Goal: Task Accomplishment & Management: Manage account settings

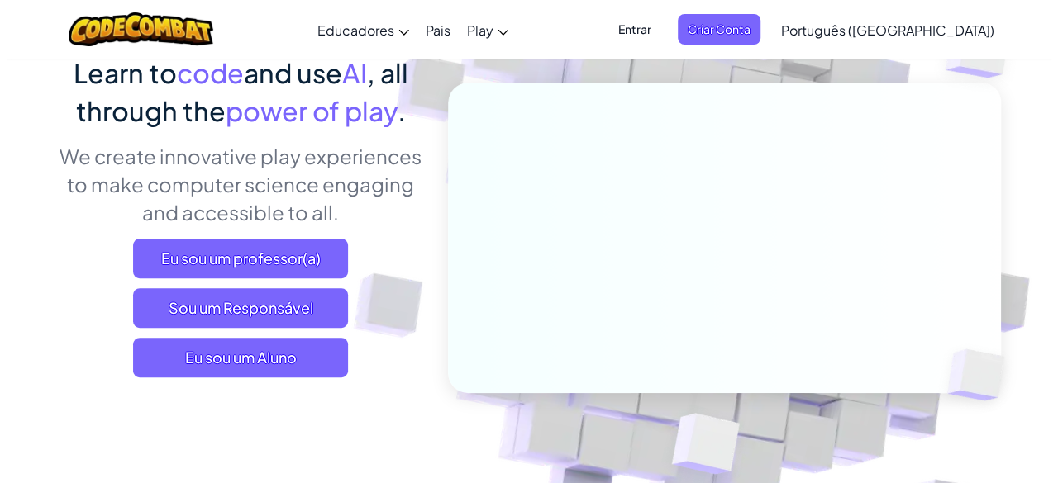
scroll to position [147, 0]
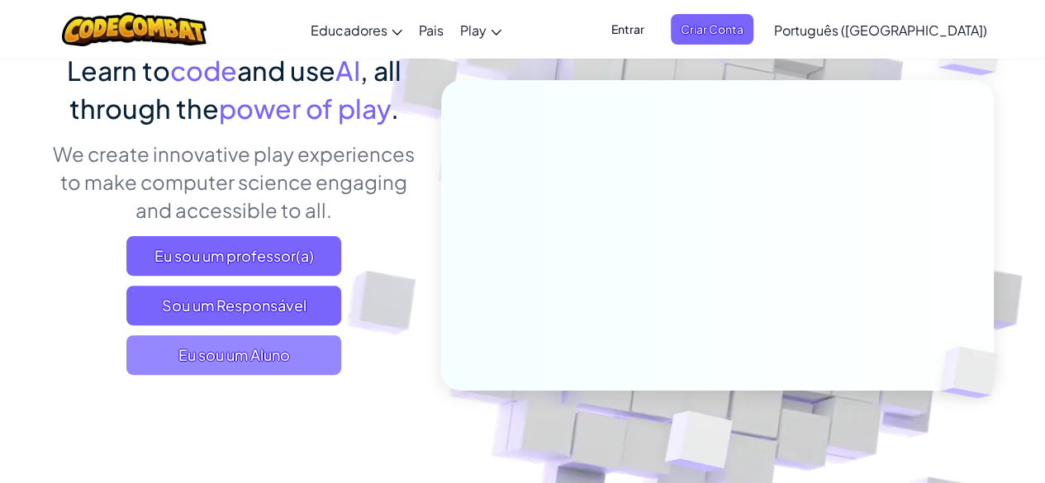
click at [279, 350] on span "Eu sou um Aluno" at bounding box center [233, 356] width 215 height 40
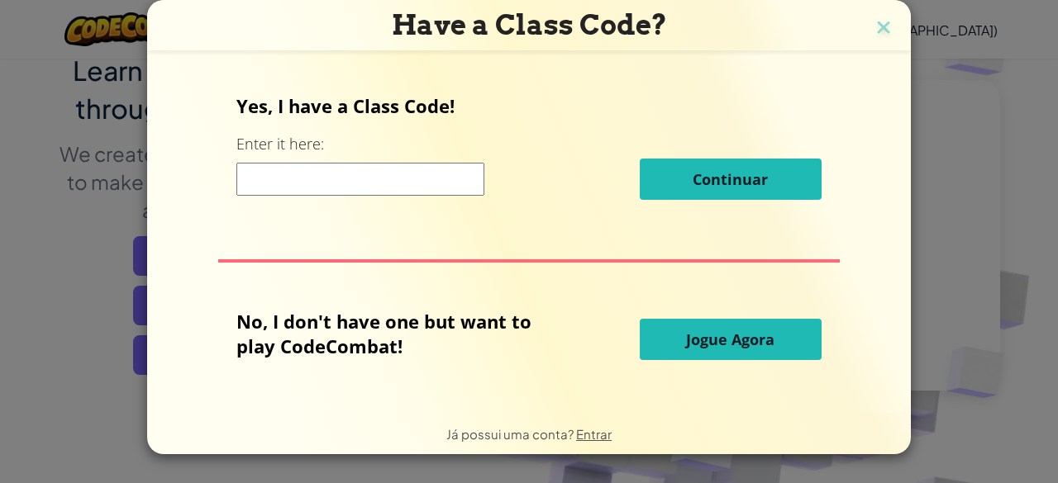
click at [773, 336] on button "Jogue Agora" at bounding box center [731, 339] width 182 height 41
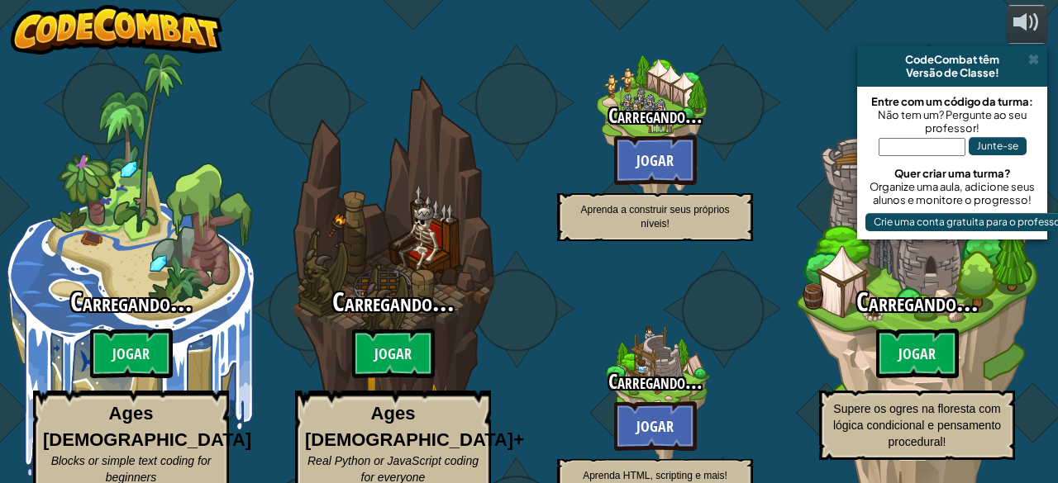
select select "pt-BR"
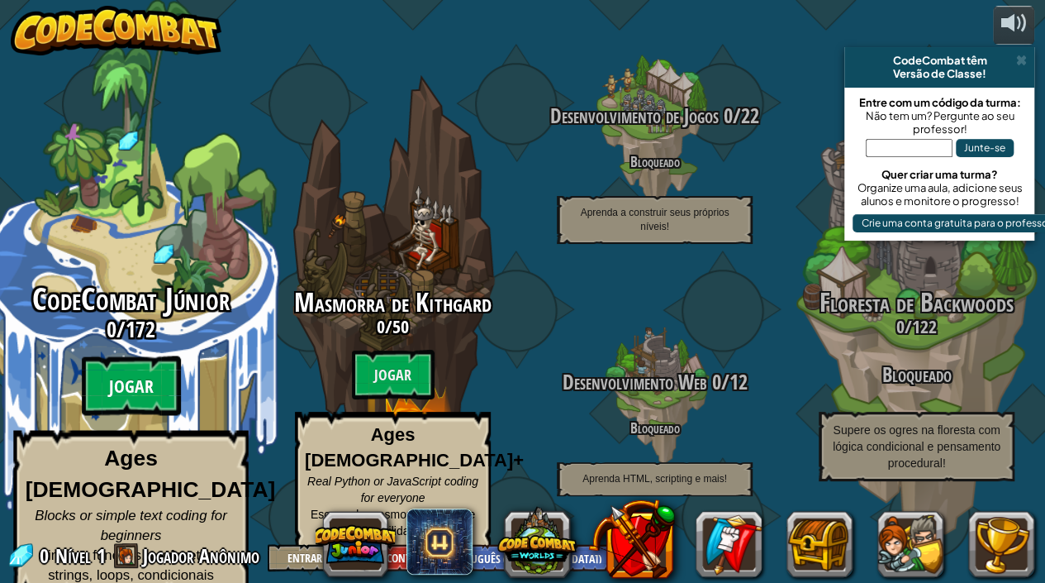
click at [153, 386] on btn "Jogar" at bounding box center [131, 386] width 99 height 60
select select "pt-BR"
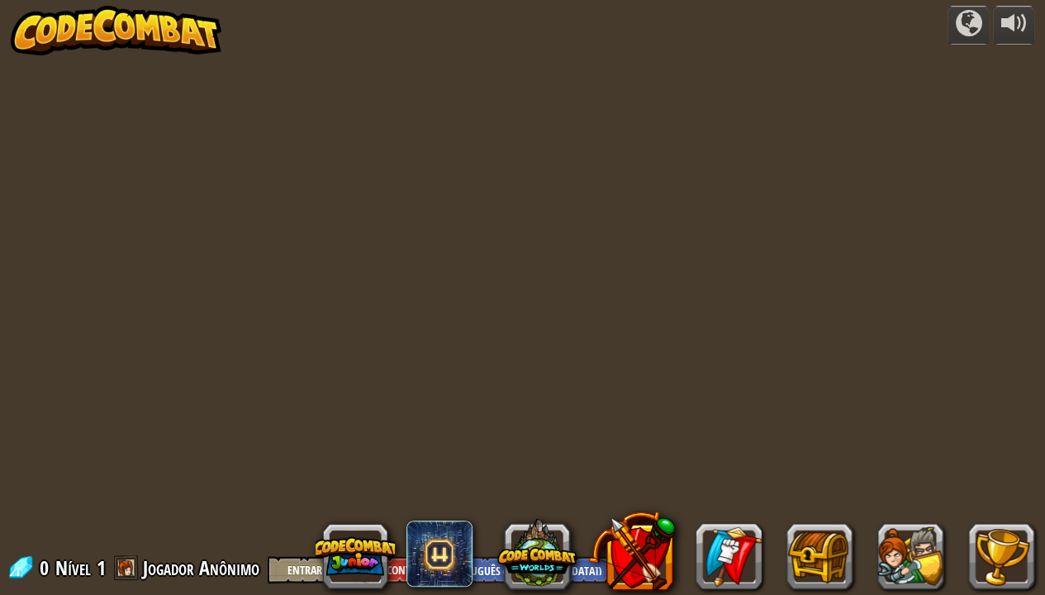
select select "pt-BR"
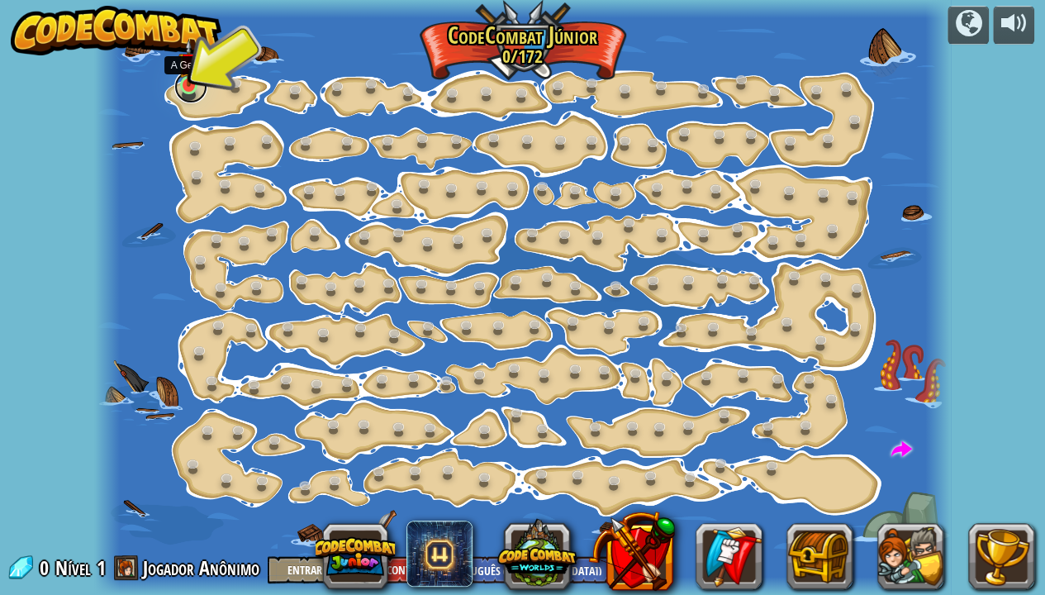
click at [182, 88] on link at bounding box center [190, 86] width 33 height 33
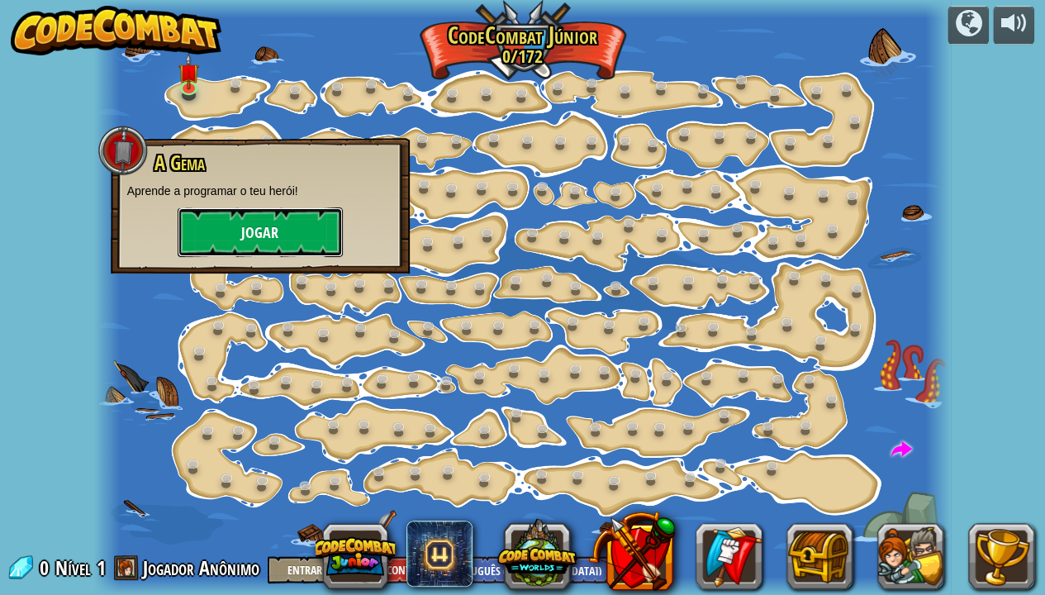
click at [229, 226] on button "Jogar" at bounding box center [260, 232] width 165 height 50
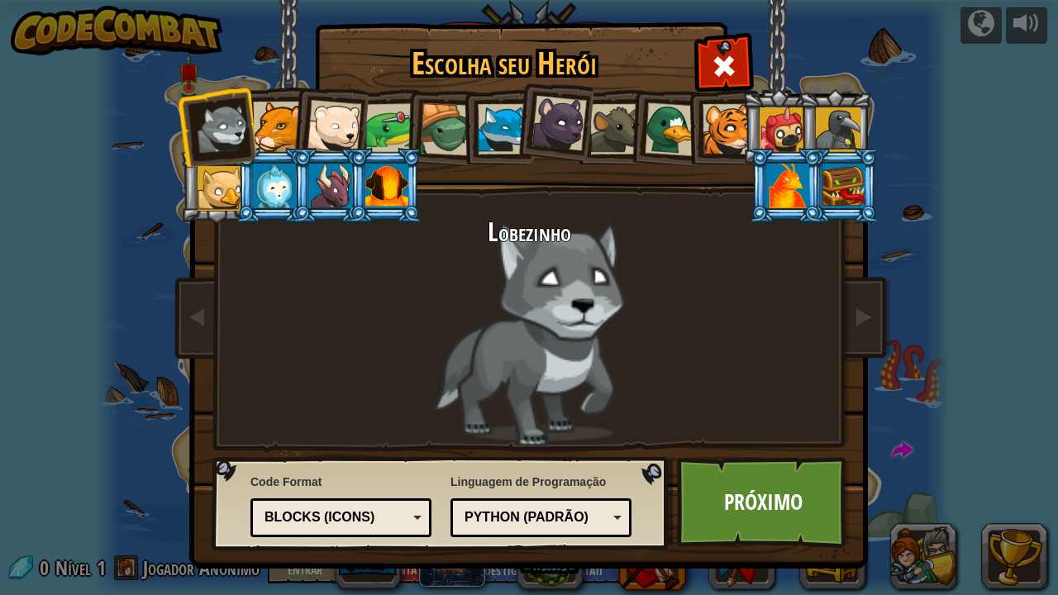
click at [279, 145] on div at bounding box center [278, 127] width 50 height 50
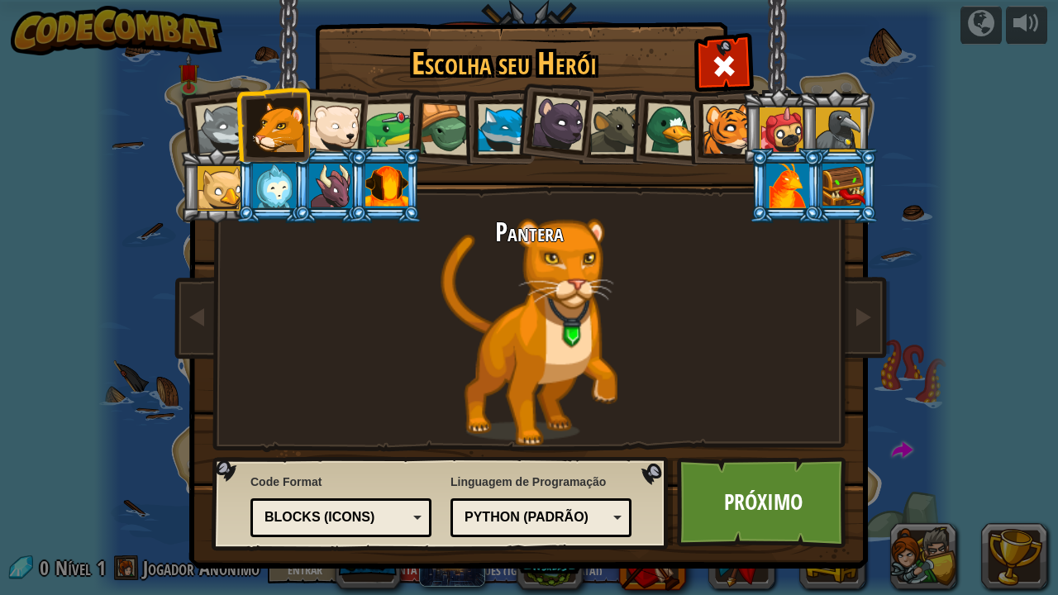
click at [298, 132] on div at bounding box center [278, 127] width 50 height 50
click at [312, 128] on div at bounding box center [334, 127] width 55 height 55
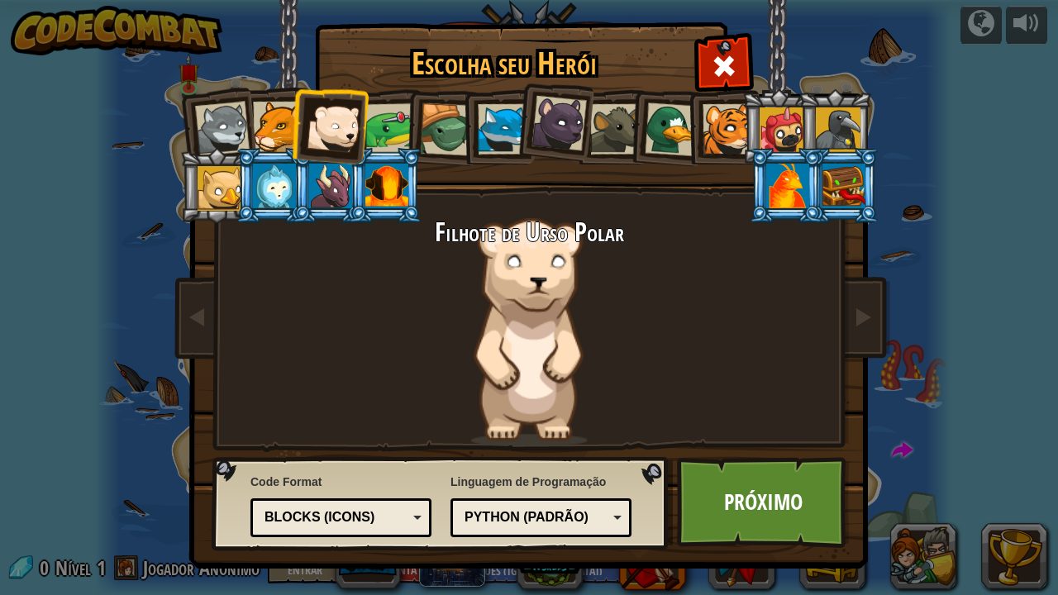
click at [574, 131] on div at bounding box center [558, 123] width 55 height 55
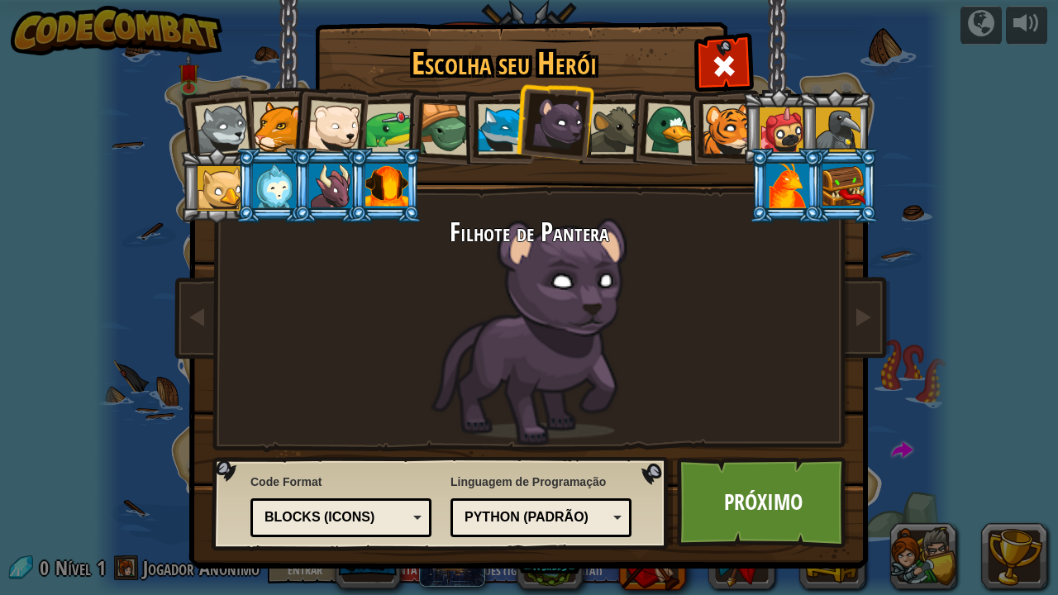
click at [777, 129] on div at bounding box center [781, 129] width 45 height 45
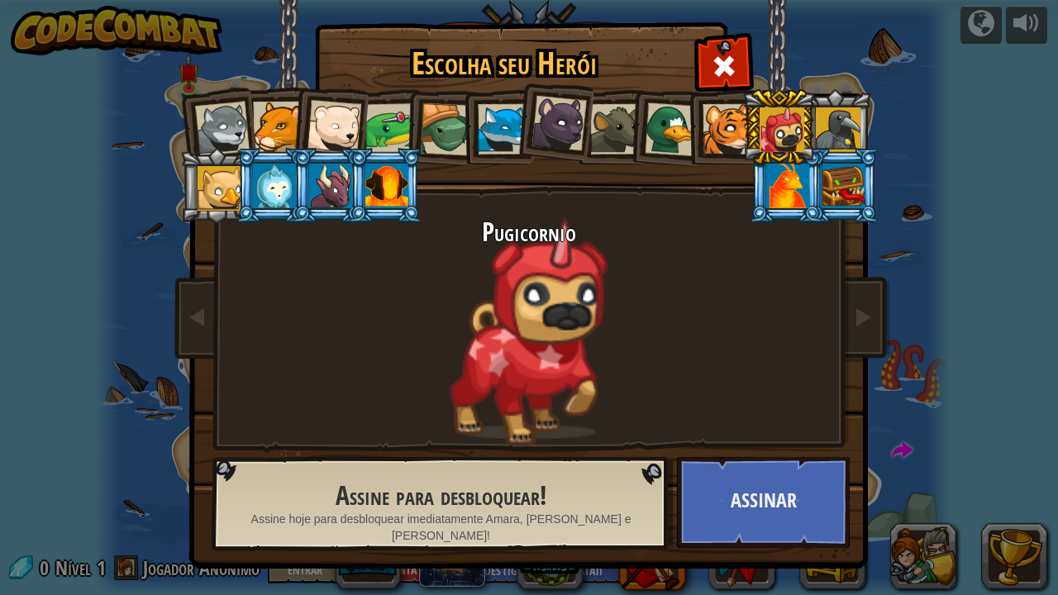
click at [785, 202] on div at bounding box center [787, 186] width 43 height 45
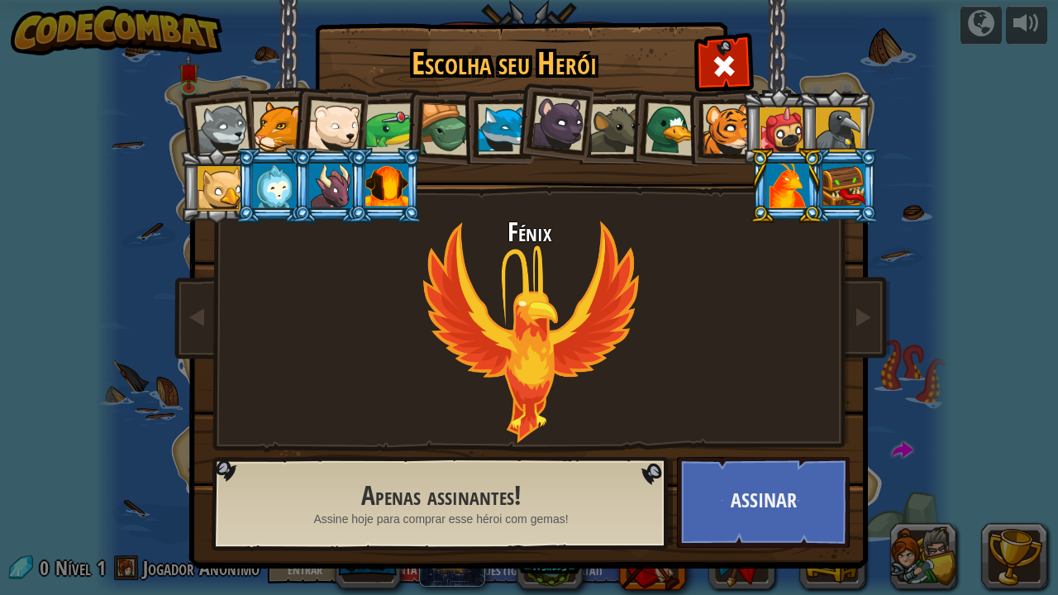
click at [834, 126] on div at bounding box center [838, 129] width 45 height 45
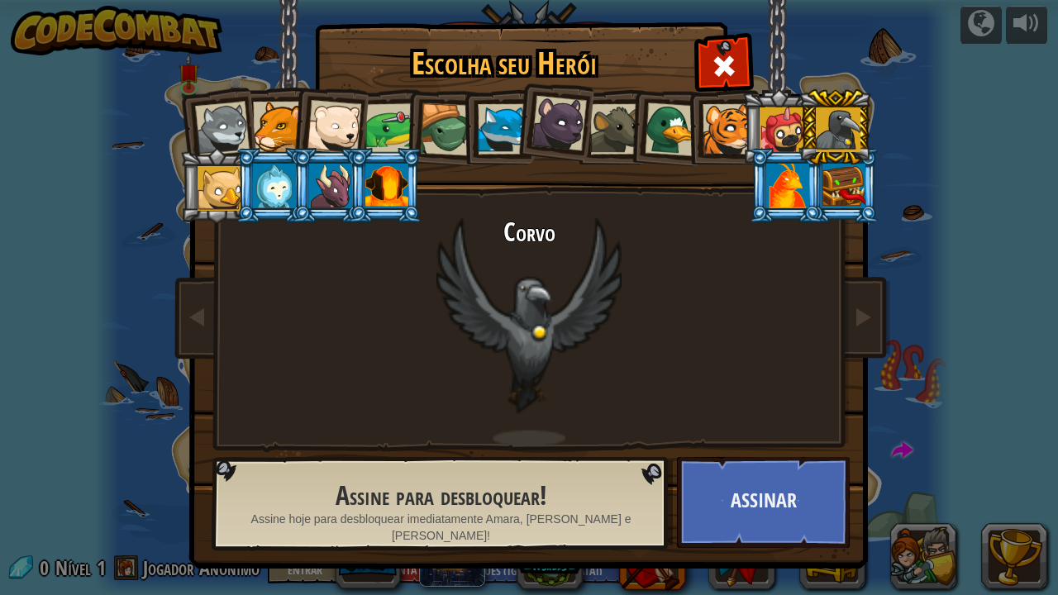
click at [788, 190] on div at bounding box center [787, 186] width 43 height 45
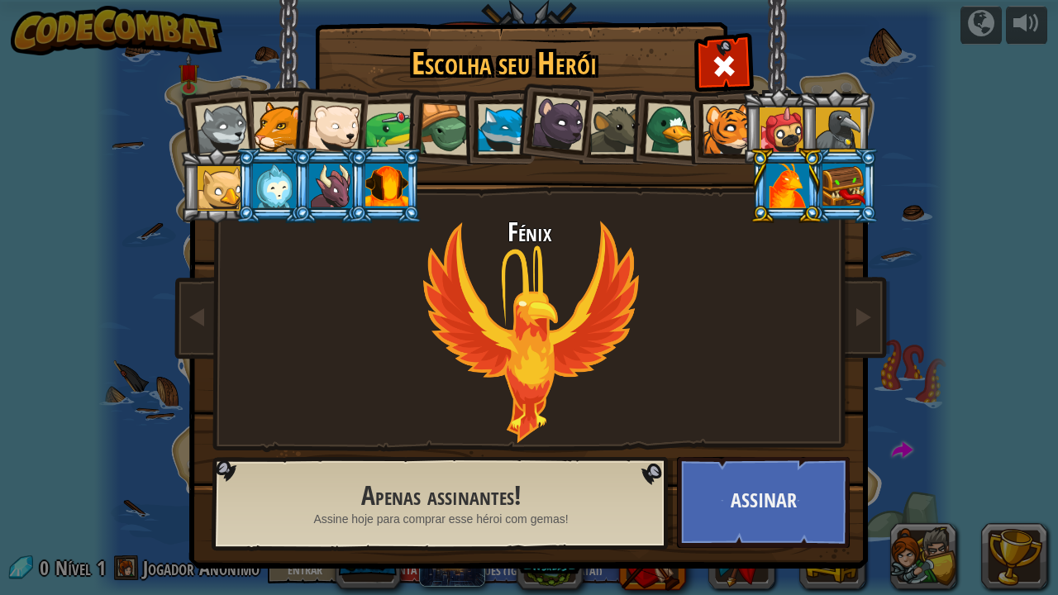
click at [840, 130] on div at bounding box center [838, 129] width 45 height 45
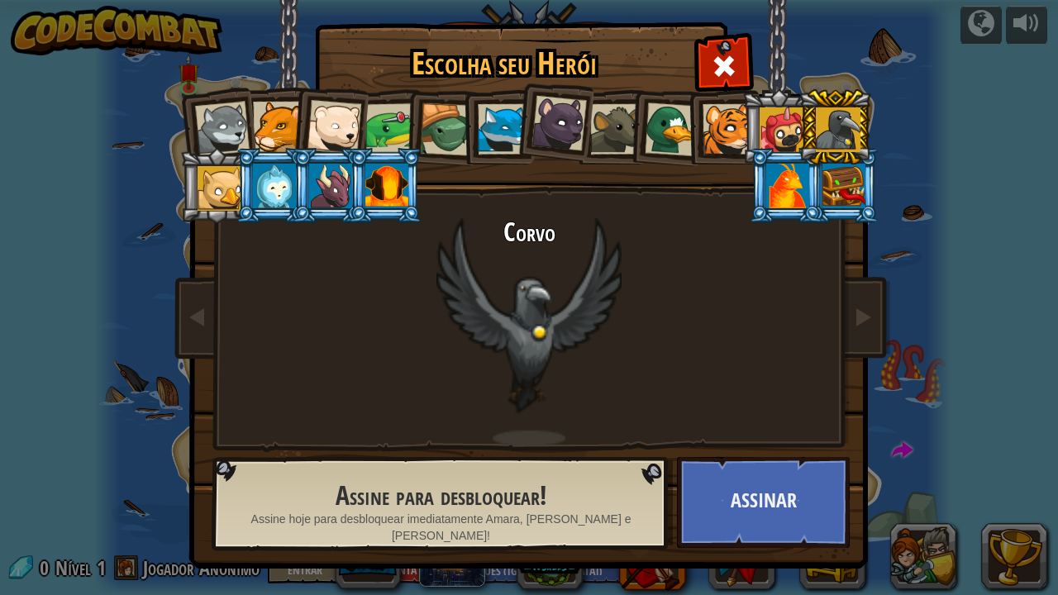
click at [722, 126] on div at bounding box center [727, 129] width 50 height 50
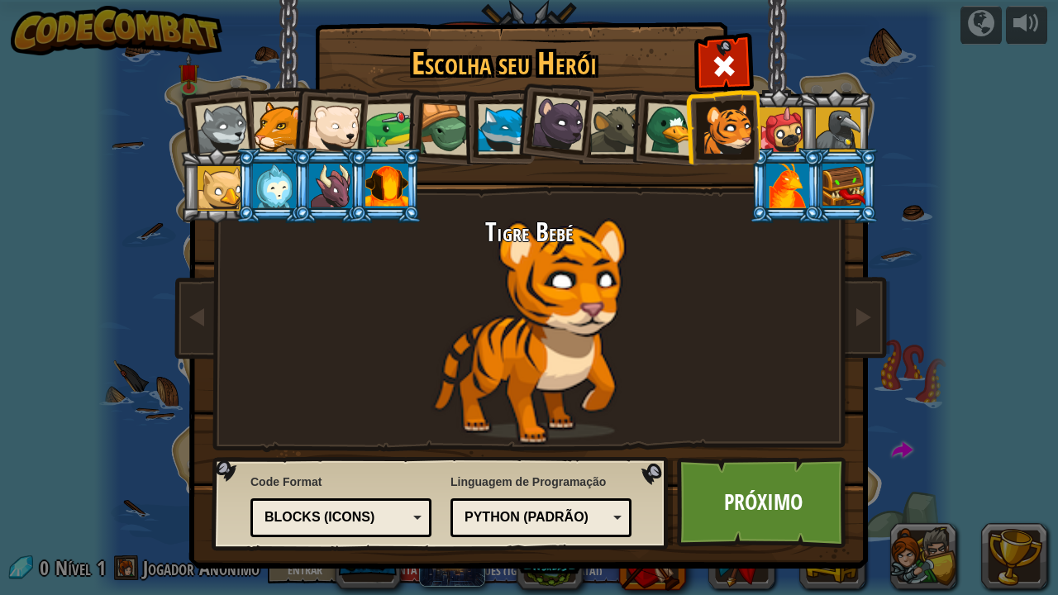
click at [653, 139] on div at bounding box center [672, 129] width 54 height 54
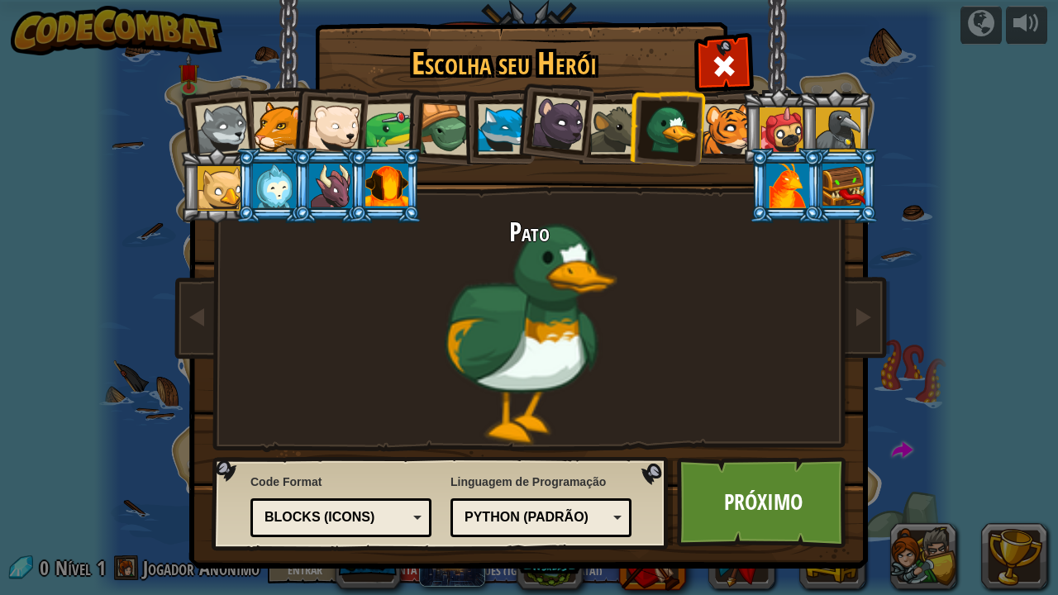
click at [691, 122] on div at bounding box center [672, 129] width 54 height 54
click at [716, 125] on div at bounding box center [727, 129] width 50 height 50
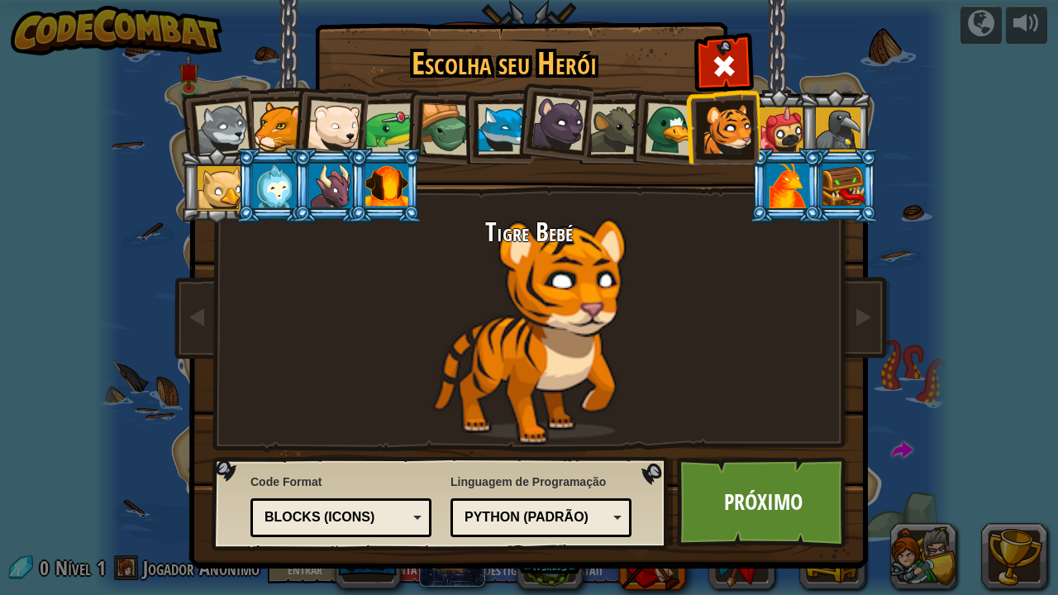
click at [307, 483] on div "Blocks (Icons)" at bounding box center [335, 517] width 143 height 19
click at [347, 483] on div "Blocks and code" at bounding box center [341, 518] width 160 height 26
click at [371, 483] on div "Blocks (Icons)" at bounding box center [341, 518] width 160 height 26
click at [378, 483] on div "Text code" at bounding box center [335, 517] width 143 height 19
click at [488, 483] on div "Python (Padrão) JavaScript Lua C++ Java (Experimental) Python (Padrão)" at bounding box center [540, 517] width 181 height 39
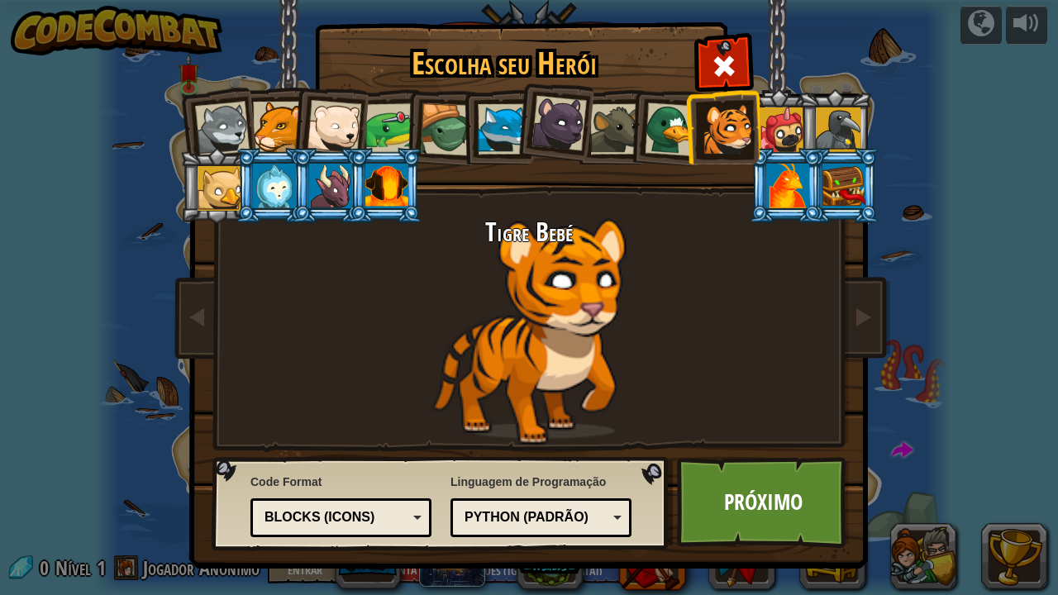
click at [544, 479] on div "Linguagem de Programação Python (Padrão) JavaScript Lua C++ Java (Experimental)…" at bounding box center [540, 505] width 181 height 72
click at [417, 131] on li at bounding box center [441, 127] width 79 height 79
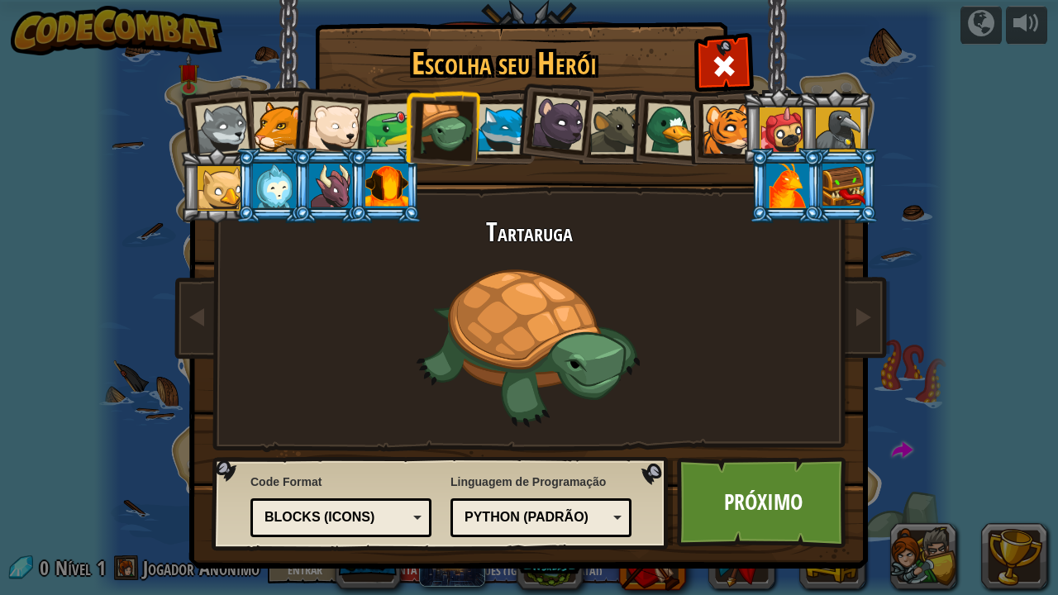
click at [405, 122] on li at bounding box center [441, 127] width 79 height 79
click at [393, 122] on div at bounding box center [390, 128] width 51 height 51
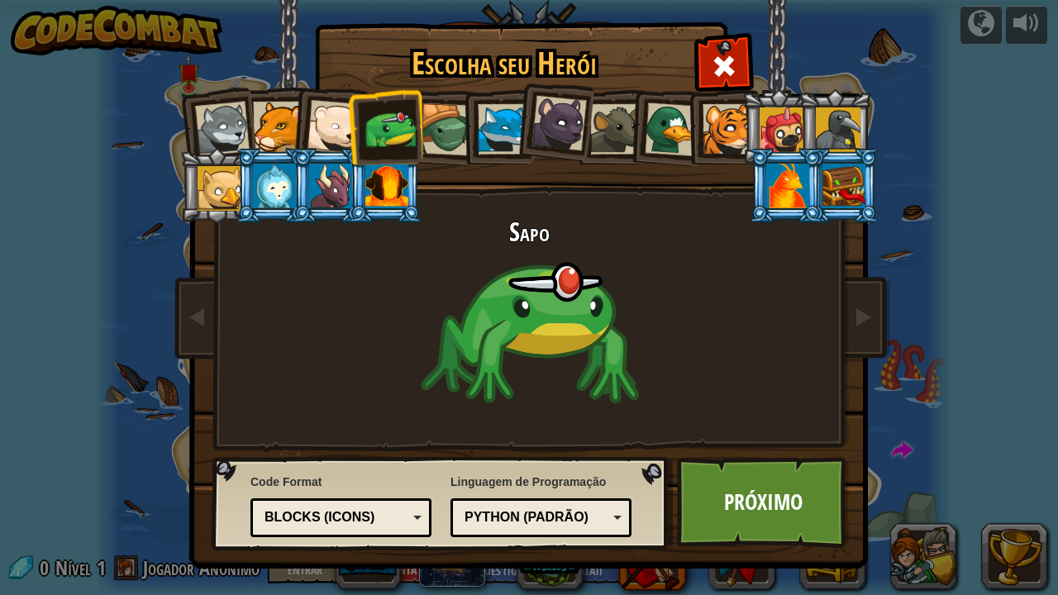
click at [390, 483] on div "Blocks (Icons)" at bounding box center [335, 517] width 143 height 19
click at [380, 483] on div "Blocks and code" at bounding box center [335, 517] width 143 height 19
click at [569, 271] on div "Sapo" at bounding box center [529, 331] width 620 height 227
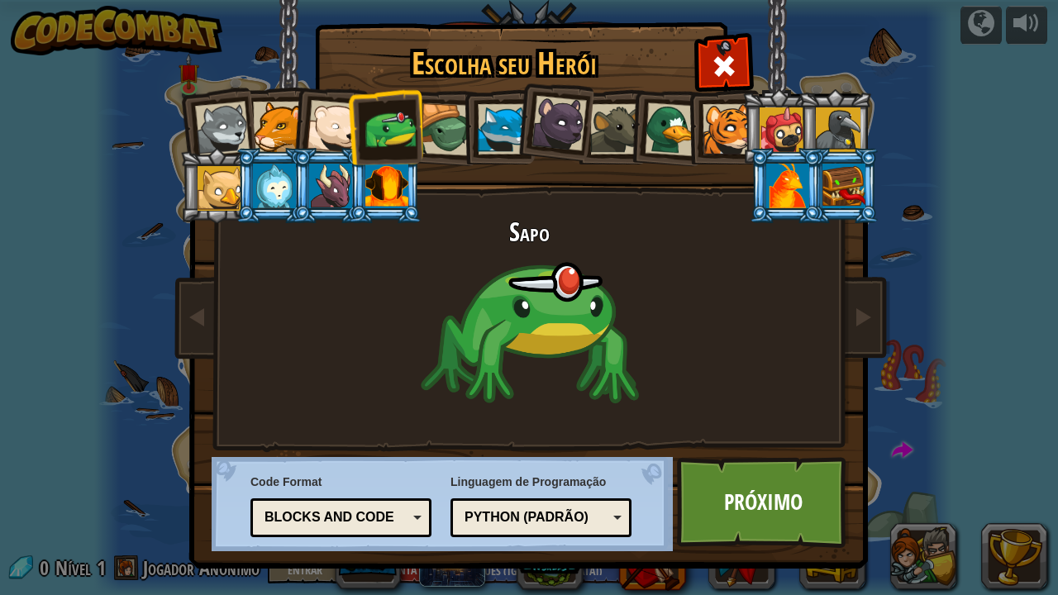
click at [569, 271] on div "Sapo" at bounding box center [529, 331] width 620 height 227
click at [561, 129] on div at bounding box center [558, 123] width 55 height 55
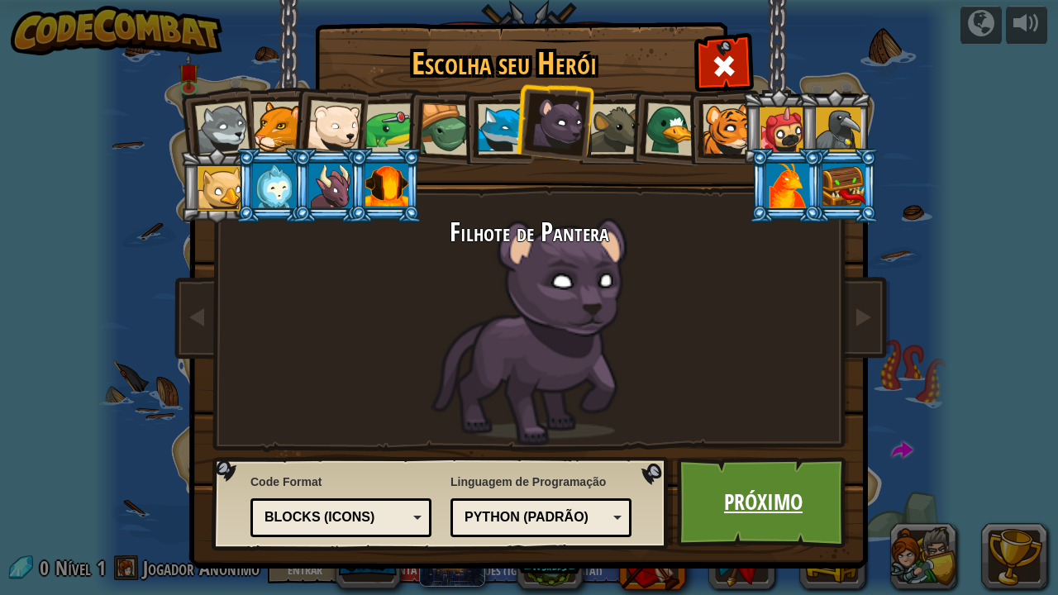
click at [770, 483] on link "Próximo" at bounding box center [763, 502] width 173 height 91
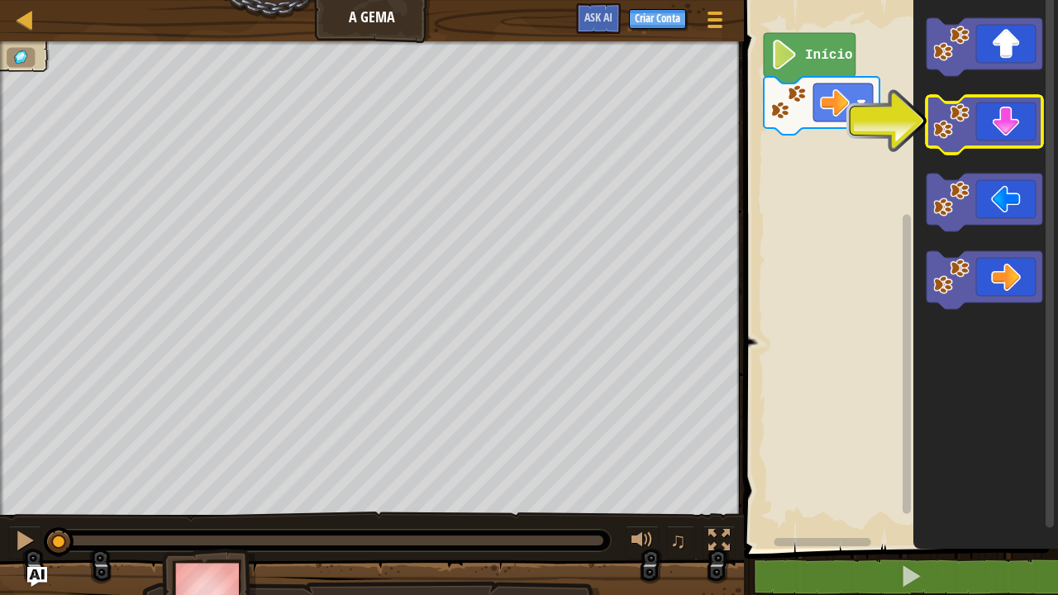
click at [993, 126] on icon "Espaço de trabalho do Blockly" at bounding box center [984, 125] width 116 height 58
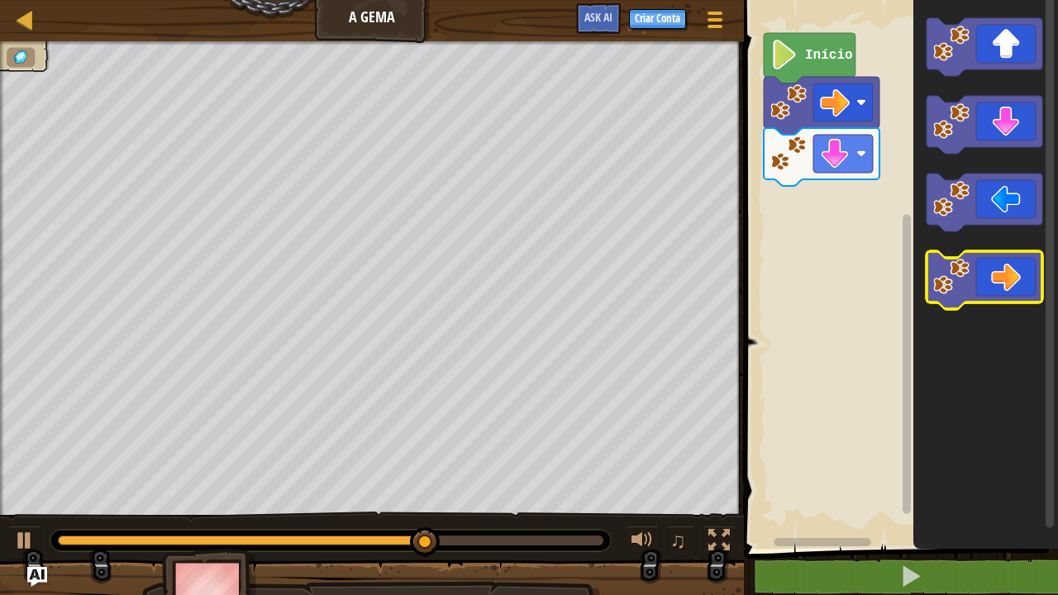
click at [1008, 272] on icon "Espaço de trabalho do Blockly" at bounding box center [984, 280] width 116 height 58
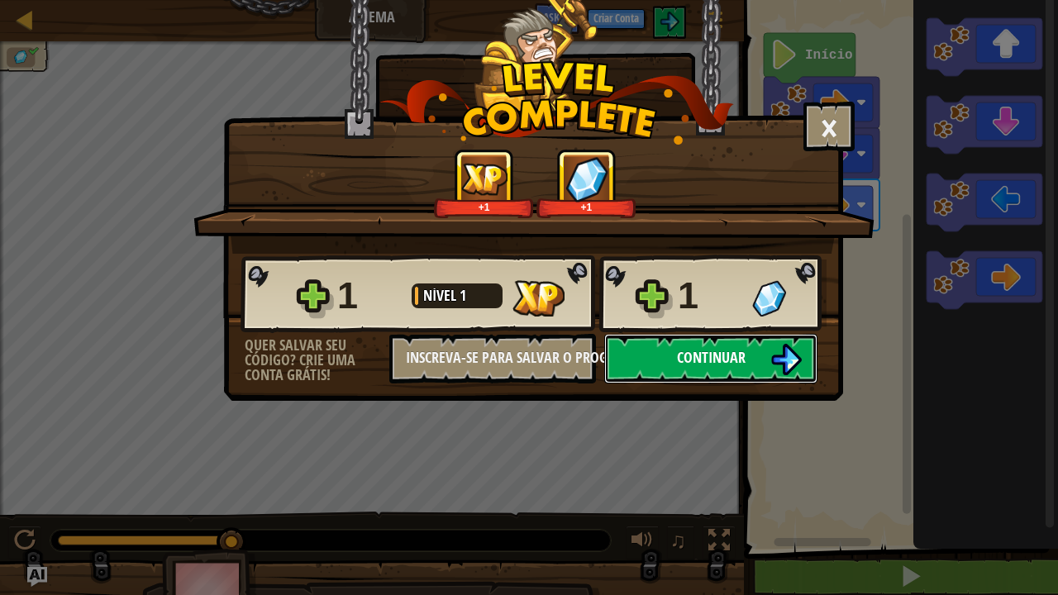
click at [729, 374] on button "Continuar" at bounding box center [710, 359] width 213 height 50
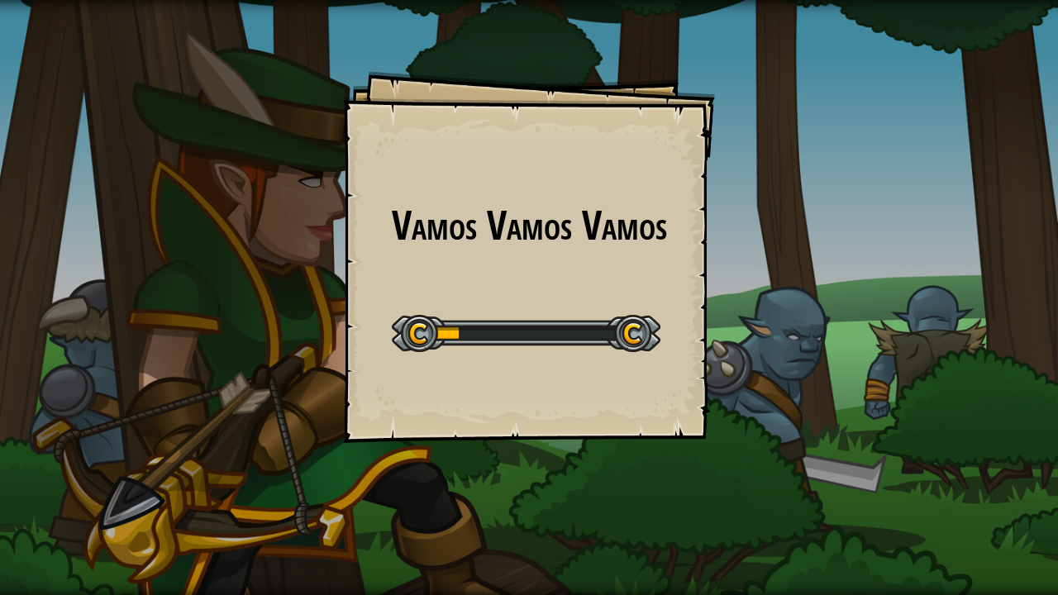
click at [590, 237] on h1 "Vamos Vamos Vamos" at bounding box center [529, 225] width 339 height 44
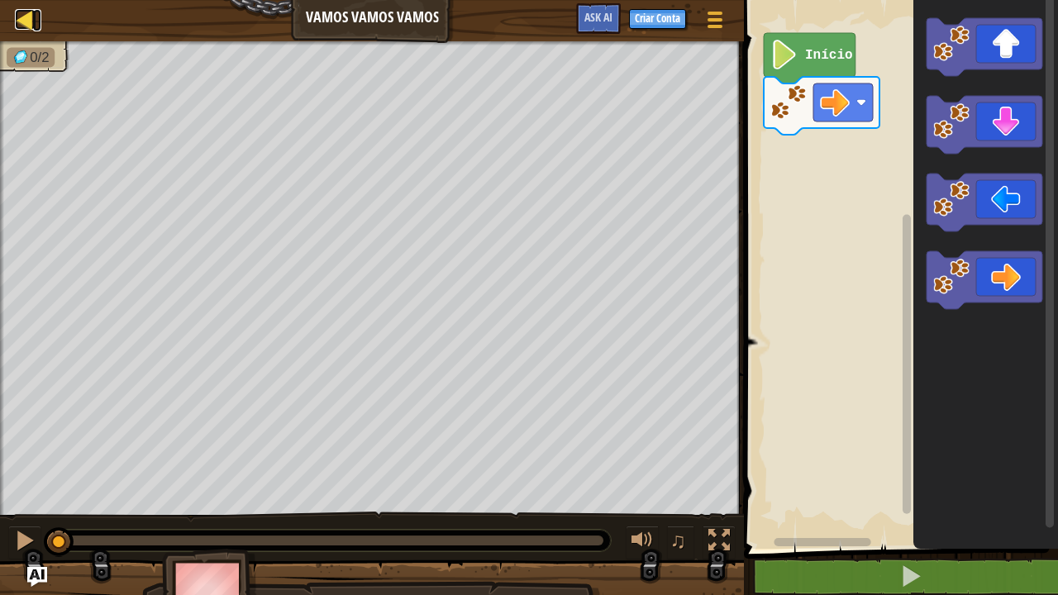
click at [39, 20] on link "Mapa" at bounding box center [37, 20] width 8 height 22
select select "pt-BR"
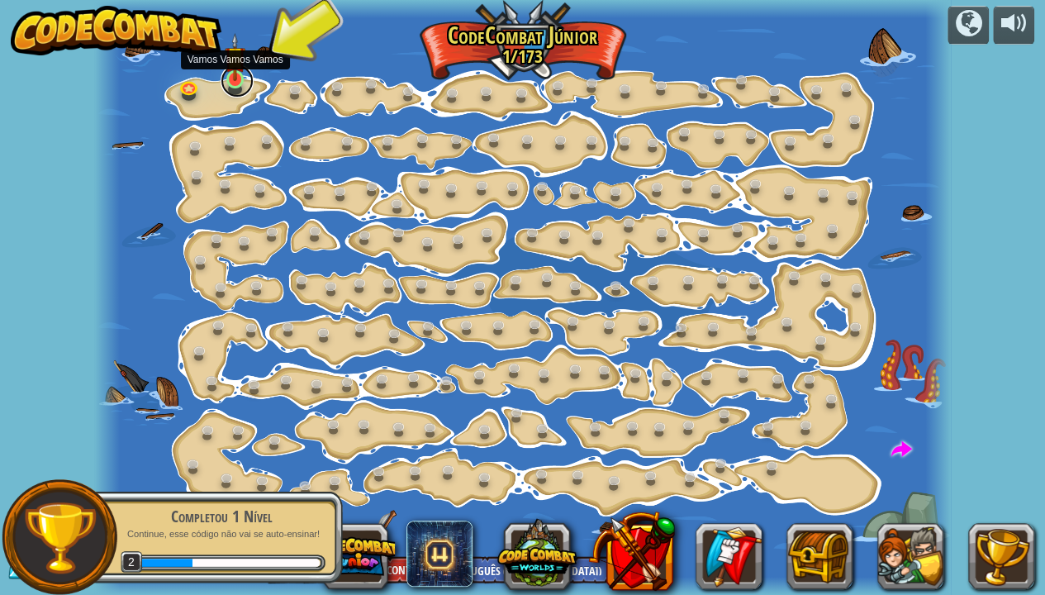
click at [229, 84] on link at bounding box center [237, 80] width 33 height 33
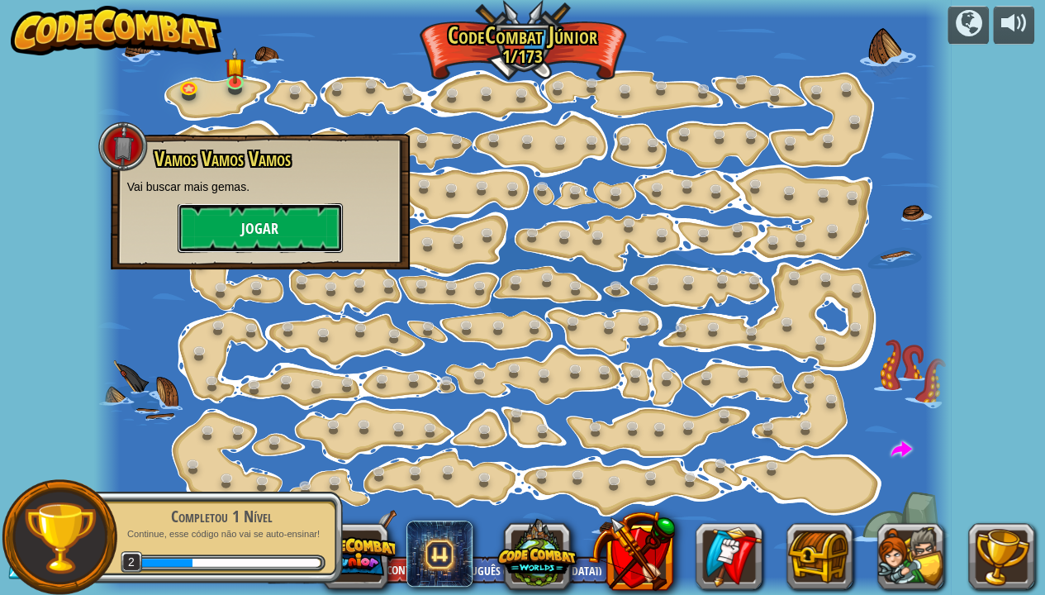
click at [248, 226] on button "Jogar" at bounding box center [260, 228] width 165 height 50
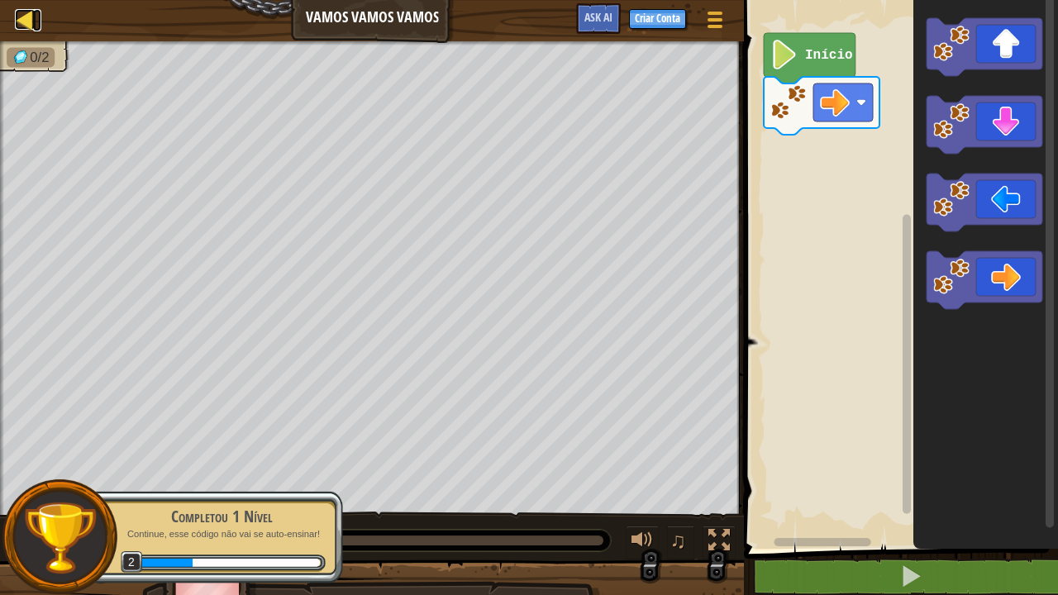
click at [18, 29] on div at bounding box center [25, 19] width 21 height 21
select select "pt-BR"
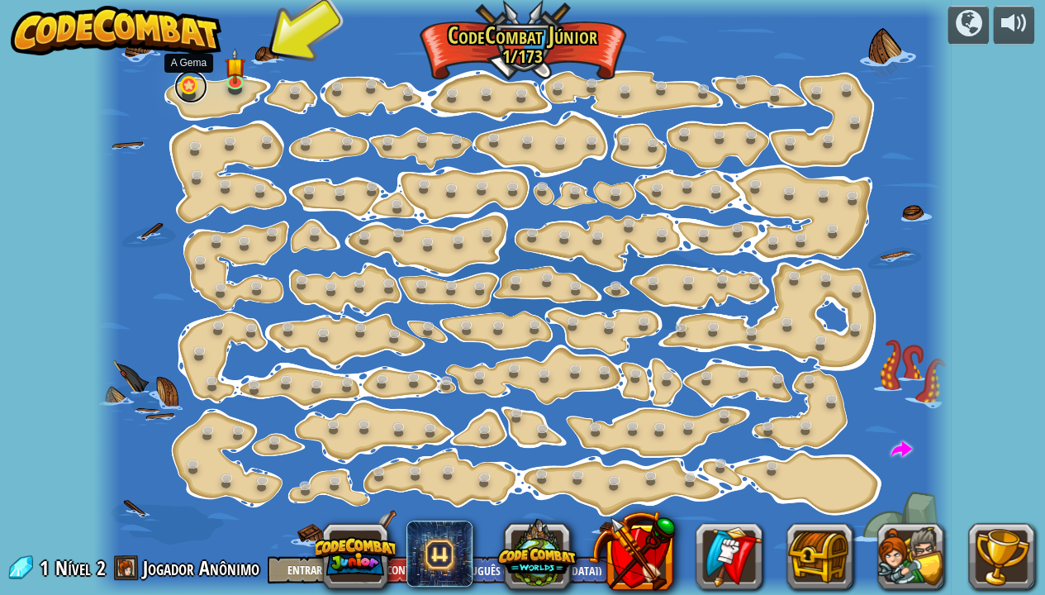
click at [188, 99] on div "Mudança de Passo (Bloqueado) Altera os argumentos de step. Vai Inteligente (Blo…" at bounding box center [523, 297] width 858 height 595
click at [187, 82] on link at bounding box center [190, 86] width 33 height 33
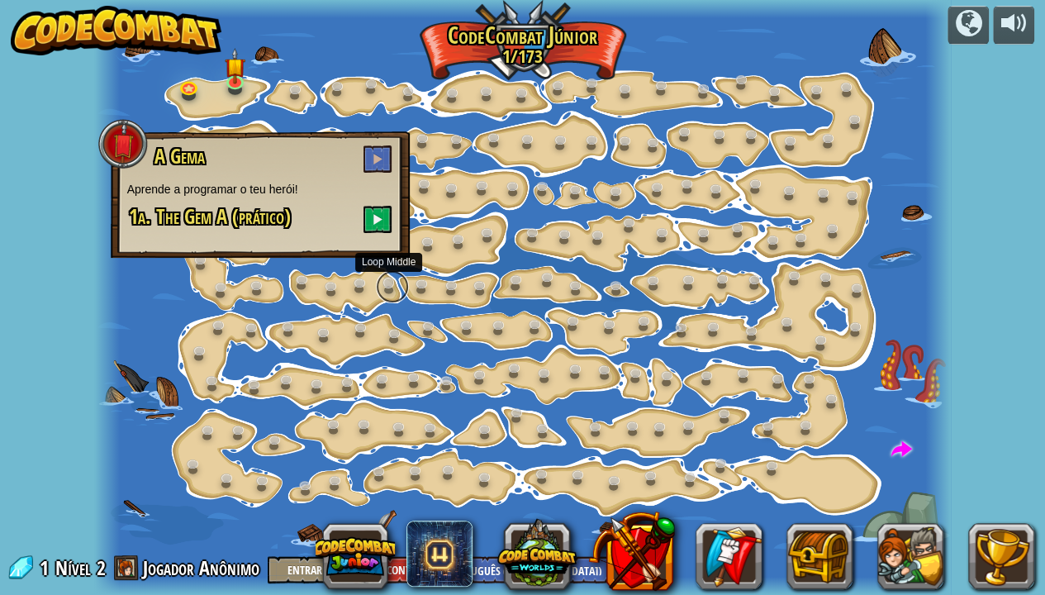
click at [395, 278] on link at bounding box center [392, 286] width 33 height 33
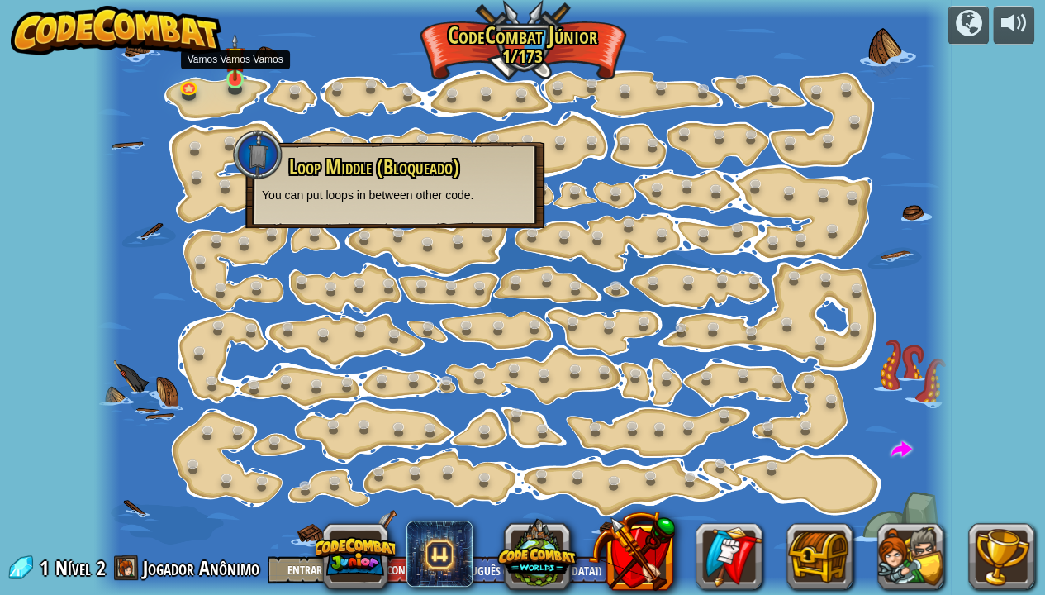
click at [230, 79] on img at bounding box center [235, 57] width 21 height 48
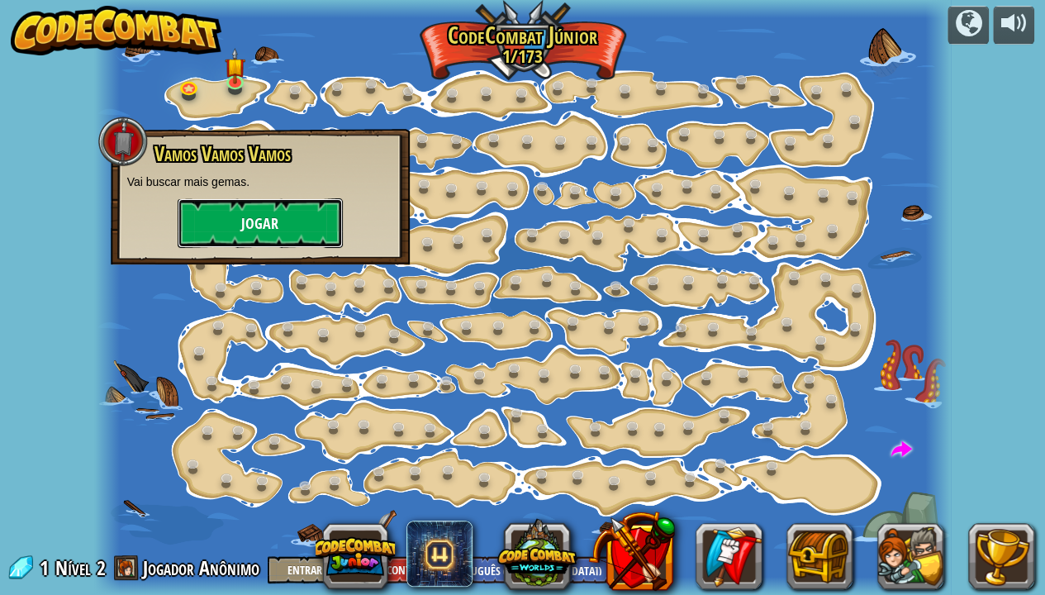
click at [236, 217] on button "Jogar" at bounding box center [260, 223] width 165 height 50
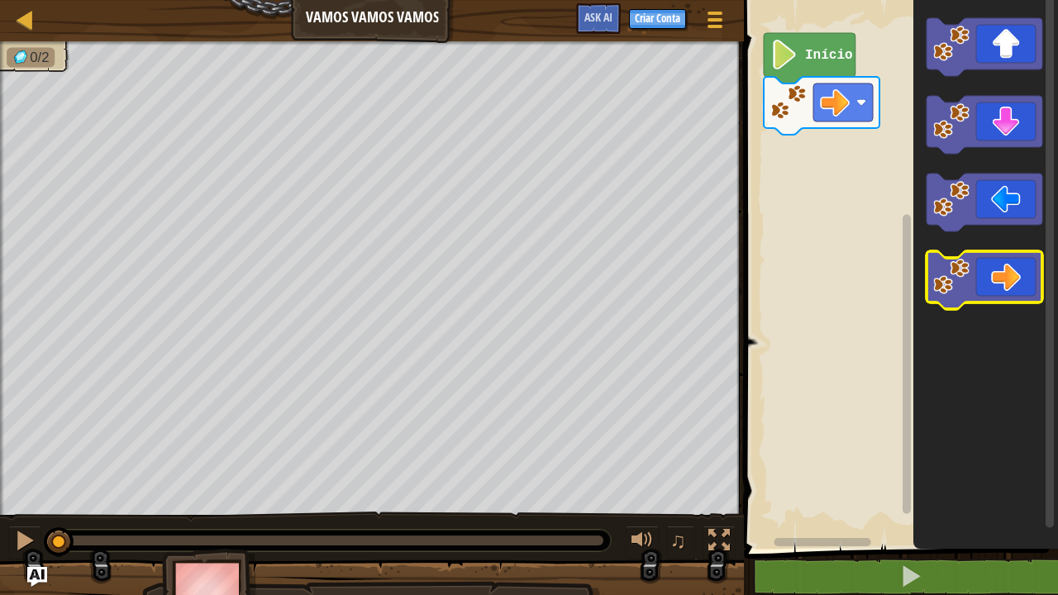
click at [979, 258] on icon "Espaço de trabalho do Blockly" at bounding box center [984, 280] width 116 height 58
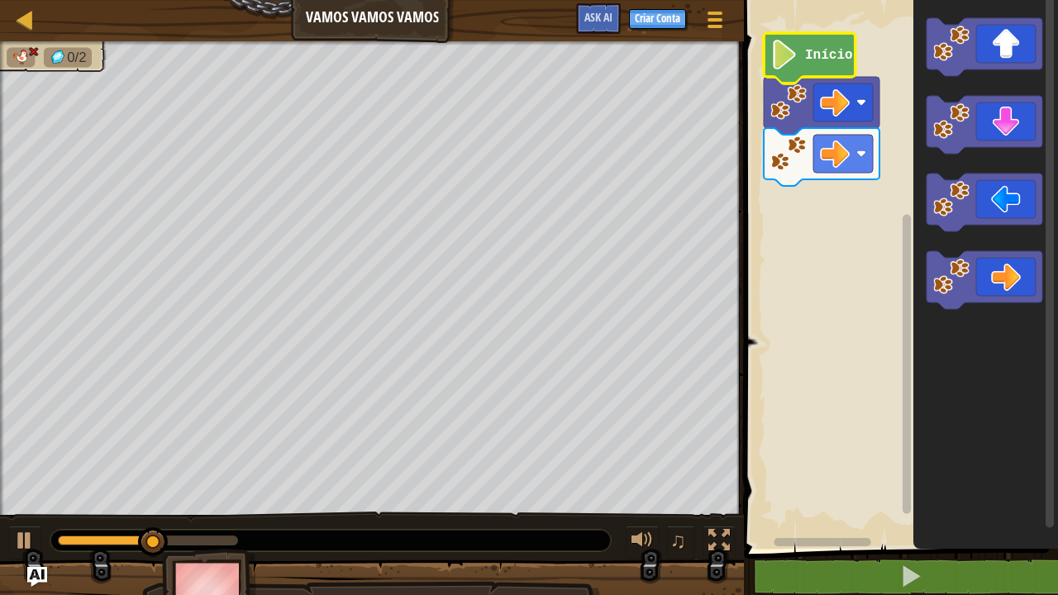
click at [808, 70] on icon "Espaço de trabalho do Blockly" at bounding box center [810, 58] width 92 height 50
click at [17, 483] on div at bounding box center [24, 540] width 21 height 21
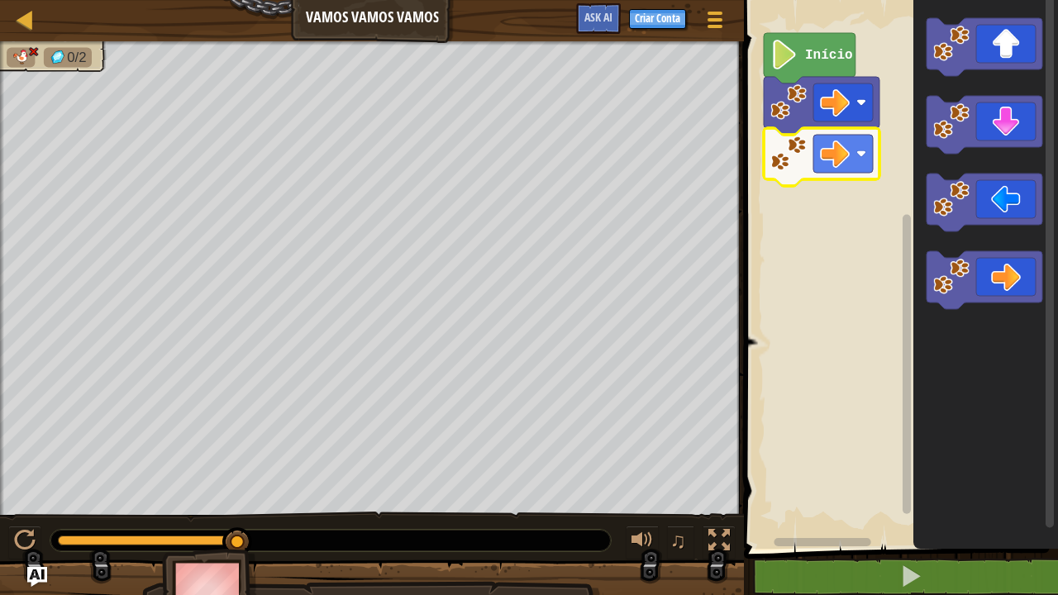
click at [800, 158] on image "Espaço de trabalho do Blockly" at bounding box center [788, 154] width 36 height 36
click at [833, 156] on image "Espaço de trabalho do Blockly" at bounding box center [835, 154] width 30 height 30
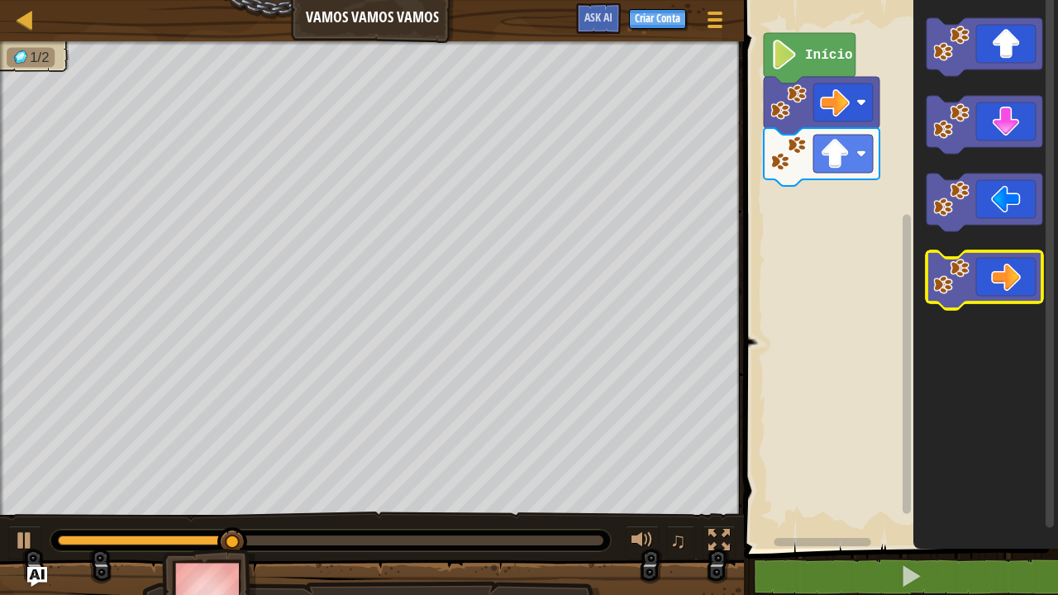
click at [1002, 274] on icon "Espaço de trabalho do Blockly" at bounding box center [984, 280] width 116 height 58
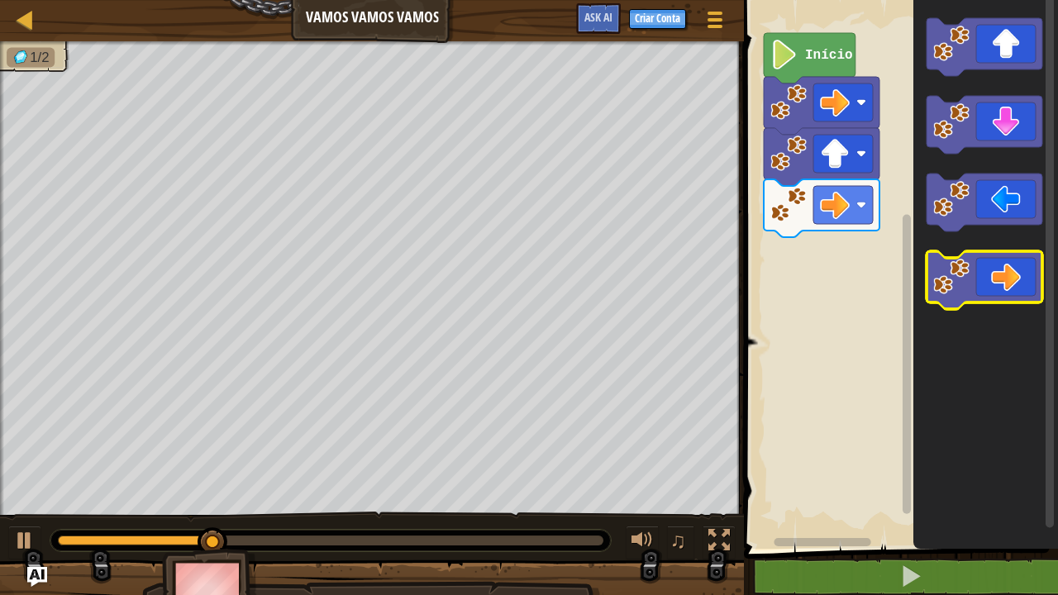
click at [1002, 274] on icon "Espaço de trabalho do Blockly" at bounding box center [984, 280] width 116 height 58
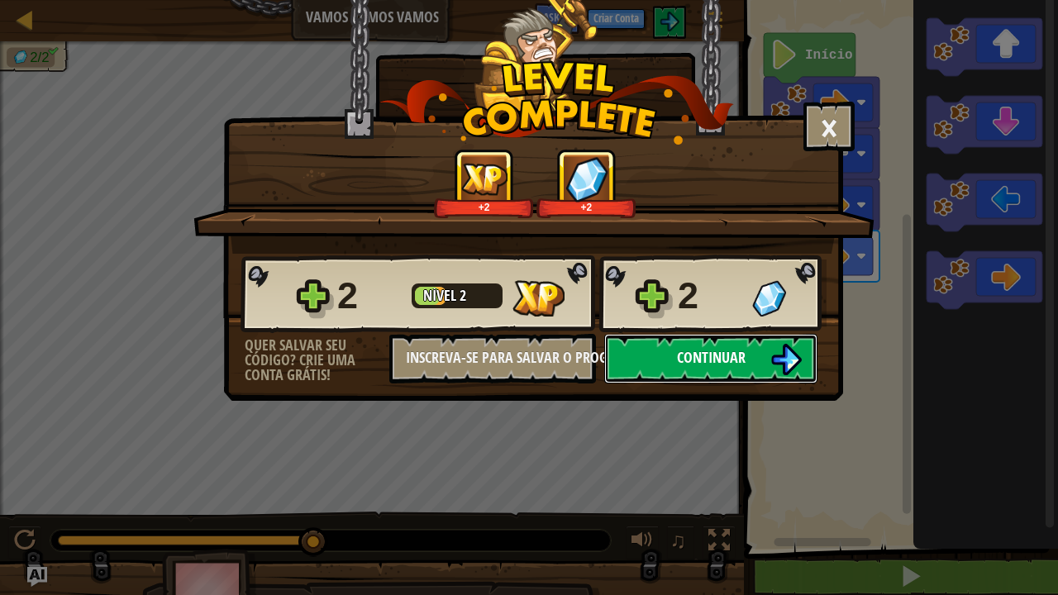
click at [770, 353] on img at bounding box center [785, 359] width 31 height 31
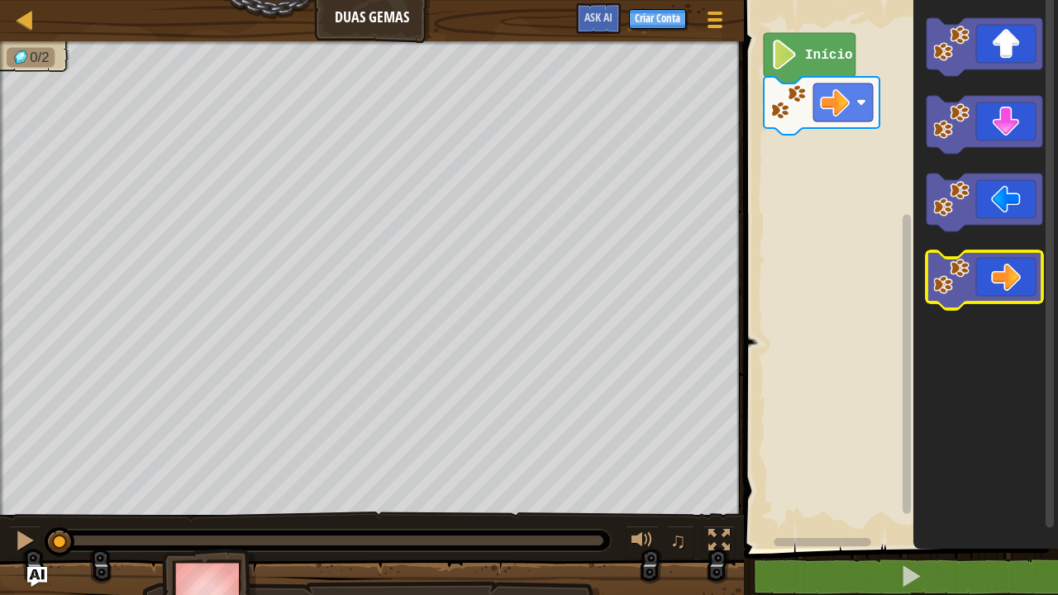
click at [1031, 279] on icon "Espaço de trabalho do Blockly" at bounding box center [984, 280] width 116 height 58
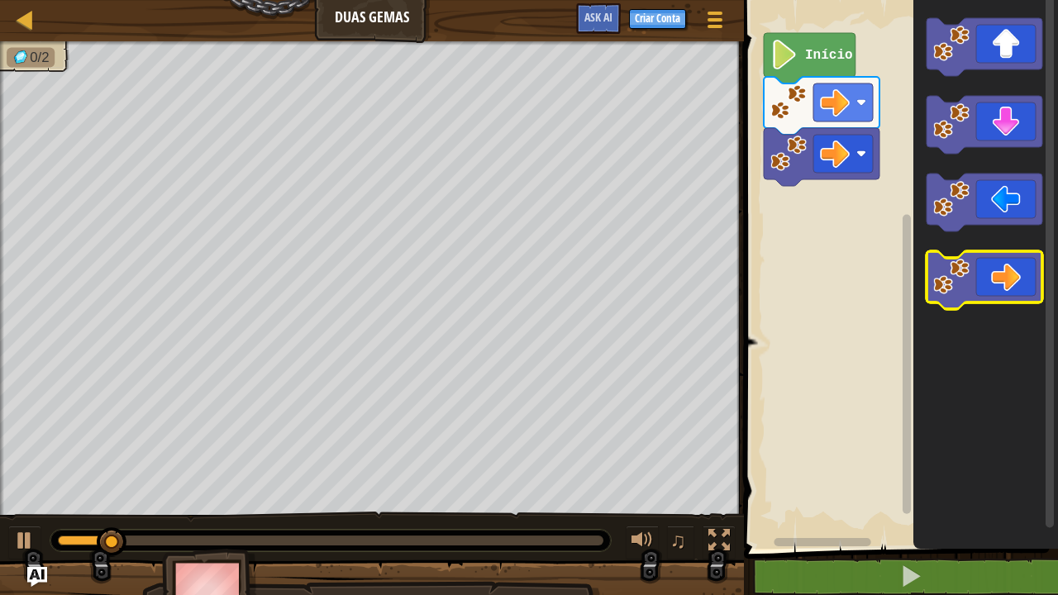
click at [1031, 279] on icon "Espaço de trabalho do Blockly" at bounding box center [984, 280] width 116 height 58
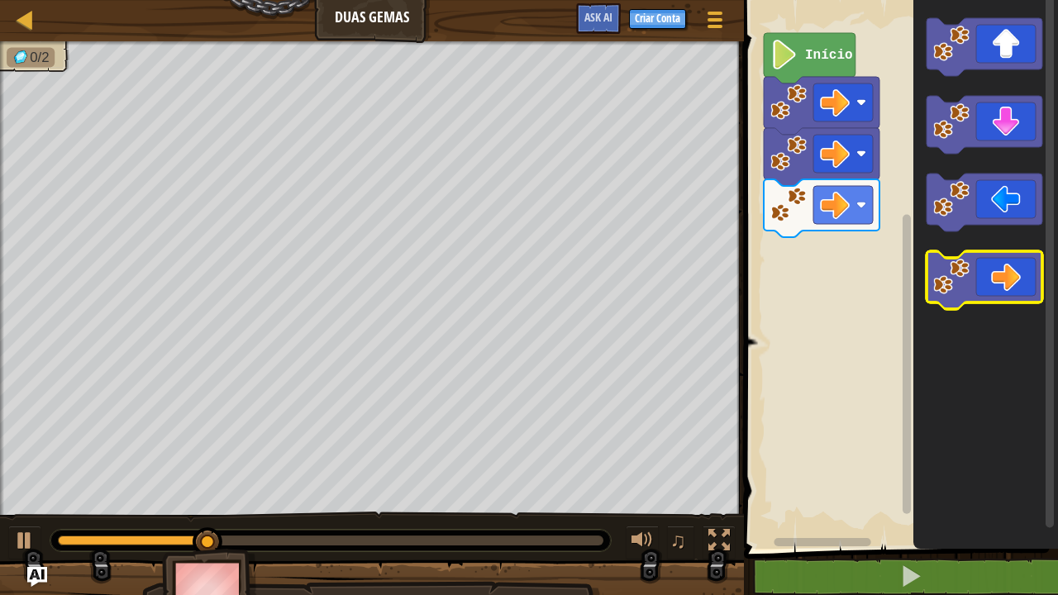
click at [1031, 279] on icon "Espaço de trabalho do Blockly" at bounding box center [984, 280] width 116 height 58
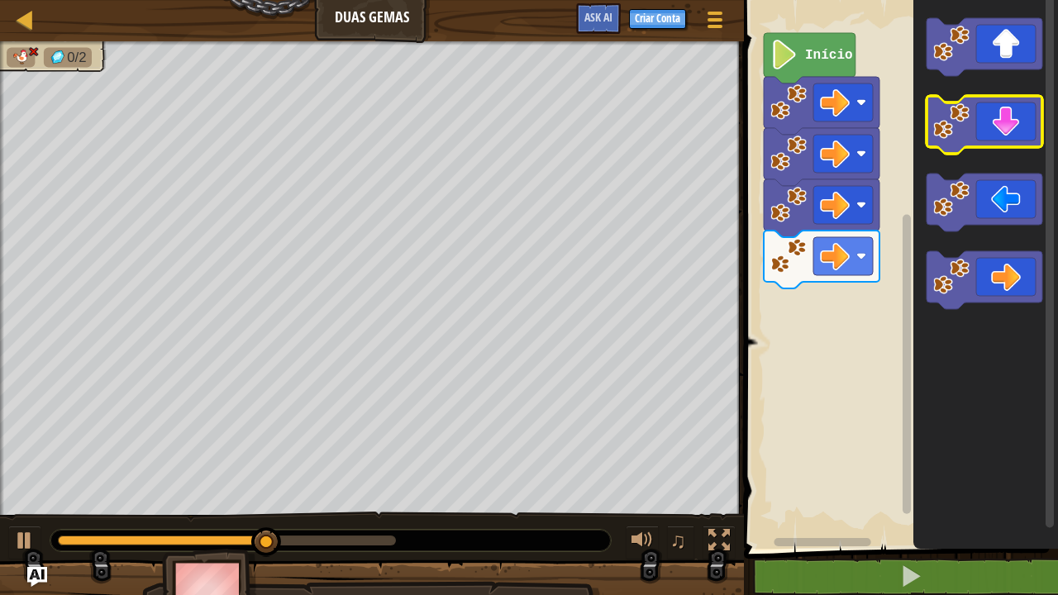
click at [991, 113] on icon "Espaço de trabalho do Blockly" at bounding box center [984, 125] width 116 height 58
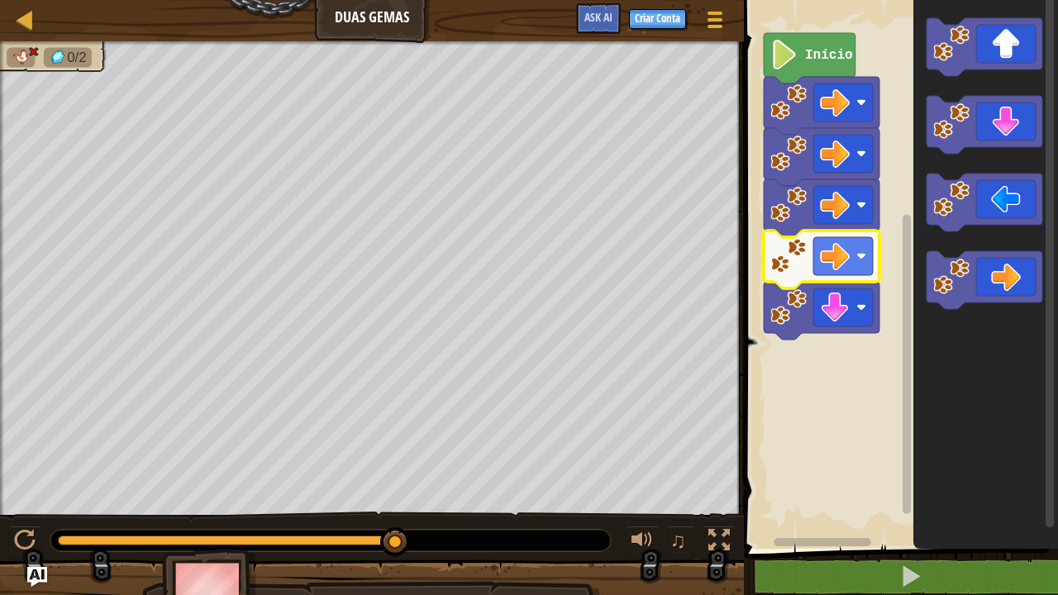
click at [795, 265] on image "Espaço de trabalho do Blockly" at bounding box center [788, 256] width 36 height 36
click at [851, 254] on rect "Espaço de trabalho do Blockly" at bounding box center [843, 256] width 60 height 38
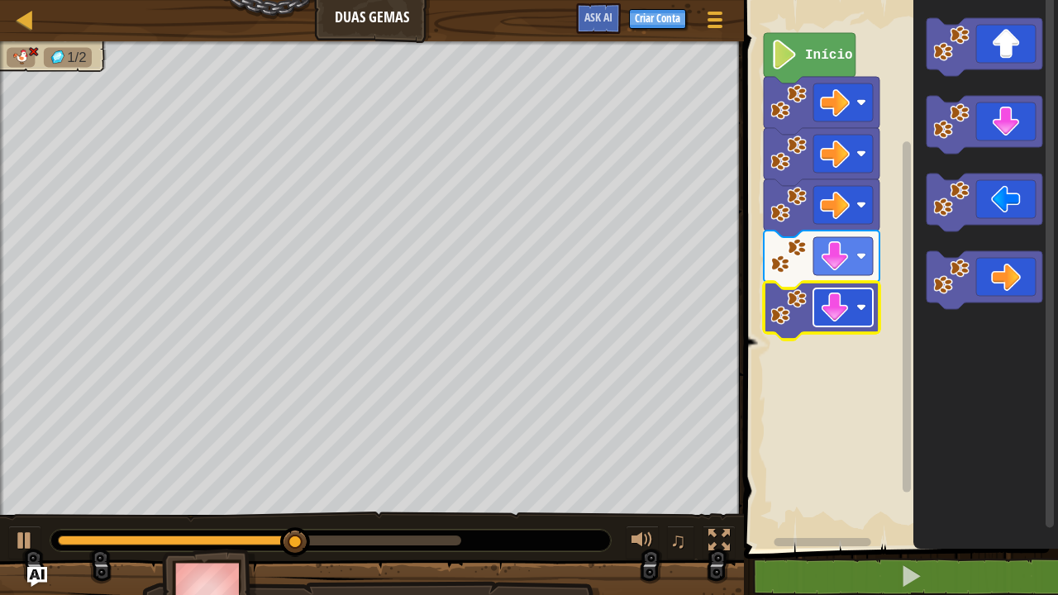
click at [840, 304] on image "Espaço de trabalho do Blockly" at bounding box center [835, 308] width 30 height 30
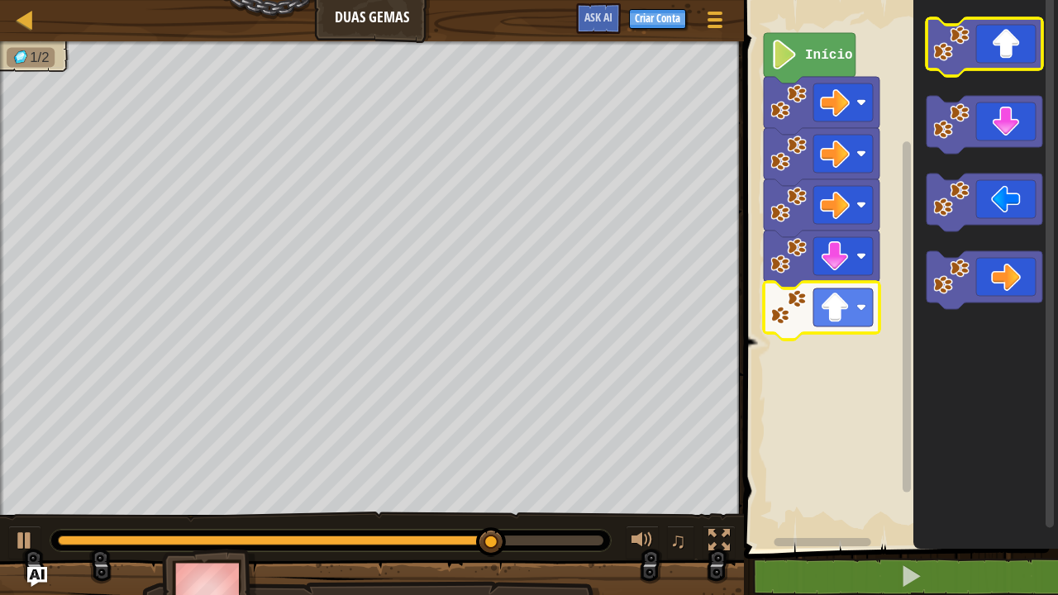
click at [1002, 42] on icon "Espaço de trabalho do Blockly" at bounding box center [984, 47] width 116 height 58
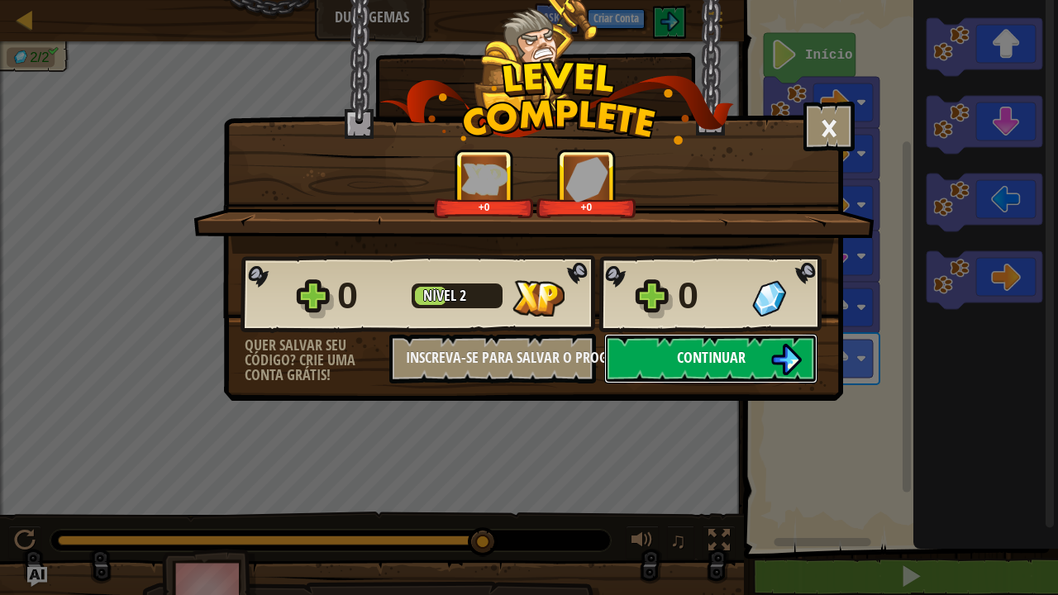
click at [670, 345] on button "Continuar" at bounding box center [710, 359] width 213 height 50
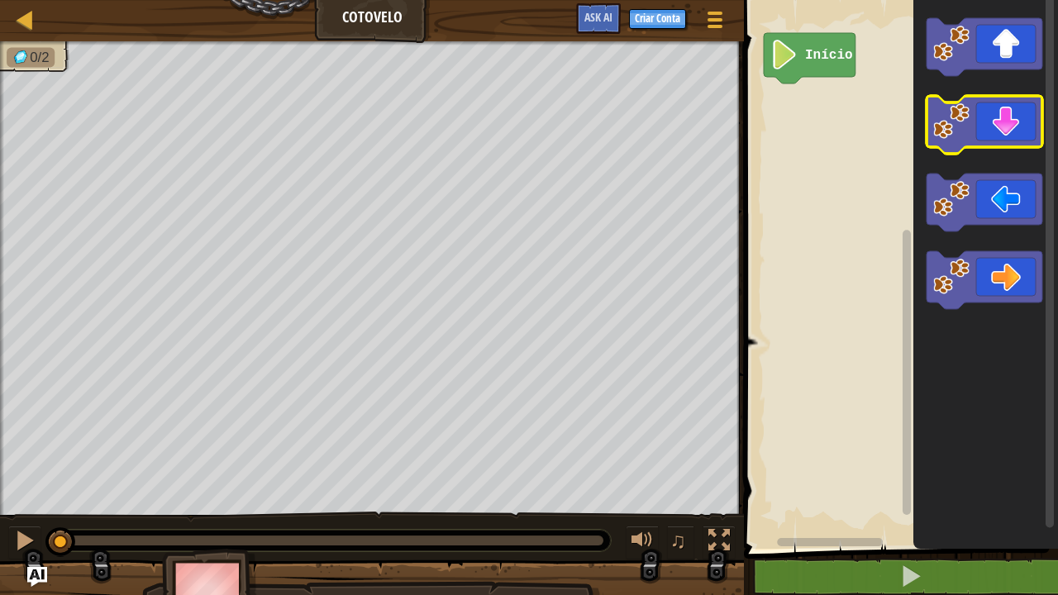
click at [994, 116] on icon "Espaço de trabalho do Blockly" at bounding box center [984, 125] width 116 height 58
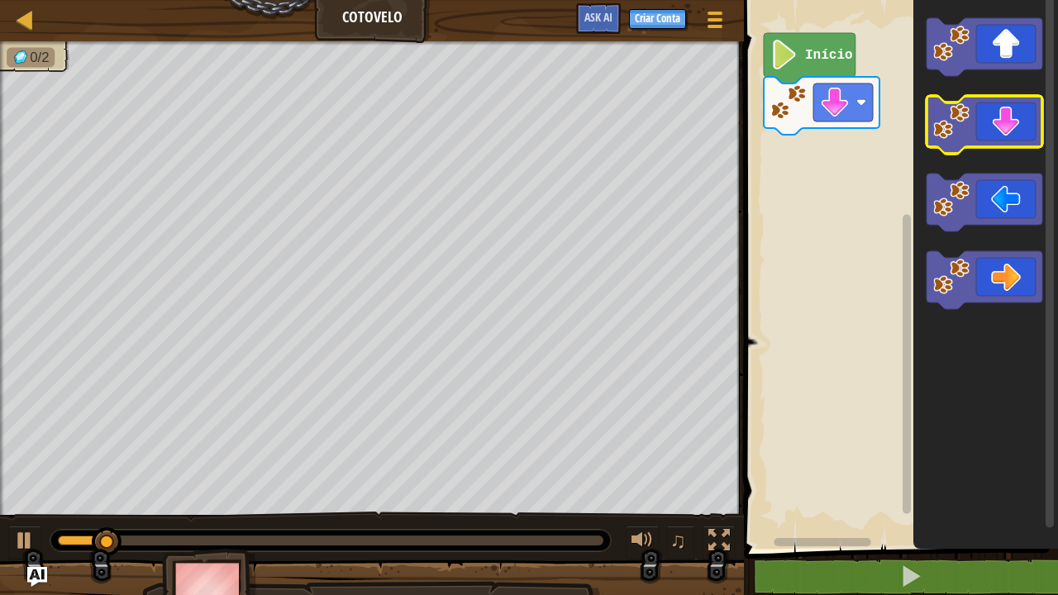
click at [994, 116] on icon "Espaço de trabalho do Blockly" at bounding box center [984, 125] width 116 height 58
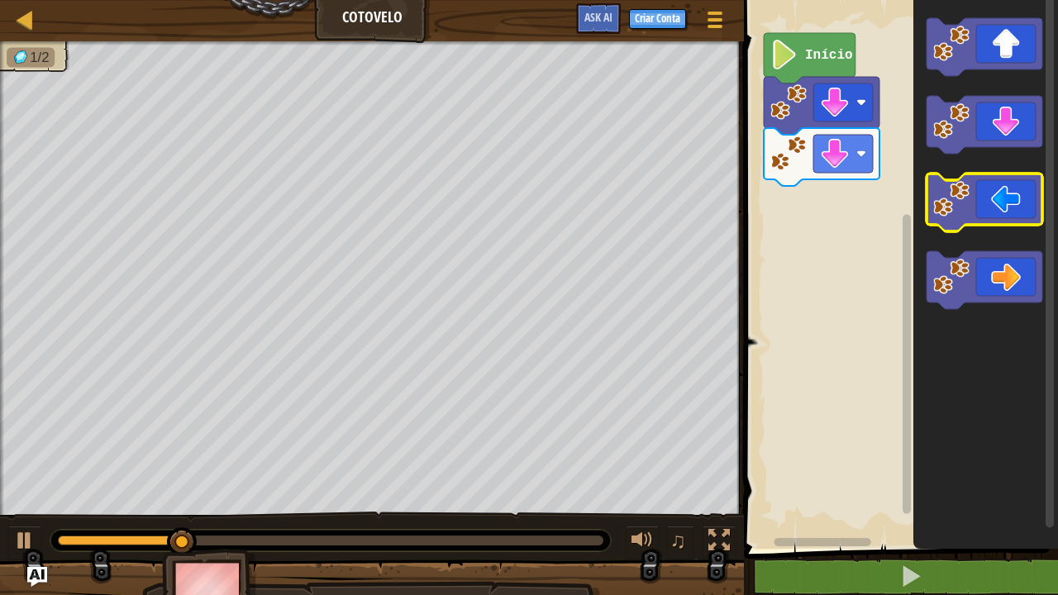
click at [991, 223] on icon "Espaço de trabalho do Blockly" at bounding box center [984, 203] width 116 height 58
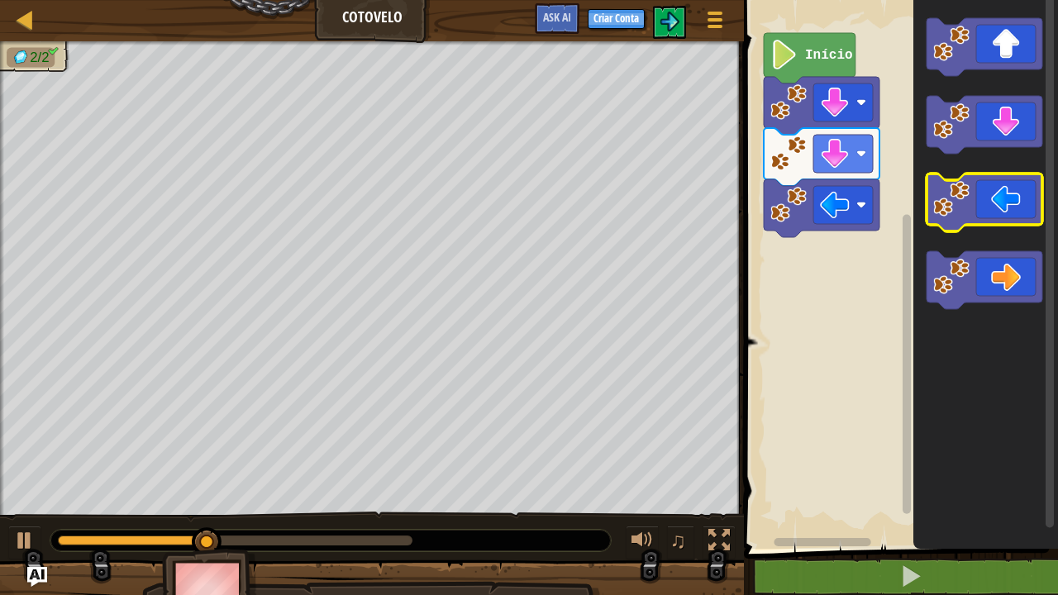
click at [991, 223] on icon "Espaço de trabalho do Blockly" at bounding box center [984, 203] width 116 height 58
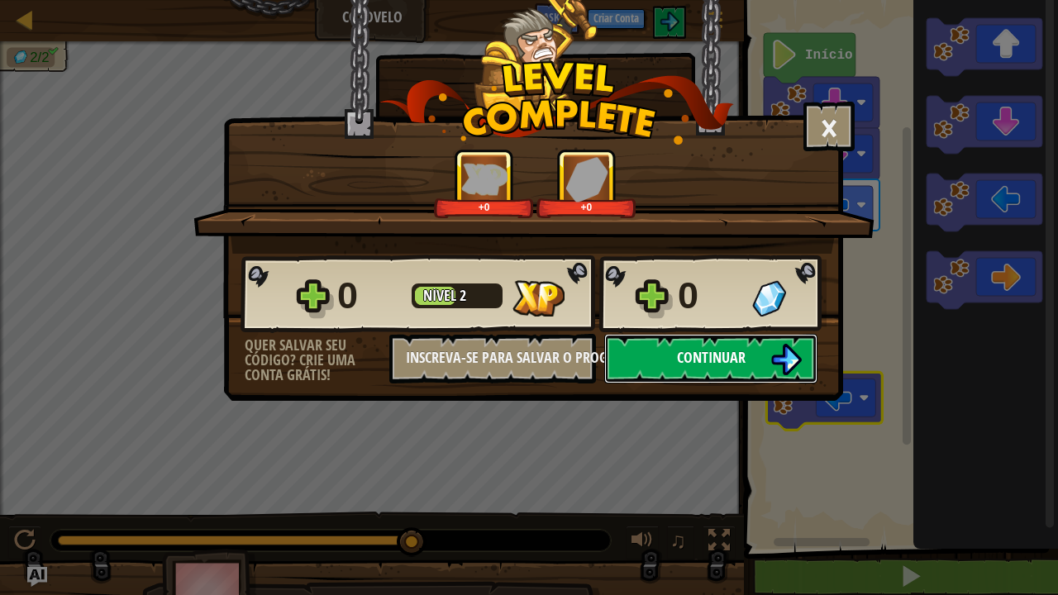
click at [694, 356] on span "Continuar" at bounding box center [711, 357] width 69 height 21
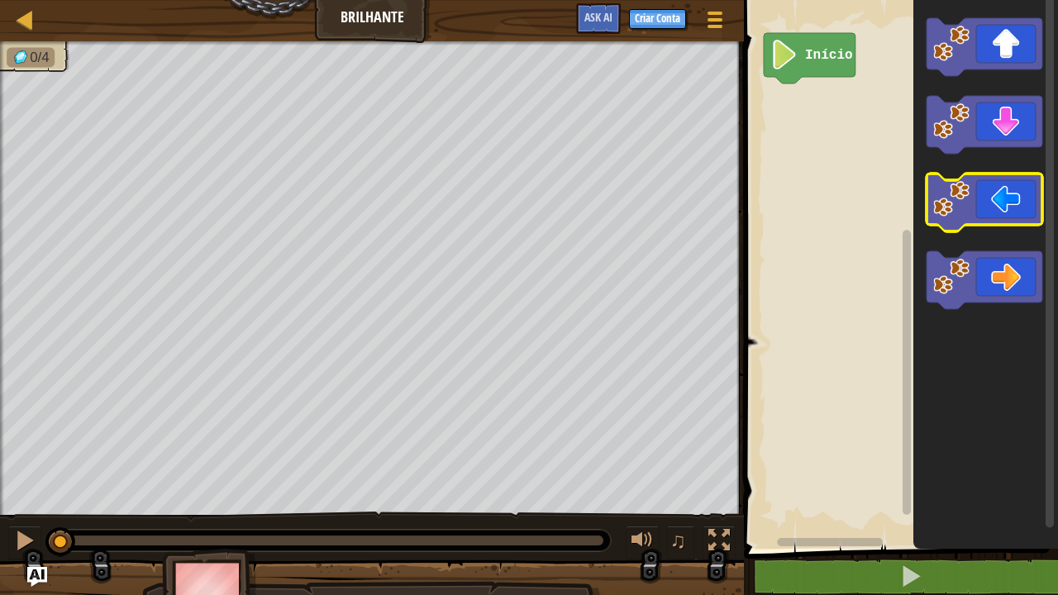
click at [995, 193] on icon "Espaço de trabalho do Blockly" at bounding box center [984, 203] width 116 height 58
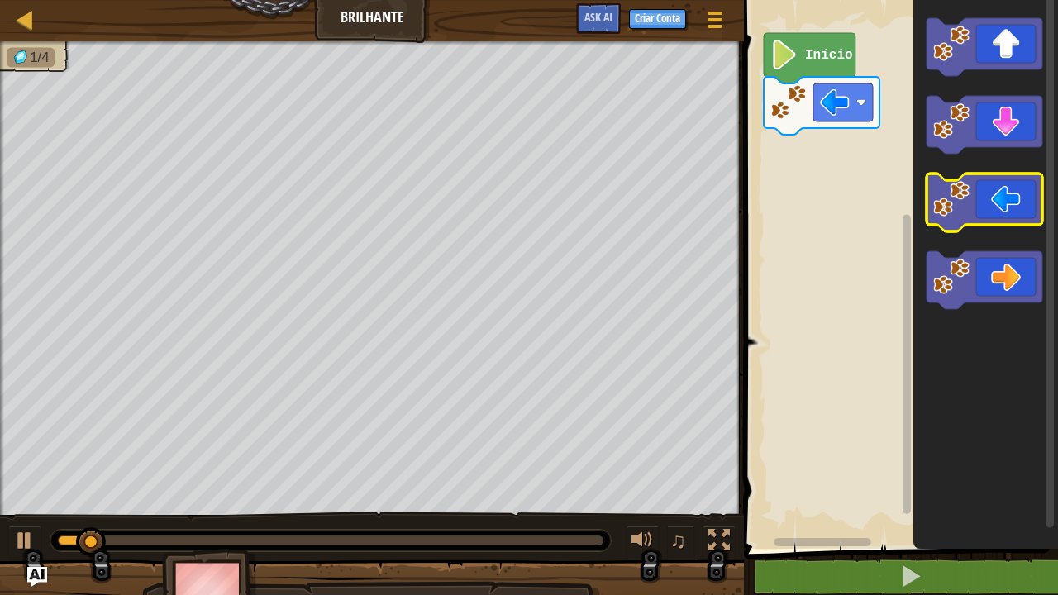
click at [995, 193] on icon "Espaço de trabalho do Blockly" at bounding box center [984, 203] width 116 height 58
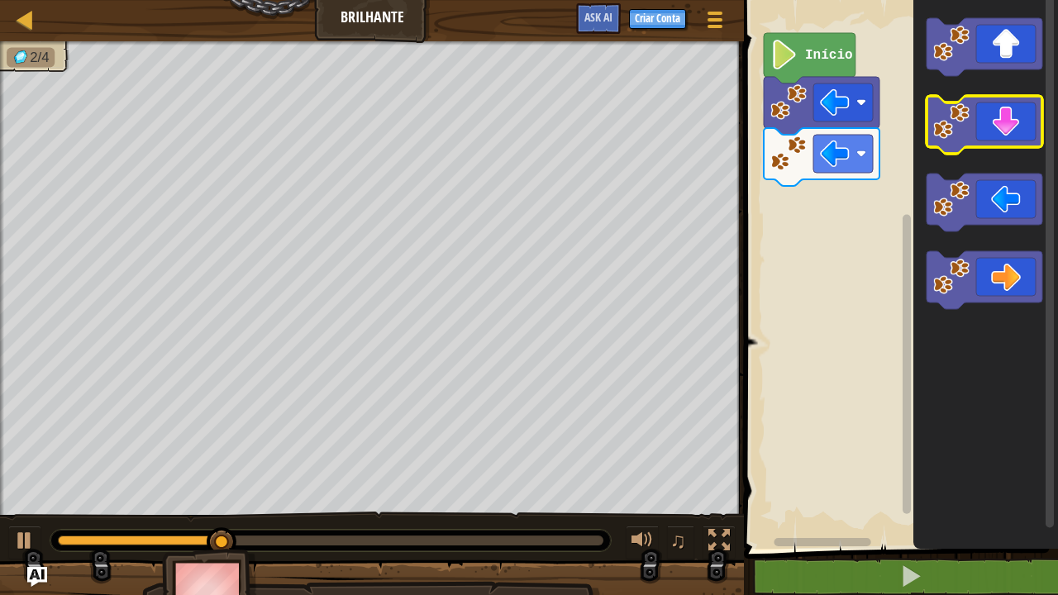
click at [995, 113] on icon "Espaço de trabalho do Blockly" at bounding box center [984, 125] width 116 height 58
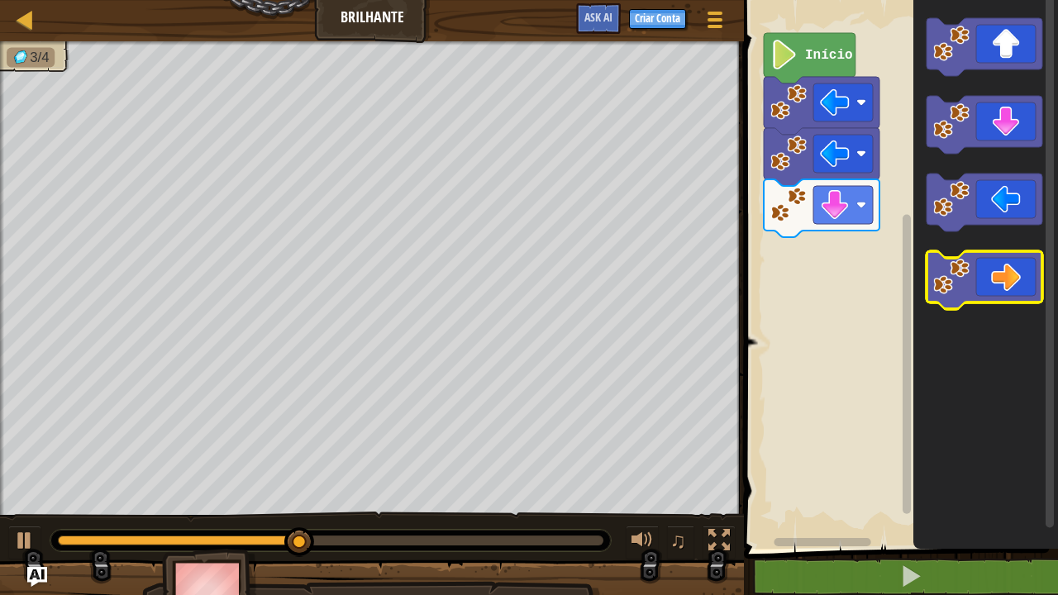
click at [995, 276] on icon "Espaço de trabalho do Blockly" at bounding box center [984, 280] width 116 height 58
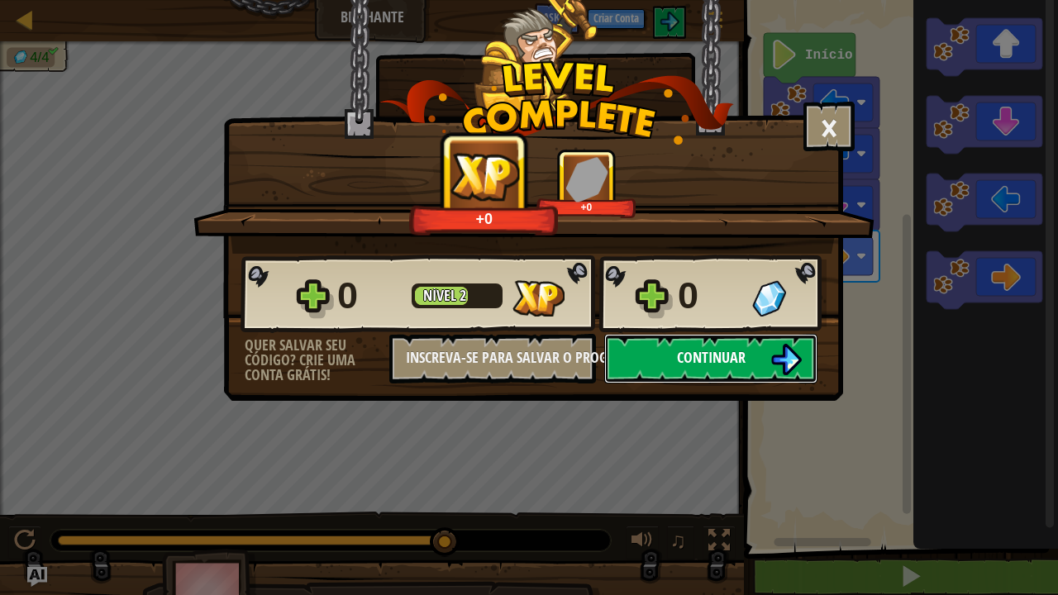
click at [698, 364] on span "Continuar" at bounding box center [711, 357] width 69 height 21
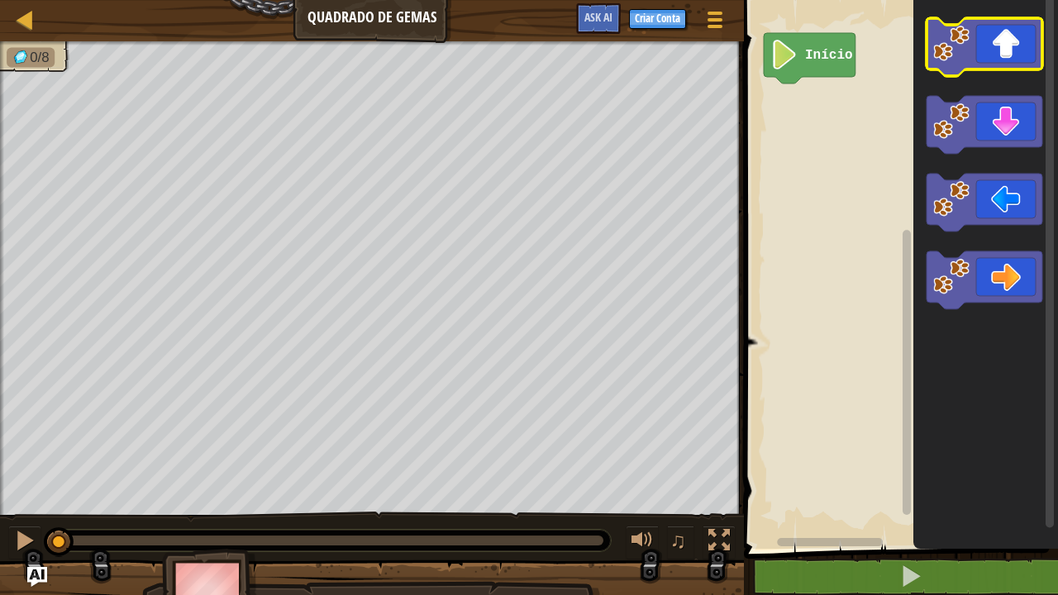
click at [963, 50] on image "Espaço de trabalho do Blockly" at bounding box center [951, 44] width 36 height 36
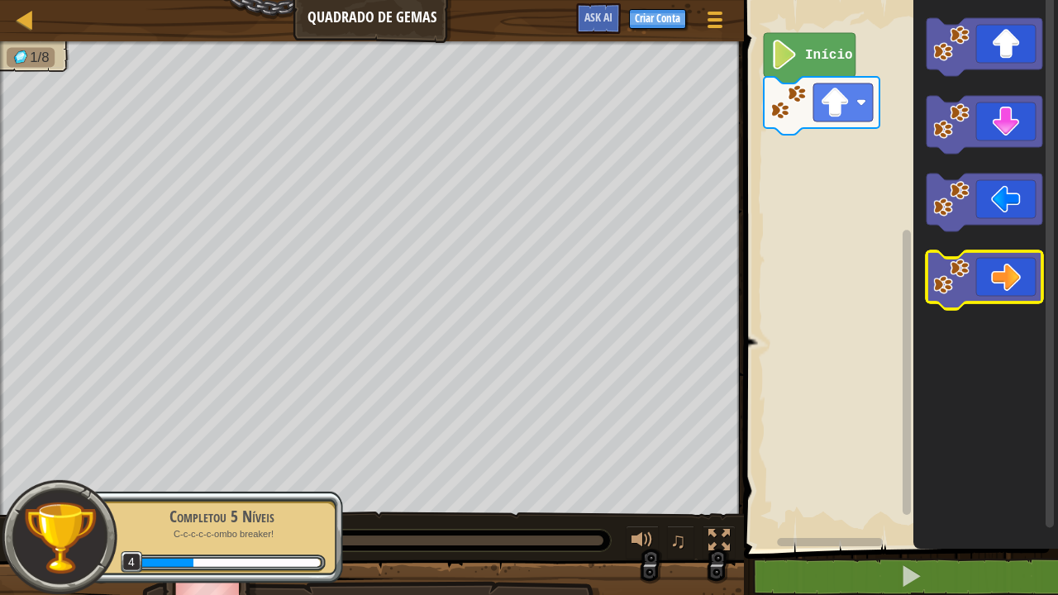
click at [979, 259] on icon "Espaço de trabalho do Blockly" at bounding box center [984, 280] width 116 height 58
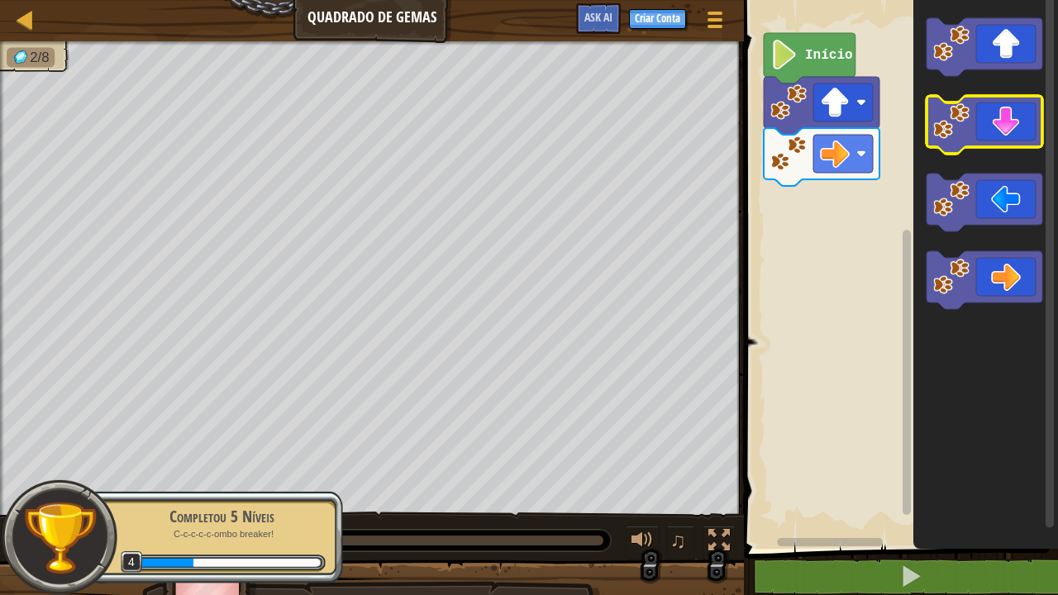
click at [956, 122] on image "Espaço de trabalho do Blockly" at bounding box center [951, 121] width 36 height 36
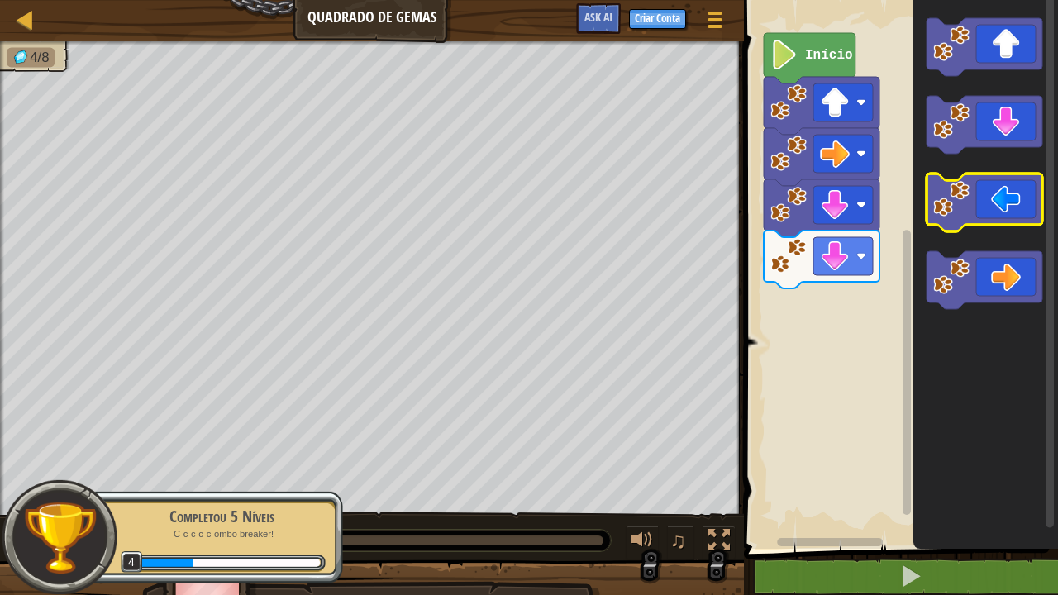
click at [954, 215] on image "Espaço de trabalho do Blockly" at bounding box center [951, 199] width 36 height 36
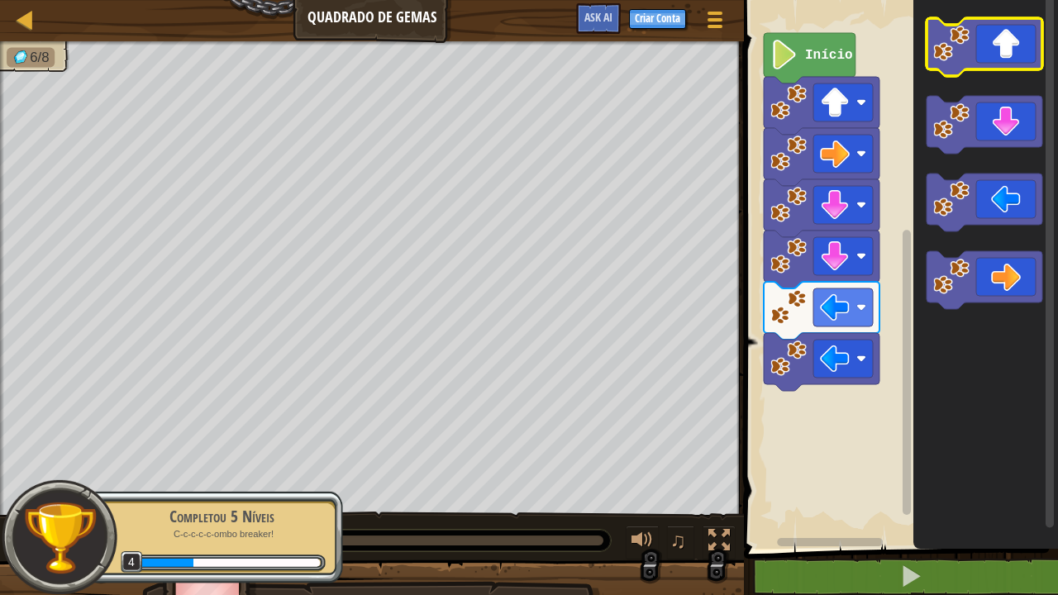
click at [959, 62] on icon "Espaço de trabalho do Blockly" at bounding box center [984, 47] width 116 height 58
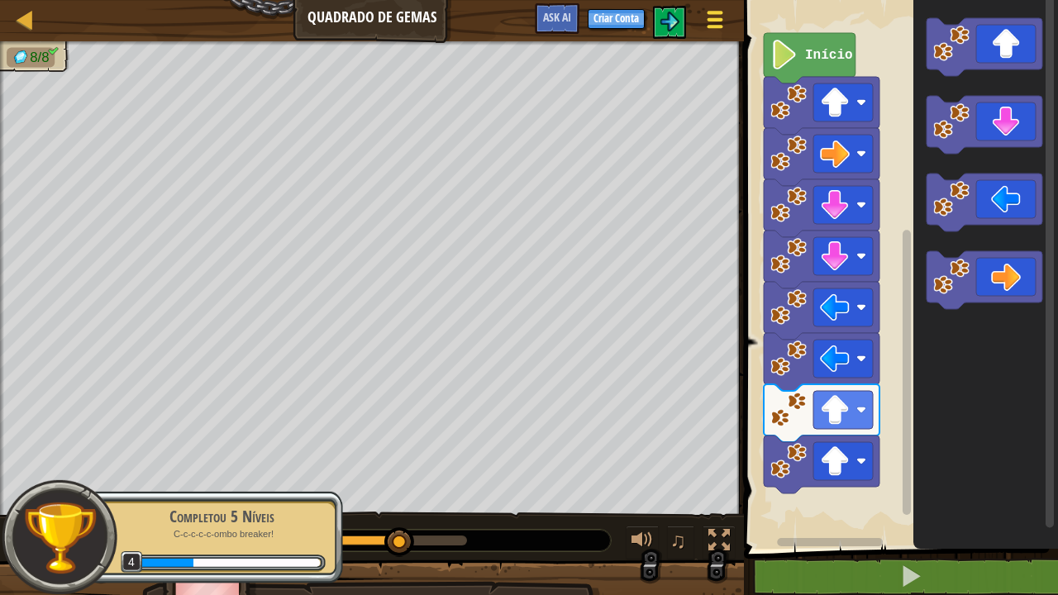
click at [709, 17] on div at bounding box center [714, 19] width 22 height 24
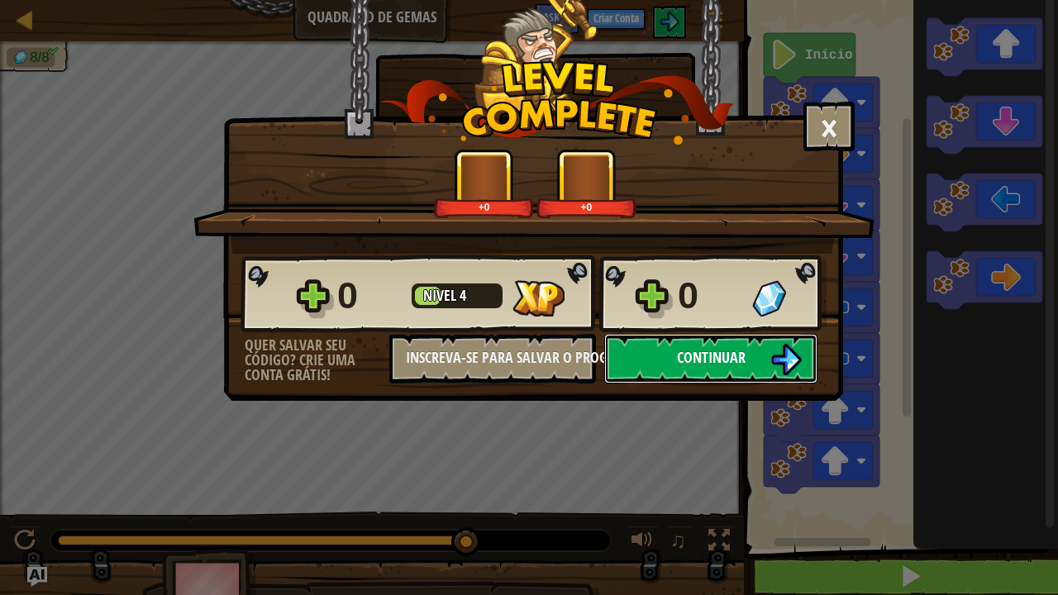
click at [723, 368] on button "Continuar" at bounding box center [710, 359] width 213 height 50
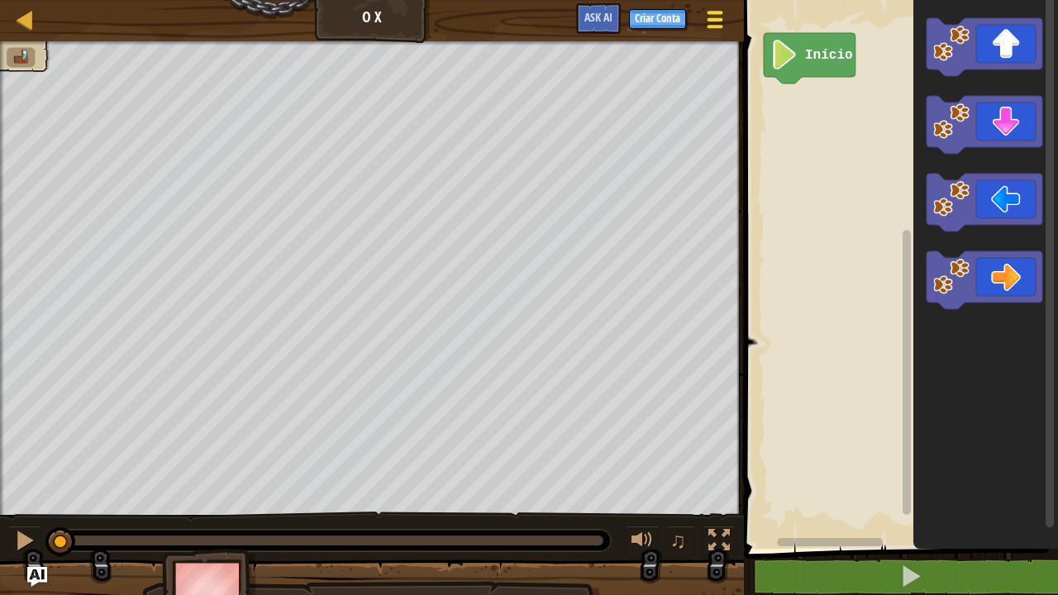
click at [725, 20] on div at bounding box center [714, 19] width 22 height 24
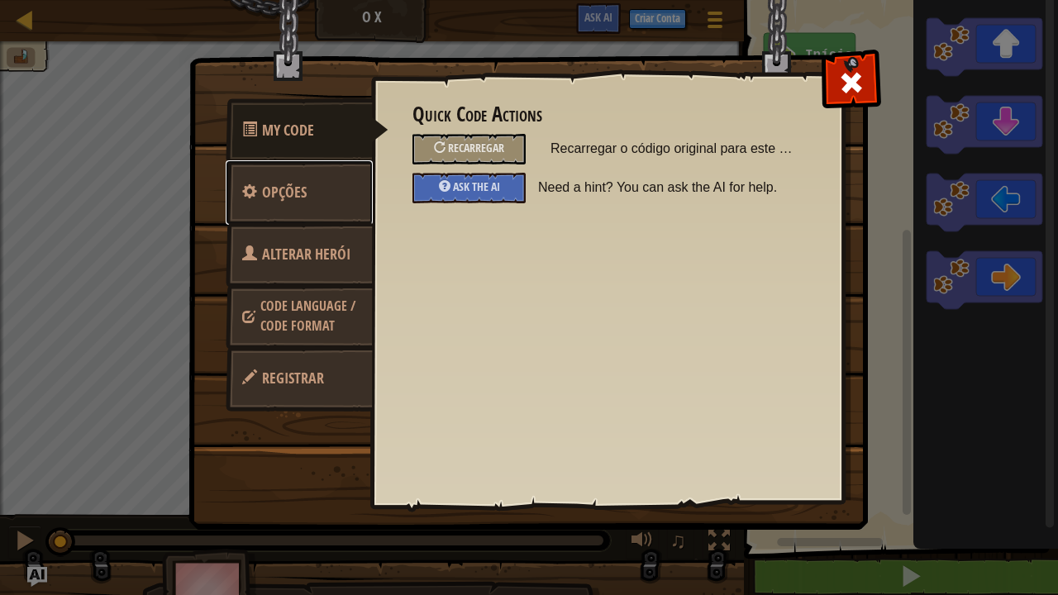
click at [298, 205] on link "Opções" at bounding box center [299, 192] width 147 height 64
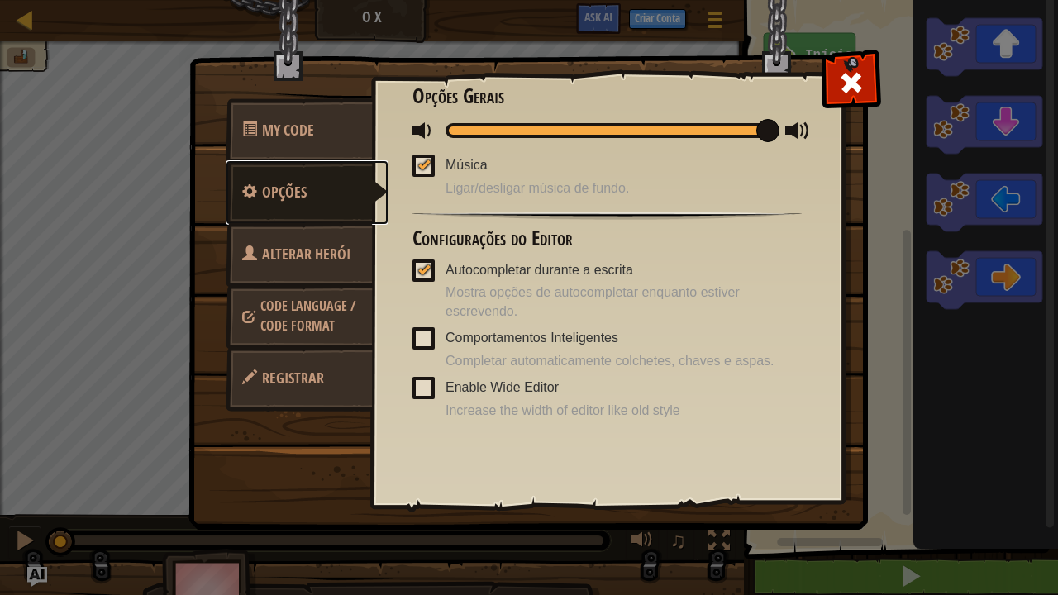
scroll to position [21, 0]
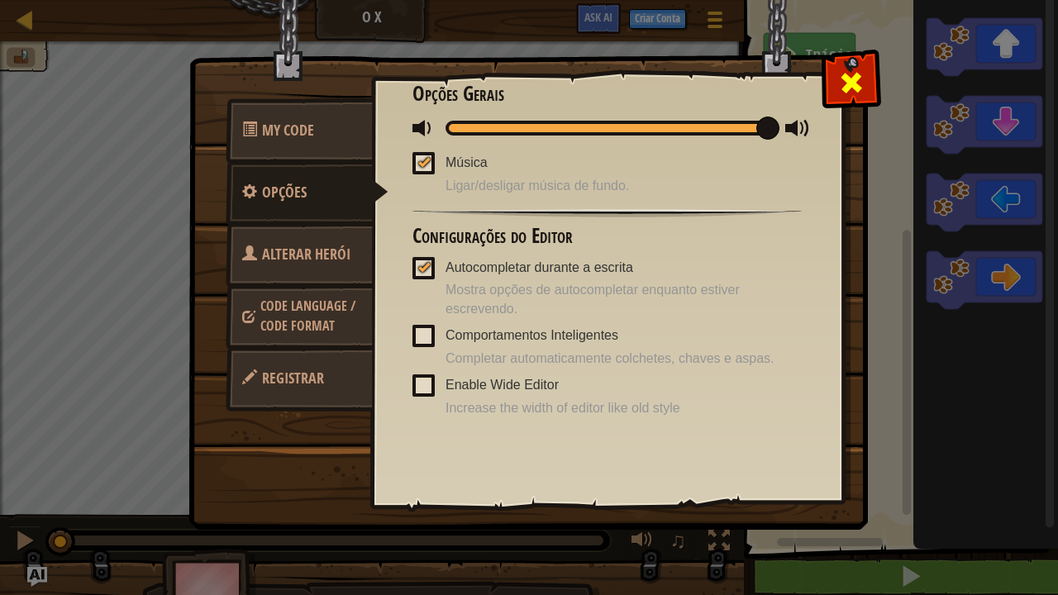
click at [831, 65] on div at bounding box center [851, 79] width 52 height 52
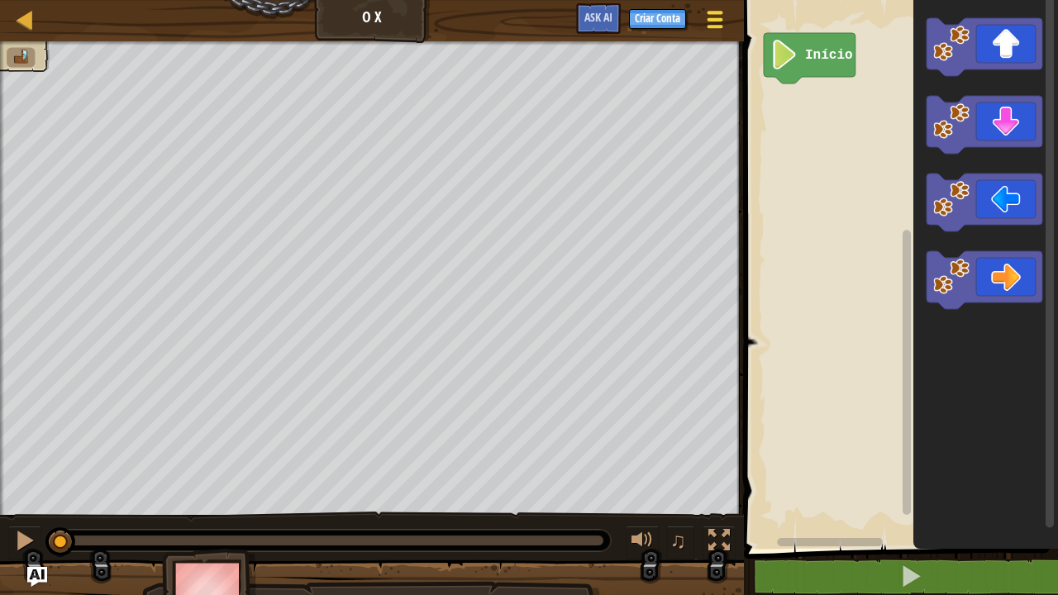
click at [710, 20] on span at bounding box center [715, 19] width 16 height 3
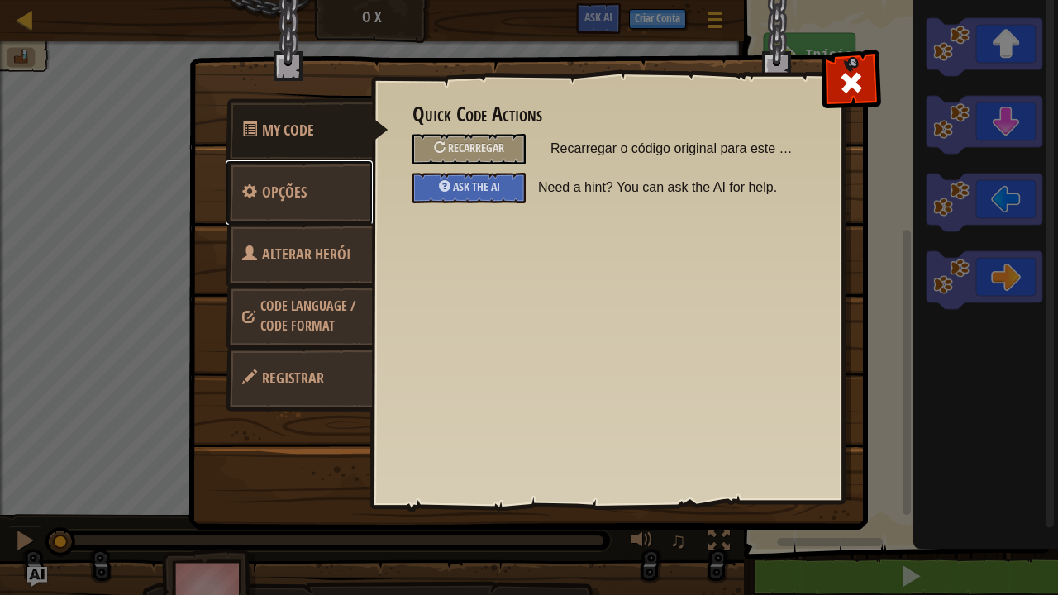
click at [326, 198] on link "Opções" at bounding box center [299, 192] width 147 height 64
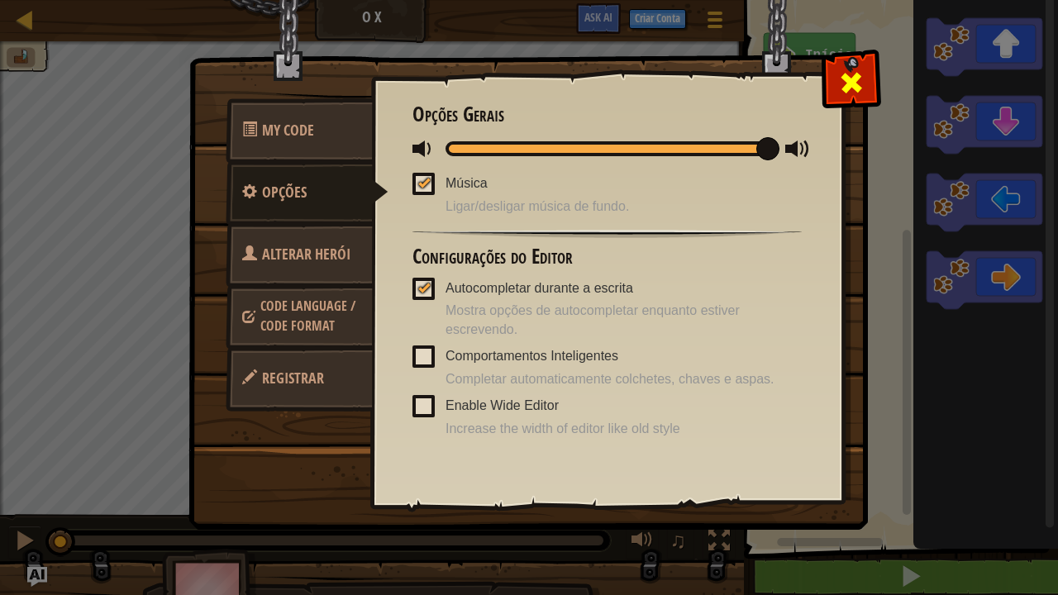
click at [843, 85] on span at bounding box center [851, 82] width 26 height 26
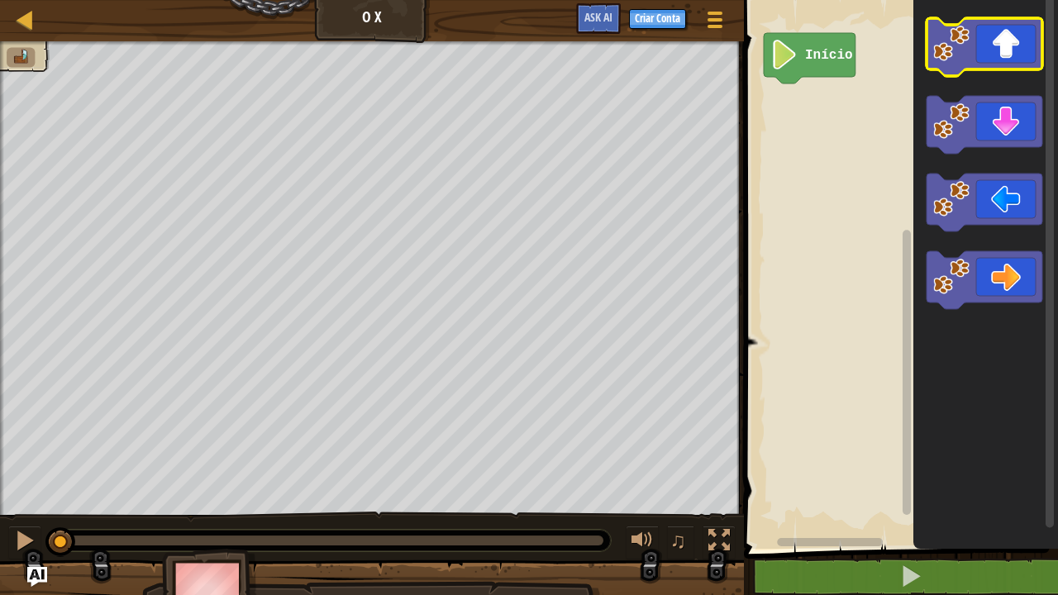
click at [953, 66] on icon "Espaço de trabalho do Blockly" at bounding box center [984, 47] width 116 height 58
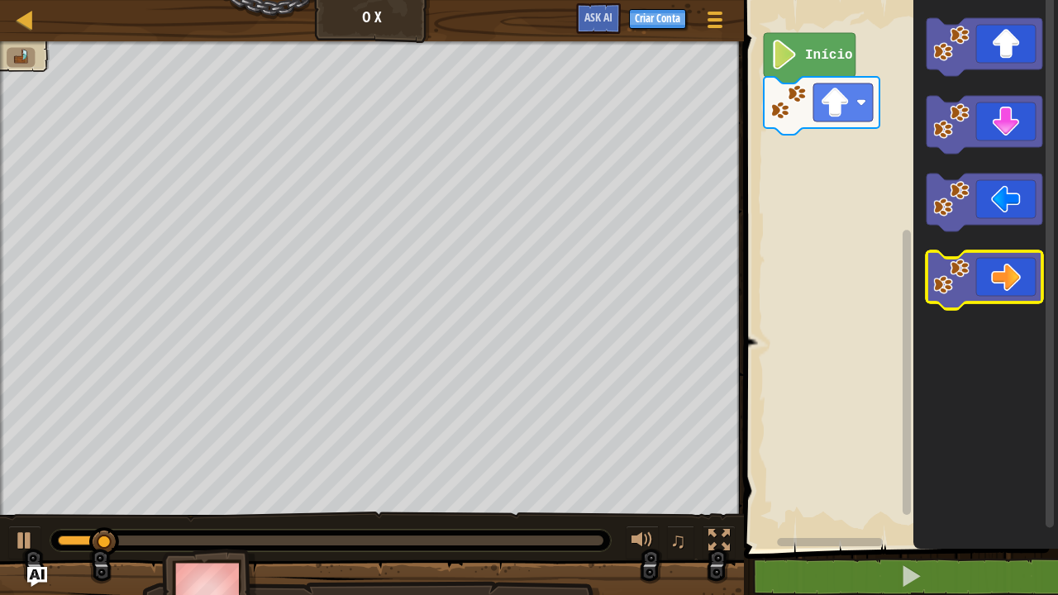
click at [962, 286] on image "Espaço de trabalho do Blockly" at bounding box center [951, 277] width 36 height 36
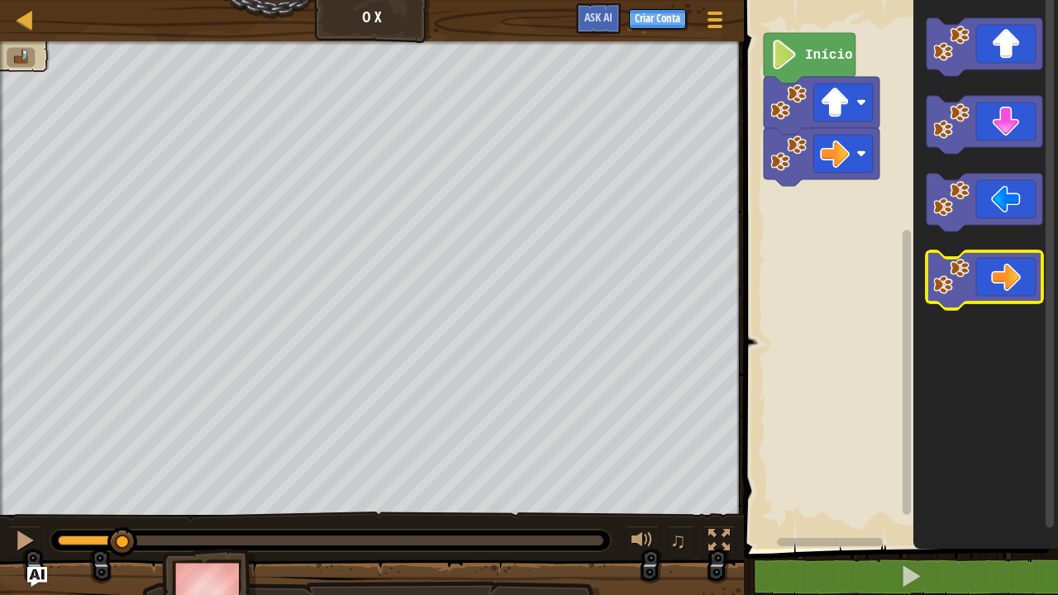
click at [962, 286] on image "Espaço de trabalho do Blockly" at bounding box center [951, 277] width 36 height 36
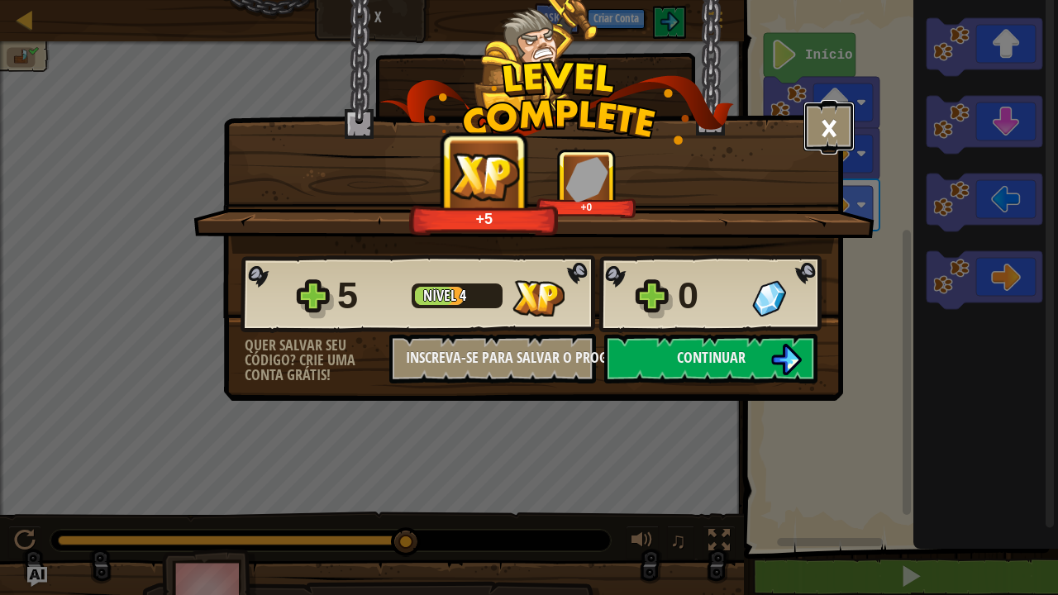
click at [830, 112] on button "×" at bounding box center [828, 127] width 51 height 50
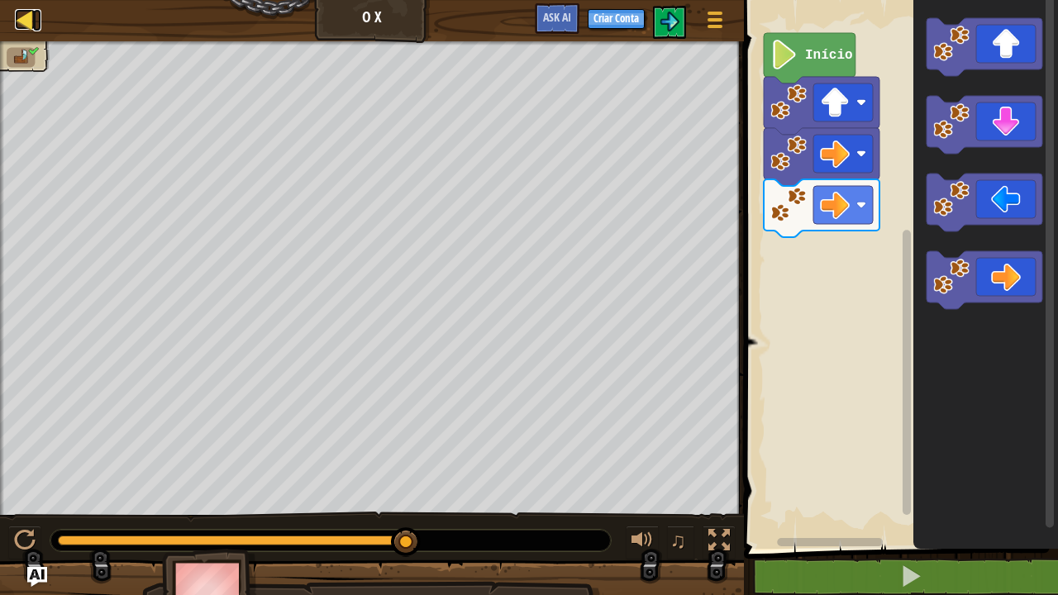
click at [21, 23] on div at bounding box center [25, 19] width 21 height 21
select select "pt-BR"
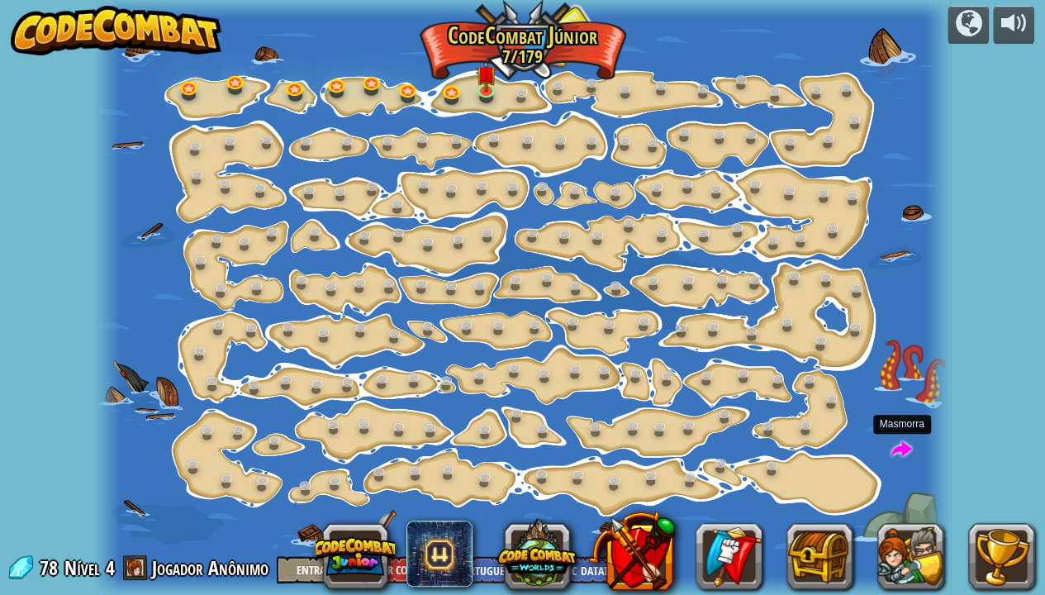
click at [893, 449] on span at bounding box center [902, 450] width 21 height 21
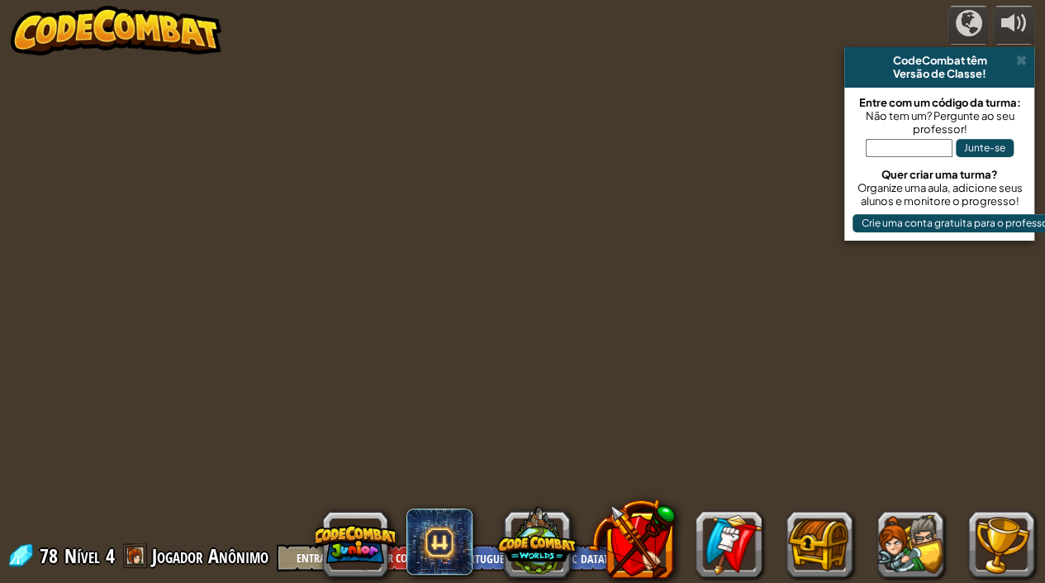
select select "pt-BR"
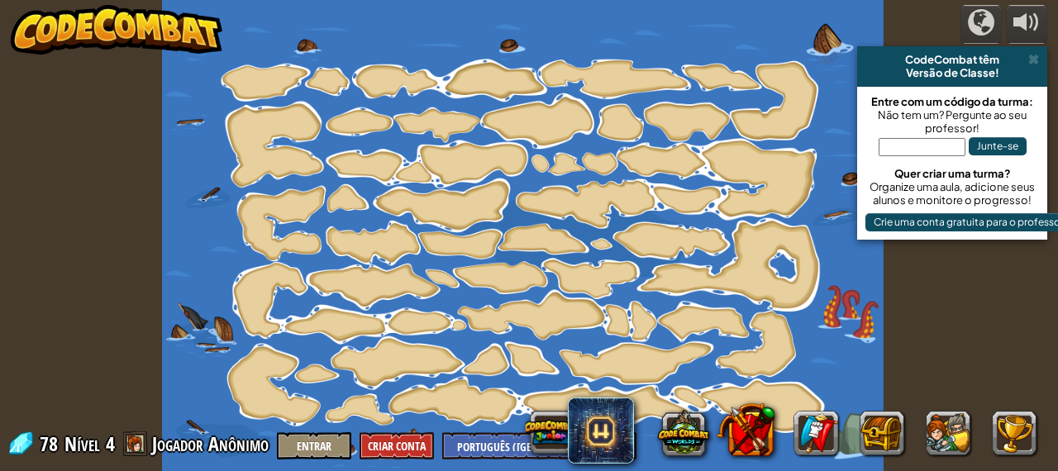
select select "pt-BR"
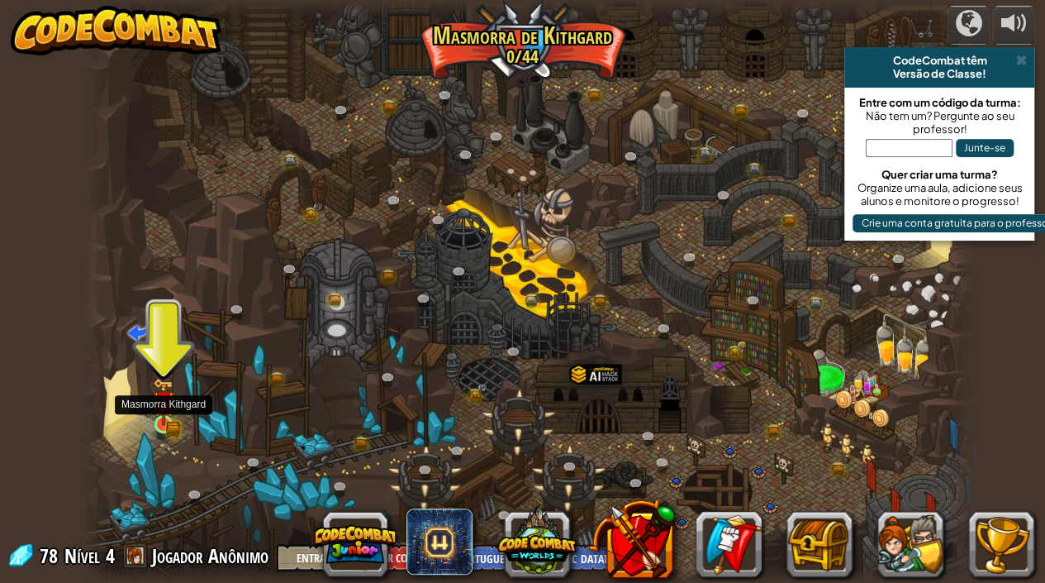
click at [167, 409] on img at bounding box center [163, 402] width 13 height 13
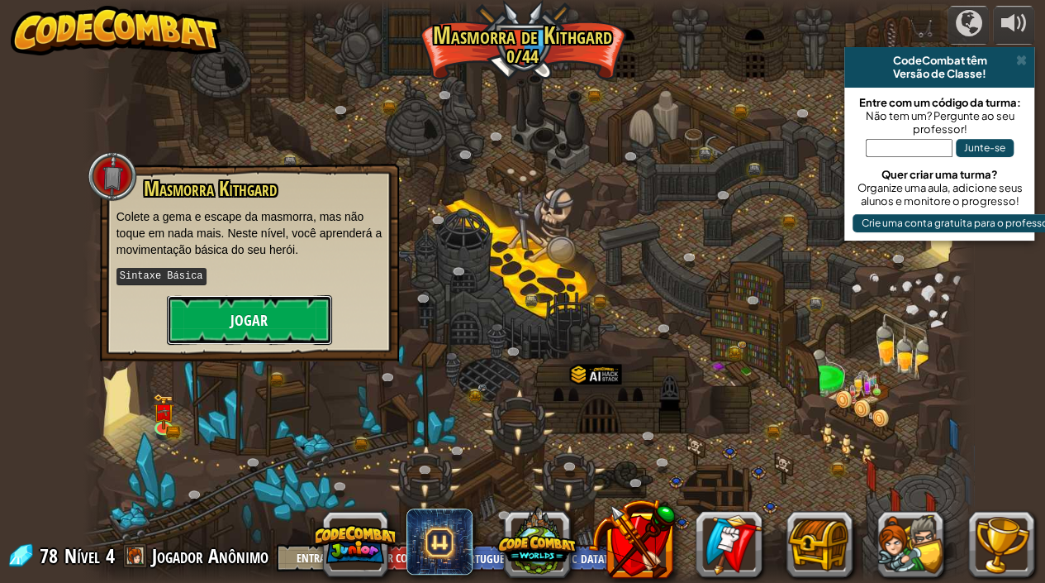
click at [242, 313] on button "Jogar" at bounding box center [249, 320] width 165 height 50
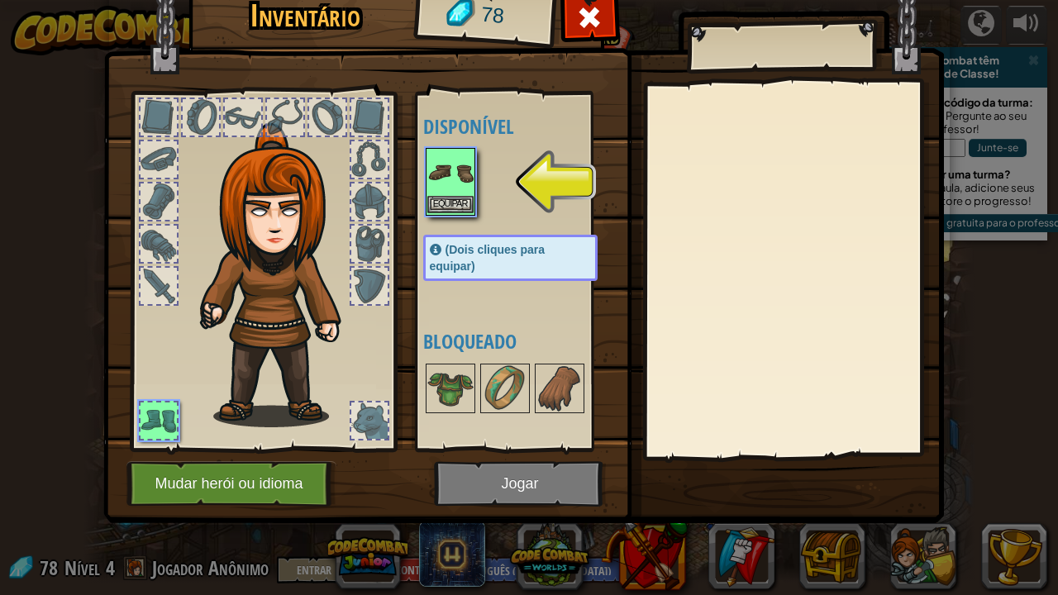
click at [454, 194] on img at bounding box center [450, 173] width 46 height 46
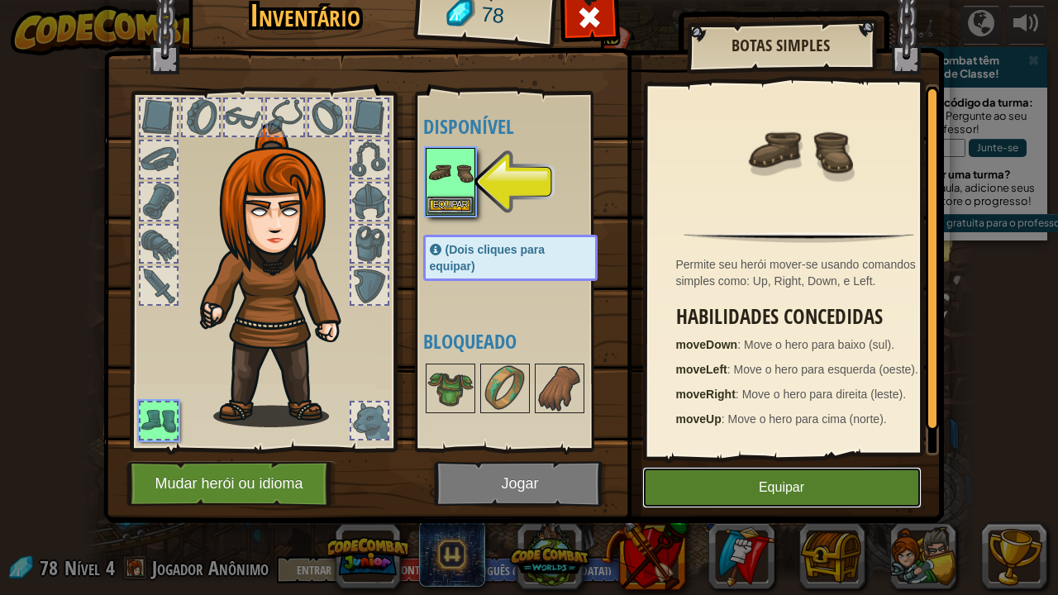
click at [701, 483] on button "Equipar" at bounding box center [781, 487] width 279 height 41
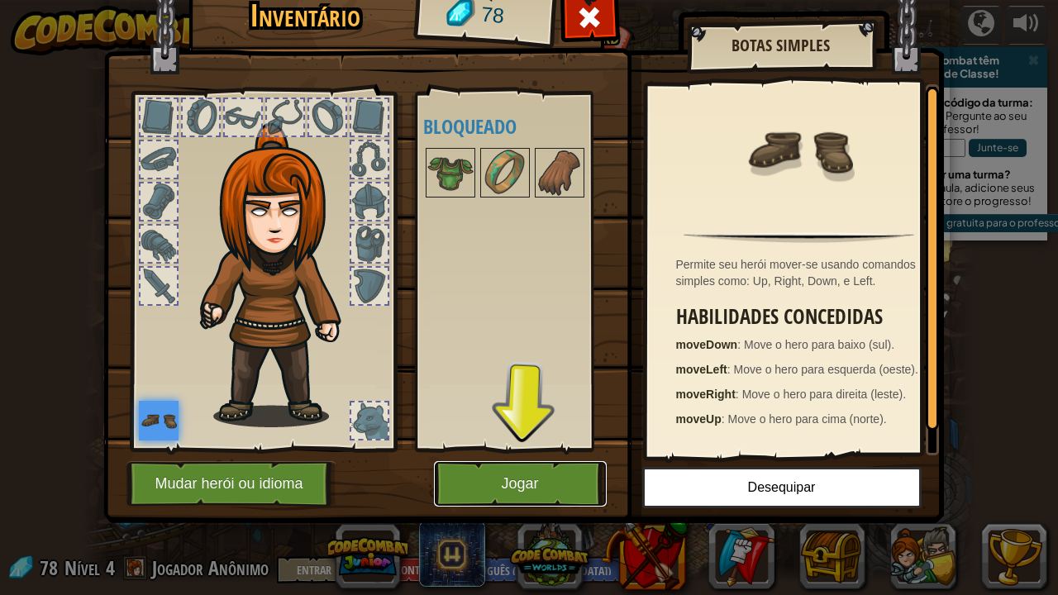
click at [535, 477] on button "Jogar" at bounding box center [520, 483] width 173 height 45
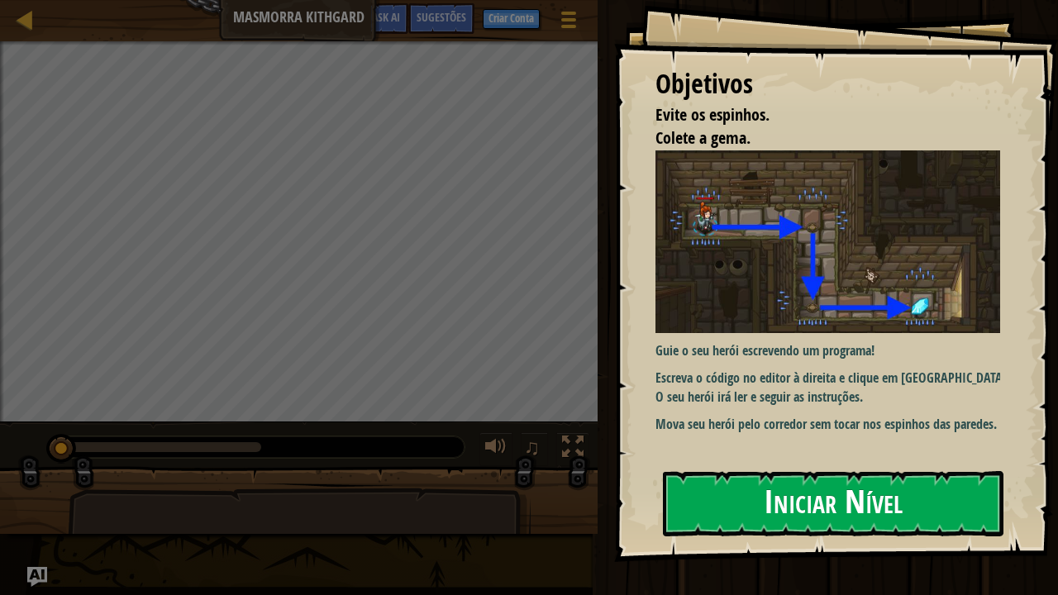
click at [812, 474] on button "Iniciar Nível" at bounding box center [833, 503] width 340 height 65
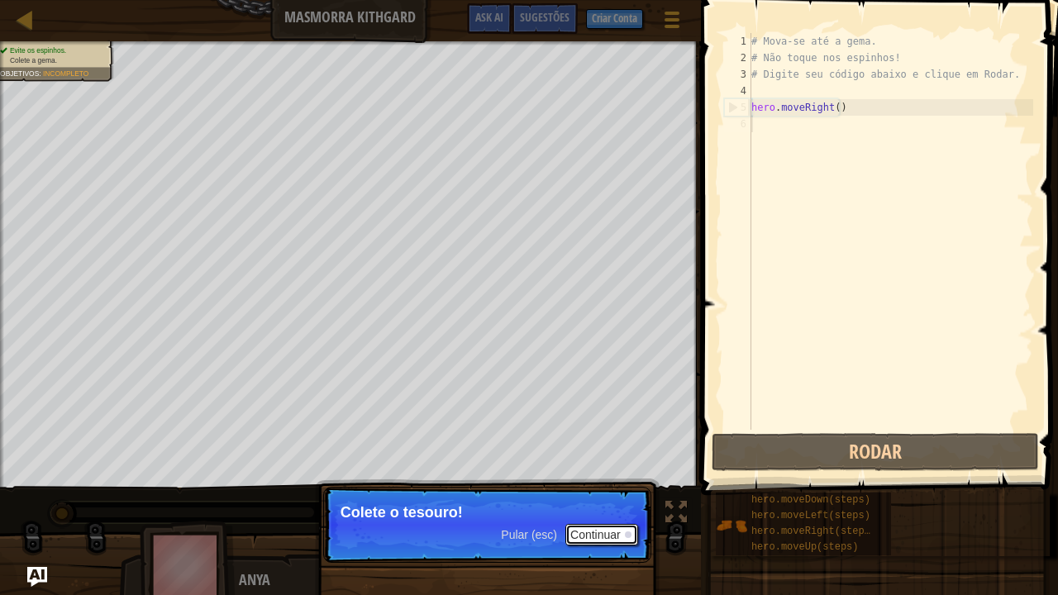
click at [598, 483] on button "Continuar" at bounding box center [601, 534] width 73 height 21
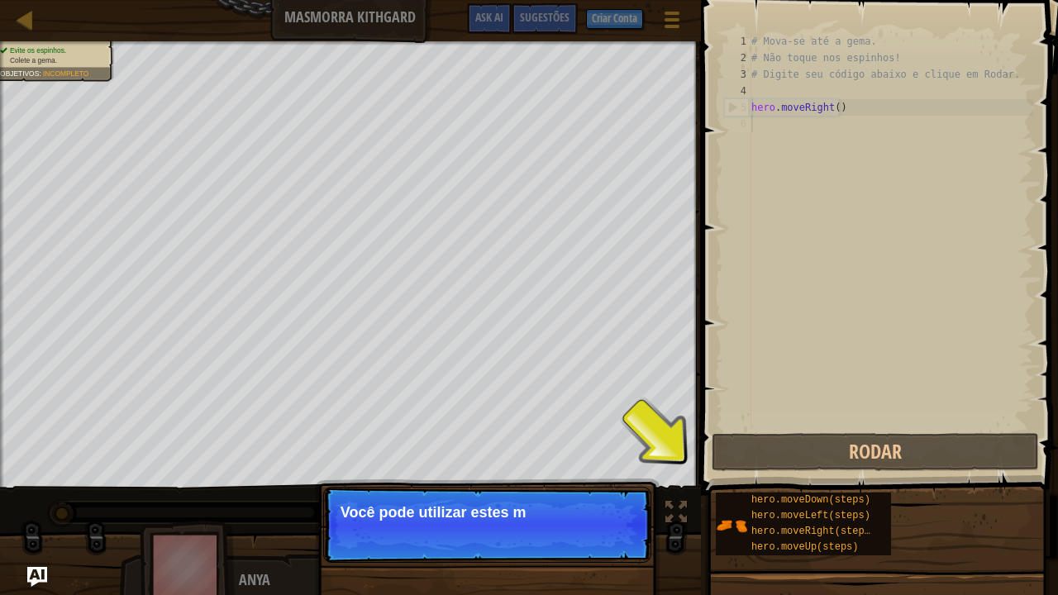
click at [540, 483] on p "Você pode utilizar estes m" at bounding box center [486, 512] width 293 height 17
click at [540, 483] on p "Você pode utilizar estes métodos." at bounding box center [486, 512] width 293 height 17
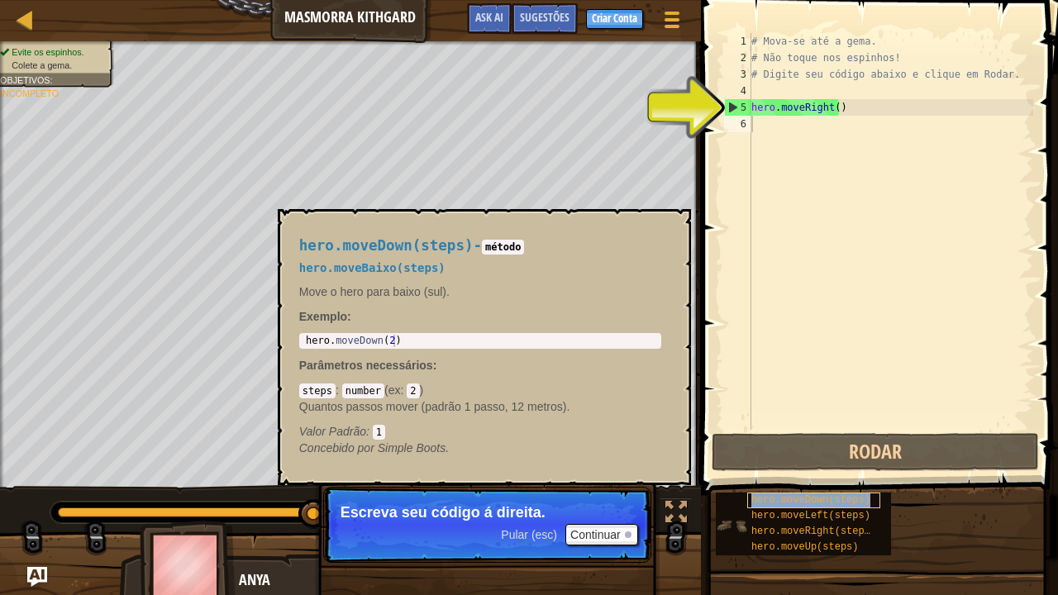
click at [837, 483] on span "hero.moveDown(steps)" at bounding box center [810, 500] width 119 height 12
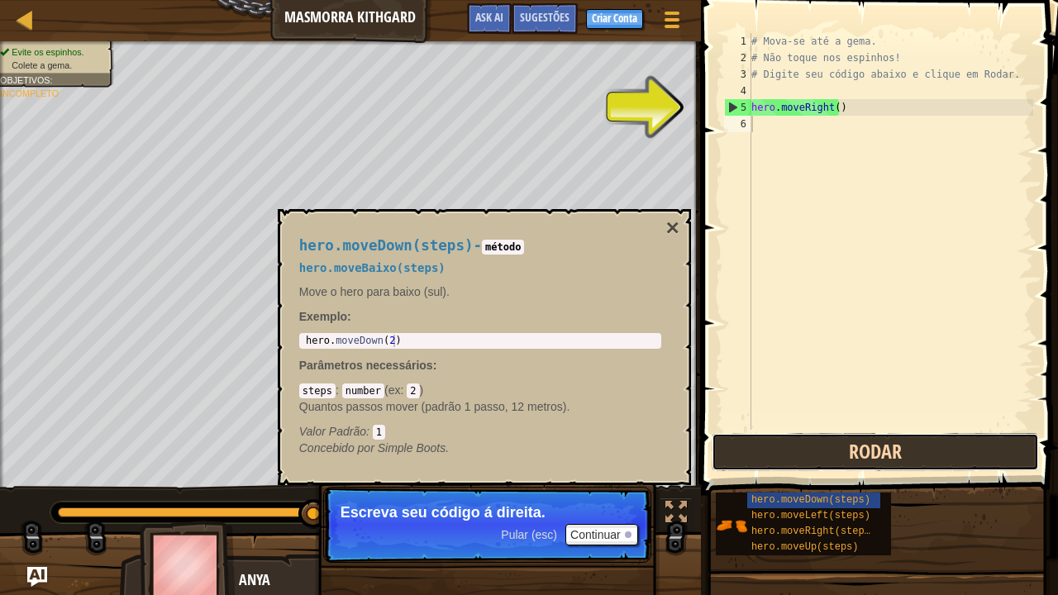
click at [870, 464] on button "Rodar" at bounding box center [875, 452] width 327 height 38
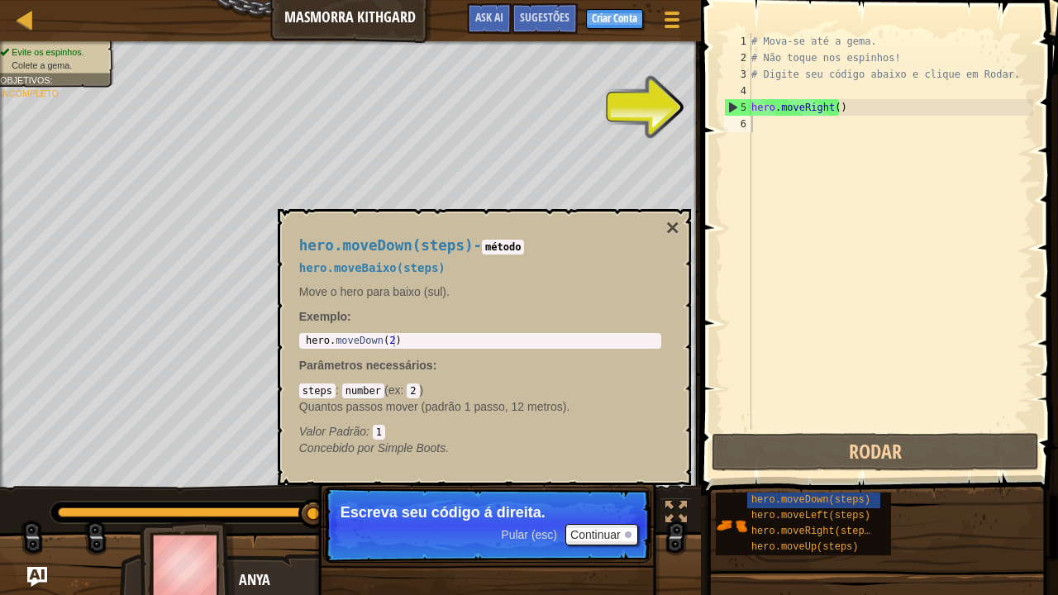
drag, startPoint x: 681, startPoint y: 221, endPoint x: 662, endPoint y: 236, distance: 24.7
click at [662, 236] on div "hero.moveDown(steps) - método hero.moveBaixo(steps) Move o hero para baixo (sul…" at bounding box center [484, 347] width 413 height 276
click at [662, 236] on div "hero.moveDown(steps) - método hero.moveBaixo(steps) Move o hero para baixo (sul…" at bounding box center [480, 347] width 385 height 250
click at [669, 231] on button "×" at bounding box center [671, 228] width 13 height 23
click at [817, 483] on span "hero.moveDown(steps)" at bounding box center [810, 500] width 119 height 12
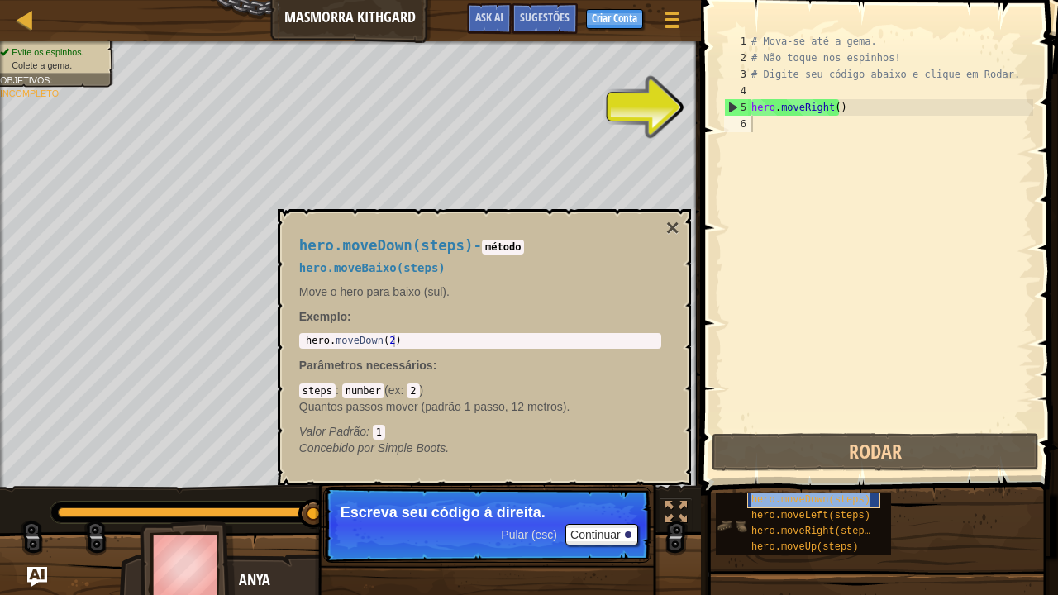
click at [817, 483] on span "hero.moveDown(steps)" at bounding box center [810, 500] width 119 height 12
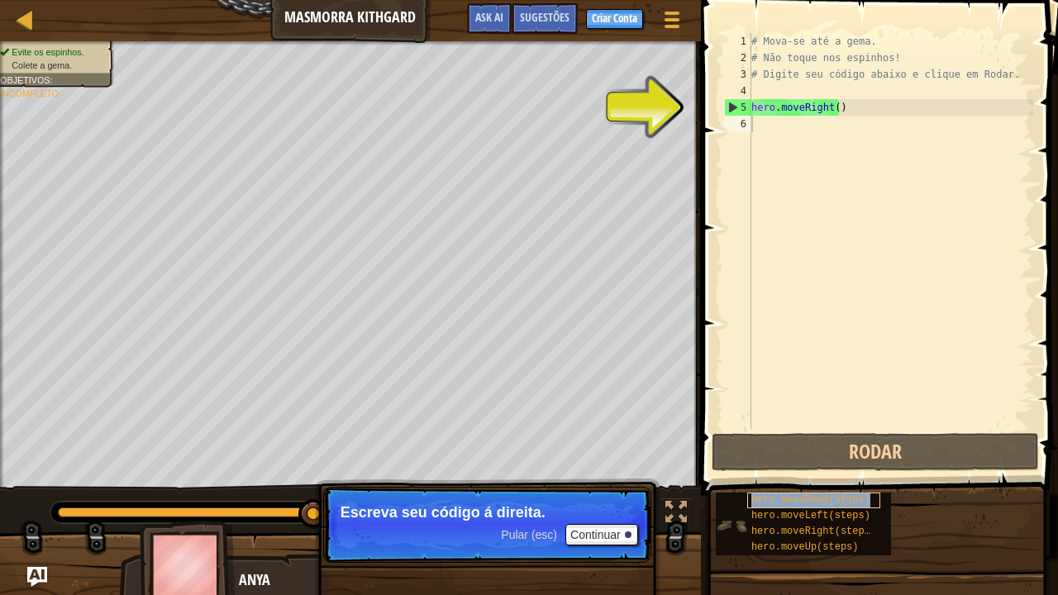
click at [817, 483] on span "hero.moveDown(steps)" at bounding box center [810, 500] width 119 height 12
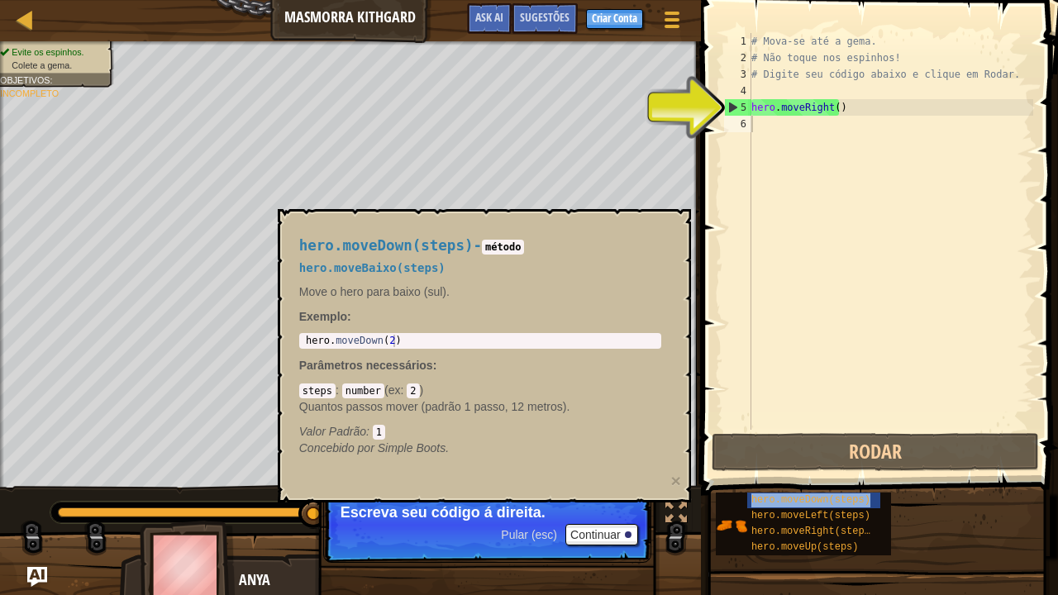
type textarea "hero.movehero.moveDown(steps)Right()"
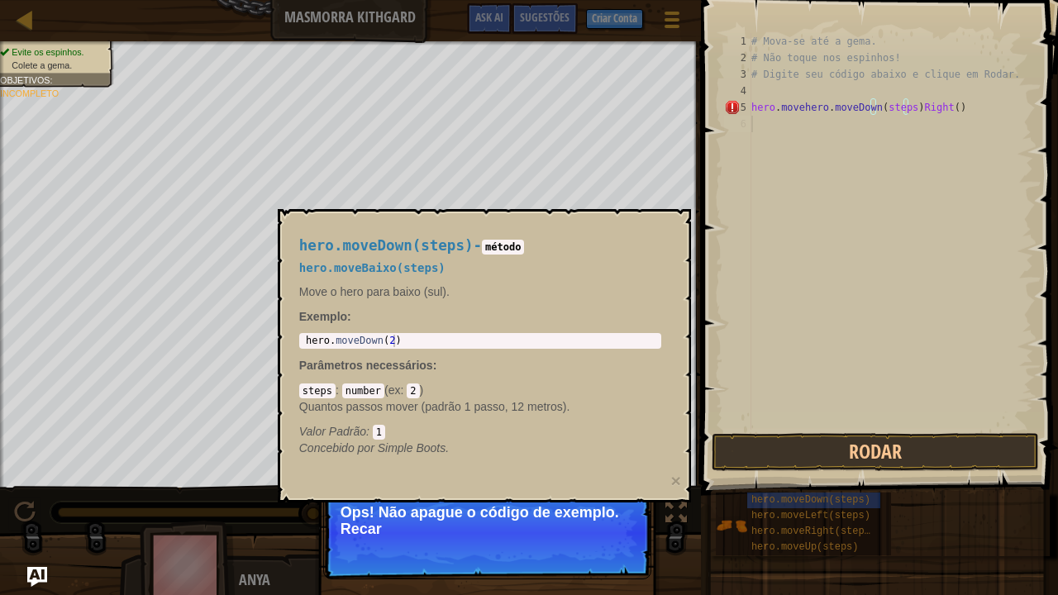
click at [886, 201] on div "# Mova-se até a gema. # Não toque nos espinhos! # Digite seu código abaixo e cl…" at bounding box center [890, 248] width 285 height 430
click at [964, 103] on div "# Mova-se até a gema. # Não toque nos espinhos! # Digite seu código abaixo e cl…" at bounding box center [890, 248] width 285 height 430
type textarea "hero.movehero.moveDown(steps)Right()"
click at [592, 483] on button "↻ Reload" at bounding box center [601, 549] width 74 height 25
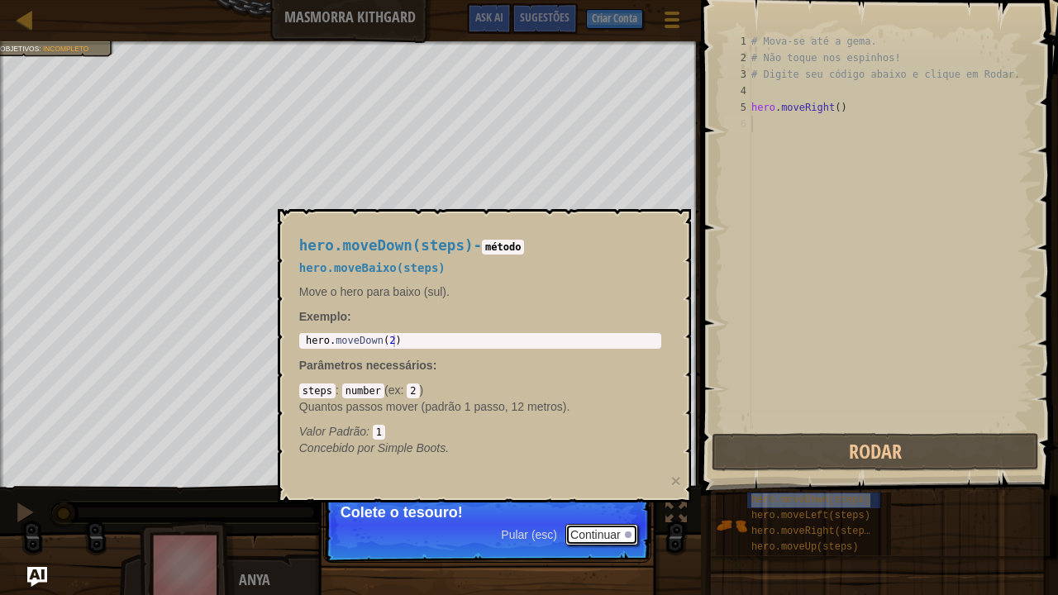
click at [622, 483] on button "Continuar" at bounding box center [601, 534] width 73 height 21
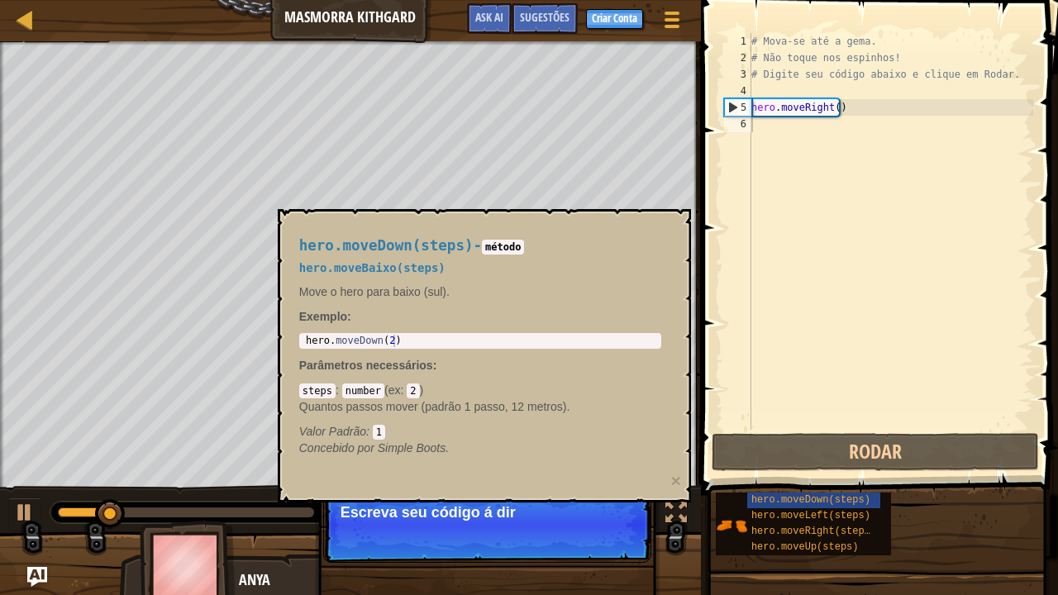
click at [681, 481] on div "hero.moveDown(steps) - método hero.moveBaixo(steps) Move o hero para baixo (sul…" at bounding box center [484, 355] width 413 height 293
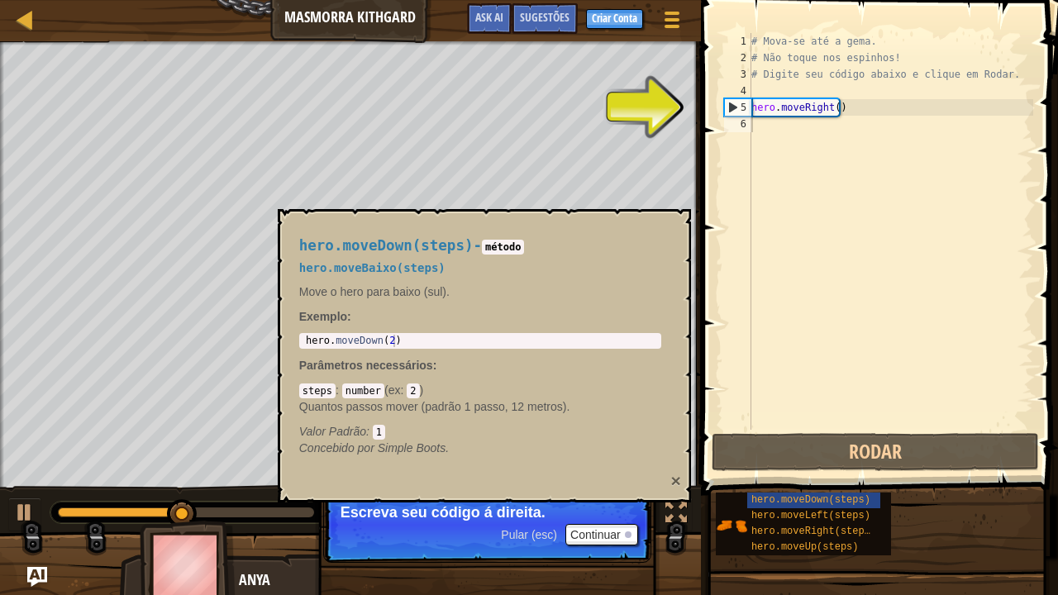
click at [673, 481] on button "×" at bounding box center [675, 480] width 10 height 17
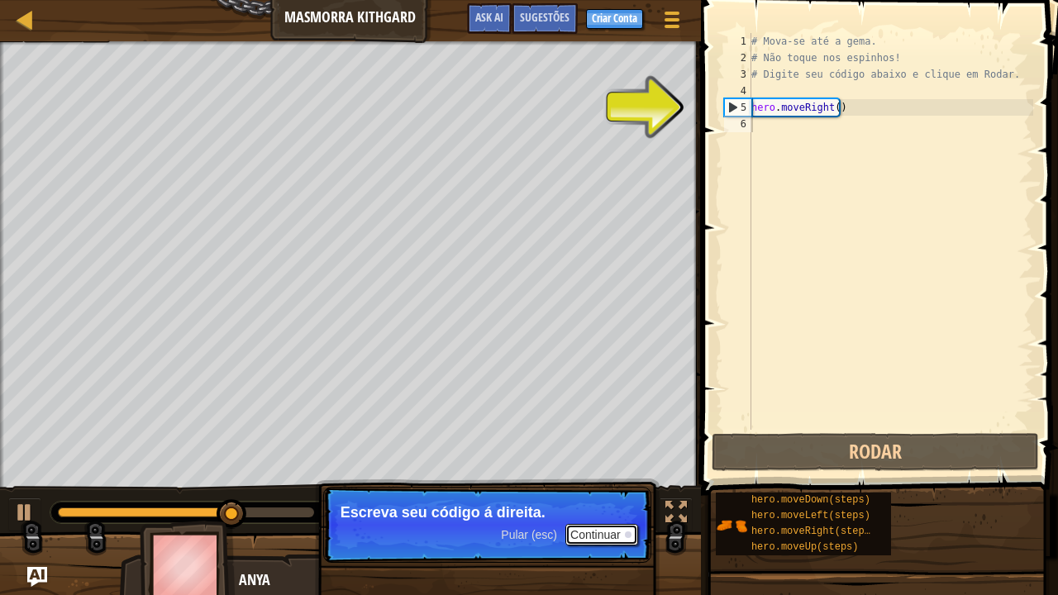
click at [611, 483] on button "Continuar" at bounding box center [601, 534] width 73 height 21
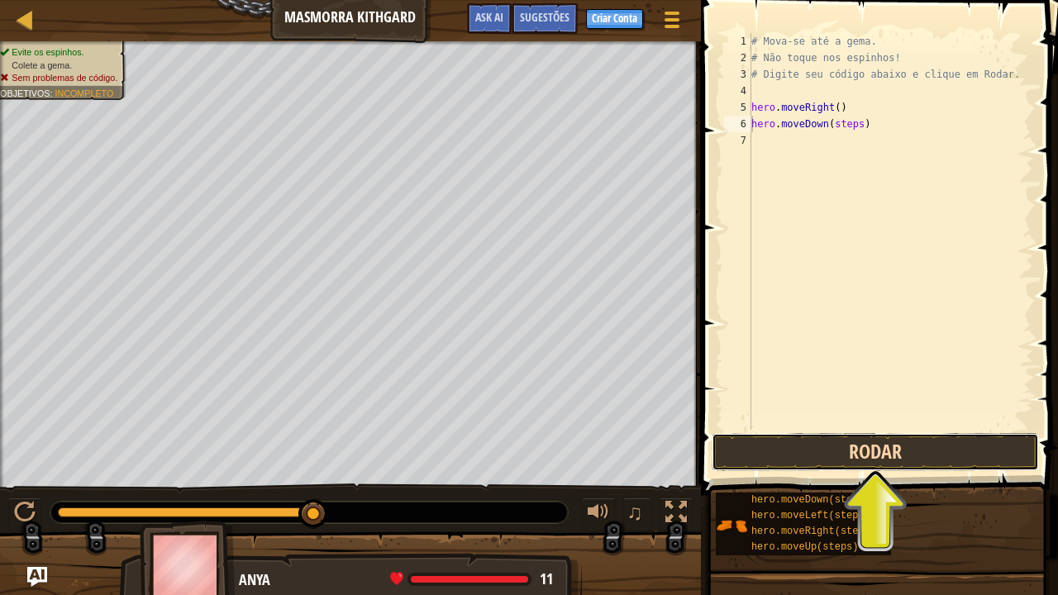
click at [817, 464] on button "Rodar" at bounding box center [875, 452] width 327 height 38
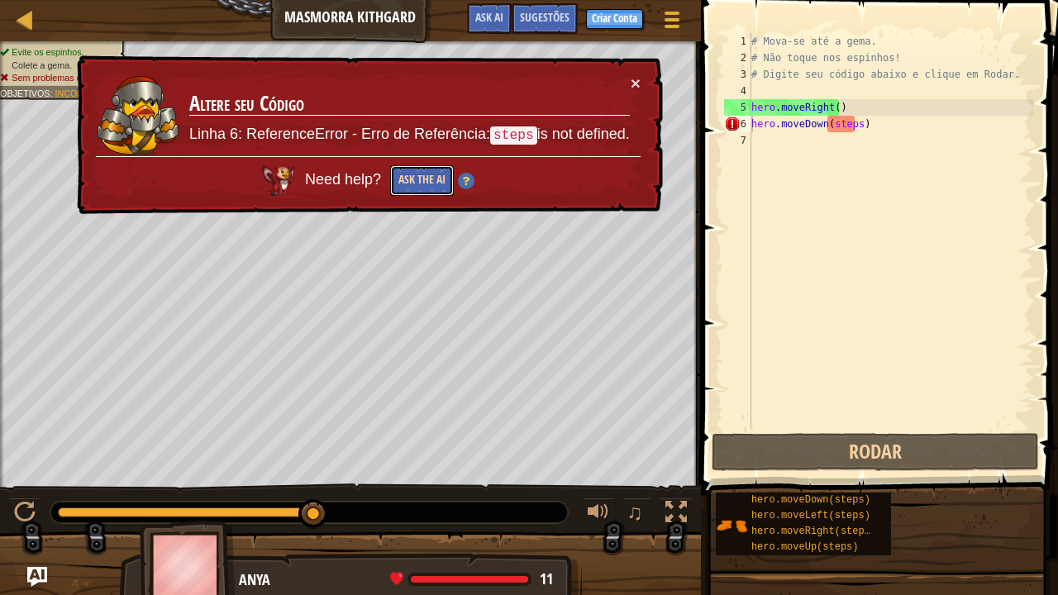
click at [438, 183] on button "Ask the AI" at bounding box center [422, 180] width 64 height 31
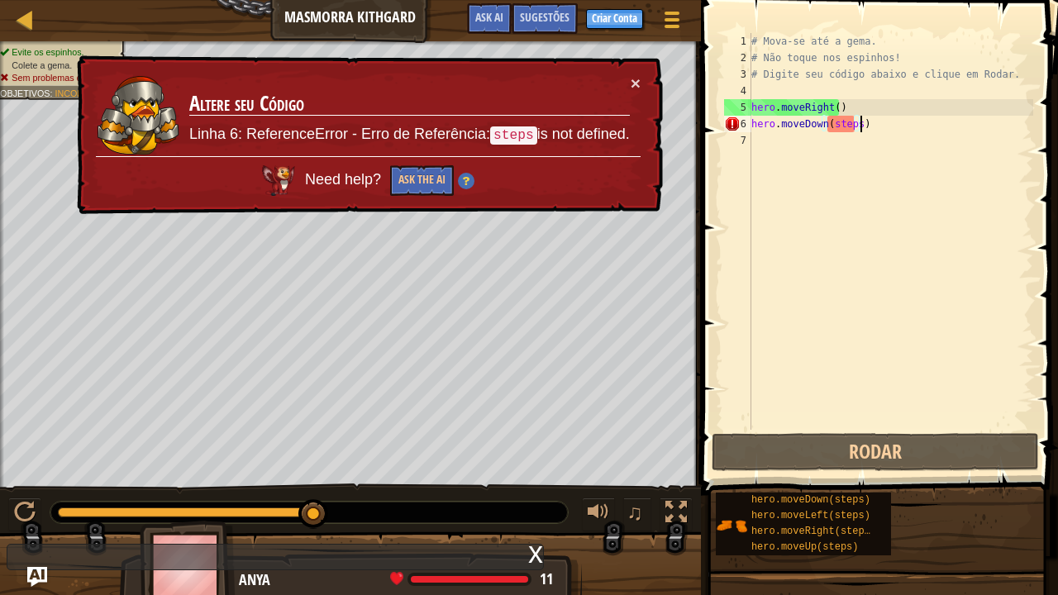
click at [859, 127] on div "# Mova-se até a gema. # Não toque nos espinhos! # Digite seu código abaixo e cl…" at bounding box center [890, 248] width 285 height 430
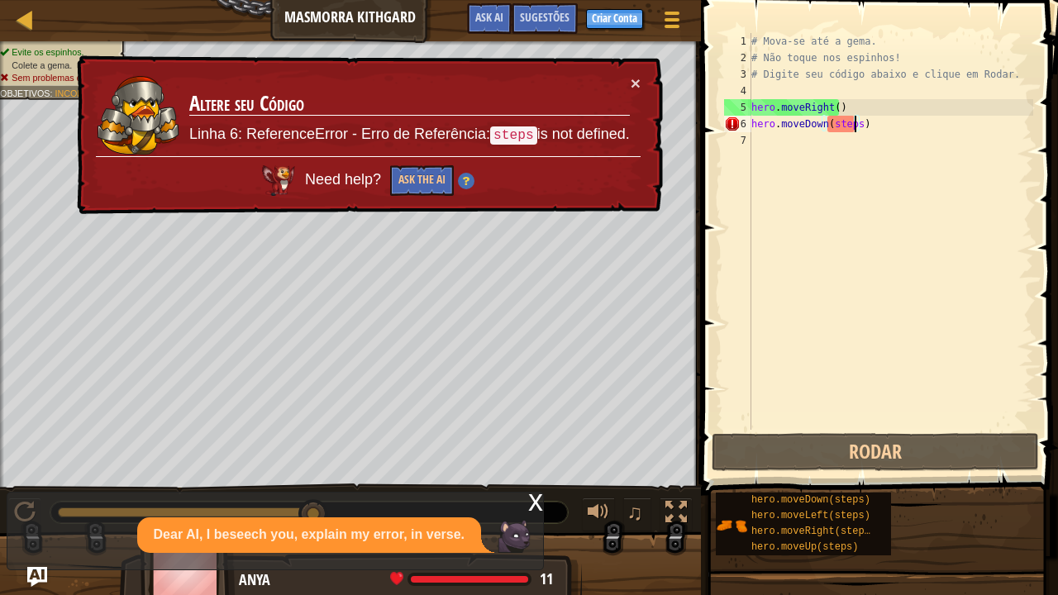
click at [855, 127] on div "# Mova-se até a gema. # Não toque nos espinhos! # Digite seu código abaixo e cl…" at bounding box center [890, 248] width 285 height 430
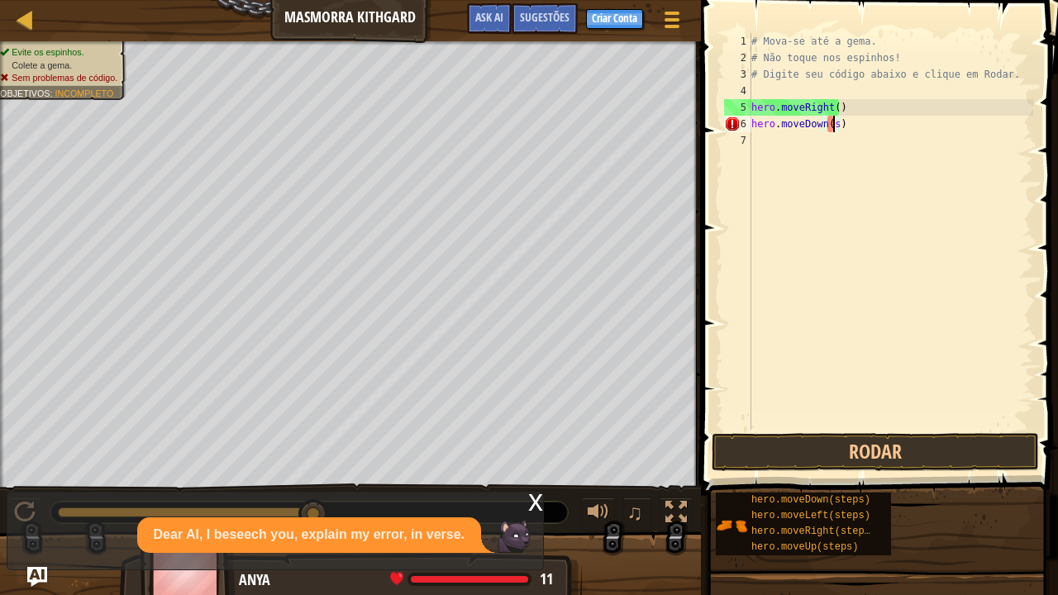
type textarea "hero.moveDown()"
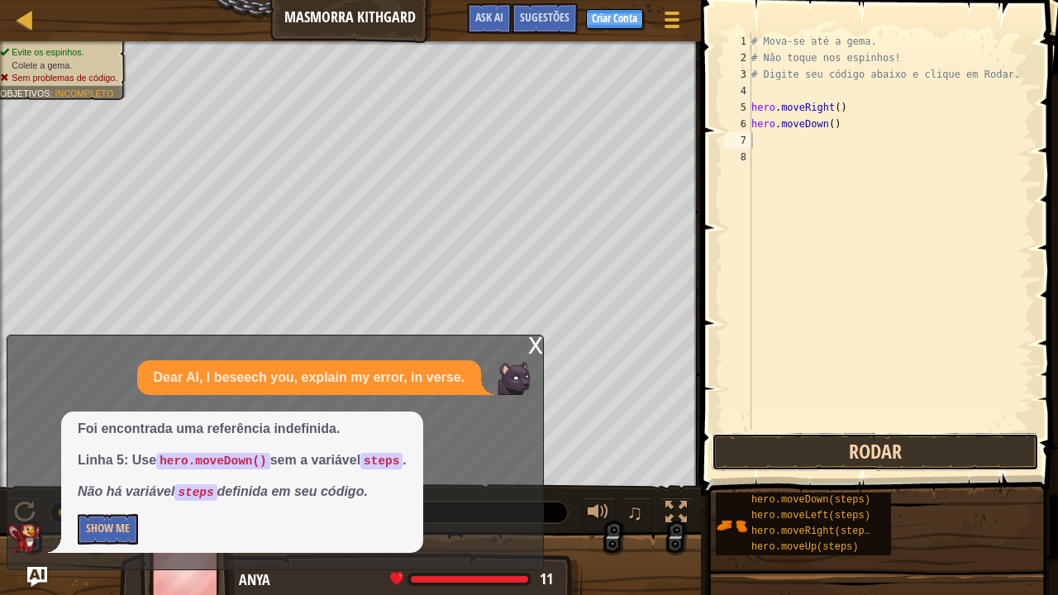
click at [845, 445] on button "Rodar" at bounding box center [875, 452] width 327 height 38
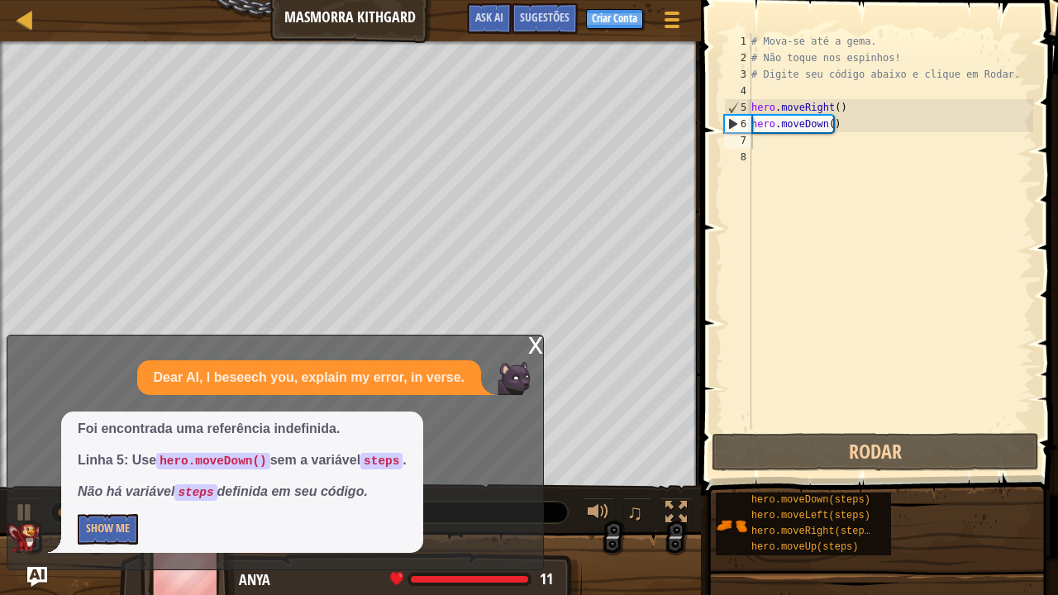
drag, startPoint x: 535, startPoint y: 335, endPoint x: 532, endPoint y: 347, distance: 12.6
click at [532, 347] on div "x Dear AI, I beseech you, explain my error, in verse. Foi encontrada uma referê…" at bounding box center [275, 453] width 537 height 236
click at [532, 347] on div "x" at bounding box center [535, 344] width 15 height 17
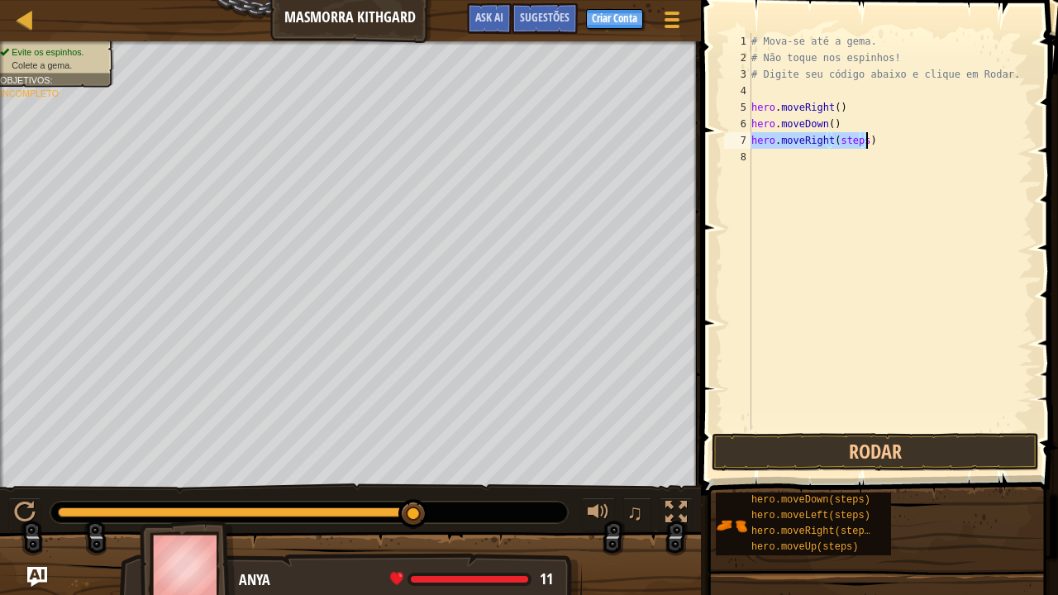
click at [860, 140] on div "# Mova-se até a gema. # Não toque nos espinhos! # Digite seu código abaixo e cl…" at bounding box center [890, 231] width 285 height 397
type textarea "hero.moveRight()"
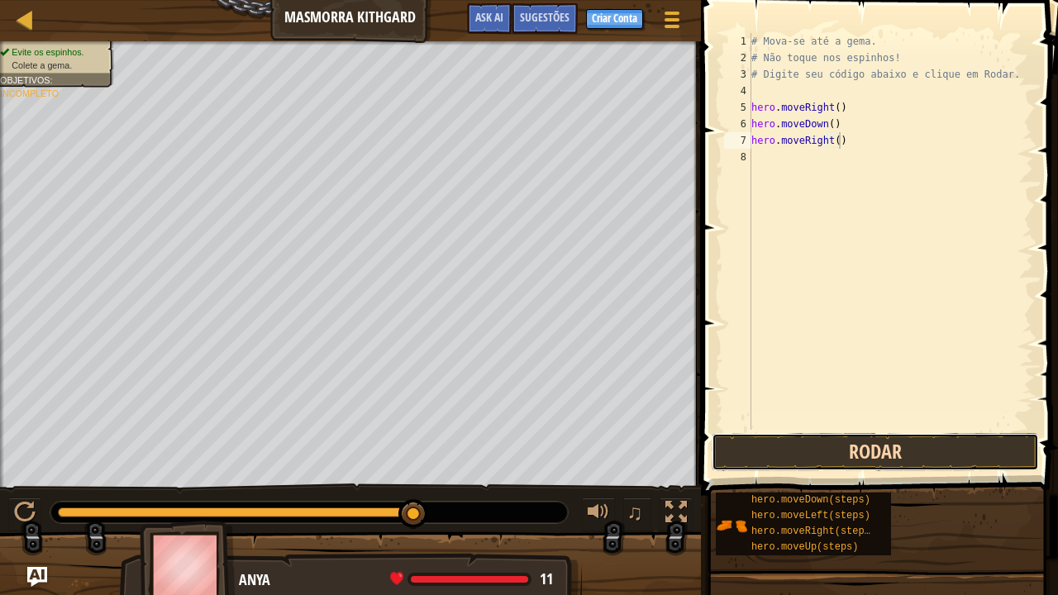
click at [962, 440] on button "Rodar" at bounding box center [875, 452] width 327 height 38
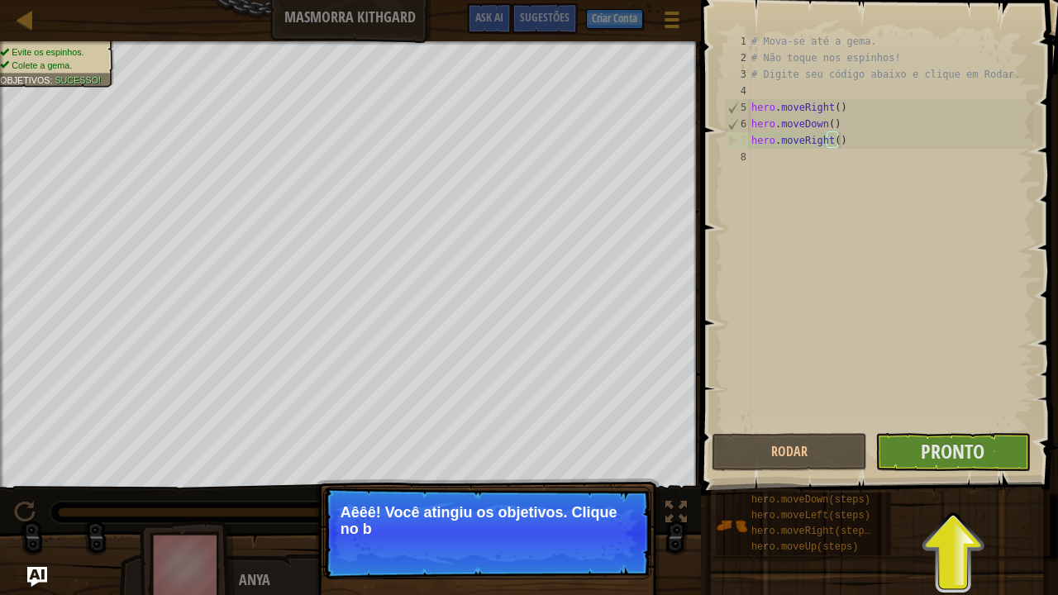
click at [610, 483] on p "Aêêê! Você atingiu os objetivos. Clique no b" at bounding box center [486, 520] width 293 height 33
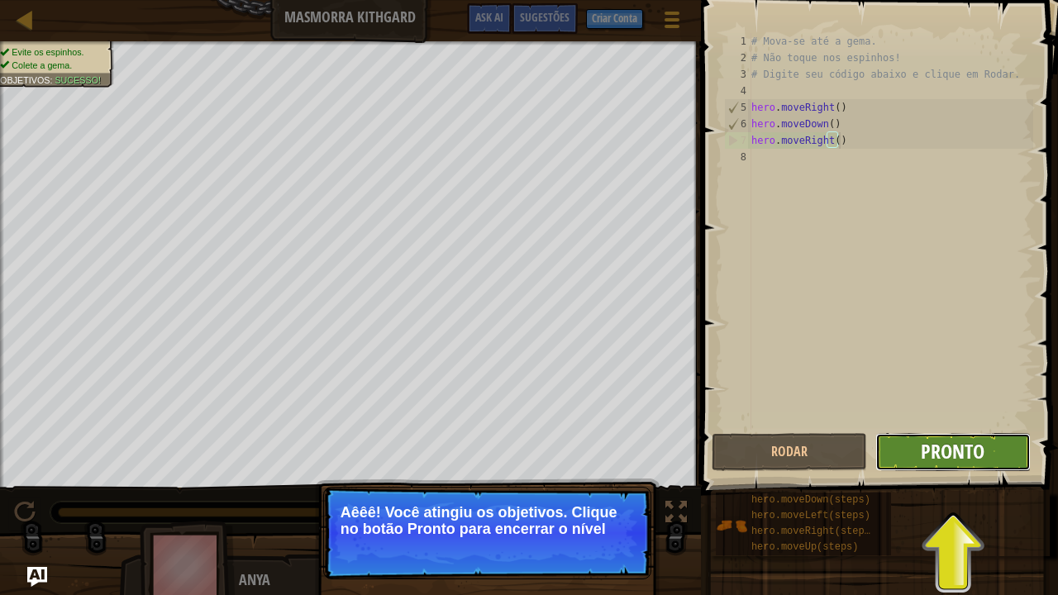
click at [962, 444] on span "Pronto" at bounding box center [953, 451] width 64 height 26
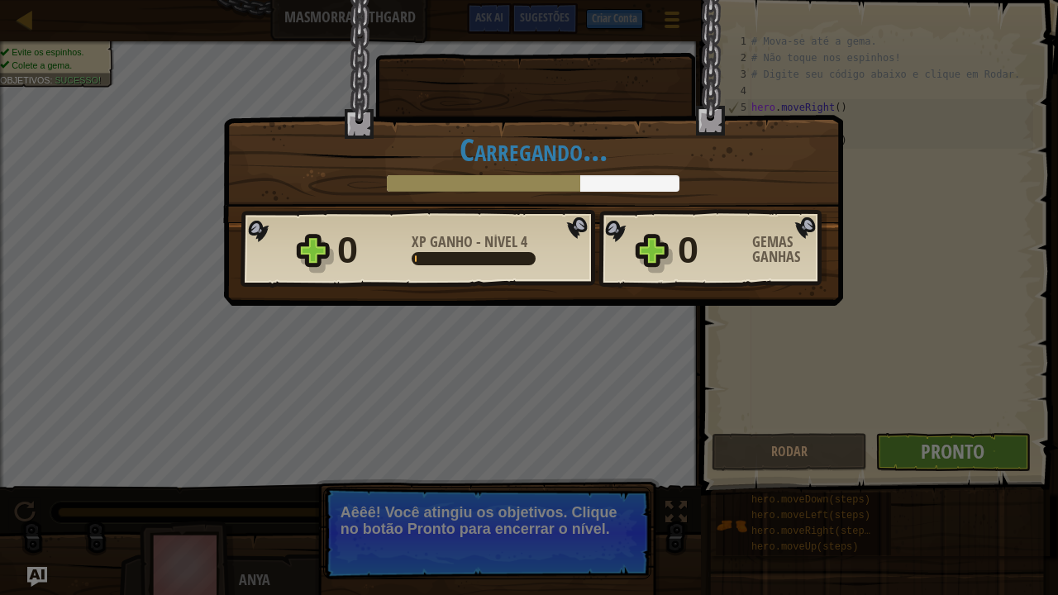
scroll to position [7, 7]
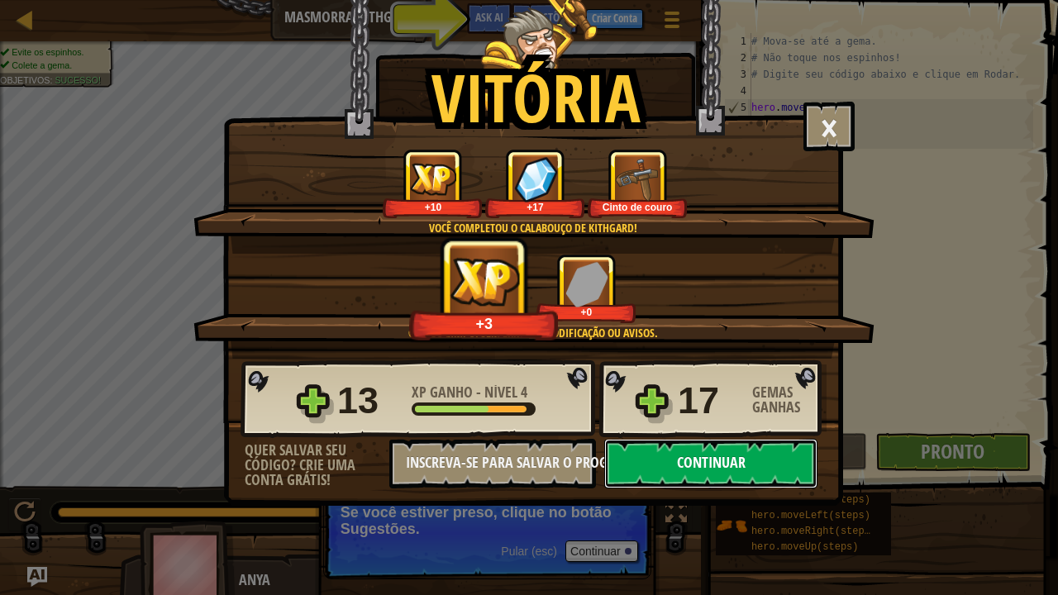
click at [683, 474] on button "Continuar" at bounding box center [710, 464] width 213 height 50
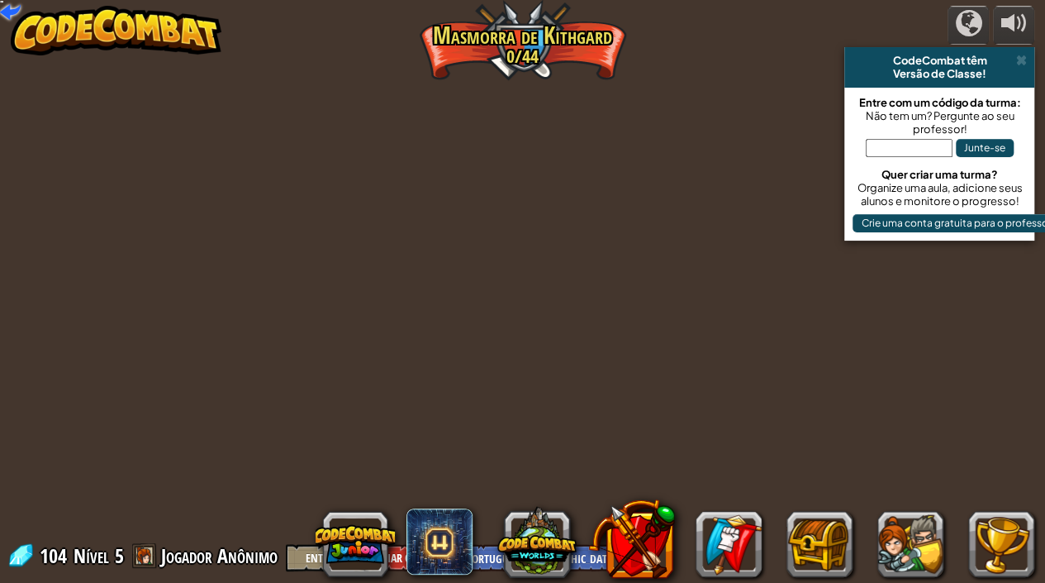
select select "pt-BR"
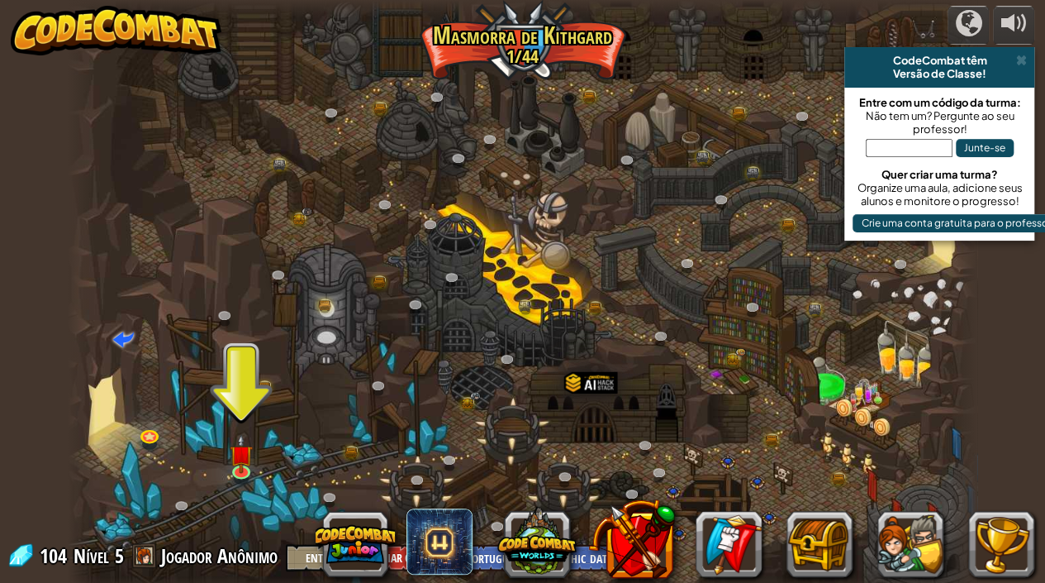
click at [66, 36] on img at bounding box center [117, 31] width 212 height 50
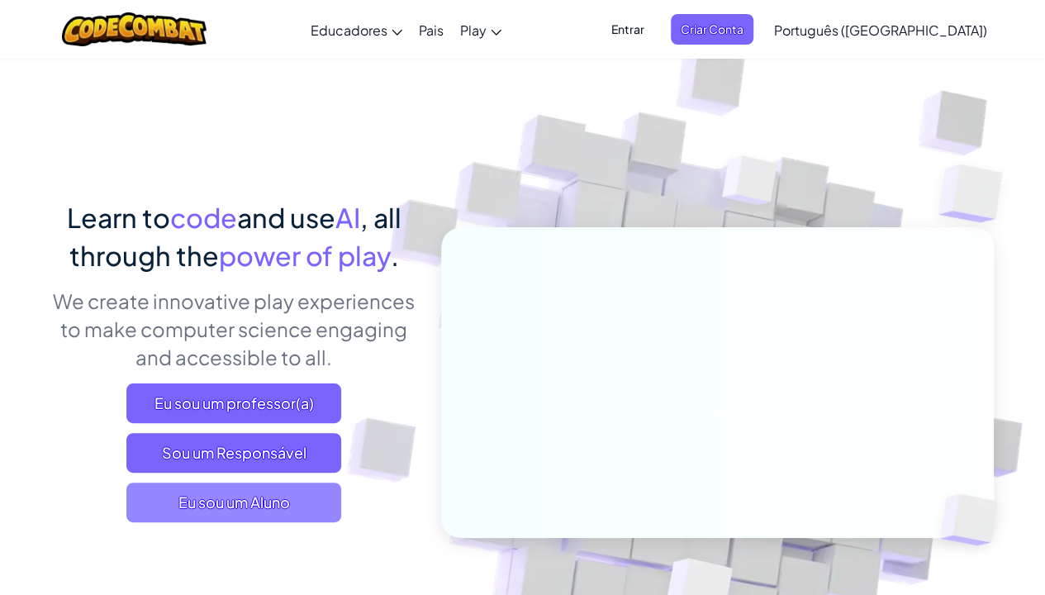
click at [261, 483] on span "Eu sou um Aluno" at bounding box center [233, 503] width 215 height 40
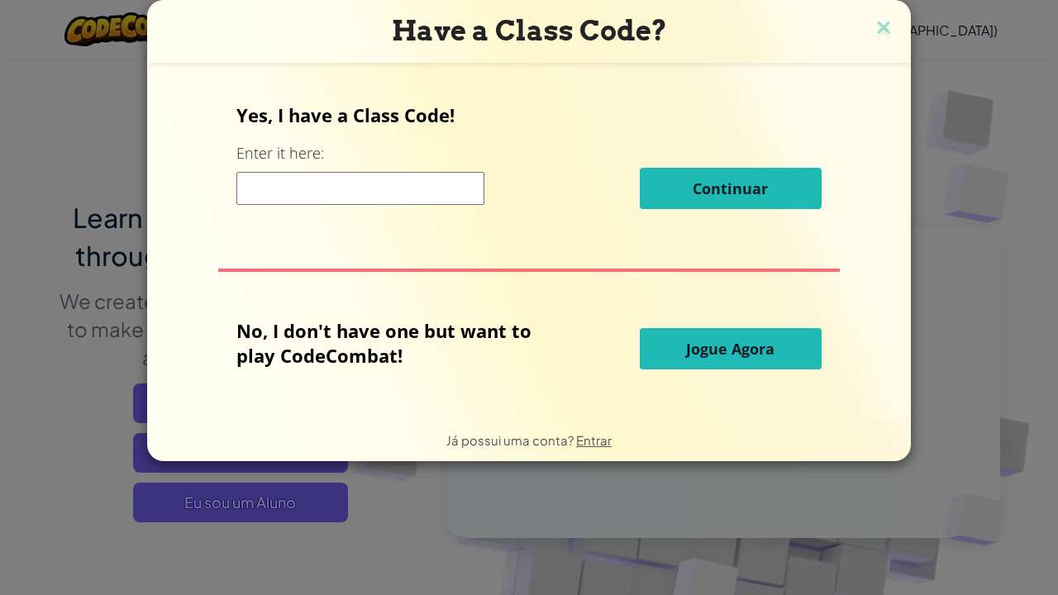
click at [395, 187] on input at bounding box center [360, 188] width 248 height 33
type input "[EMAIL_ADDRESS][DOMAIN_NAME]"
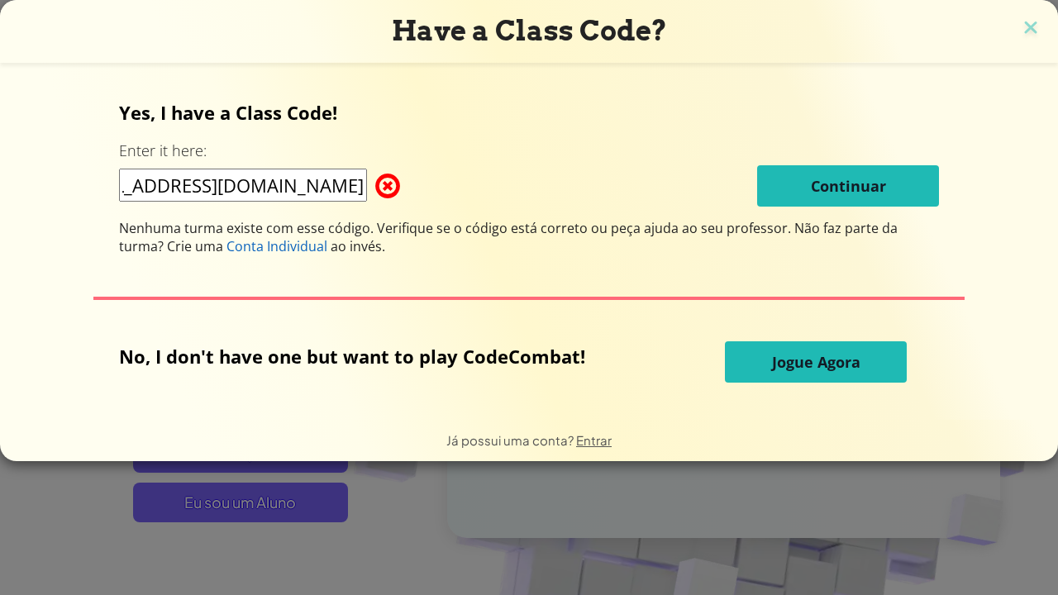
scroll to position [0, 0]
click at [1040, 29] on img at bounding box center [1030, 29] width 21 height 25
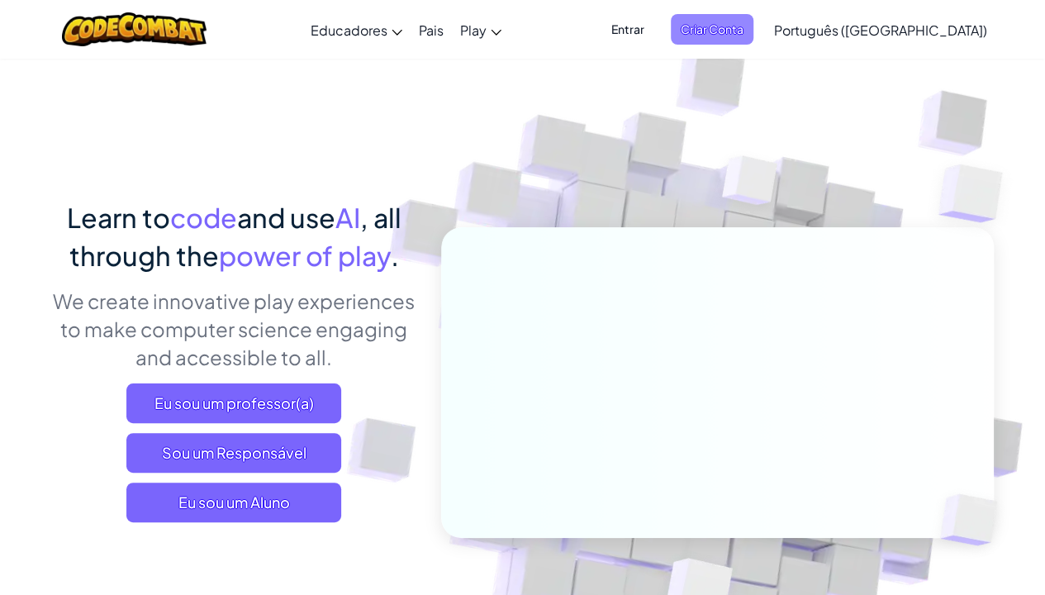
click at [754, 38] on span "Criar Conta" at bounding box center [712, 29] width 83 height 31
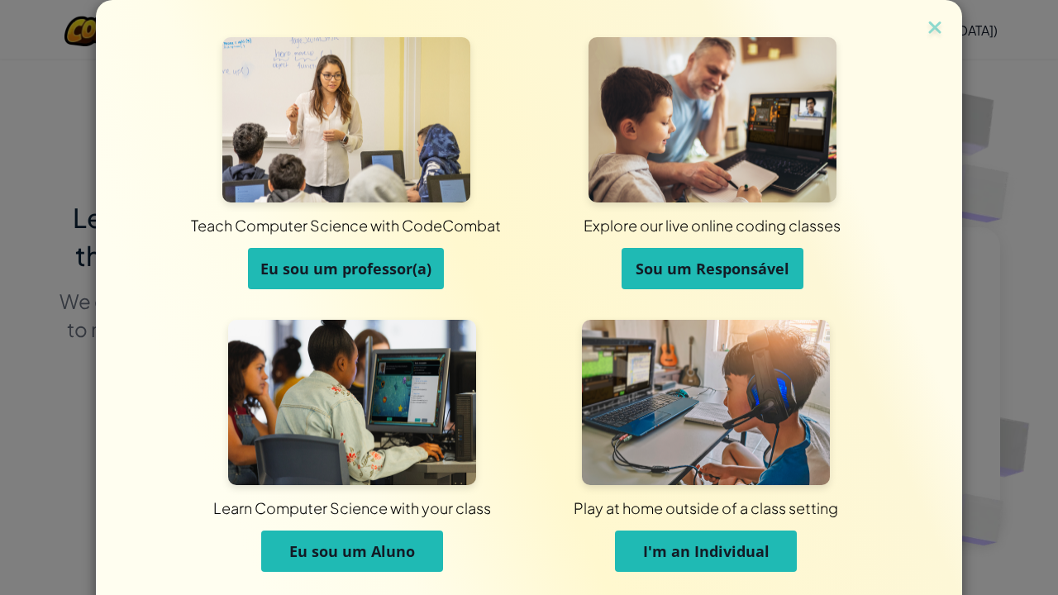
click at [362, 483] on span "Eu sou um Aluno" at bounding box center [352, 551] width 126 height 20
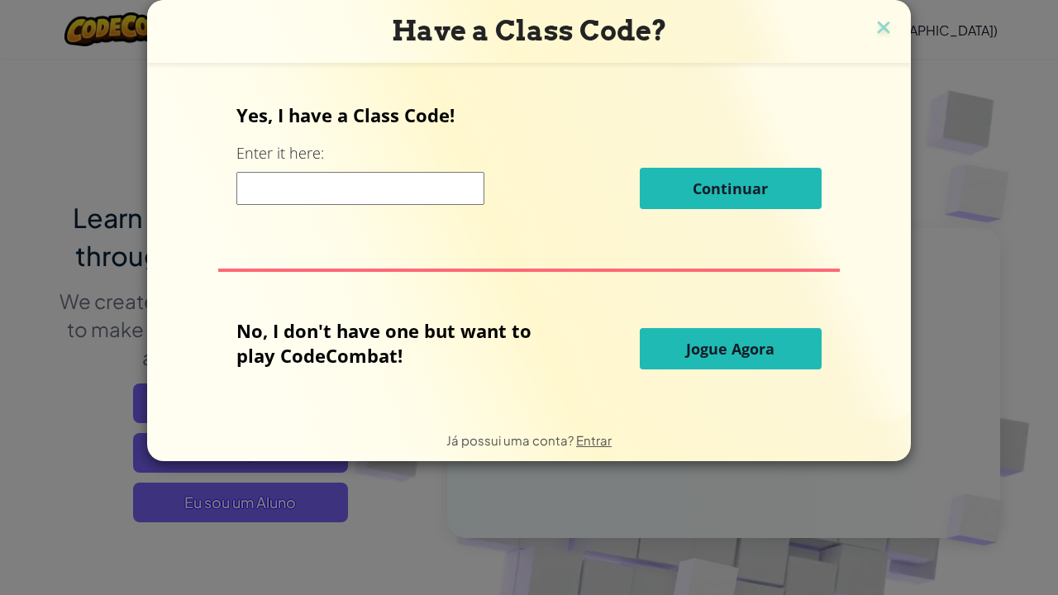
click at [438, 183] on input at bounding box center [360, 188] width 248 height 33
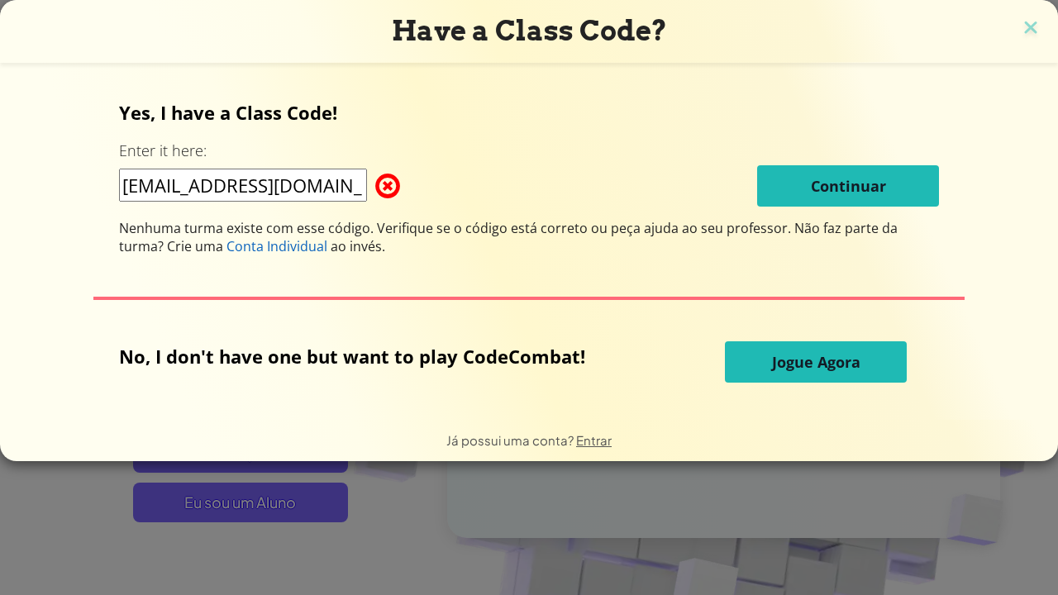
click at [667, 172] on div "00001103909423sp@aluno.educacao.sp.gov.br Continuar" at bounding box center [529, 185] width 820 height 41
click at [142, 184] on input "[EMAIL_ADDRESS][DOMAIN_NAME]" at bounding box center [243, 185] width 248 height 33
click at [360, 190] on input "0001103909423sp@aluno.educacao.sp.gov.br" at bounding box center [243, 185] width 248 height 33
type input "0"
type input "RainSitFloor"
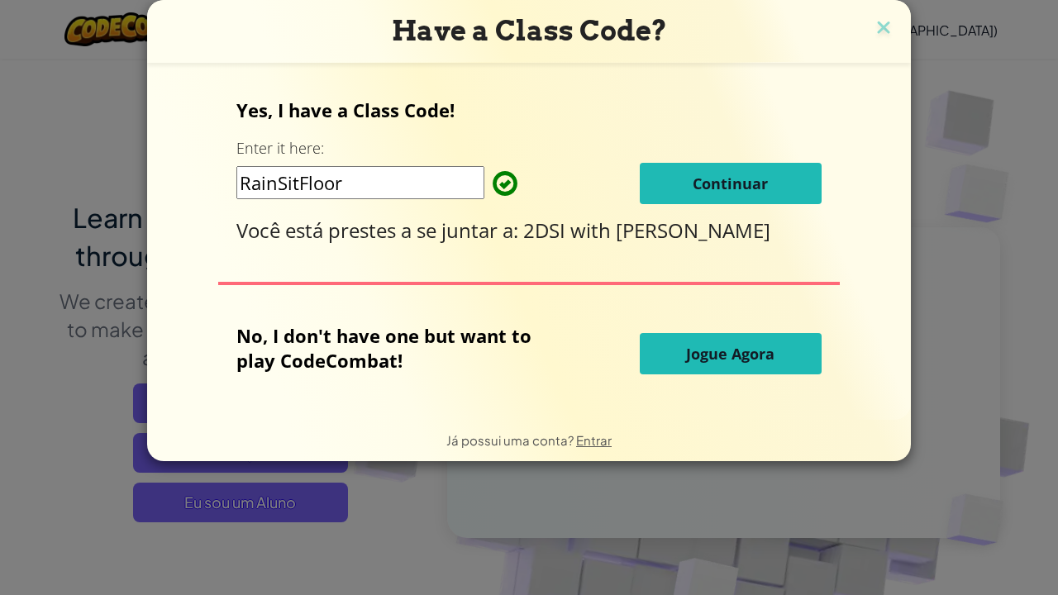
click at [734, 185] on span "Continuar" at bounding box center [730, 184] width 75 height 20
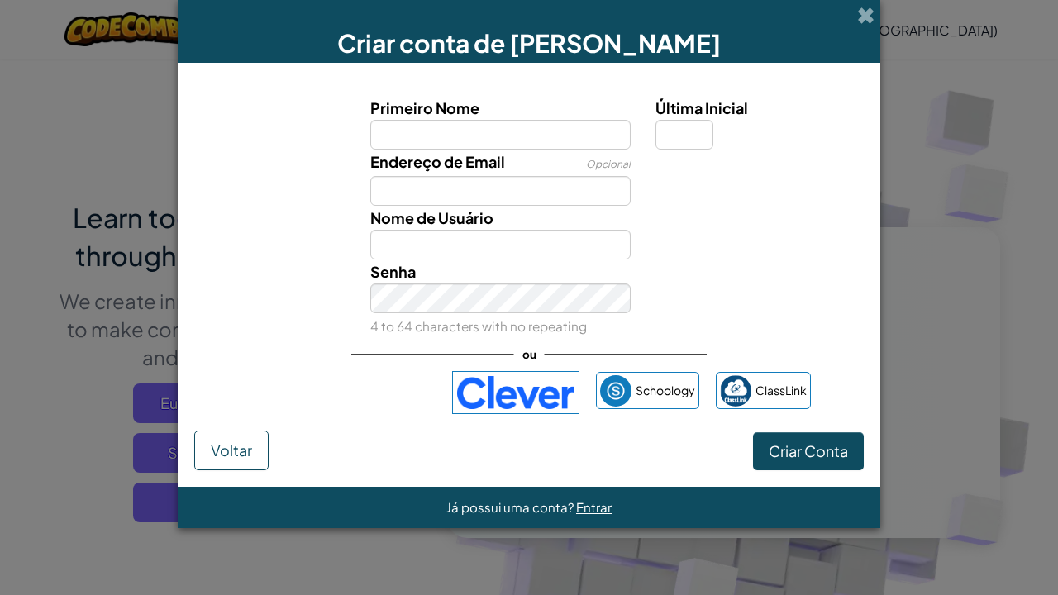
click at [545, 137] on input "Primeiro Nome" at bounding box center [500, 135] width 261 height 30
type input "[PERSON_NAME]"
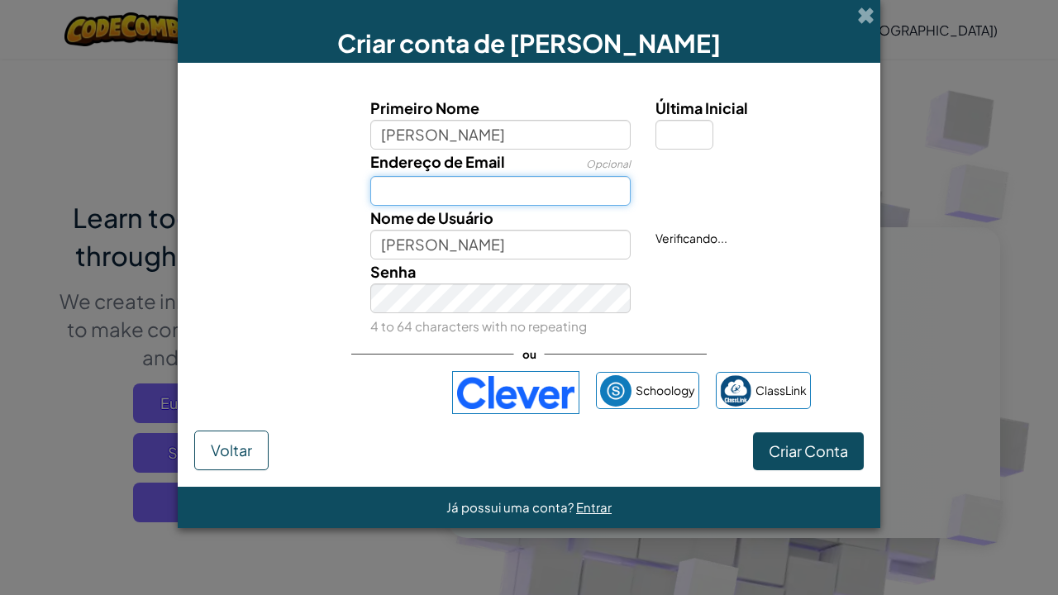
click at [580, 182] on input "Endereço de Email" at bounding box center [500, 191] width 261 height 30
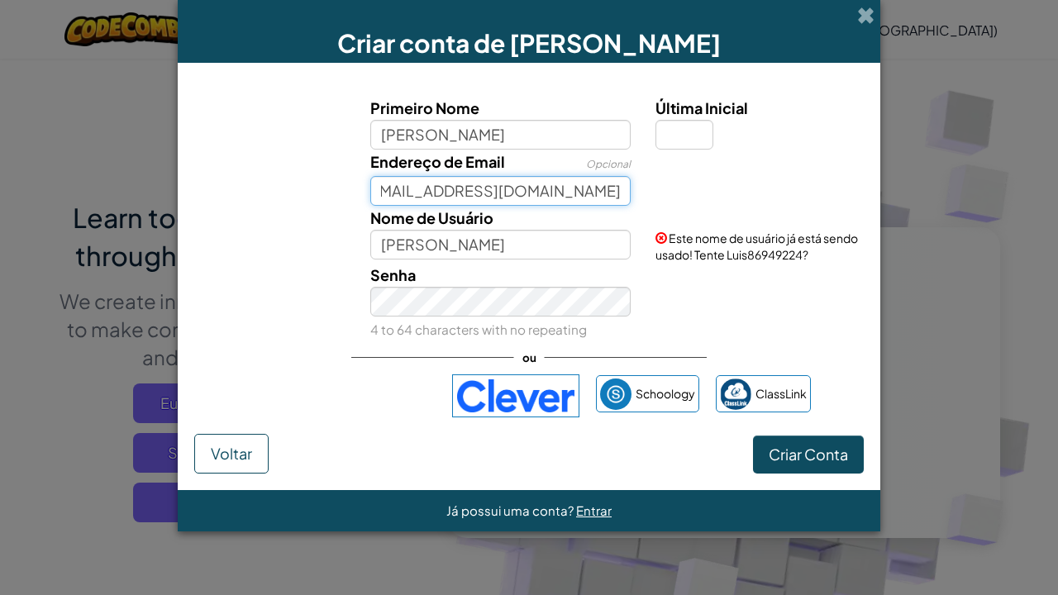
scroll to position [0, 107]
type input "[EMAIL_ADDRESS][DOMAIN_NAME]"
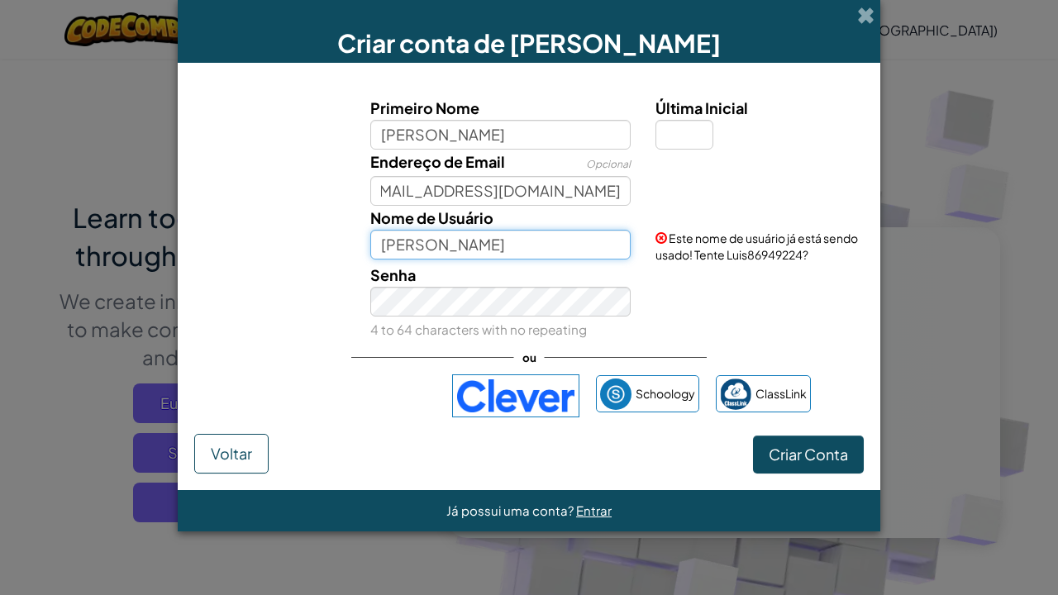
scroll to position [0, 0]
click at [559, 241] on input "[PERSON_NAME]" at bounding box center [500, 245] width 261 height 30
type input "Luisfer2621e0"
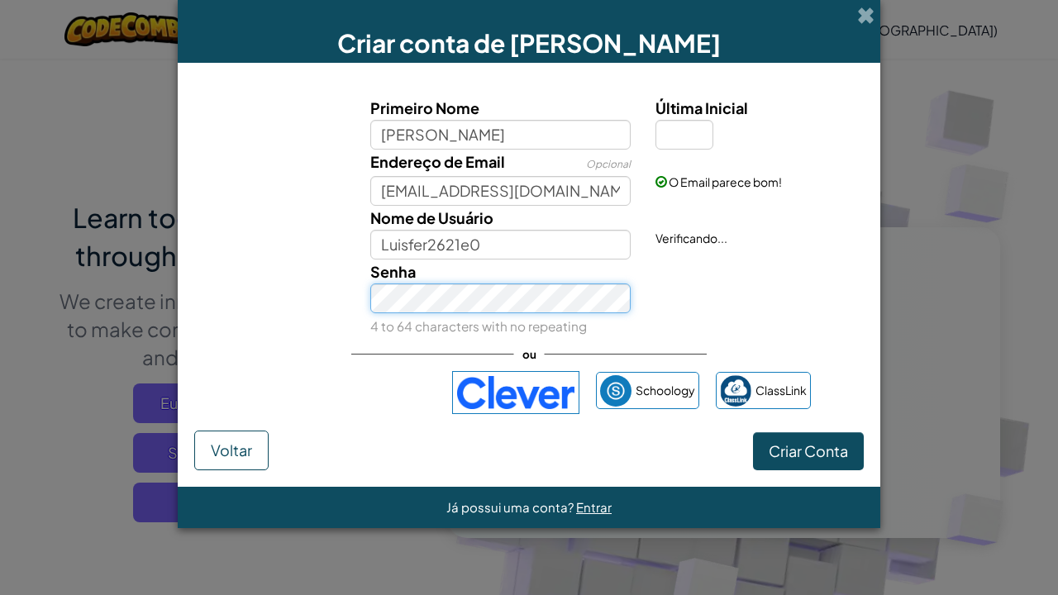
click at [468, 312] on div "Senha 4 to 64 characters with no repeating" at bounding box center [501, 299] width 286 height 79
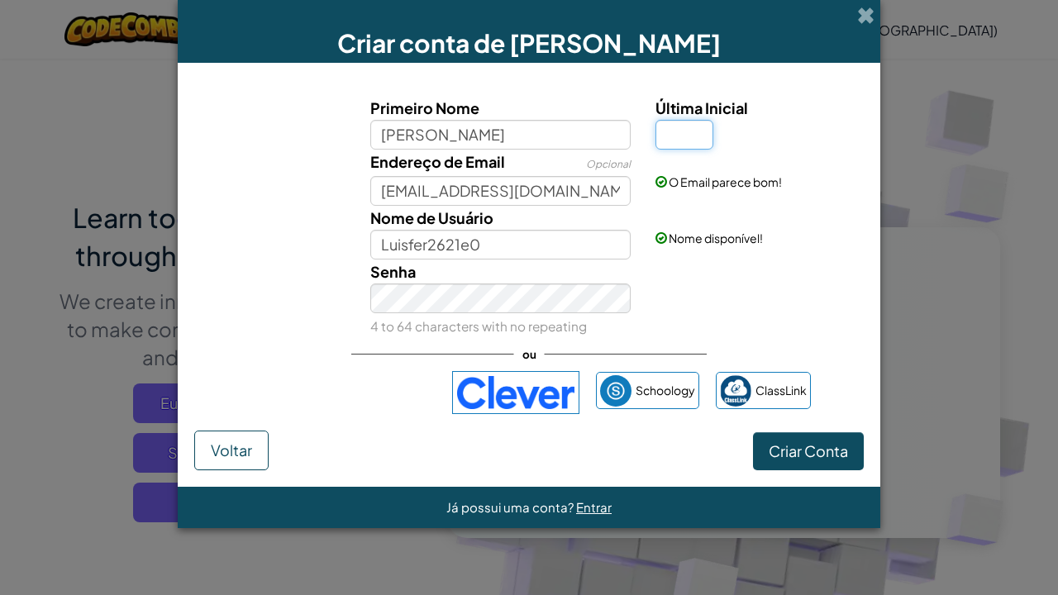
click at [703, 131] on input "Última Inicial" at bounding box center [684, 135] width 58 height 30
type input "s"
click at [785, 438] on button "Criar Conta" at bounding box center [808, 451] width 111 height 38
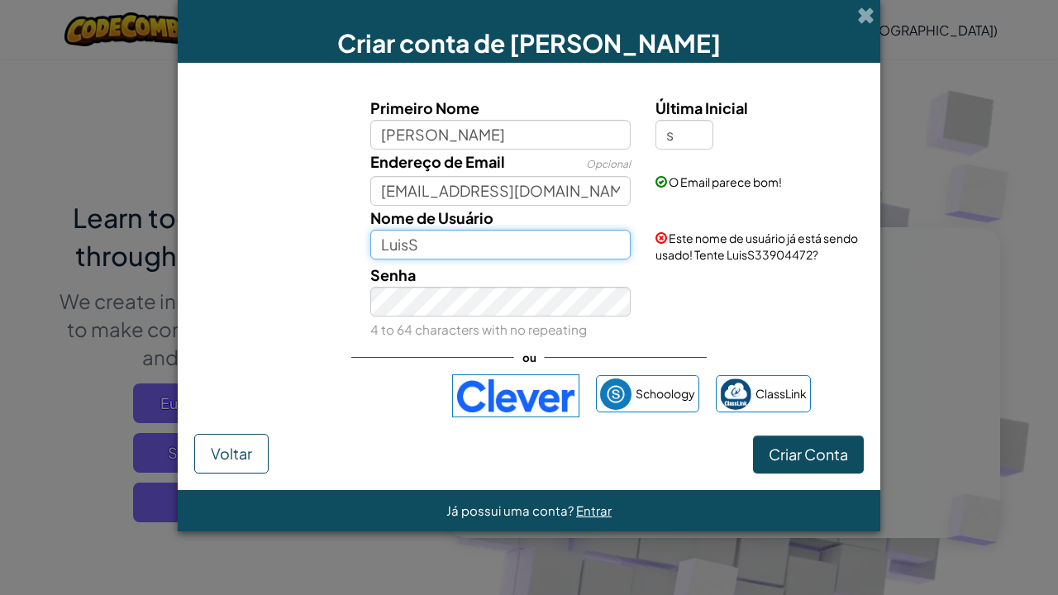
click at [499, 241] on input "LuisS" at bounding box center [500, 245] width 261 height 30
click at [509, 255] on input "[PERSON_NAME]" at bounding box center [500, 245] width 261 height 30
type input "Luisfer2621e0"
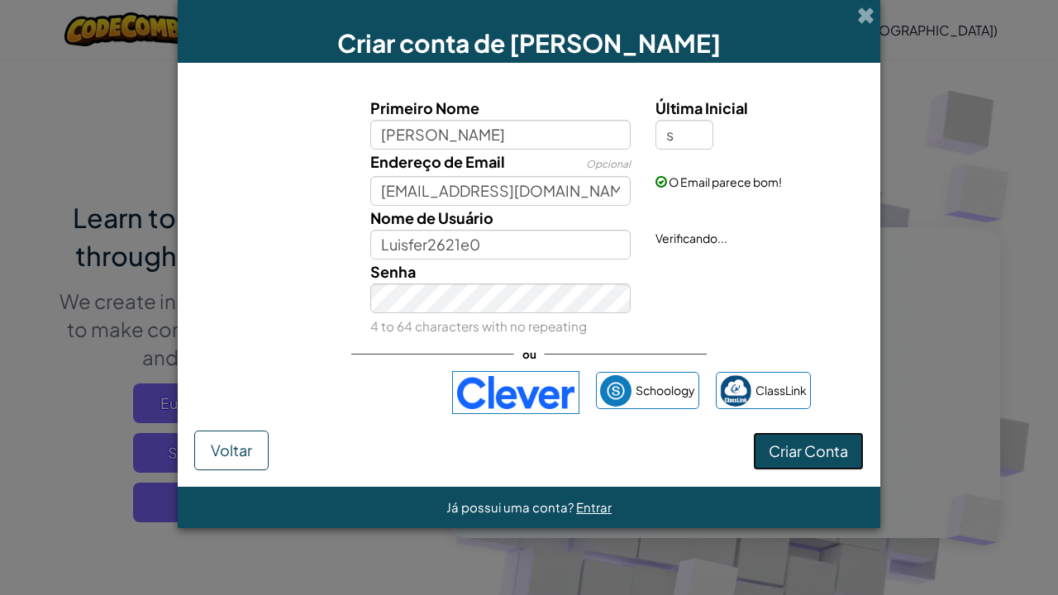
click at [847, 445] on button "Criar Conta" at bounding box center [808, 451] width 111 height 38
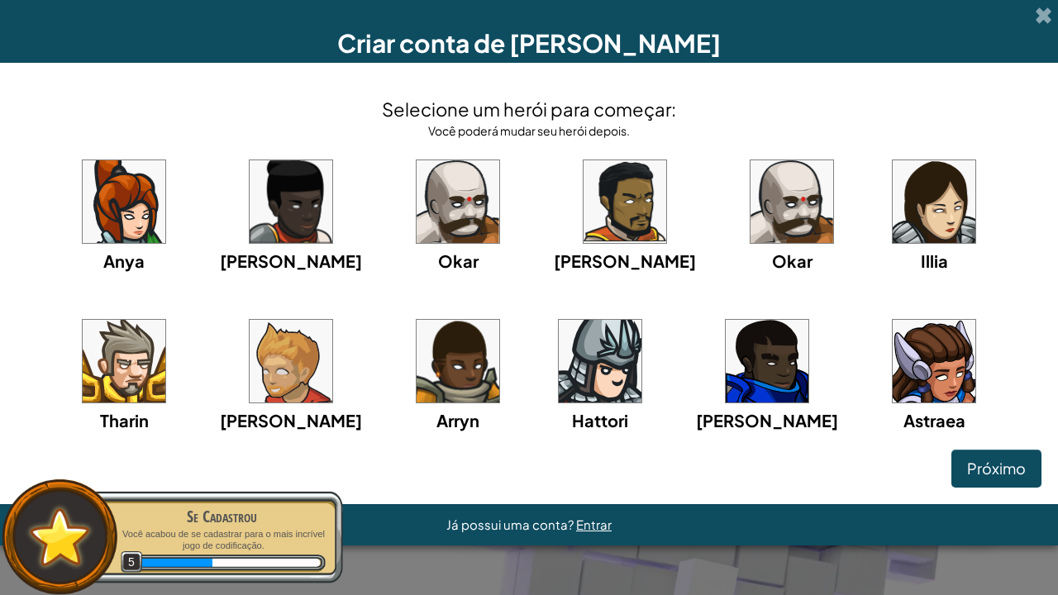
click at [165, 320] on img at bounding box center [124, 361] width 83 height 83
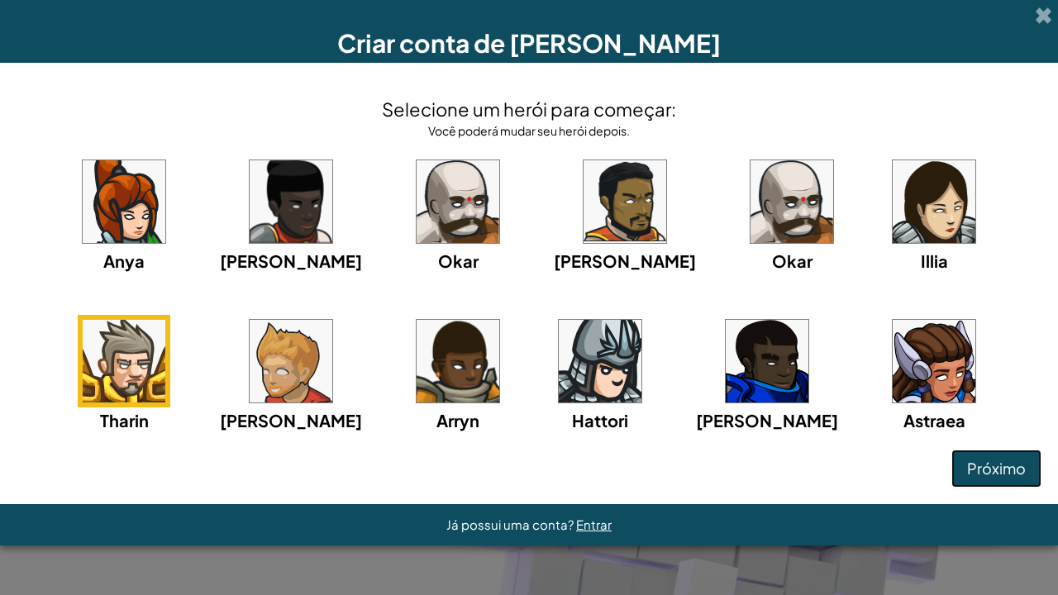
click at [1005, 464] on span "Próximo" at bounding box center [996, 468] width 59 height 19
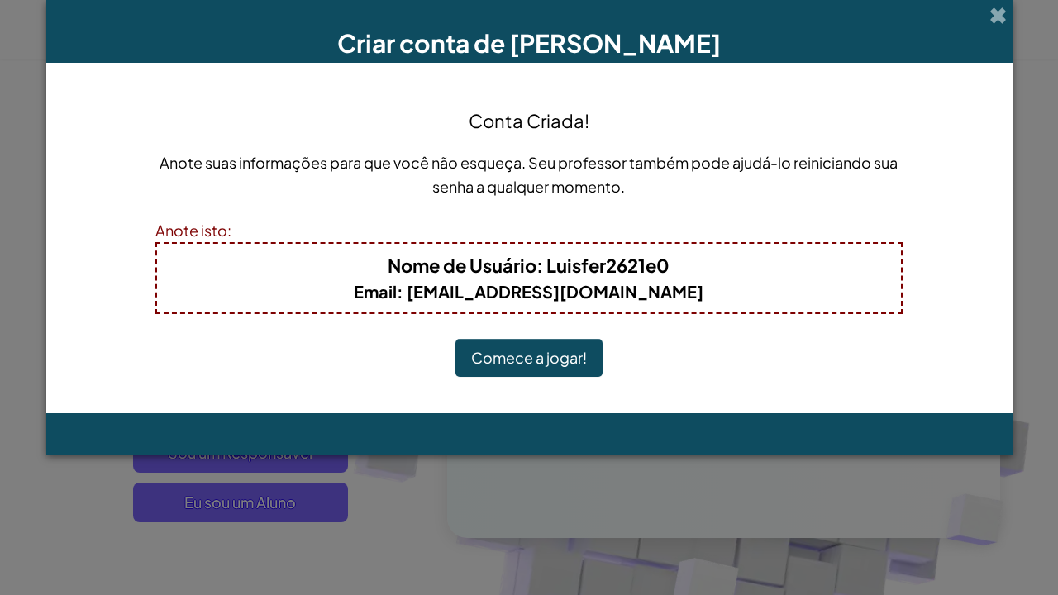
click at [534, 360] on button "Comece a jogar!" at bounding box center [528, 358] width 147 height 38
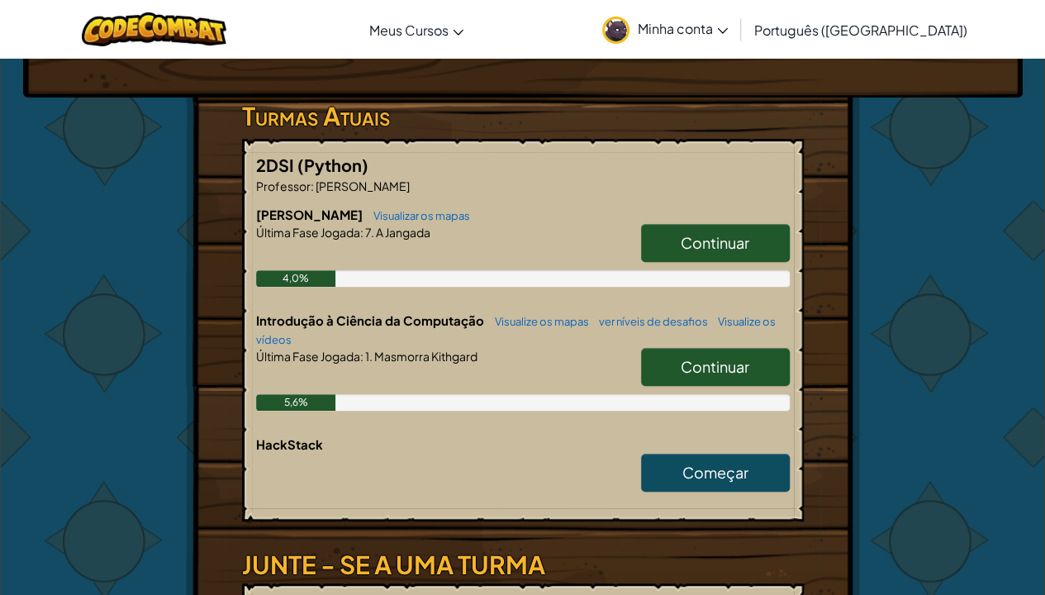
scroll to position [260, 0]
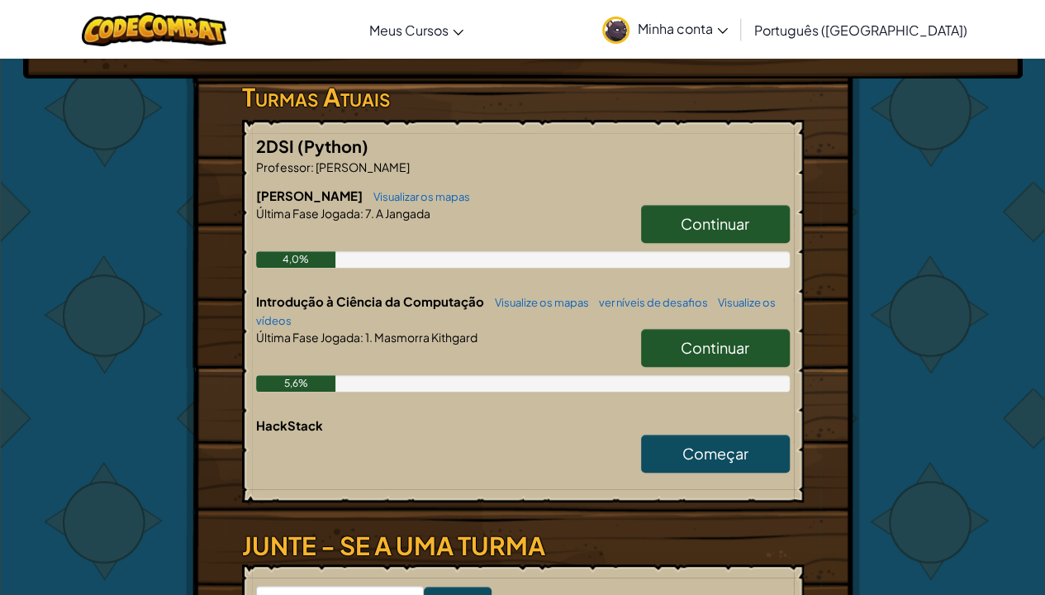
click at [694, 340] on font "Continuar" at bounding box center [715, 347] width 69 height 19
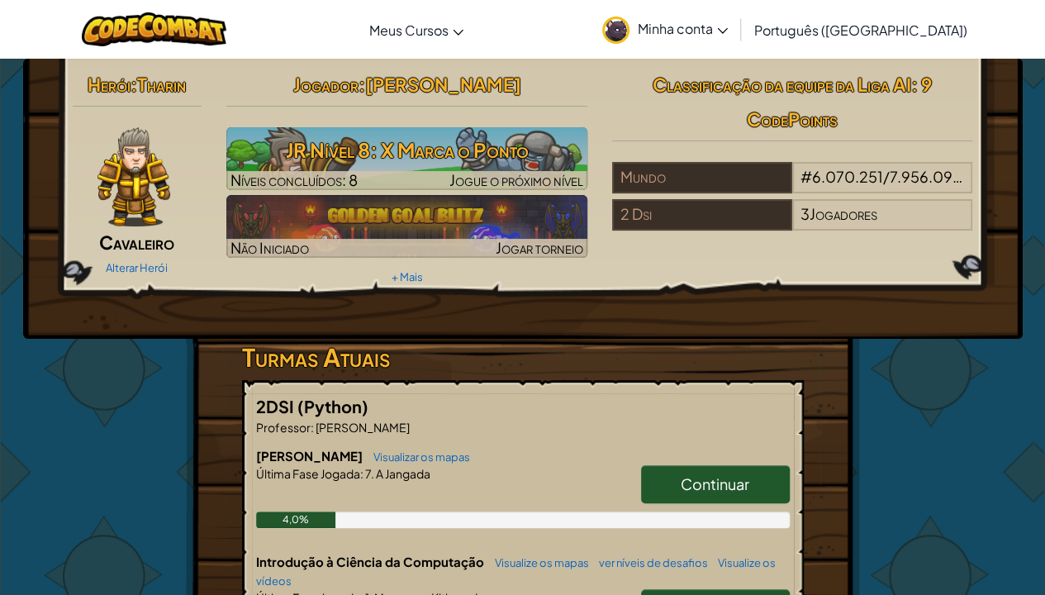
select select "pt-BR"
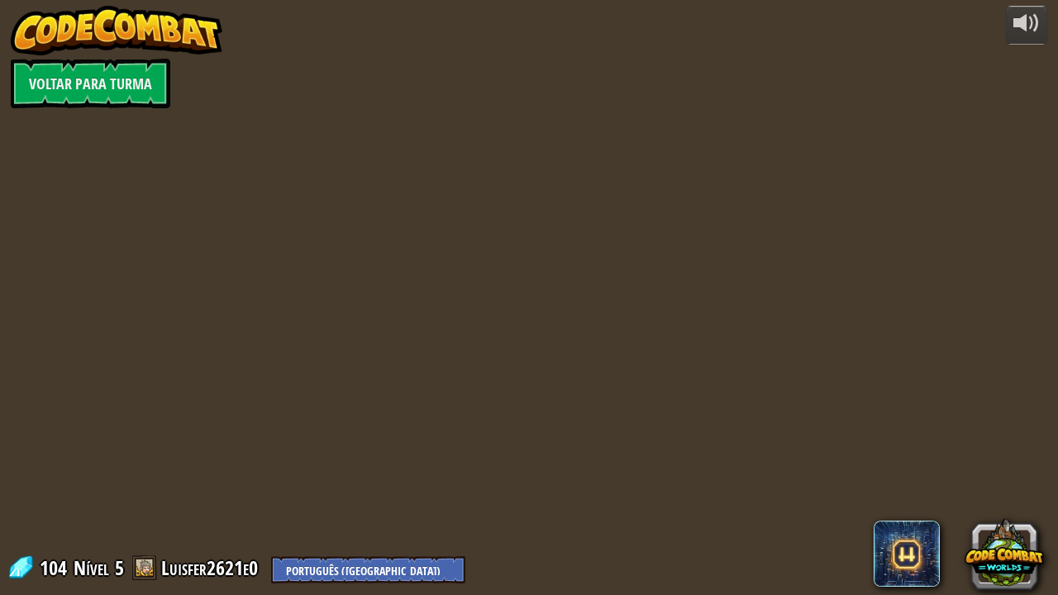
select select "pt-BR"
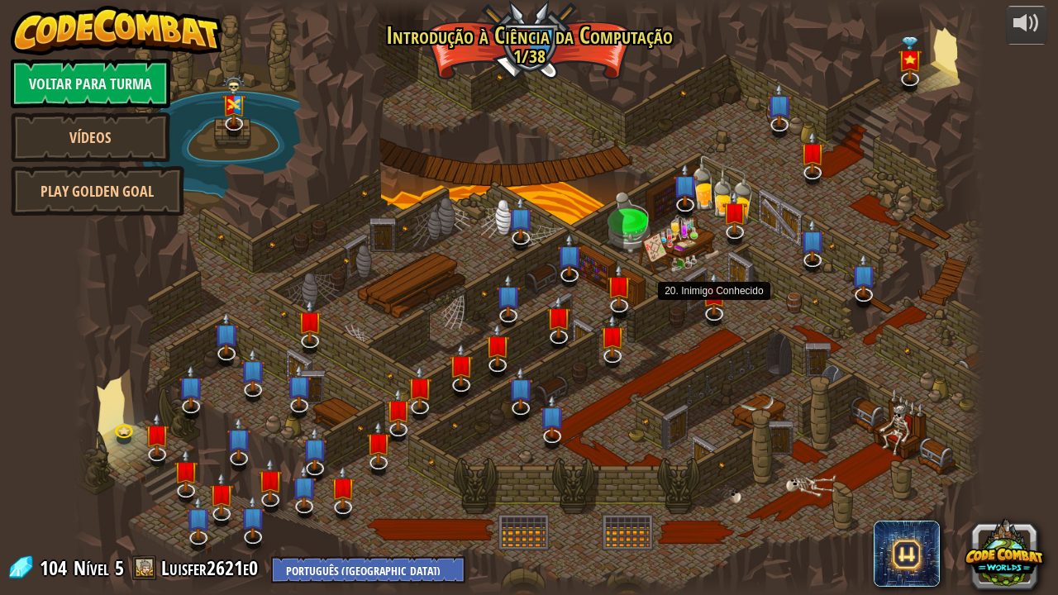
select select "pt-BR"
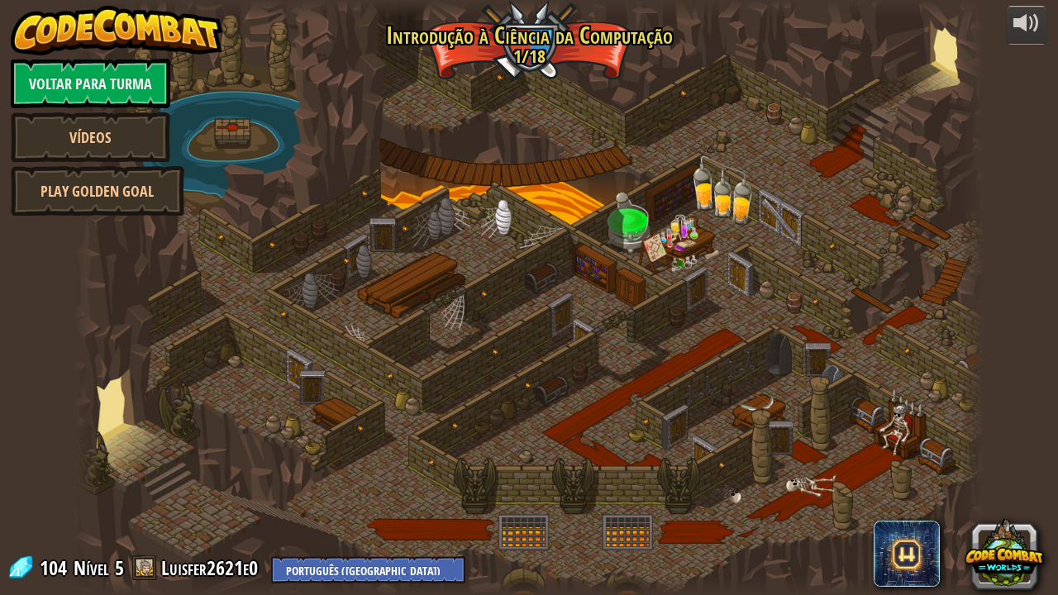
select select "pt-BR"
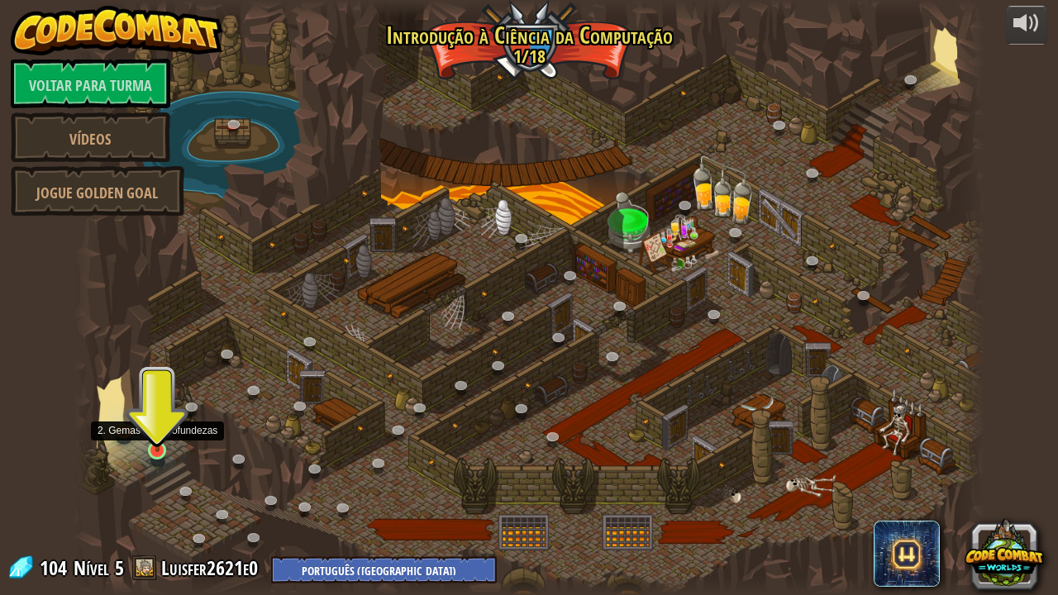
click at [159, 445] on img at bounding box center [157, 426] width 22 height 51
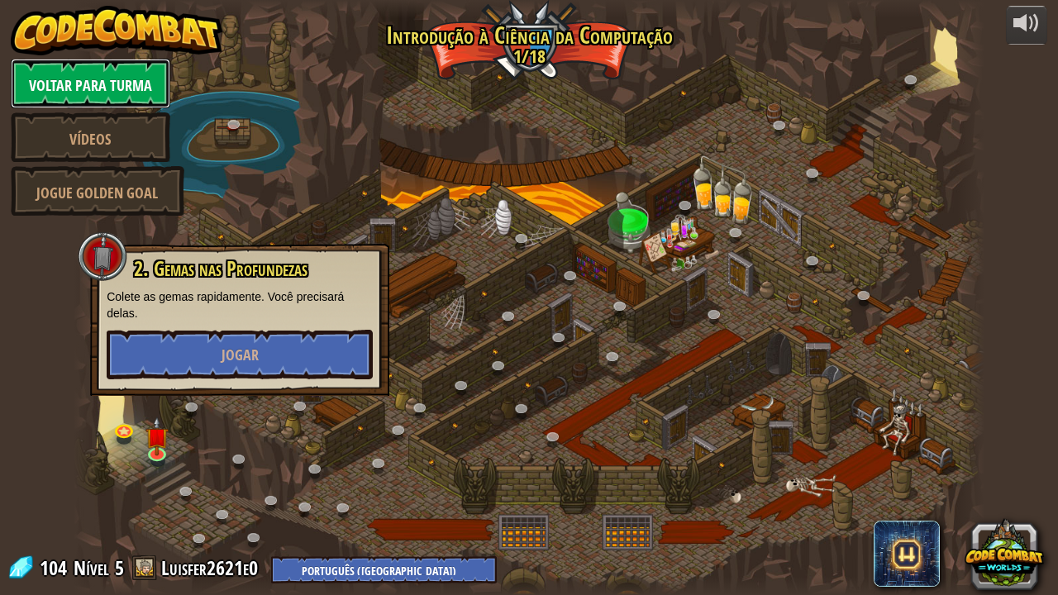
click at [126, 96] on font "Voltar para Turma" at bounding box center [90, 85] width 123 height 21
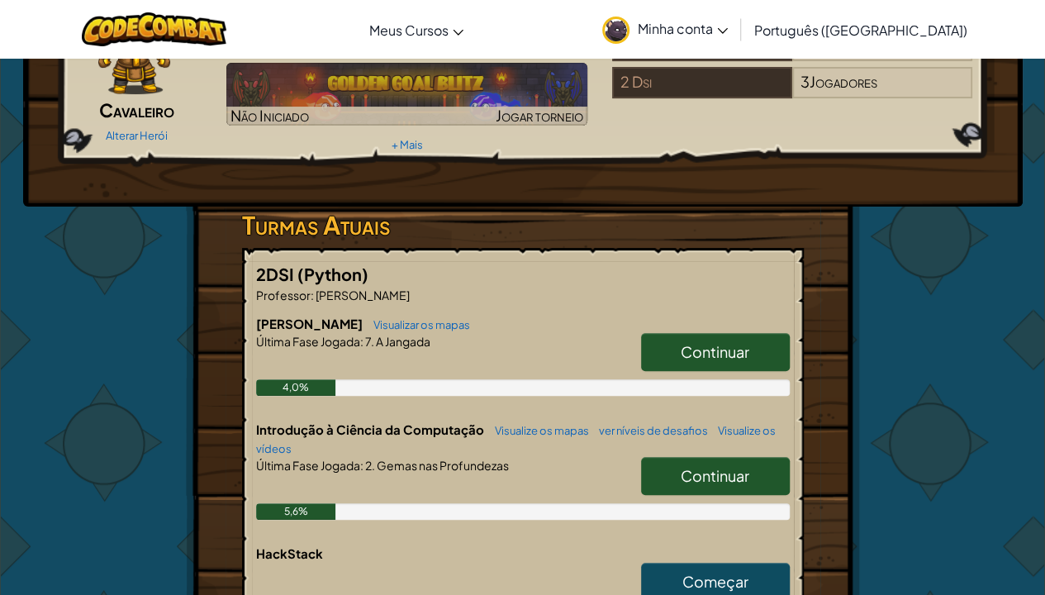
scroll to position [136, 0]
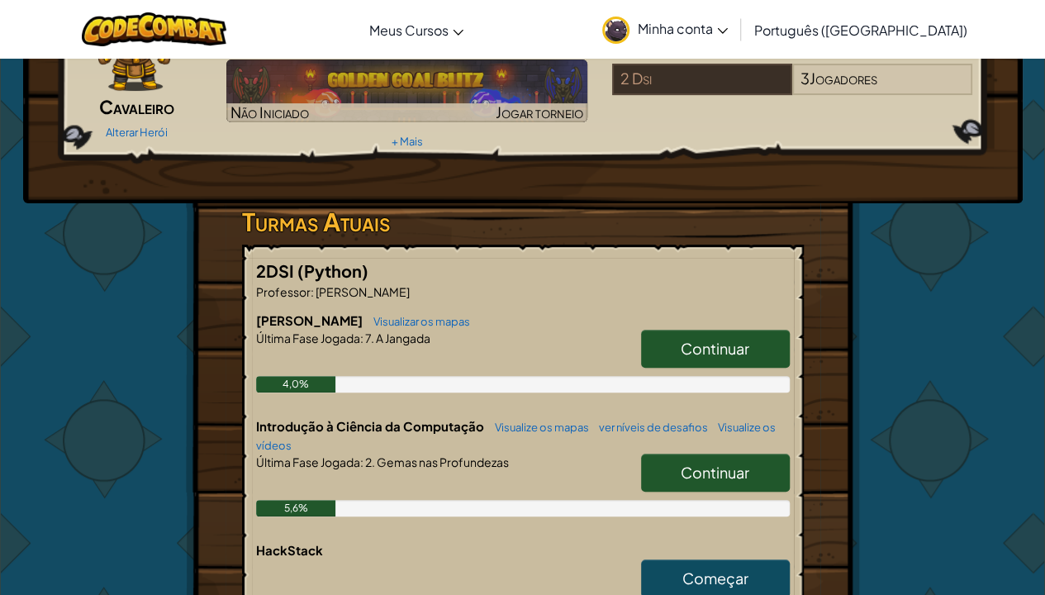
click at [729, 349] on font "Continuar" at bounding box center [715, 348] width 69 height 19
select select "pt-BR"
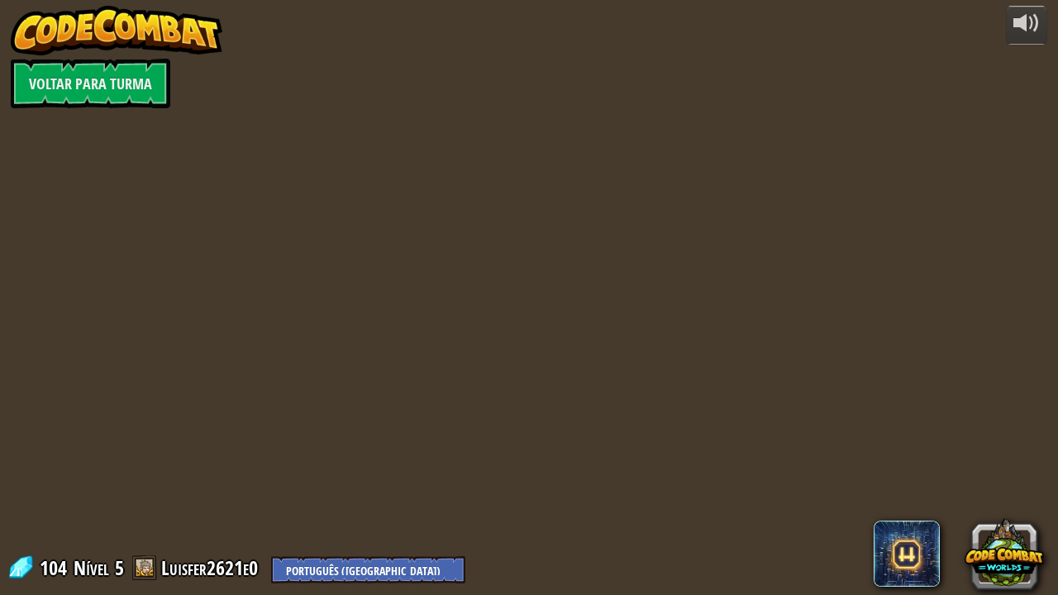
select select "pt-BR"
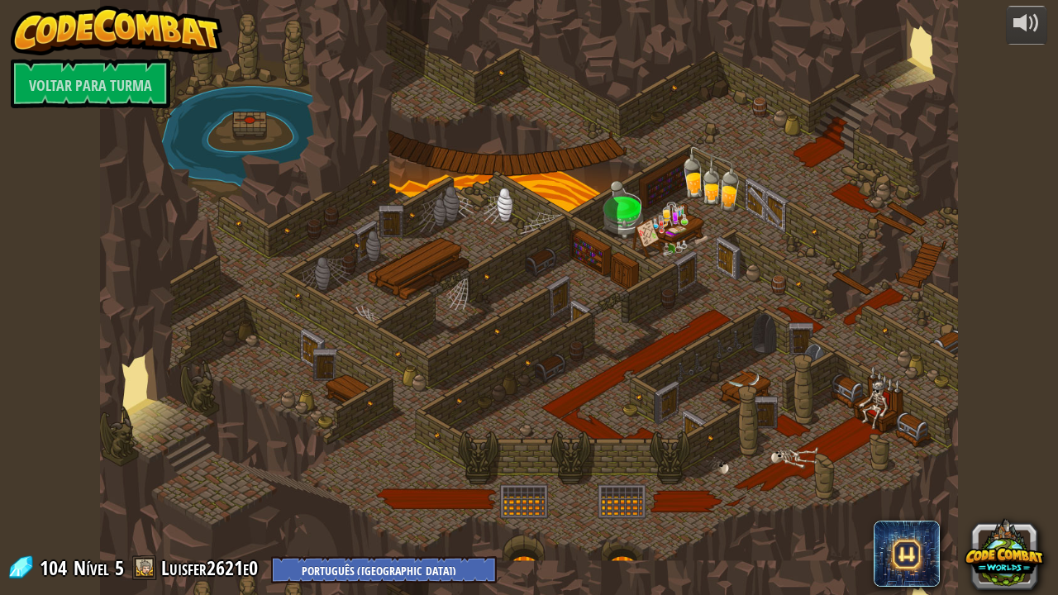
select select "pt-BR"
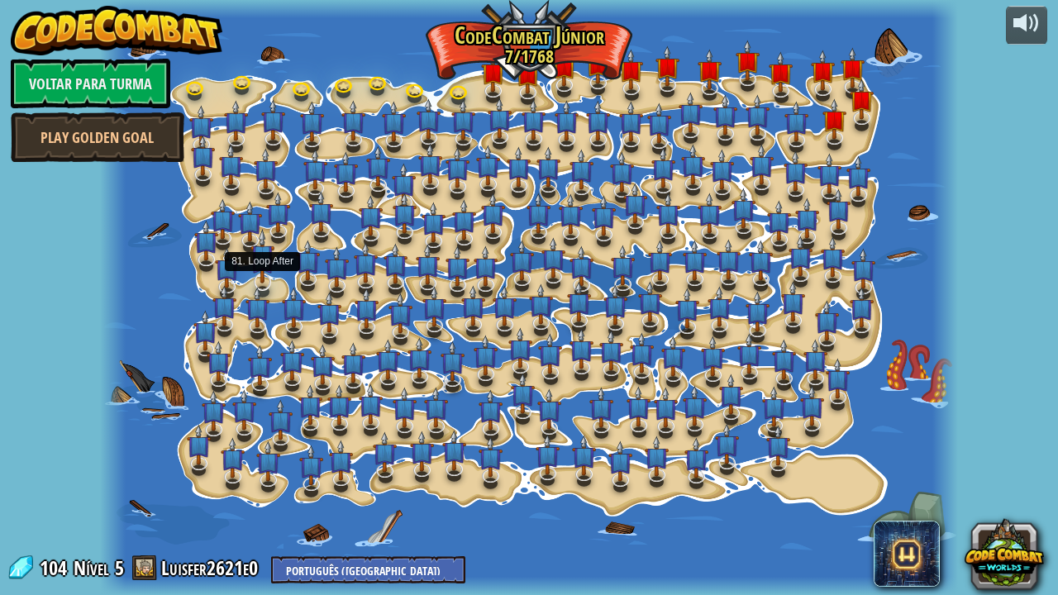
select select "pt-BR"
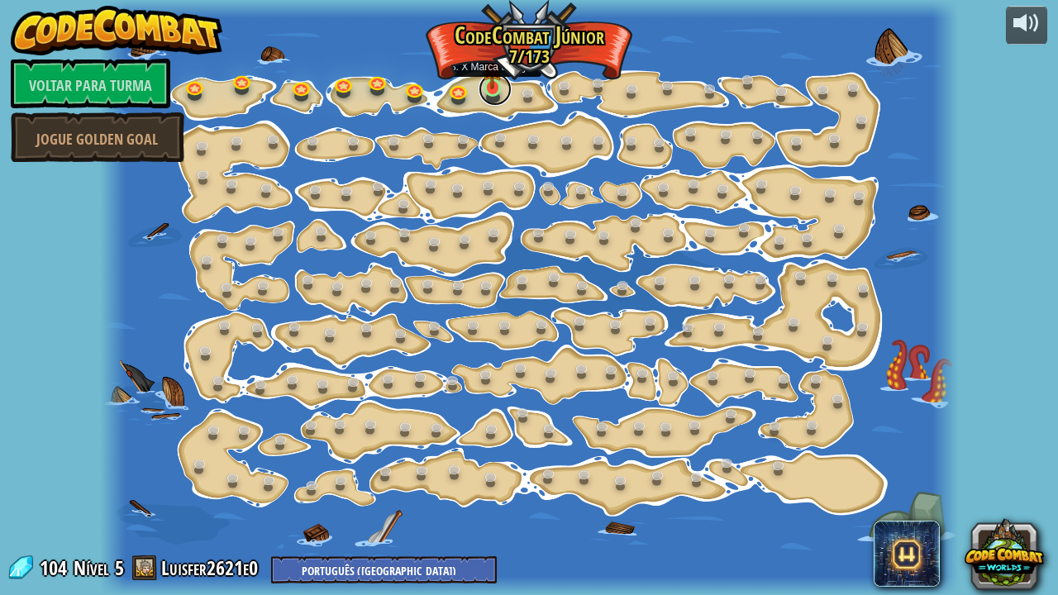
click at [494, 94] on link at bounding box center [495, 89] width 33 height 33
select select "pt-BR"
click at [489, 93] on link at bounding box center [495, 89] width 33 height 33
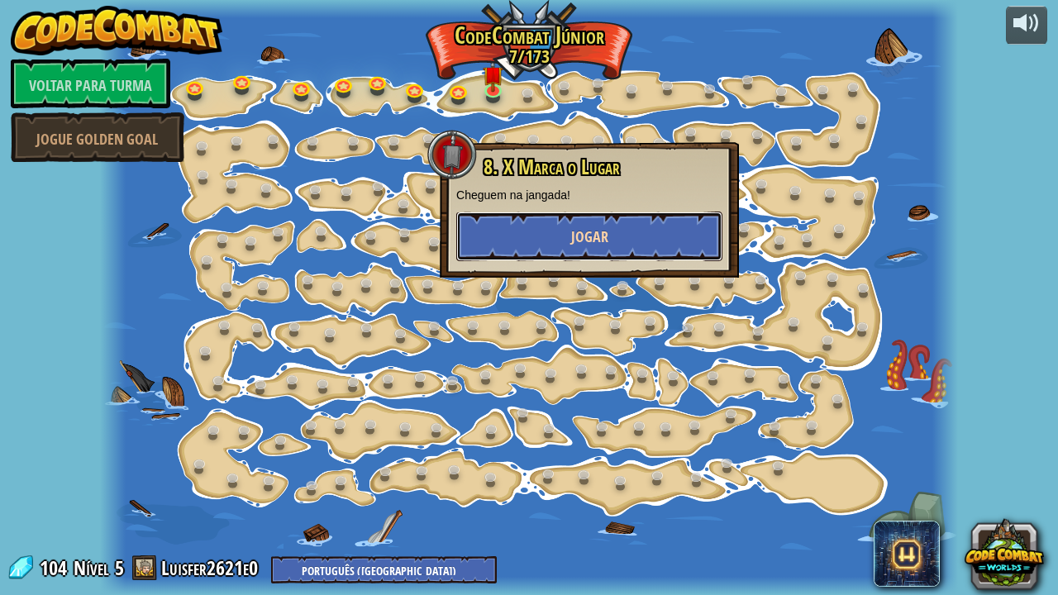
click at [564, 245] on button "Jogar" at bounding box center [589, 237] width 266 height 50
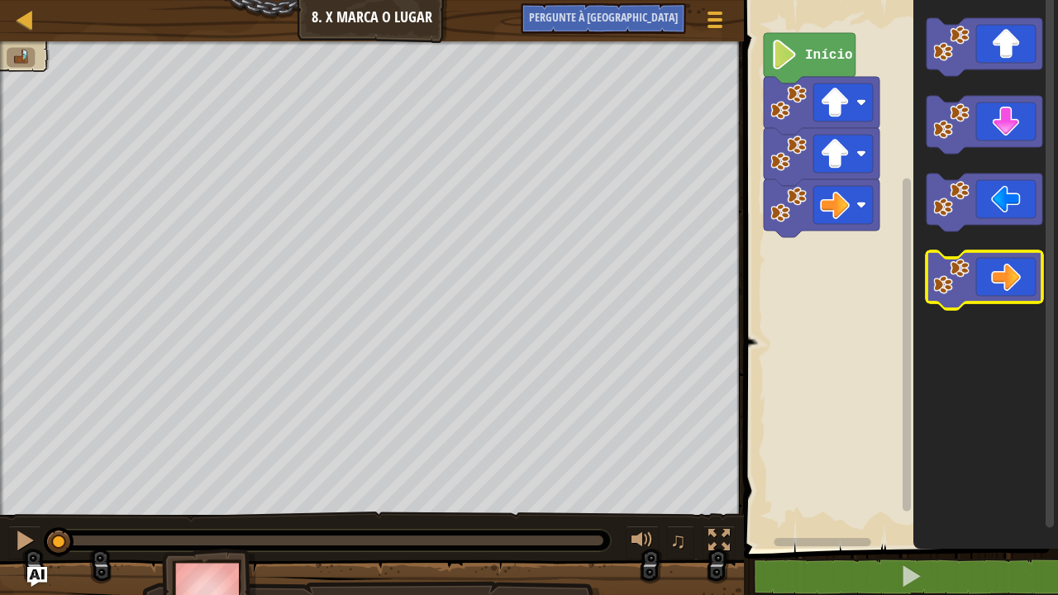
click at [962, 269] on image "Espaço de trabalho do Blockly" at bounding box center [951, 277] width 36 height 36
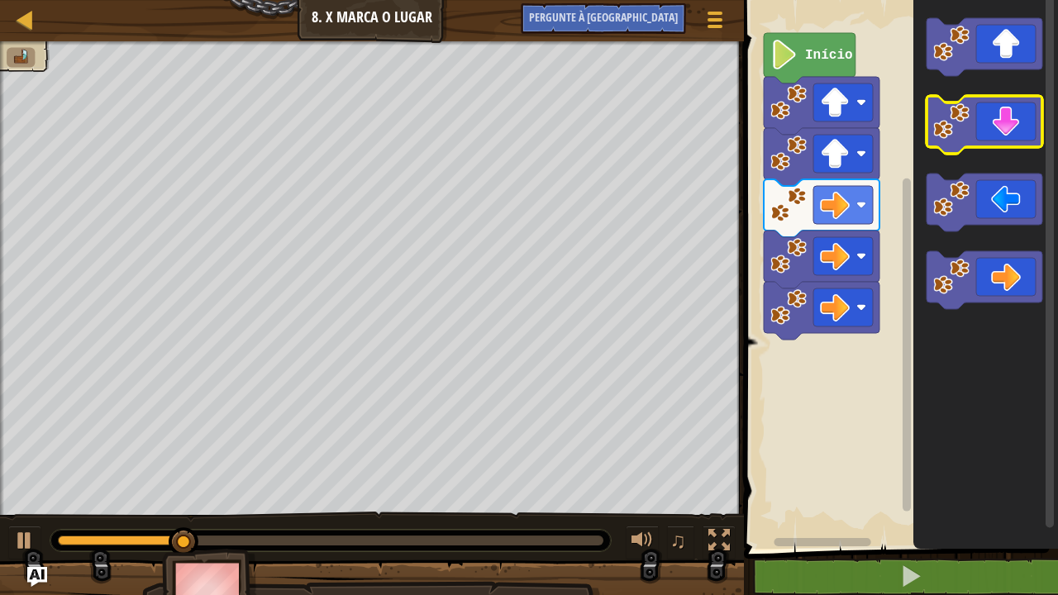
click at [958, 132] on image "Espaço de trabalho do Blockly" at bounding box center [951, 121] width 36 height 36
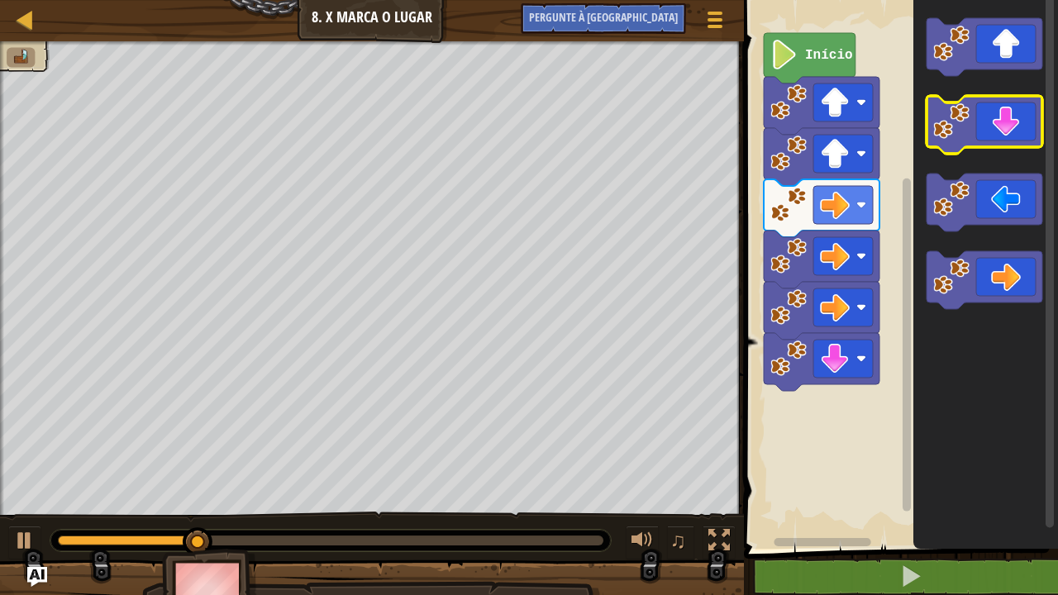
click at [958, 132] on image "Espaço de trabalho do Blockly" at bounding box center [951, 121] width 36 height 36
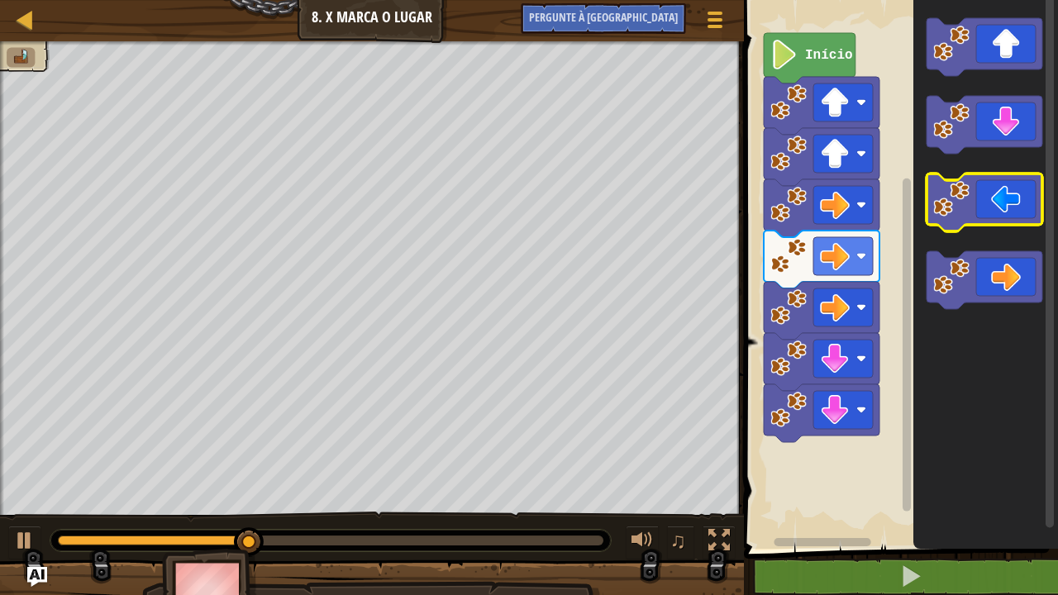
click at [966, 207] on image "Espaço de trabalho do Blockly" at bounding box center [951, 199] width 36 height 36
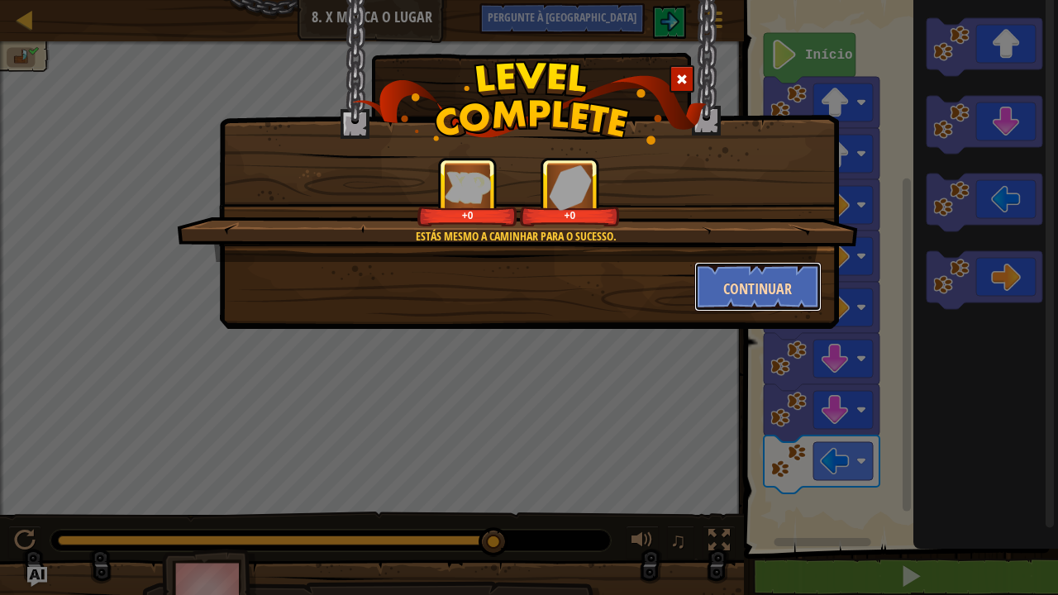
click at [739, 286] on font "Continuar" at bounding box center [757, 289] width 69 height 21
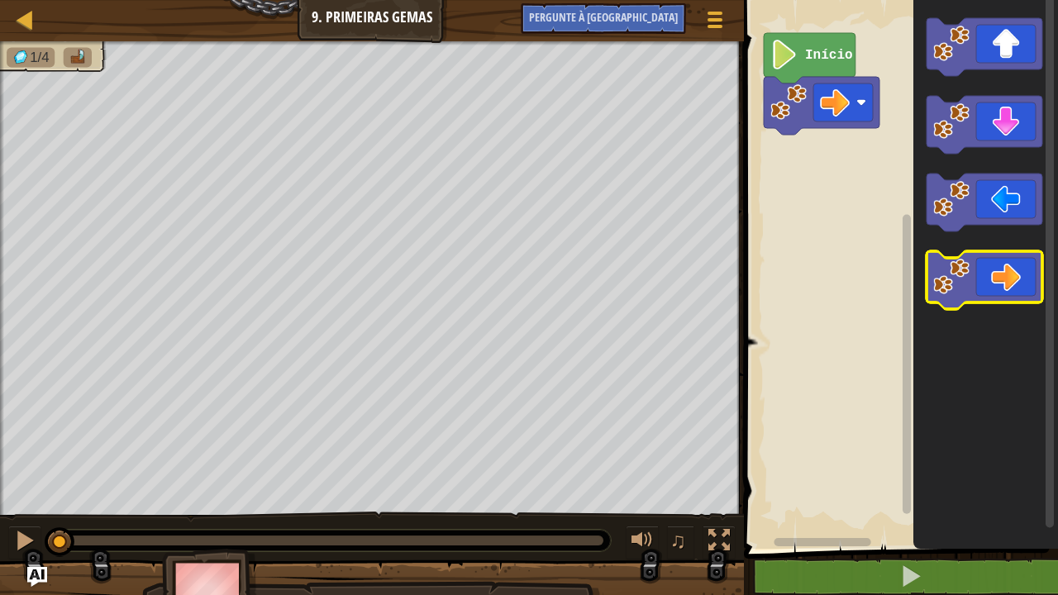
click at [950, 278] on image "Espaço de trabalho do Blockly" at bounding box center [951, 277] width 36 height 36
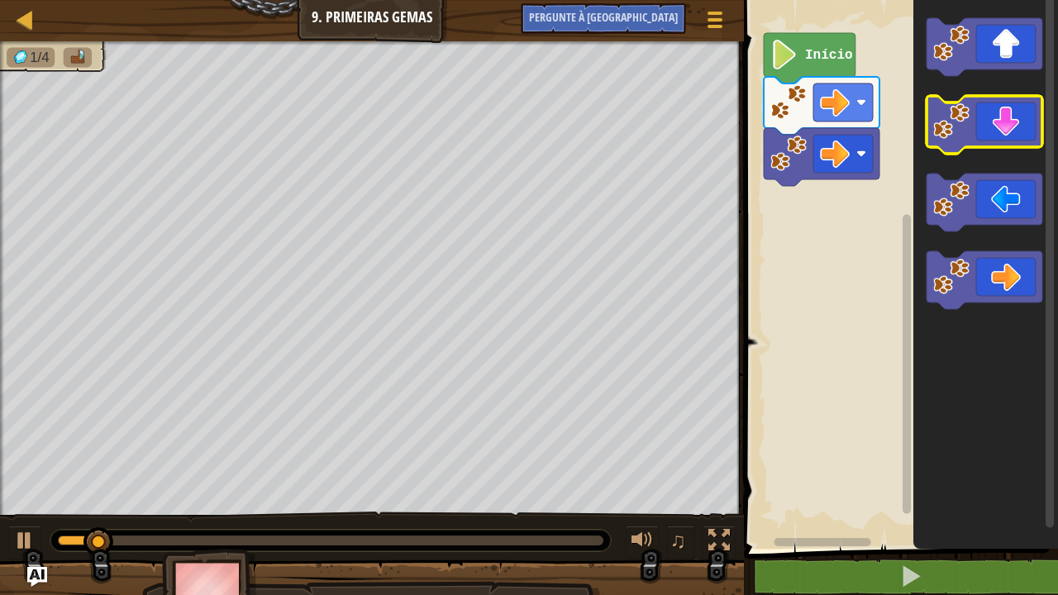
click at [962, 119] on image "Espaço de trabalho do Blockly" at bounding box center [951, 121] width 36 height 36
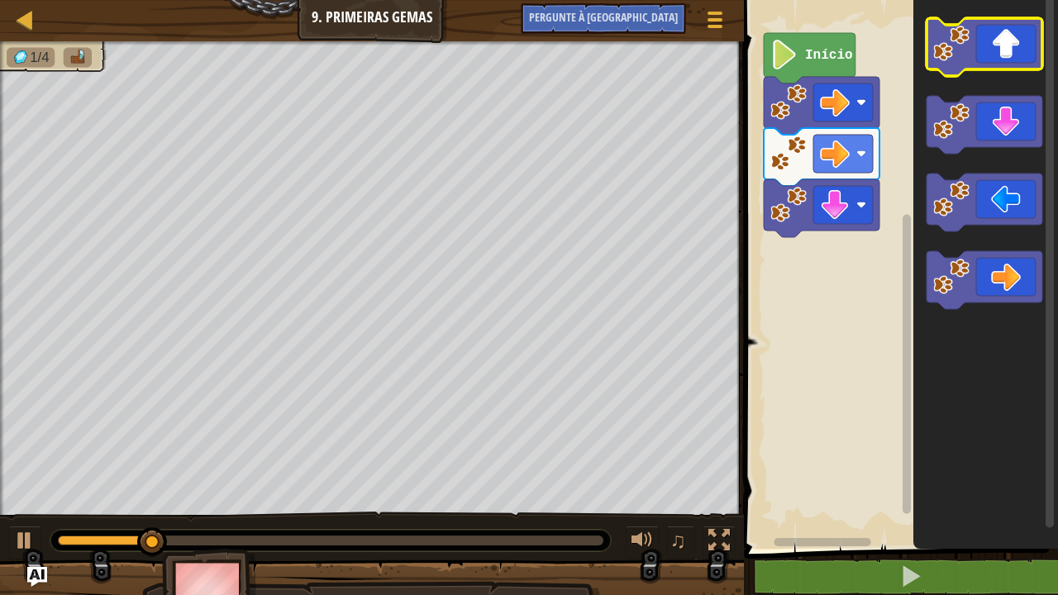
click at [964, 60] on image "Espaço de trabalho do Blockly" at bounding box center [951, 44] width 36 height 36
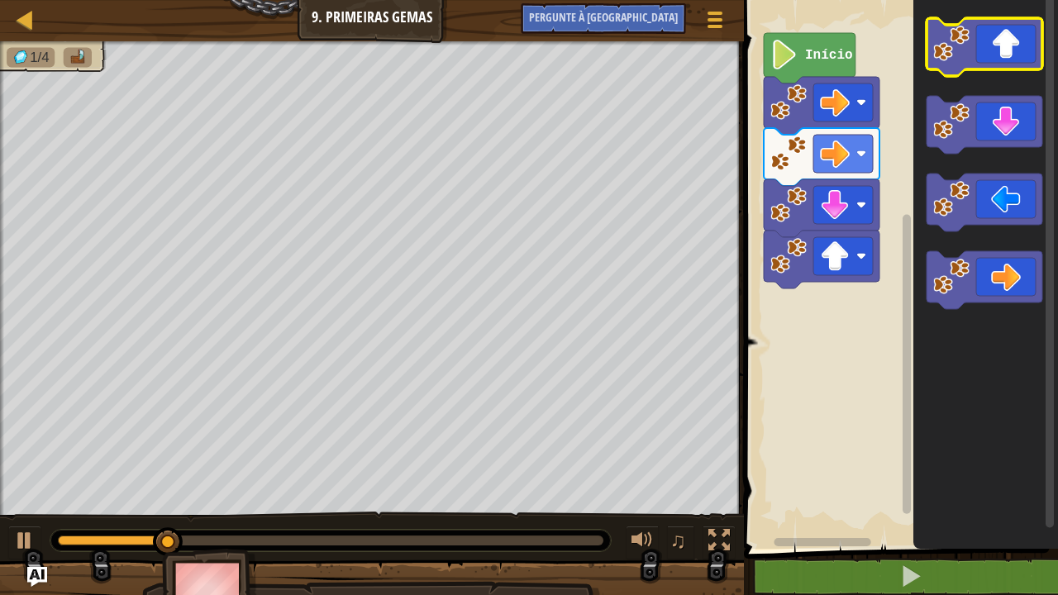
click at [964, 60] on image "Espaço de trabalho do Blockly" at bounding box center [951, 44] width 36 height 36
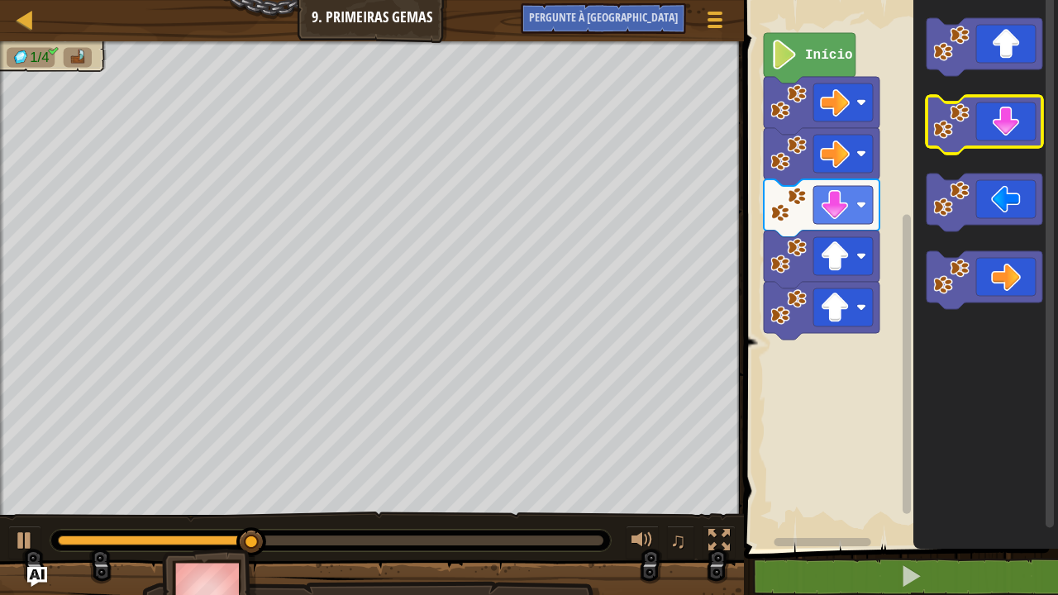
click at [941, 144] on icon "Espaço de trabalho do Blockly" at bounding box center [984, 125] width 116 height 58
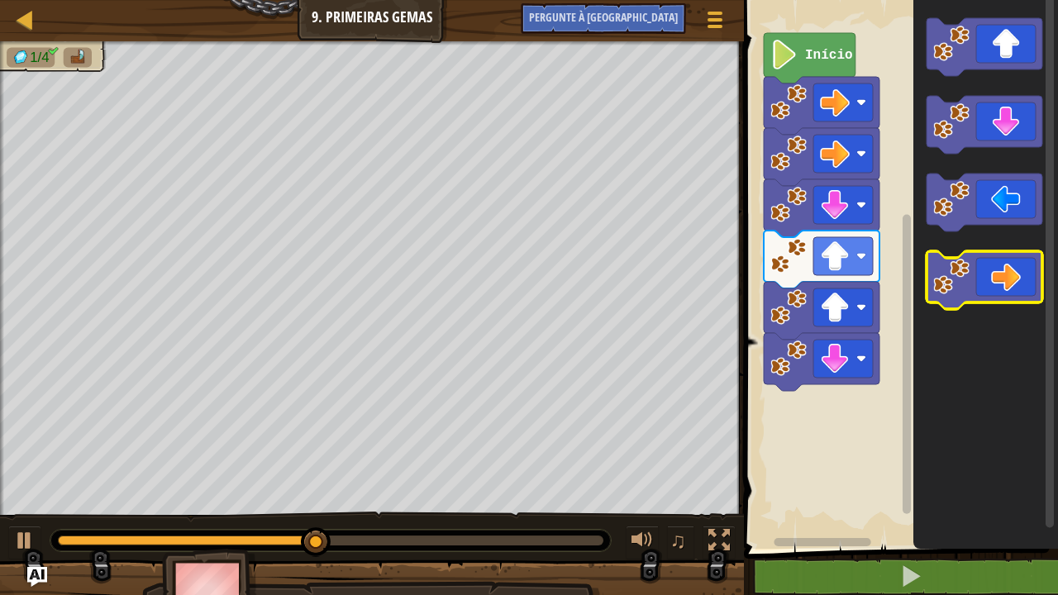
click at [959, 285] on image "Espaço de trabalho do Blockly" at bounding box center [951, 277] width 36 height 36
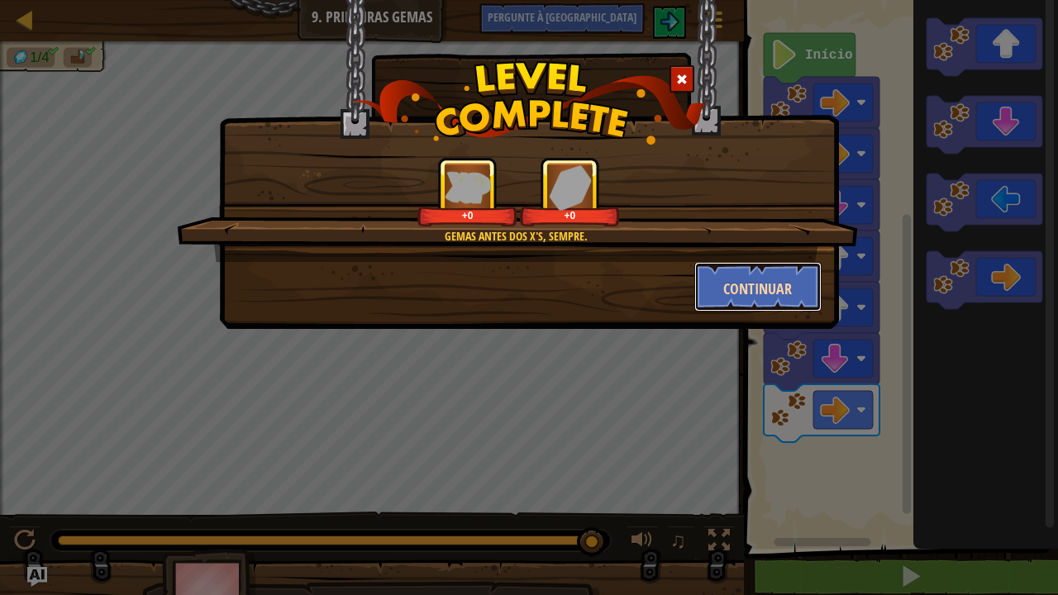
click at [744, 296] on font "Continuar" at bounding box center [757, 289] width 69 height 21
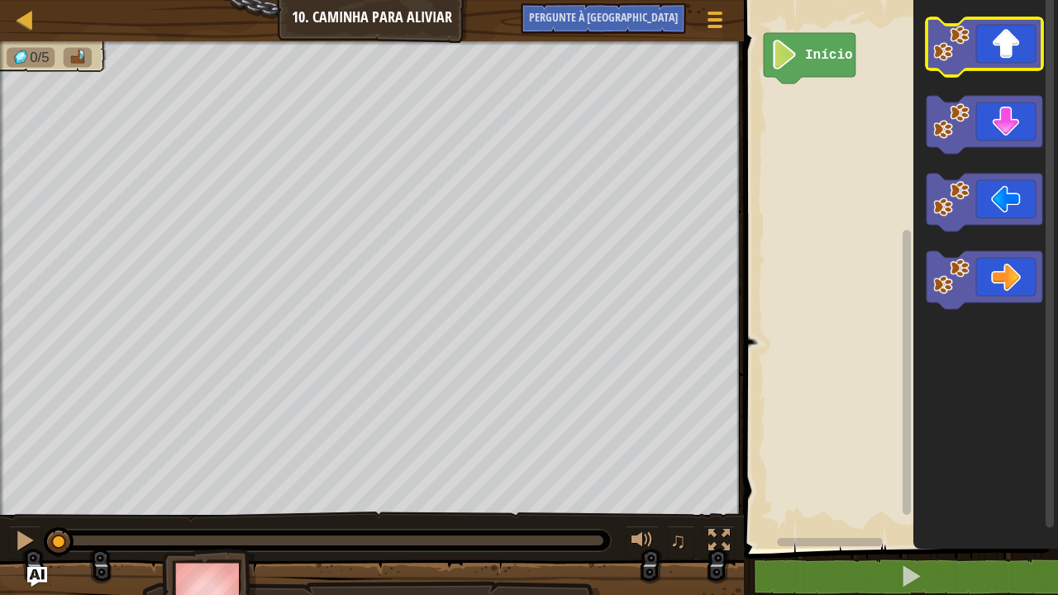
click at [956, 74] on icon "Espaço de trabalho do Blockly" at bounding box center [984, 47] width 116 height 58
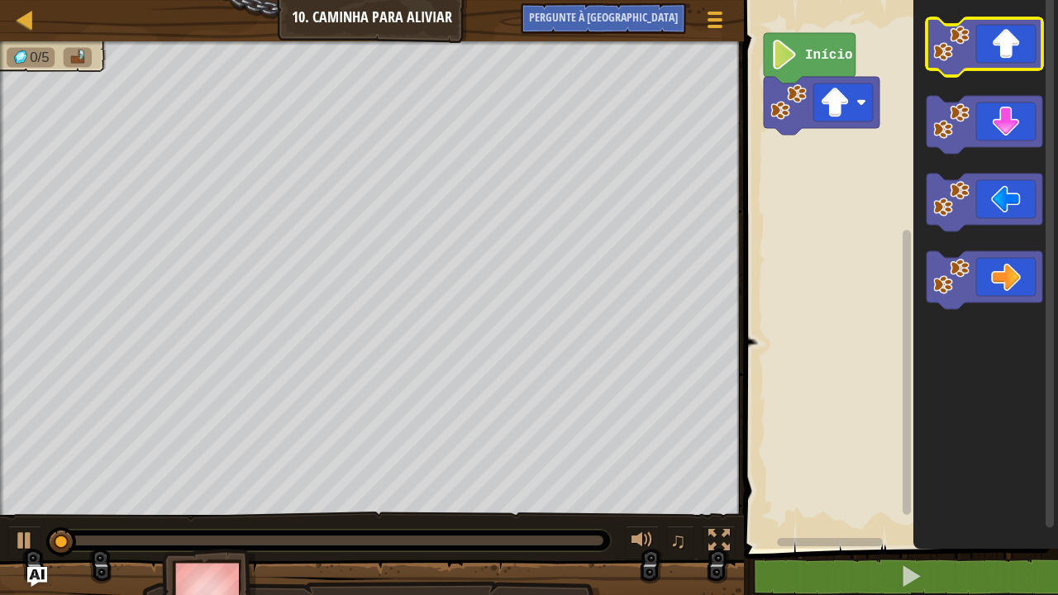
click at [956, 74] on icon "Espaço de trabalho do Blockly" at bounding box center [984, 47] width 116 height 58
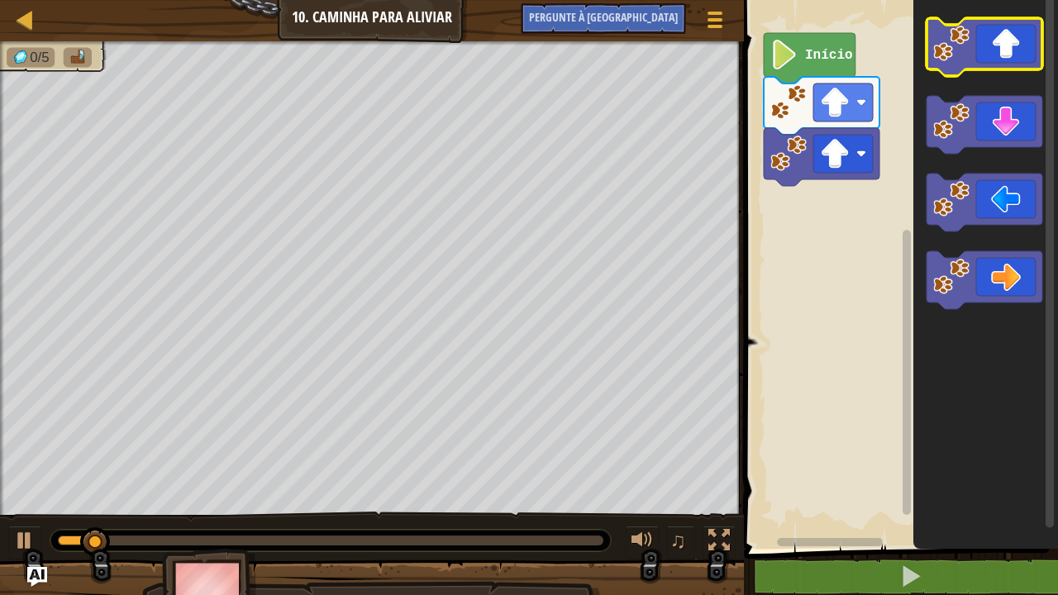
click at [956, 74] on icon "Espaço de trabalho do Blockly" at bounding box center [984, 47] width 116 height 58
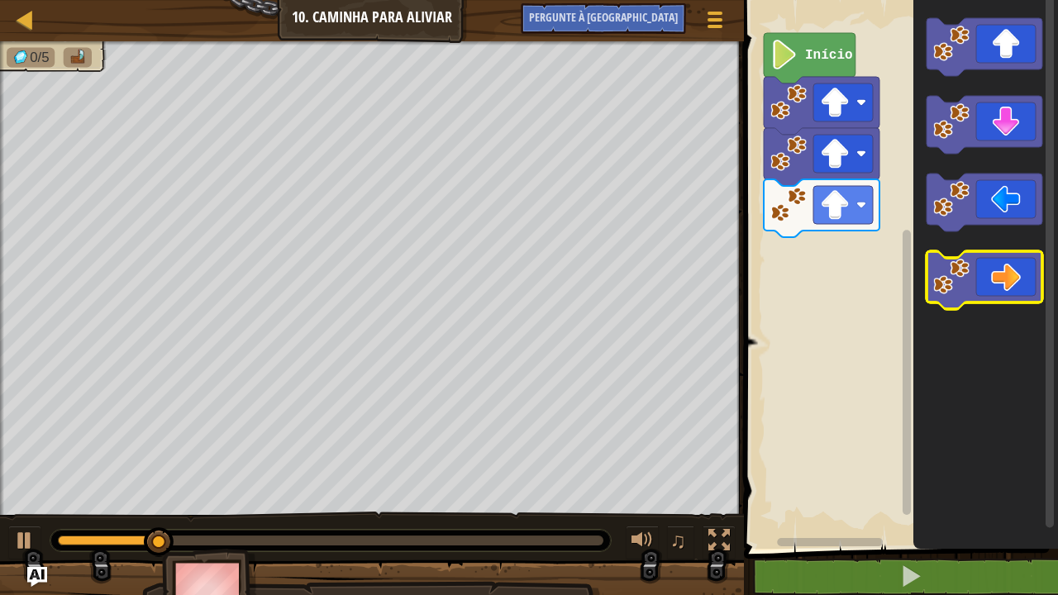
click at [972, 282] on icon "Espaço de trabalho do Blockly" at bounding box center [984, 280] width 116 height 58
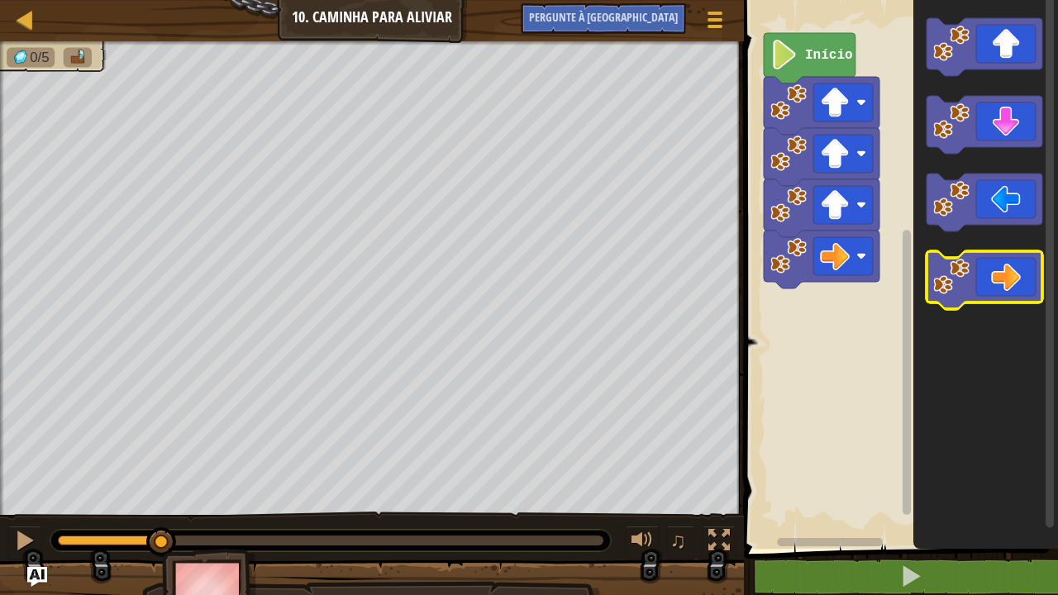
click at [972, 282] on icon "Espaço de trabalho do Blockly" at bounding box center [984, 280] width 116 height 58
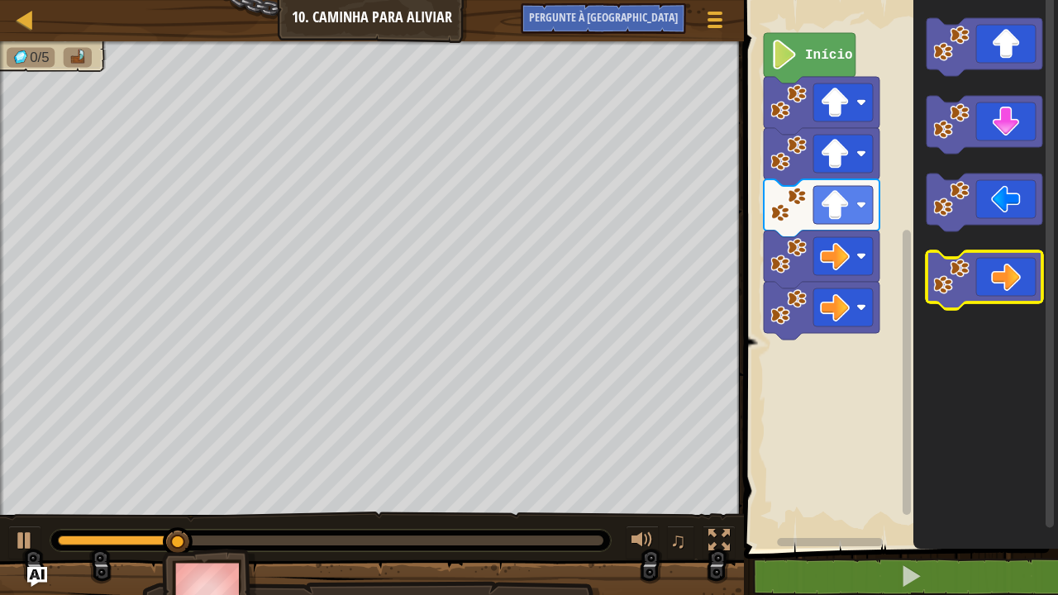
click at [972, 282] on icon "Espaço de trabalho do Blockly" at bounding box center [984, 280] width 116 height 58
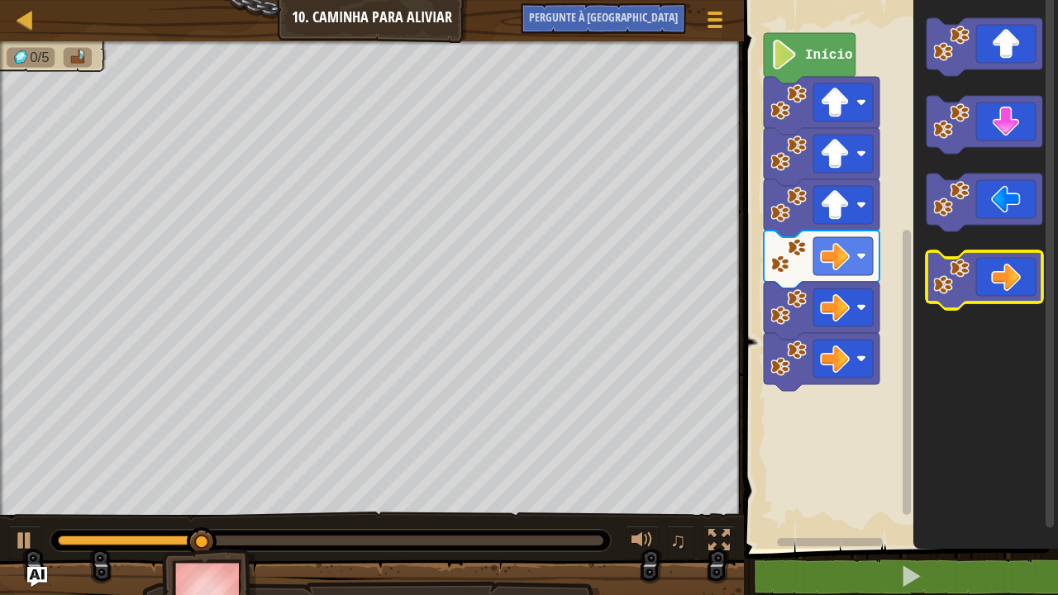
click at [972, 282] on icon "Espaço de trabalho do Blockly" at bounding box center [984, 280] width 116 height 58
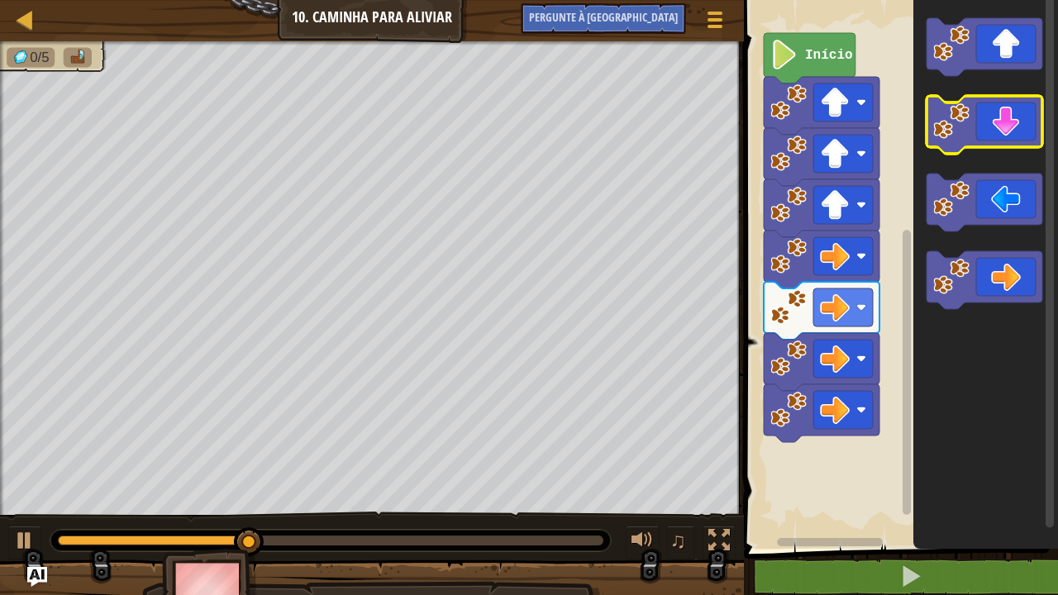
click at [950, 140] on icon "Espaço de trabalho do Blockly" at bounding box center [984, 125] width 116 height 58
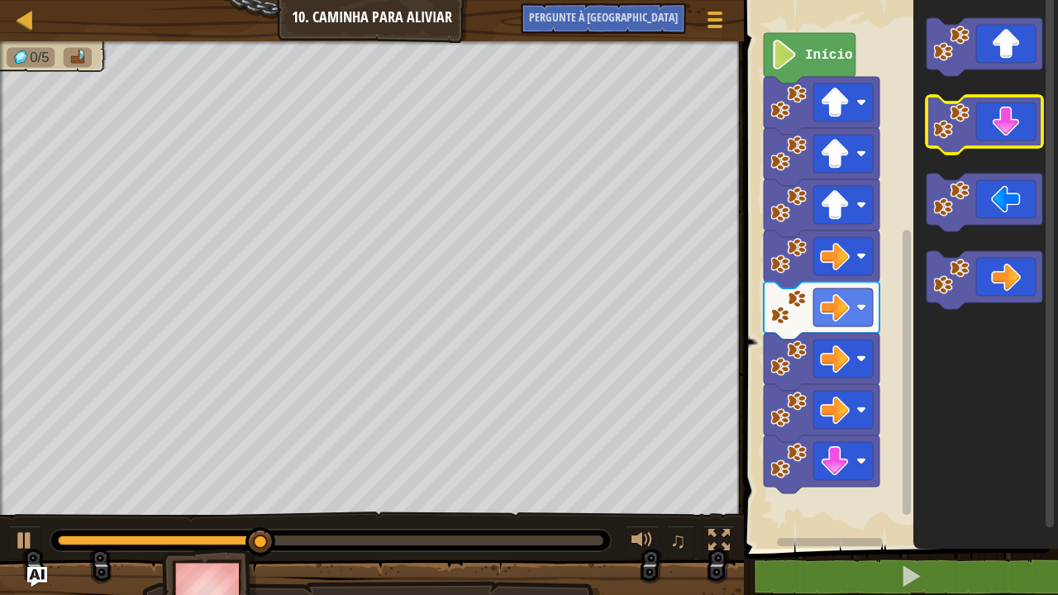
click at [950, 140] on icon "Espaço de trabalho do Blockly" at bounding box center [984, 125] width 116 height 58
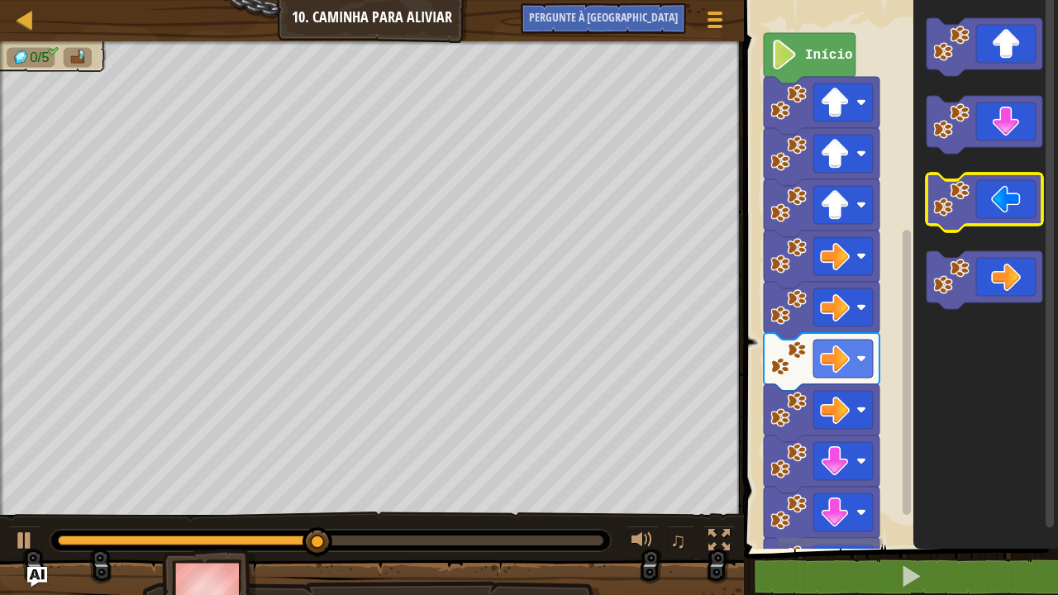
click at [946, 198] on image "Espaço de trabalho do Blockly" at bounding box center [951, 199] width 36 height 36
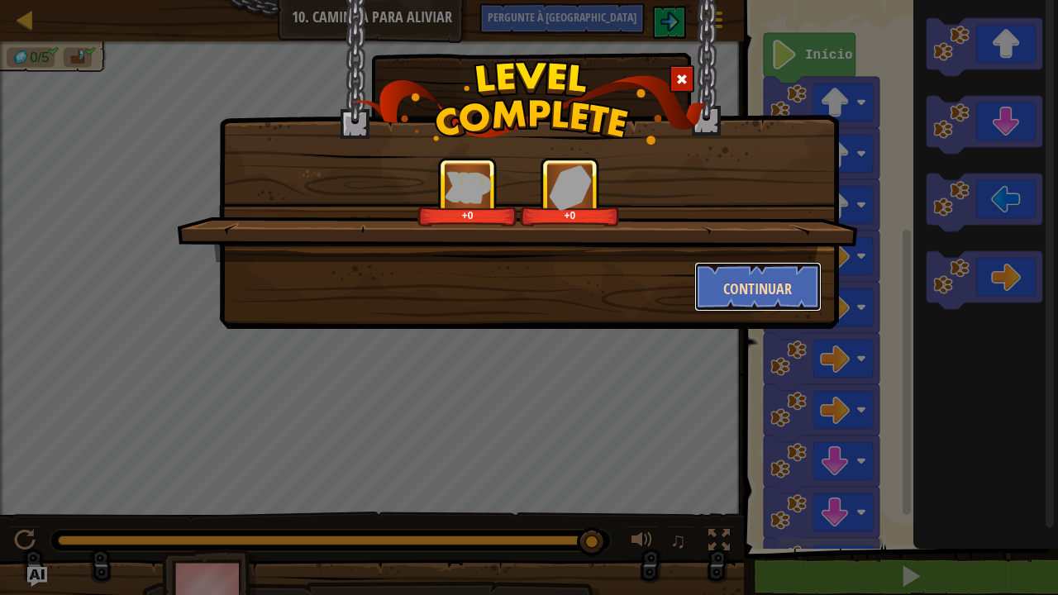
click at [720, 282] on button "Continuar" at bounding box center [758, 287] width 128 height 50
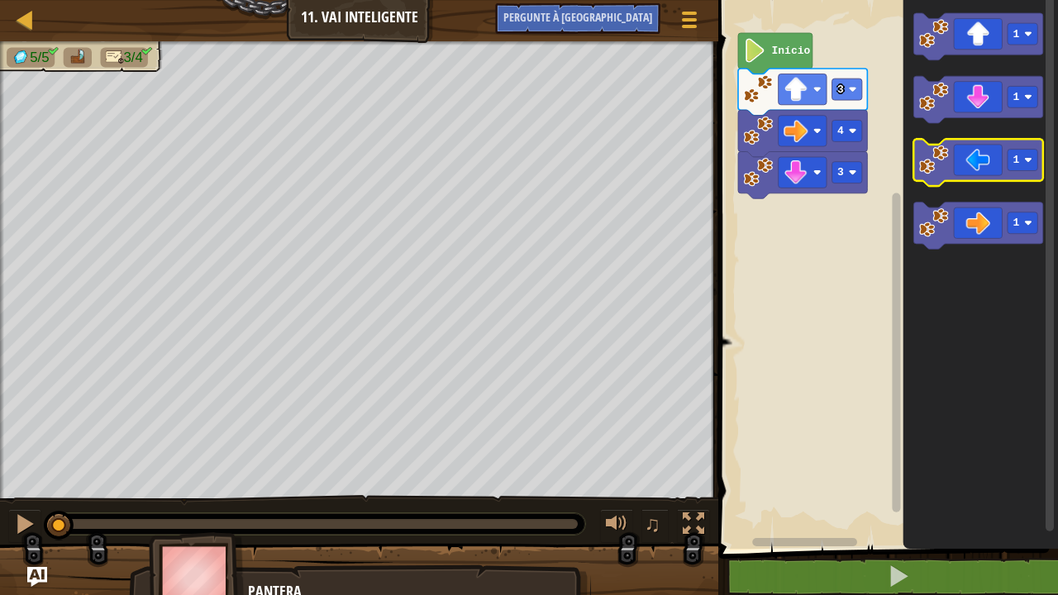
click at [947, 170] on image "Espaço de trabalho do Blockly" at bounding box center [934, 160] width 30 height 30
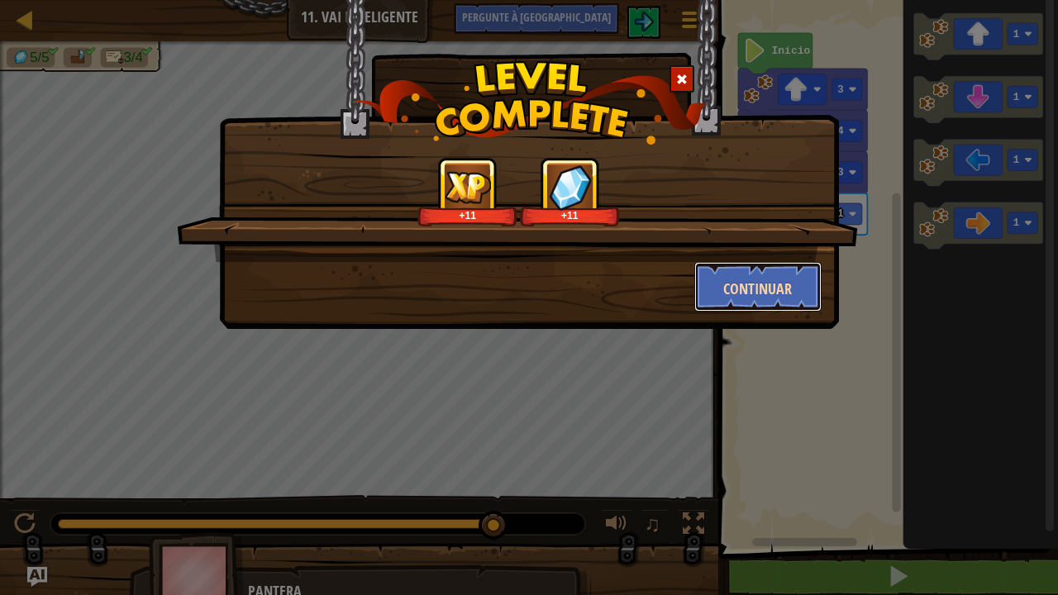
click at [714, 290] on button "Continuar" at bounding box center [758, 287] width 128 height 50
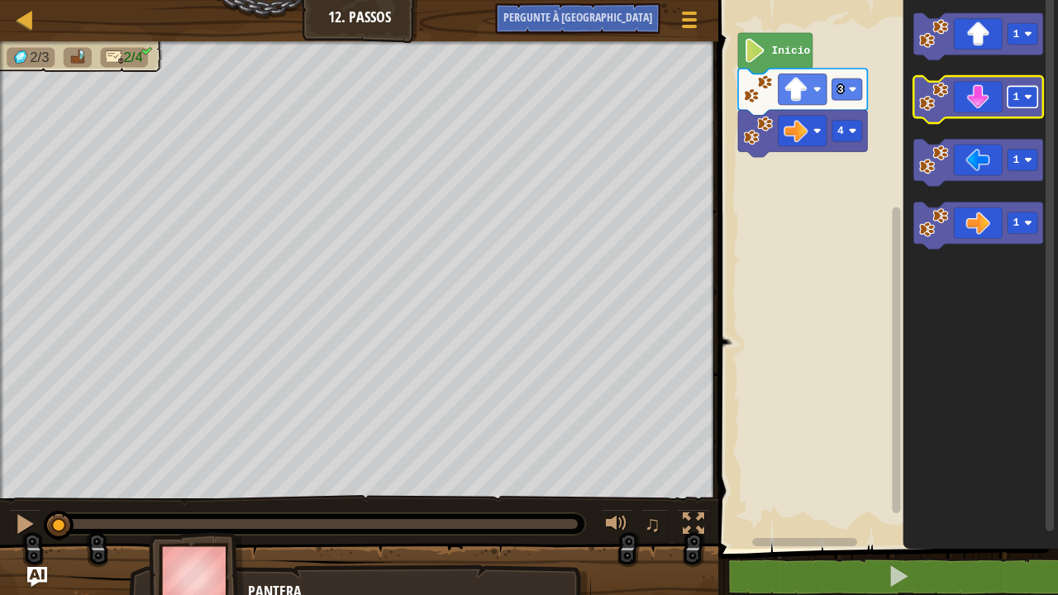
click at [1026, 102] on rect "Espaço de trabalho do Blockly" at bounding box center [1022, 96] width 30 height 21
click at [946, 86] on image "Espaço de trabalho do Blockly" at bounding box center [934, 97] width 30 height 30
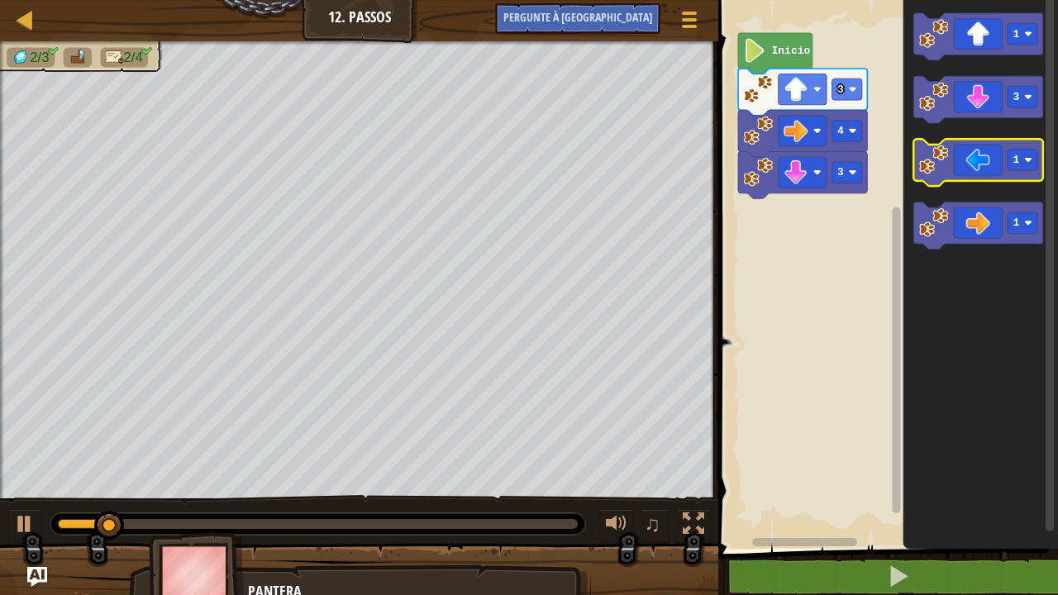
click at [937, 164] on image "Espaço de trabalho do Blockly" at bounding box center [934, 160] width 30 height 30
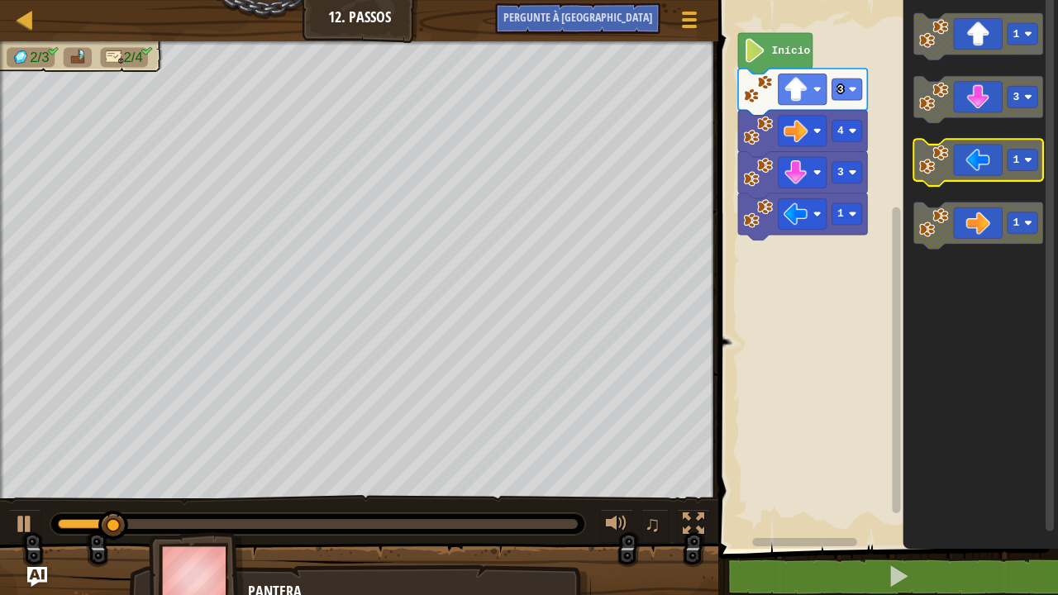
click at [937, 164] on image "Espaço de trabalho do Blockly" at bounding box center [934, 160] width 30 height 30
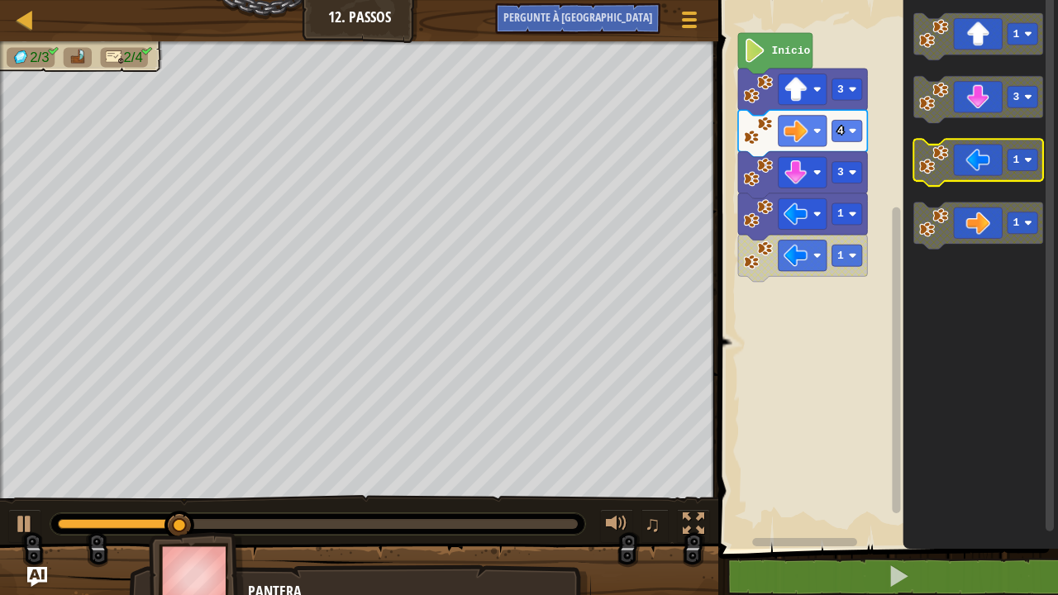
click at [1015, 169] on rect "Espaço de trabalho do Blockly" at bounding box center [1022, 160] width 30 height 21
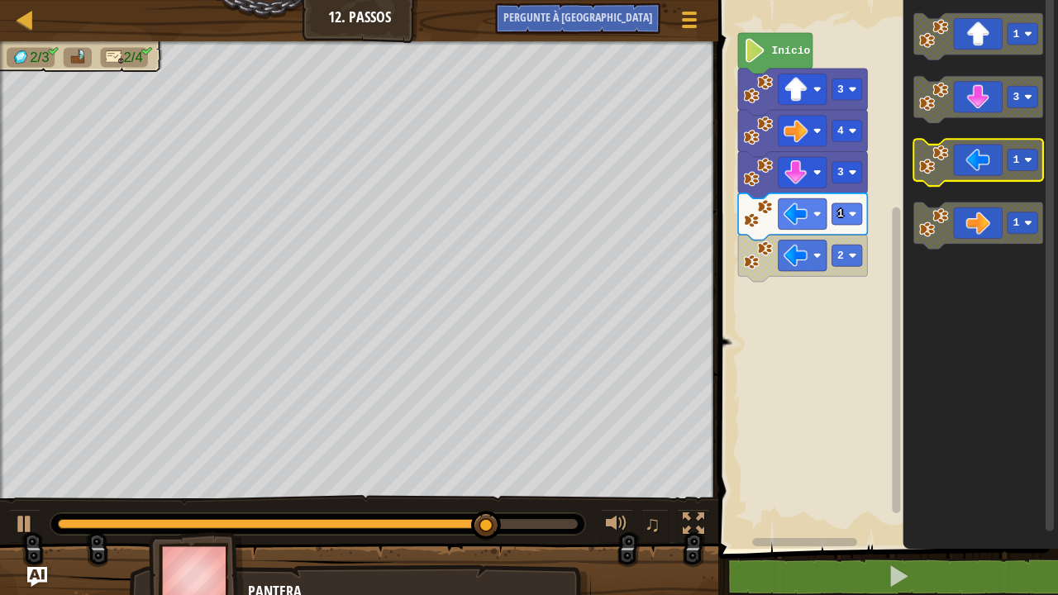
click at [983, 176] on icon "Espaço de trabalho do Blockly" at bounding box center [977, 162] width 129 height 47
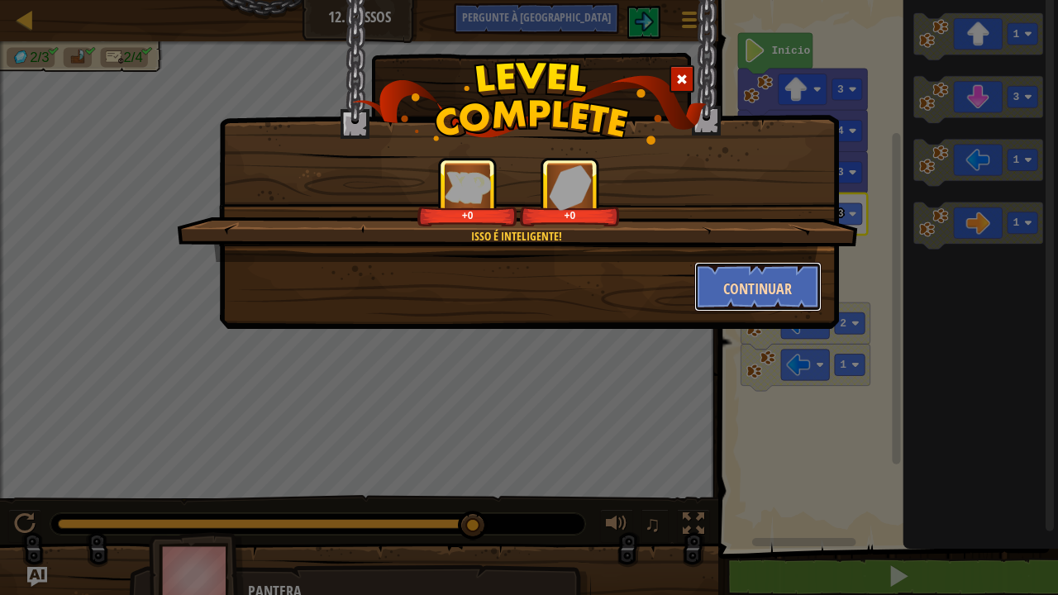
click at [736, 288] on font "Continuar" at bounding box center [757, 289] width 69 height 21
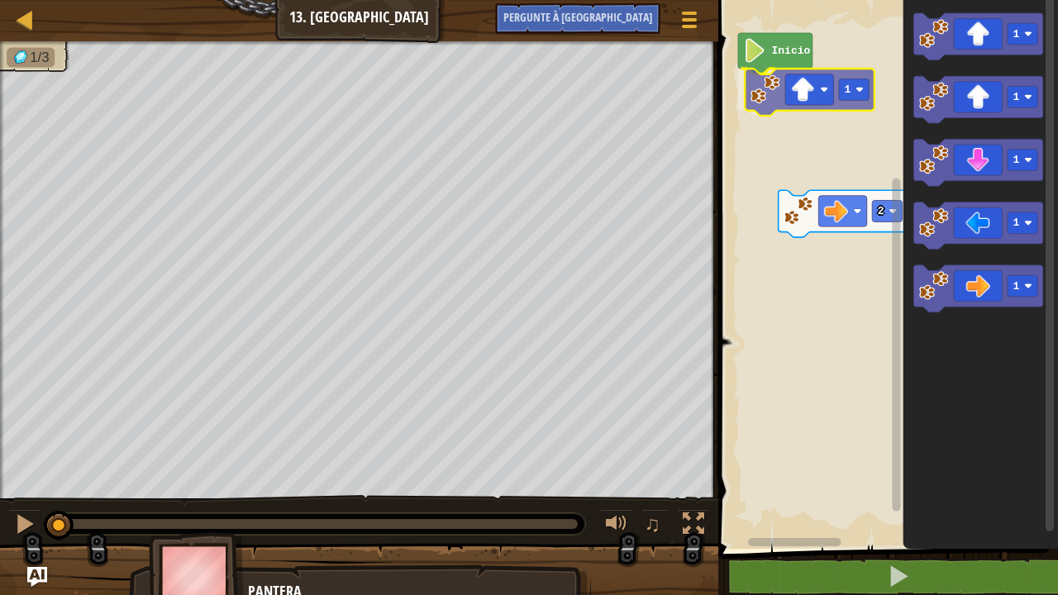
click at [768, 102] on div "Início 1 2 1 1 1 1 1 1" at bounding box center [885, 270] width 345 height 557
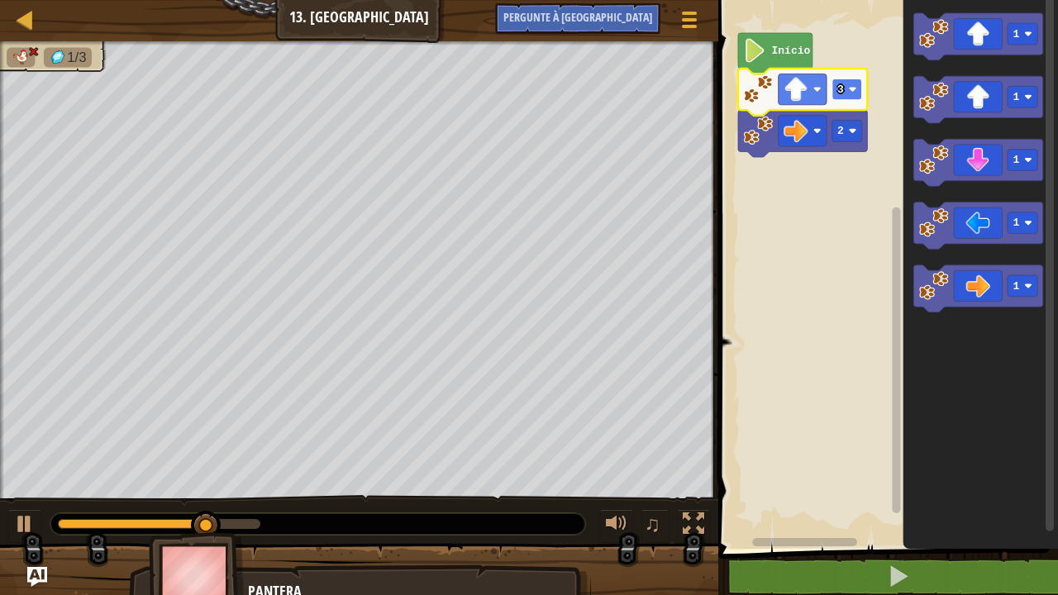
click at [845, 97] on rect "Espaço de trabalho do Blockly" at bounding box center [847, 89] width 30 height 21
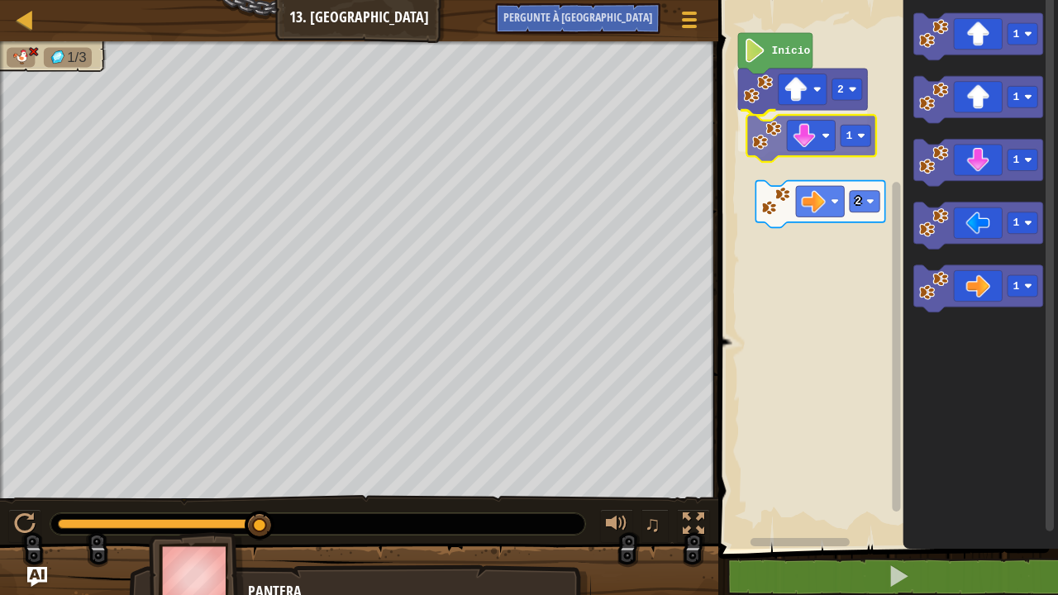
click at [749, 140] on div "Início 2 1 2 1 1 1 1 1 1" at bounding box center [885, 270] width 345 height 557
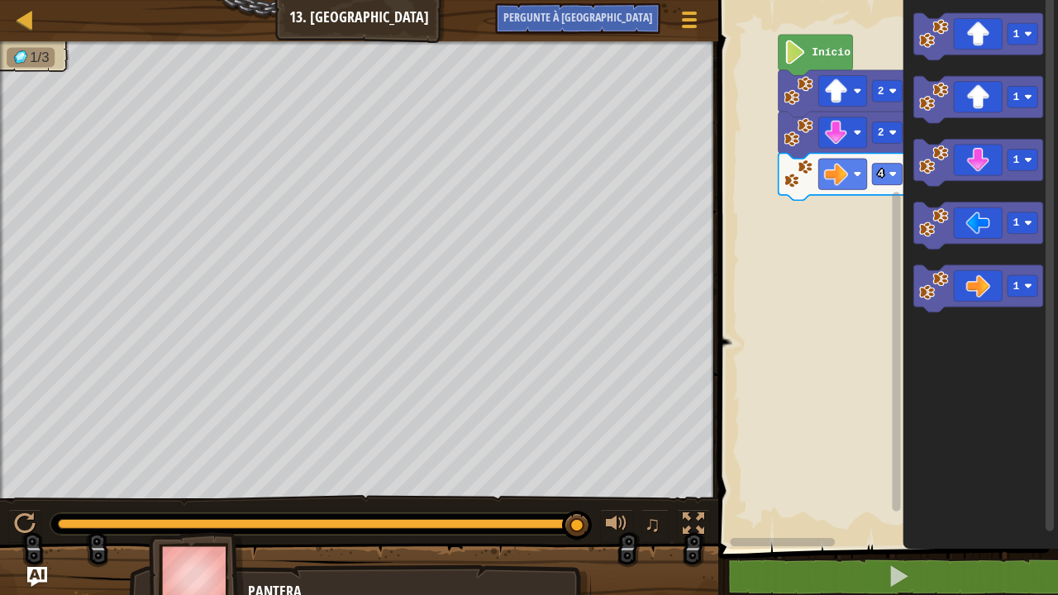
click at [777, 140] on rect "Espaço de trabalho do Blockly" at bounding box center [885, 270] width 345 height 557
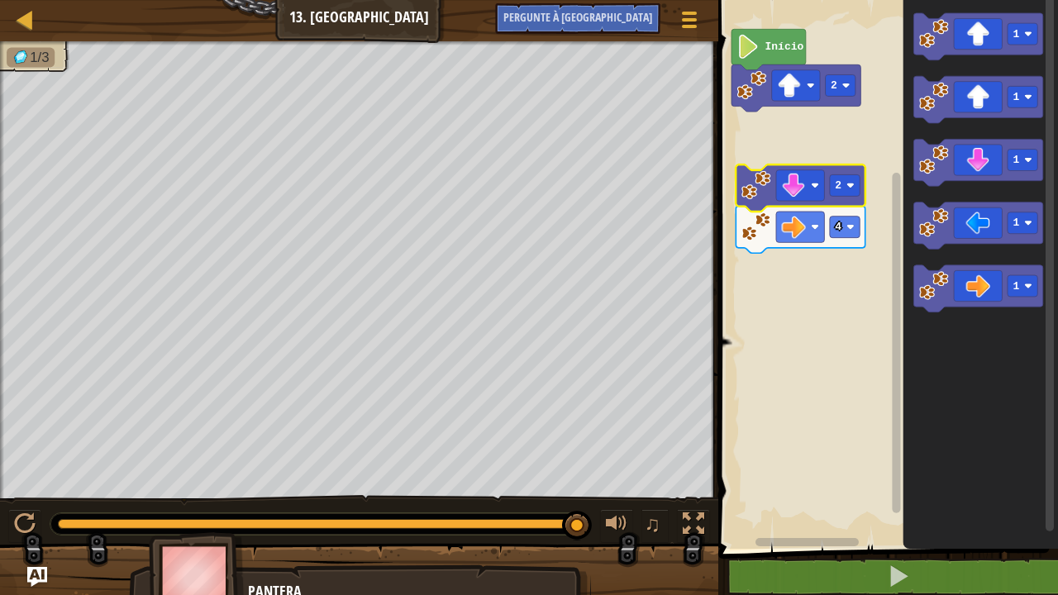
click at [760, 139] on rect "Espaço de trabalho do Blockly" at bounding box center [885, 270] width 345 height 557
click at [35, 483] on button at bounding box center [24, 526] width 33 height 34
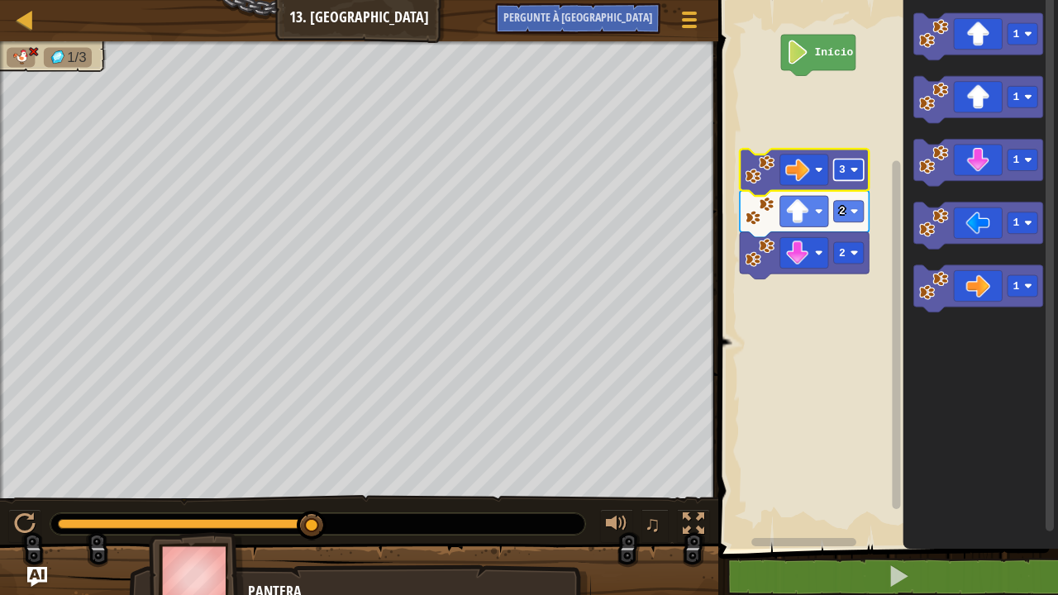
click at [840, 175] on text "3" at bounding box center [842, 170] width 7 height 12
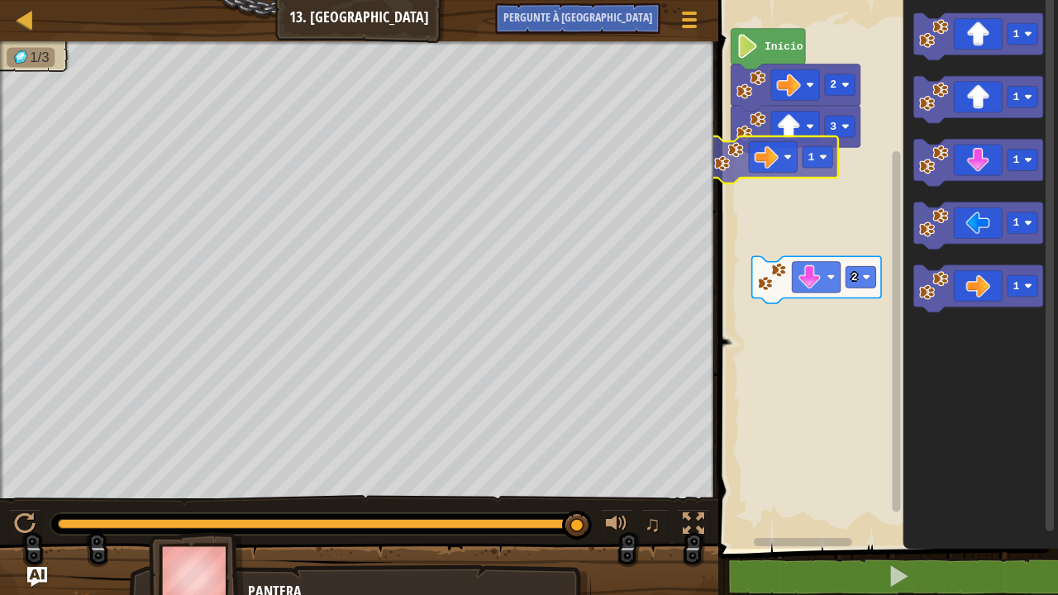
click at [744, 169] on div "3 2 Início 2 1 1 1 1 1 1 1" at bounding box center [885, 270] width 345 height 557
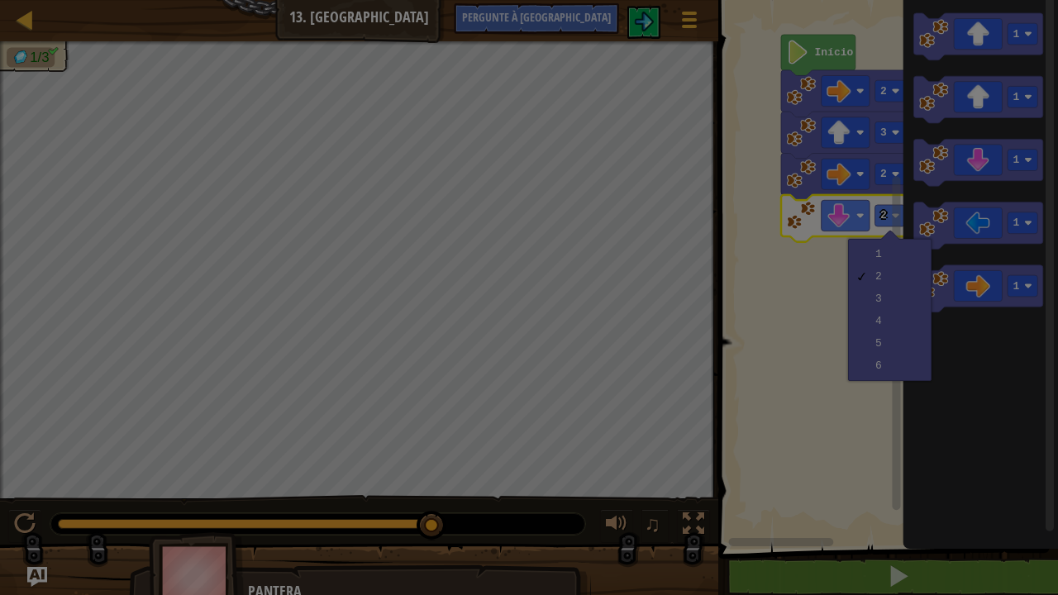
click at [870, 2] on body "Mapa Júnior 13. [PERSON_NAME] Menu do Jogo Pergunte à [GEOGRAPHIC_DATA] 1 ?????…" at bounding box center [529, 1] width 1058 height 2
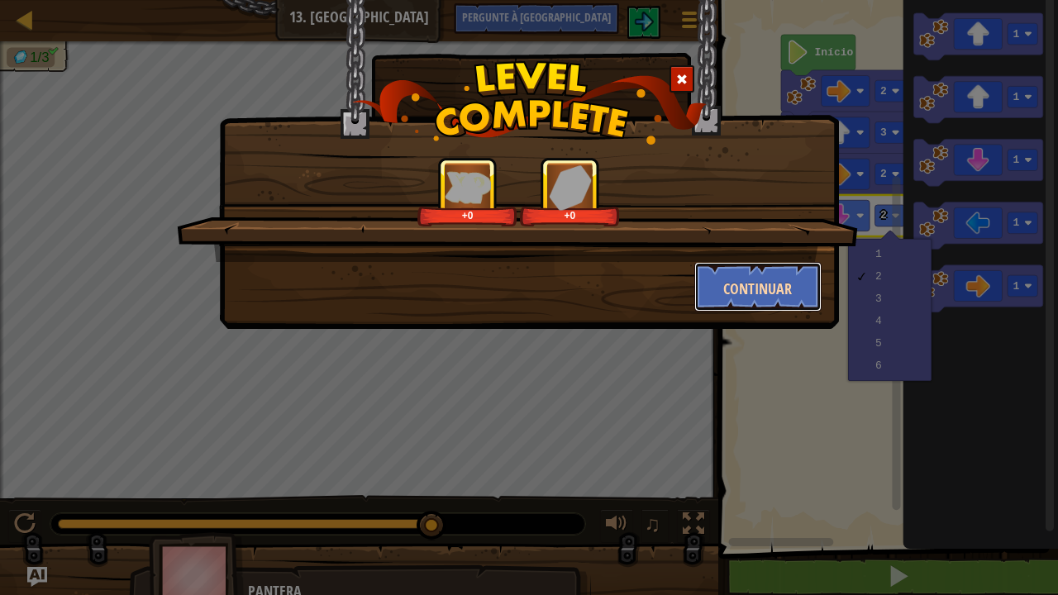
click at [710, 293] on button "Continuar" at bounding box center [758, 287] width 128 height 50
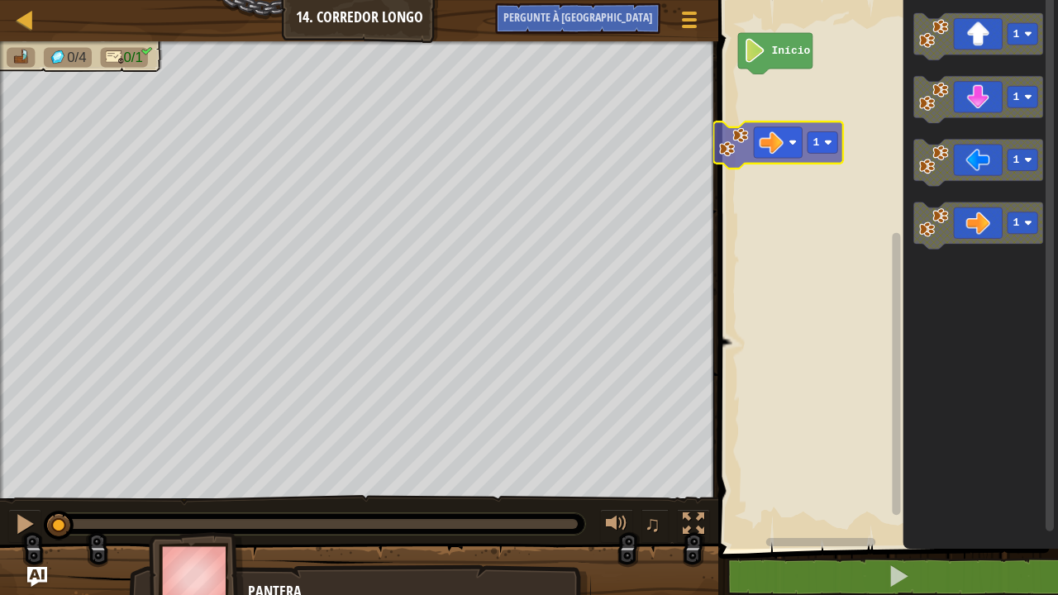
click at [726, 156] on div "Início 1 1 1 1 1" at bounding box center [885, 270] width 345 height 557
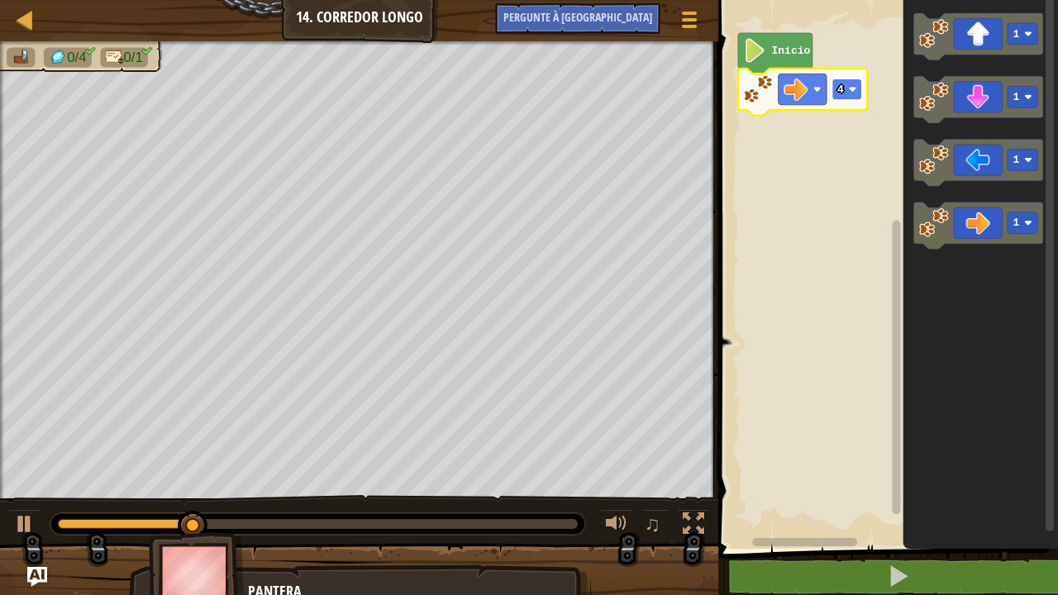
click at [842, 94] on text "4" at bounding box center [840, 89] width 7 height 12
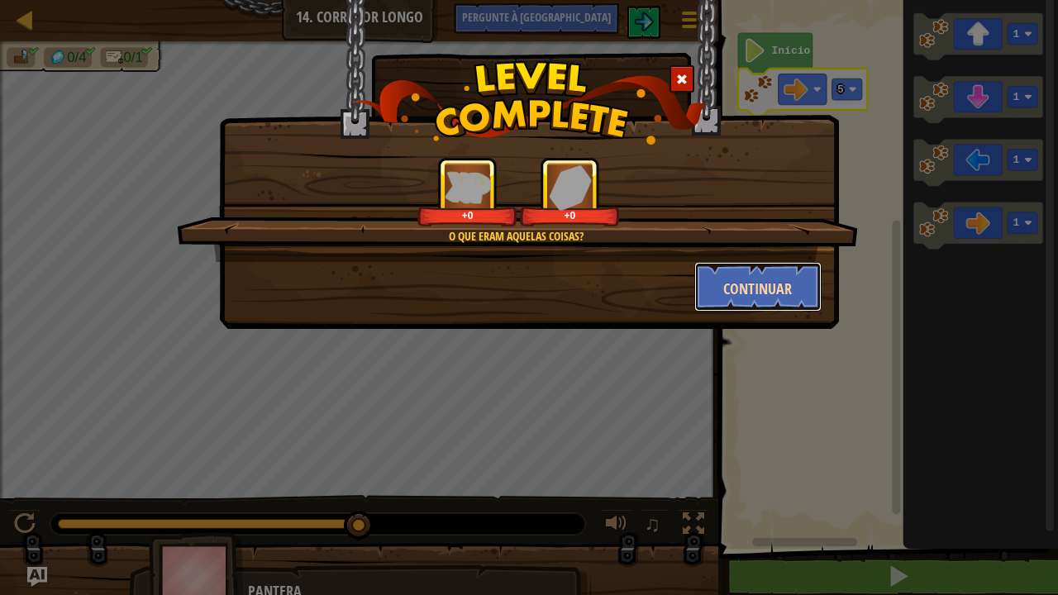
click at [713, 291] on button "Continuar" at bounding box center [758, 287] width 128 height 50
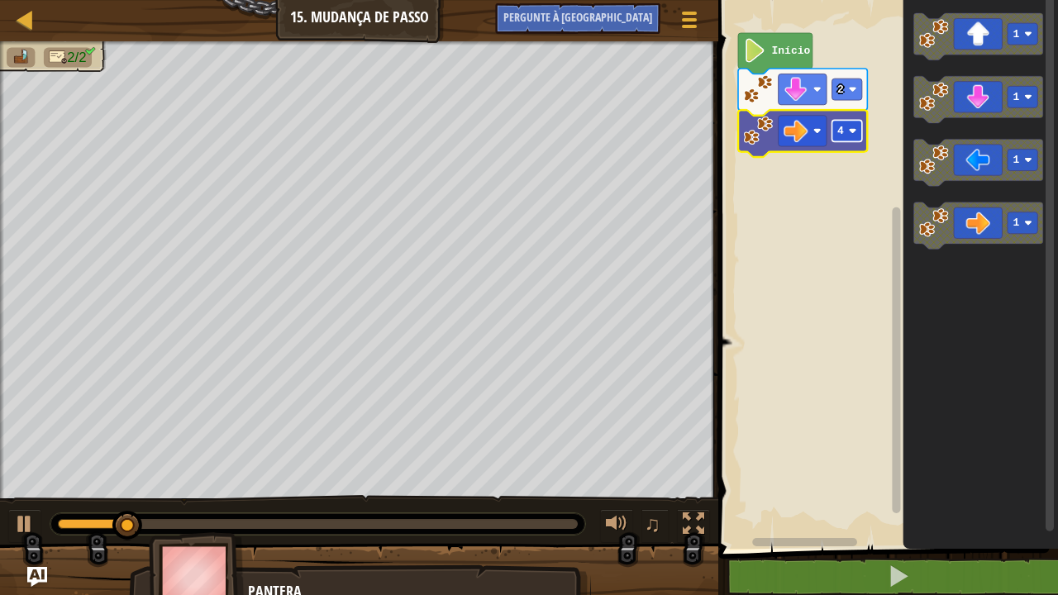
click at [848, 129] on rect "Espaço de trabalho do Blockly" at bounding box center [847, 130] width 30 height 21
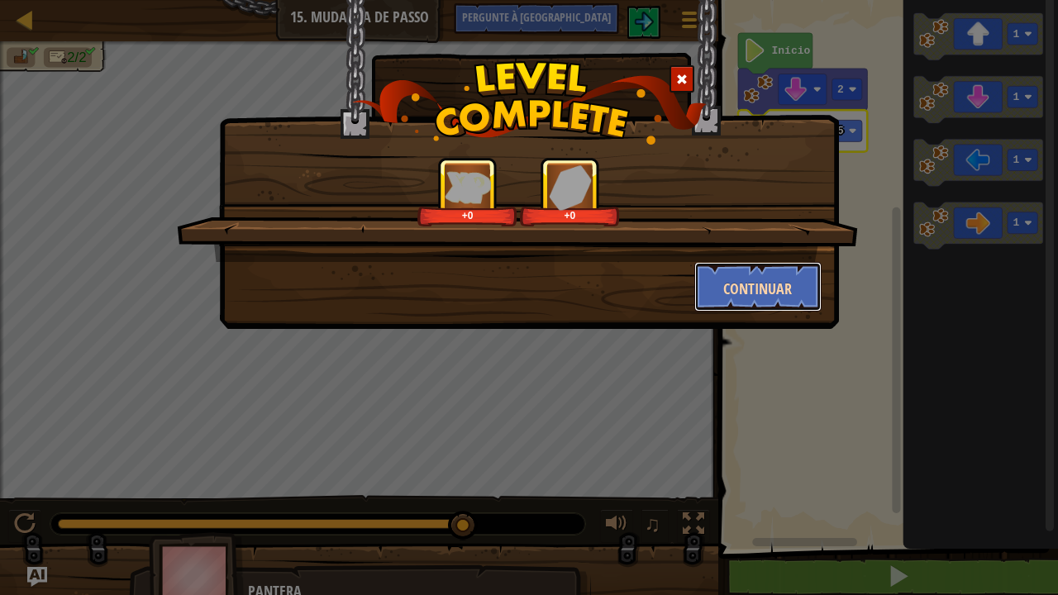
click at [741, 276] on button "Continuar" at bounding box center [758, 287] width 128 height 50
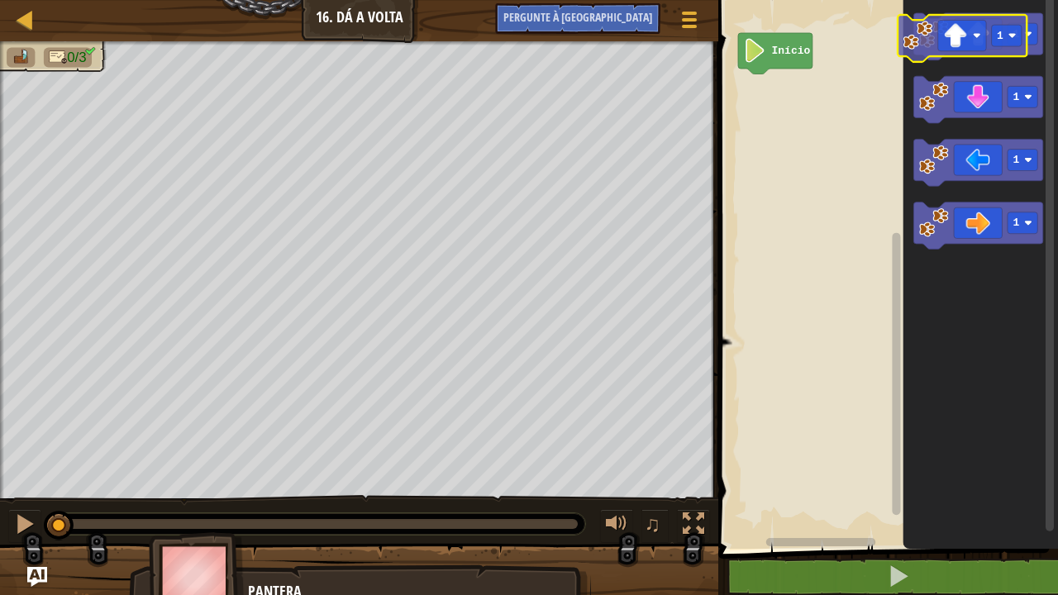
click at [809, 93] on div "Início 1 1 1 1 1" at bounding box center [885, 270] width 345 height 557
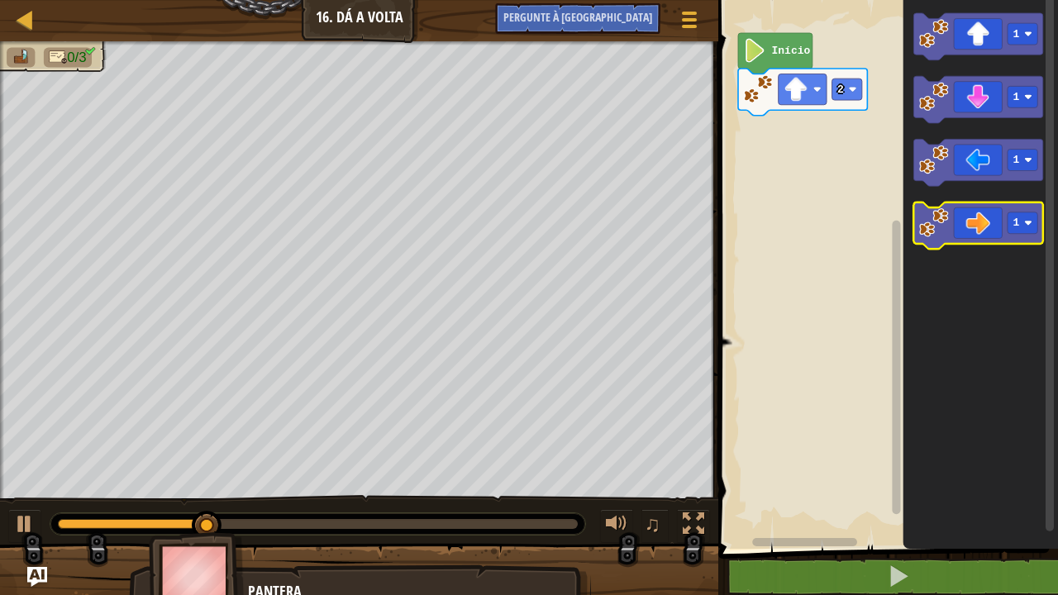
click at [790, 160] on div "Início 2 1 1 1 1" at bounding box center [885, 270] width 345 height 557
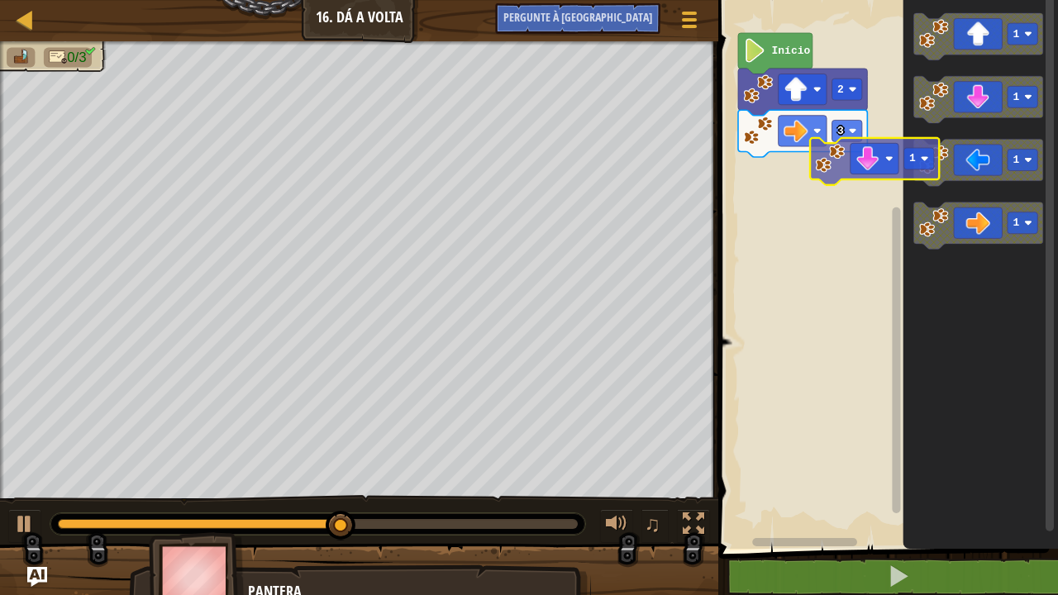
click at [769, 190] on div "Início 2 3 1 1 1 1 1" at bounding box center [885, 270] width 345 height 557
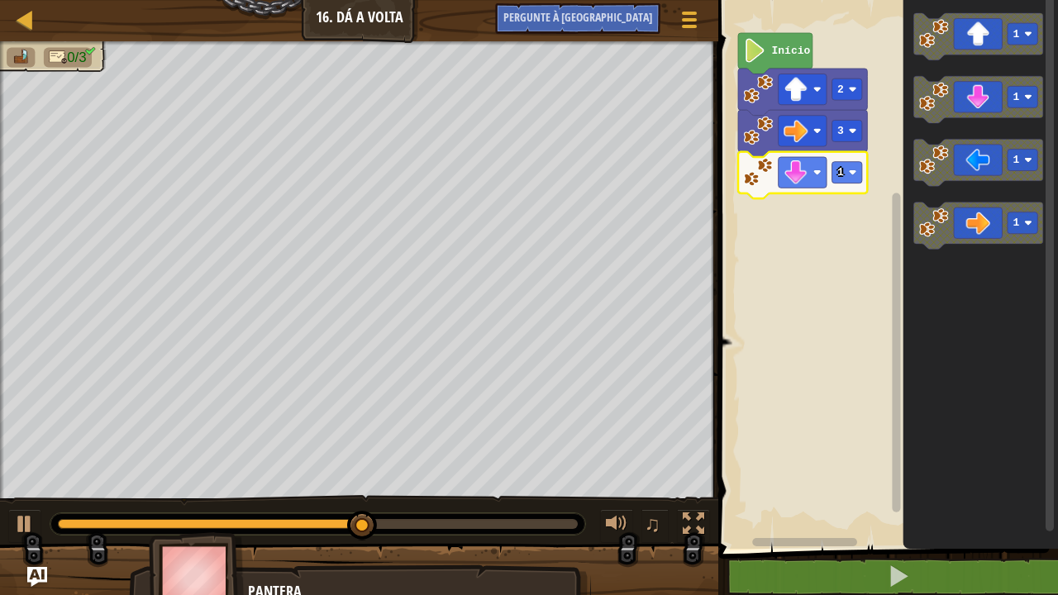
click at [840, 184] on icon "Espaço de trabalho do Blockly" at bounding box center [802, 175] width 129 height 47
click at [844, 177] on rect "Espaço de trabalho do Blockly" at bounding box center [847, 172] width 30 height 21
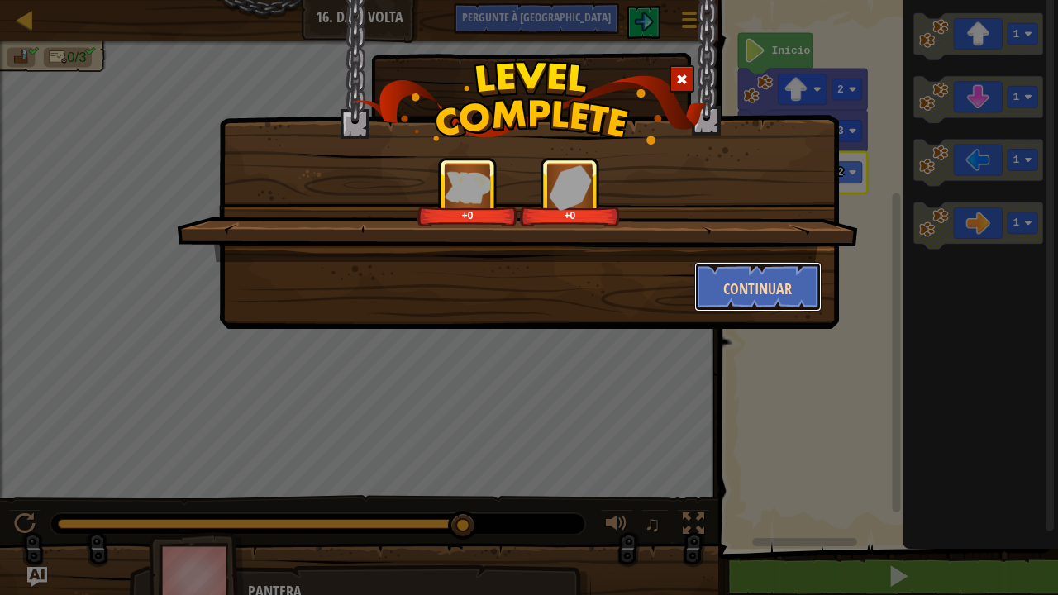
click at [798, 288] on button "Continuar" at bounding box center [758, 287] width 128 height 50
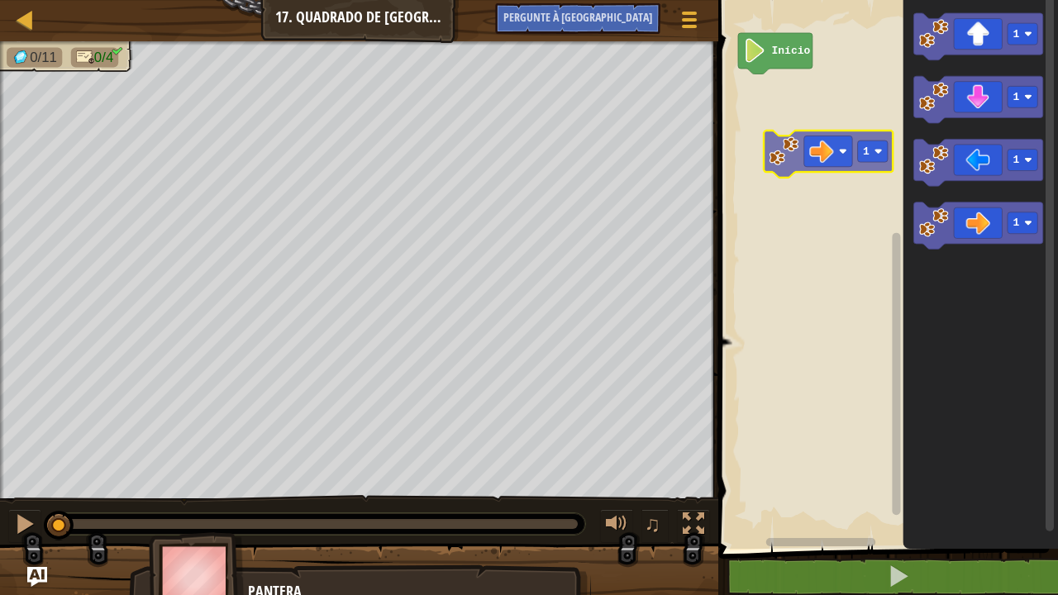
click at [759, 113] on div "Início 1 1 1 1 1" at bounding box center [885, 270] width 345 height 557
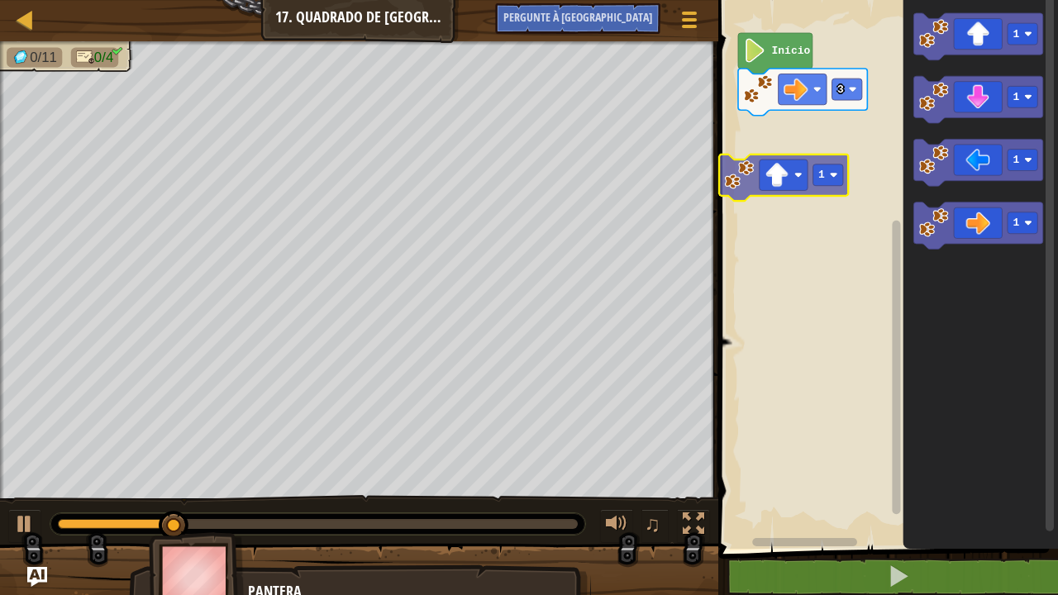
click at [719, 202] on div "Início 3 1 1 1 1 1" at bounding box center [885, 270] width 345 height 557
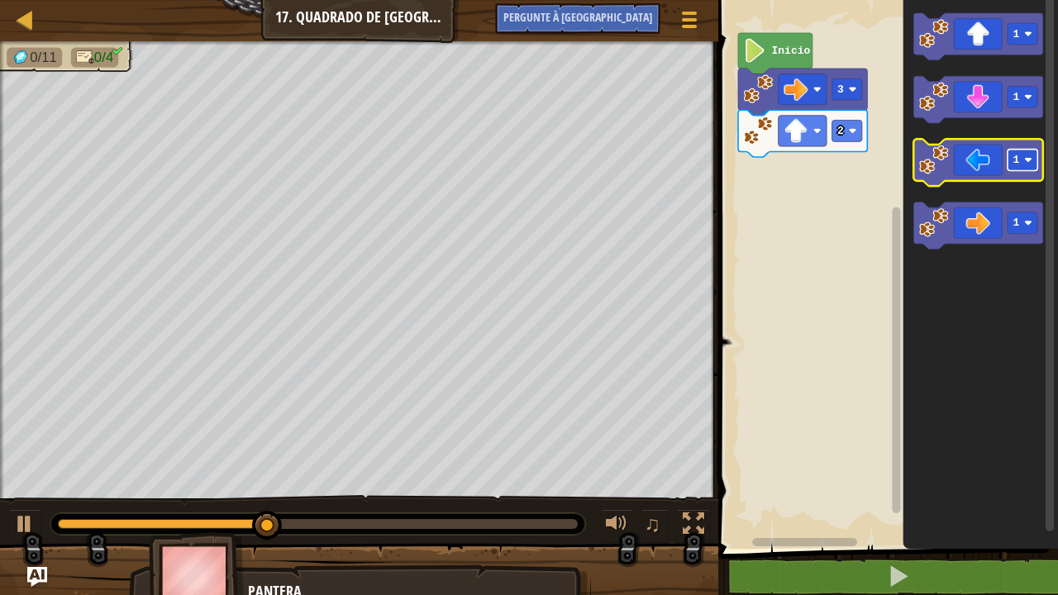
click at [1023, 155] on rect "Espaço de trabalho do Blockly" at bounding box center [1022, 160] width 30 height 21
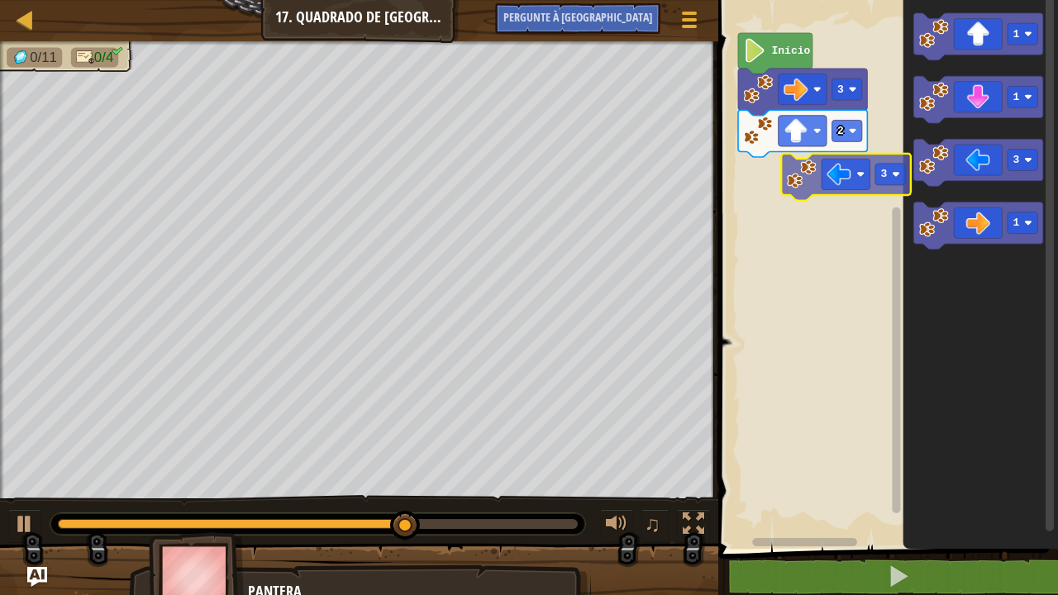
click at [779, 188] on div "Início 3 2 1 1 3 1 3" at bounding box center [885, 270] width 345 height 557
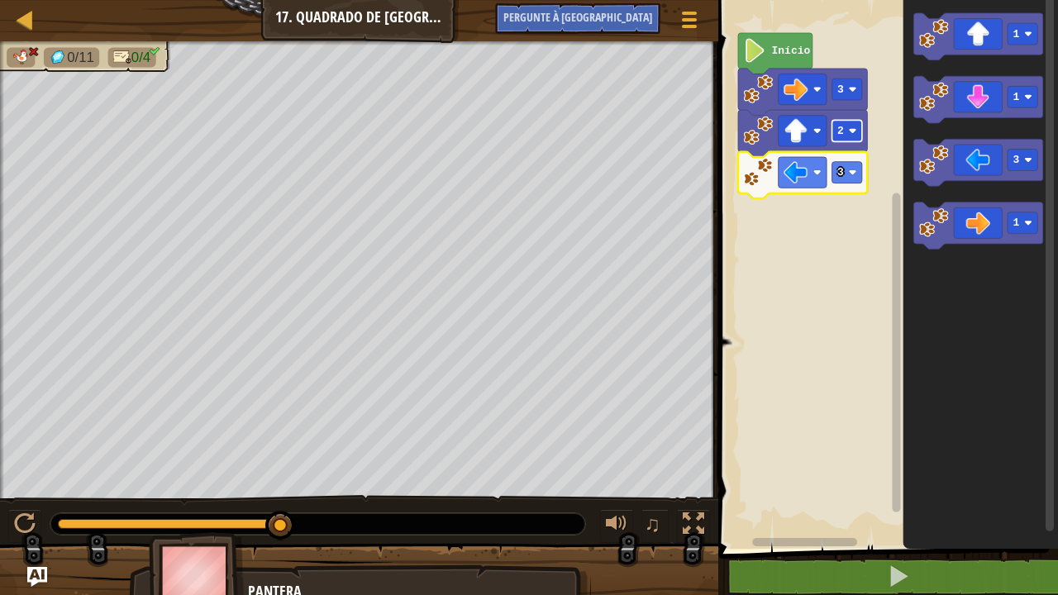
click at [841, 138] on rect "Espaço de trabalho do Blockly" at bounding box center [847, 130] width 30 height 21
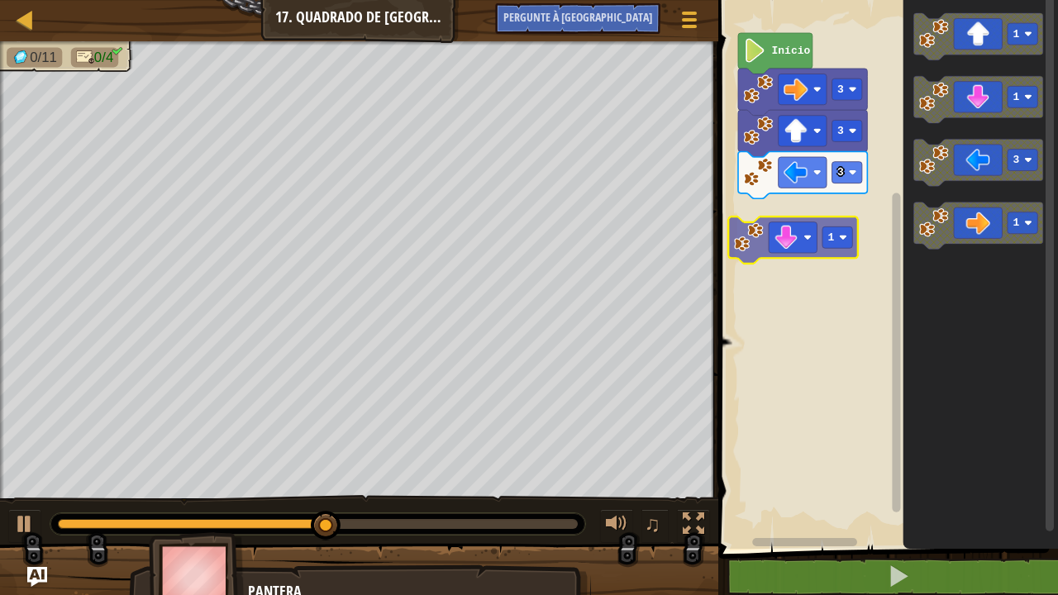
click at [766, 255] on div "Início 3 3 3 1 1 1 3 1 1" at bounding box center [885, 270] width 345 height 557
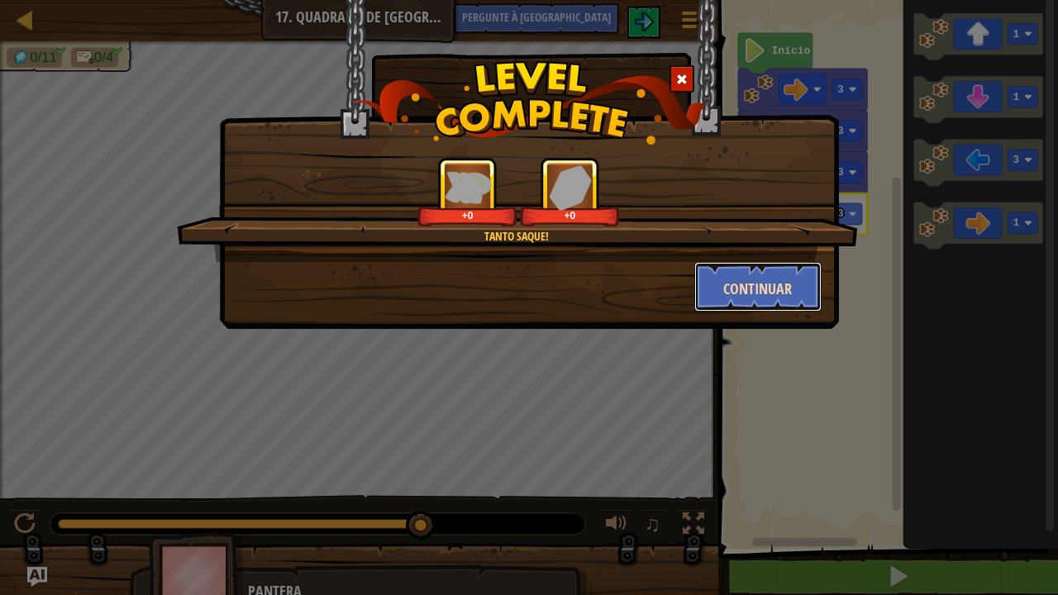
click at [742, 273] on button "Continuar" at bounding box center [758, 287] width 128 height 50
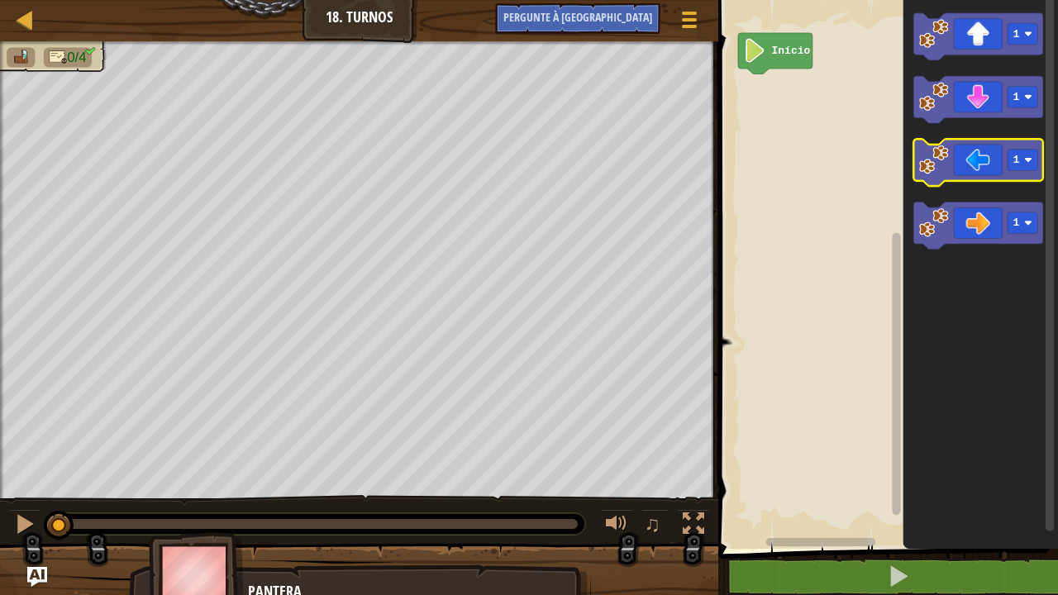
click at [716, 179] on div "Início 1 1 1 1" at bounding box center [885, 270] width 345 height 557
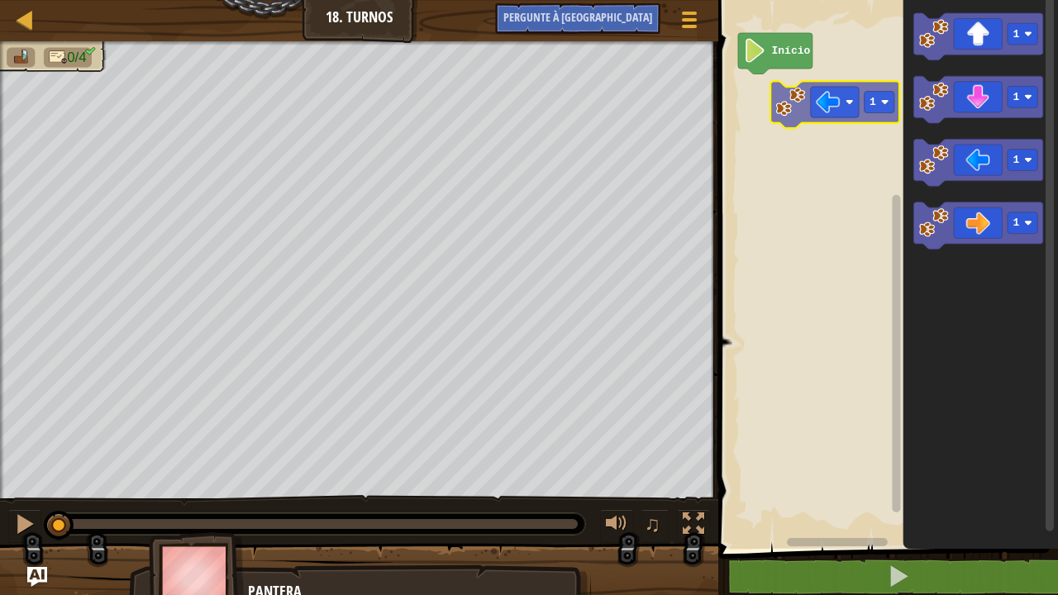
click at [719, 69] on div "Início 1 1 1 1 1" at bounding box center [885, 270] width 345 height 557
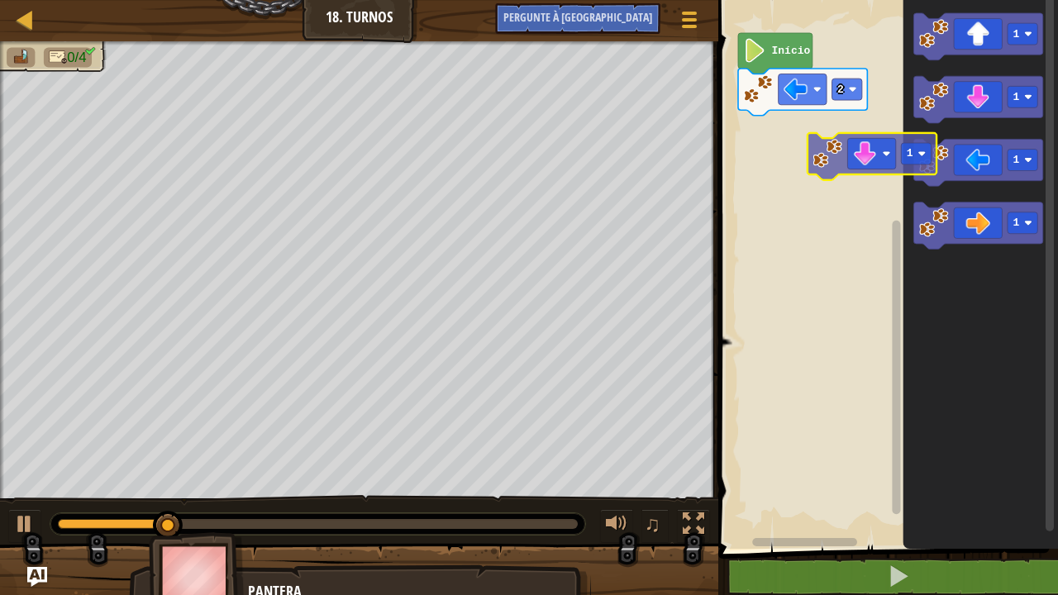
click at [783, 172] on div "Início 2 1 1 1 1 1" at bounding box center [885, 270] width 345 height 557
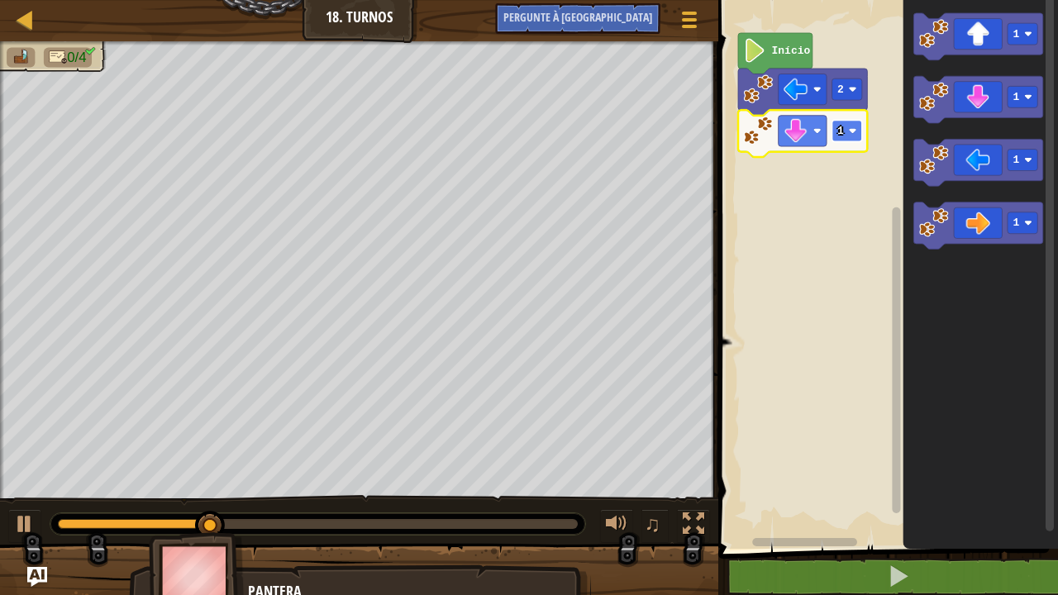
click at [837, 122] on rect "Espaço de trabalho do Blockly" at bounding box center [847, 130] width 30 height 21
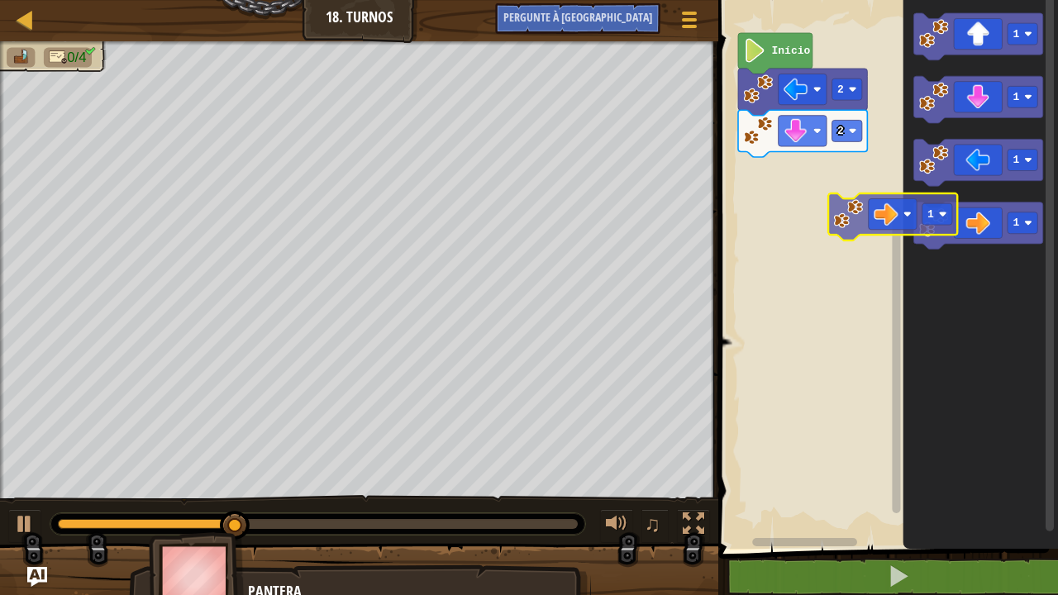
click at [814, 227] on div "Início 2 2 1 1 1 1 1" at bounding box center [885, 270] width 345 height 557
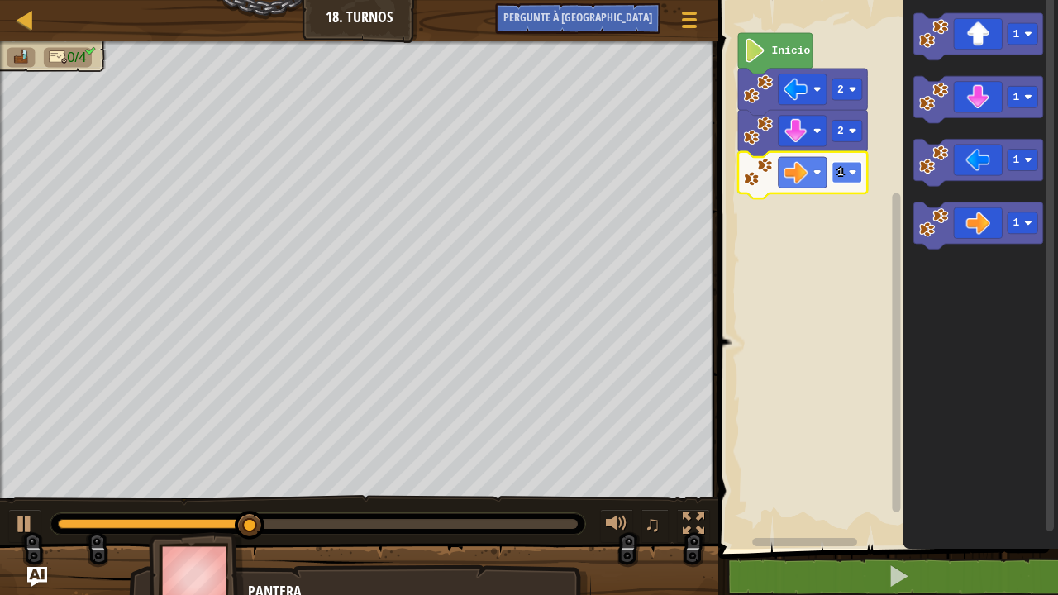
click at [851, 182] on rect "Espaço de trabalho do Blockly" at bounding box center [847, 172] width 30 height 21
click at [833, 169] on rect "Espaço de trabalho do Blockly" at bounding box center [847, 172] width 30 height 21
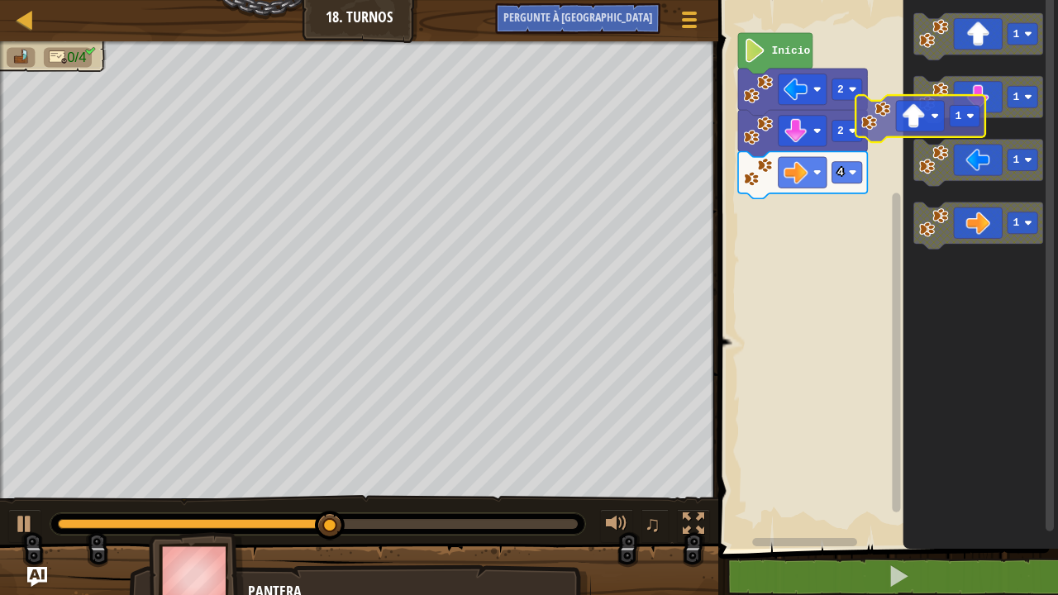
click at [805, 211] on div "Início 2 2 4 1 1 1 1 1" at bounding box center [885, 270] width 345 height 557
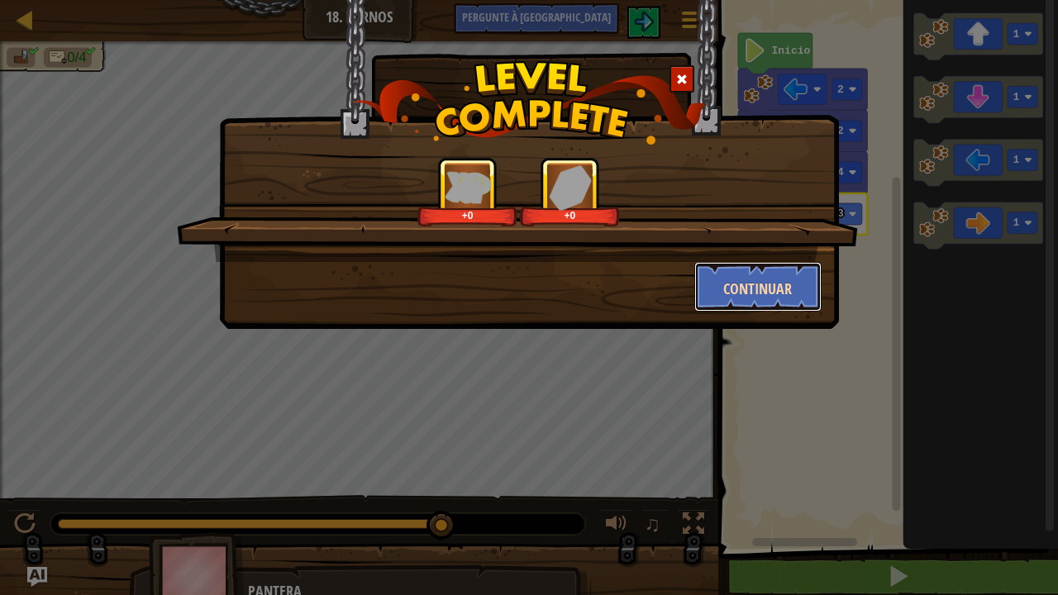
click at [743, 291] on font "Continuar" at bounding box center [757, 289] width 69 height 21
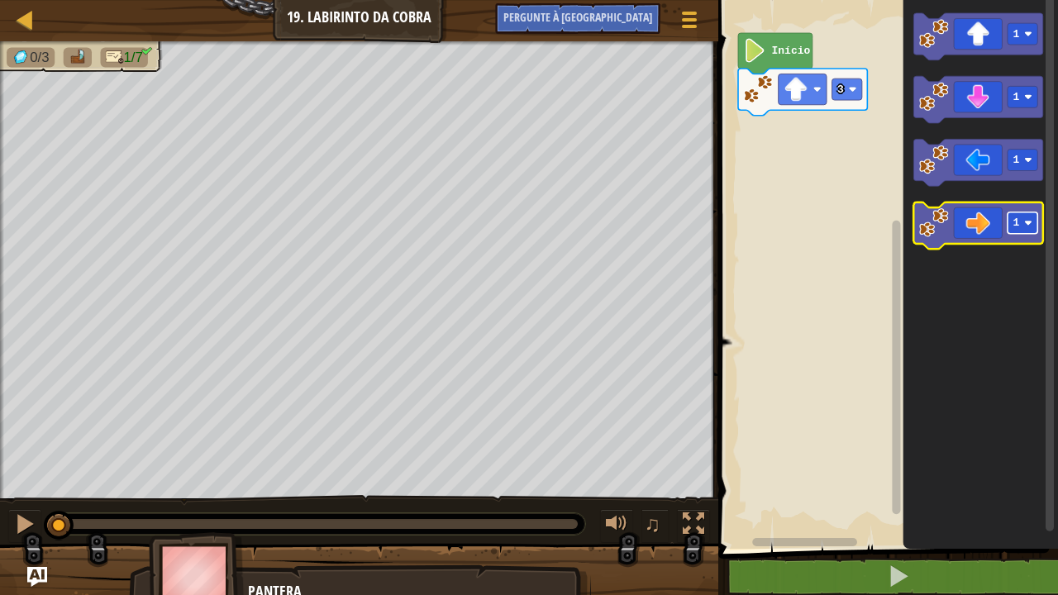
click at [1026, 226] on image "Espaço de trabalho do Blockly" at bounding box center [1028, 223] width 8 height 8
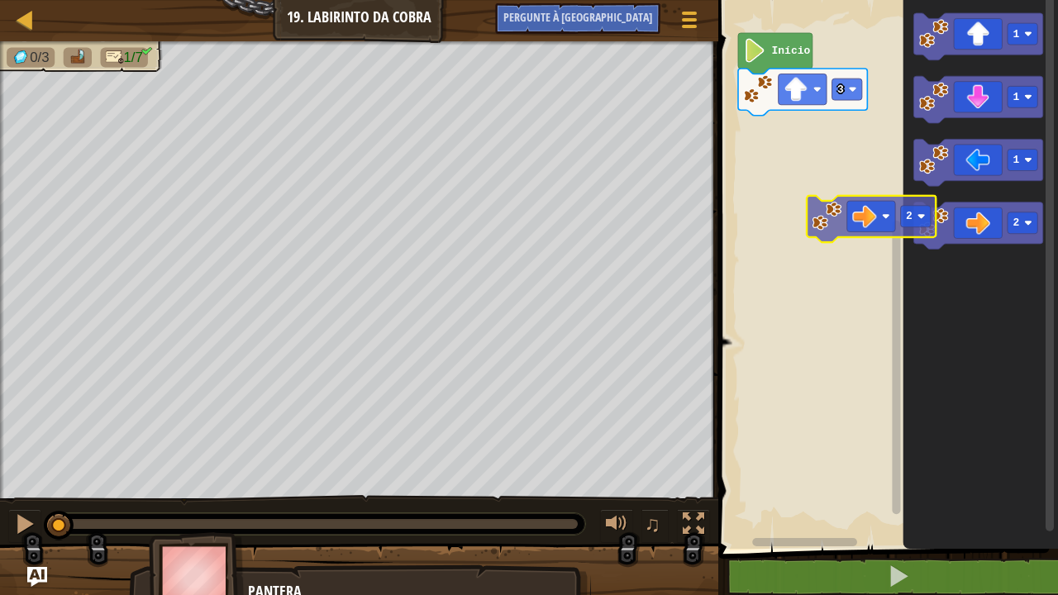
click at [800, 228] on div "3 Início 1 1 1 2 2" at bounding box center [885, 270] width 345 height 557
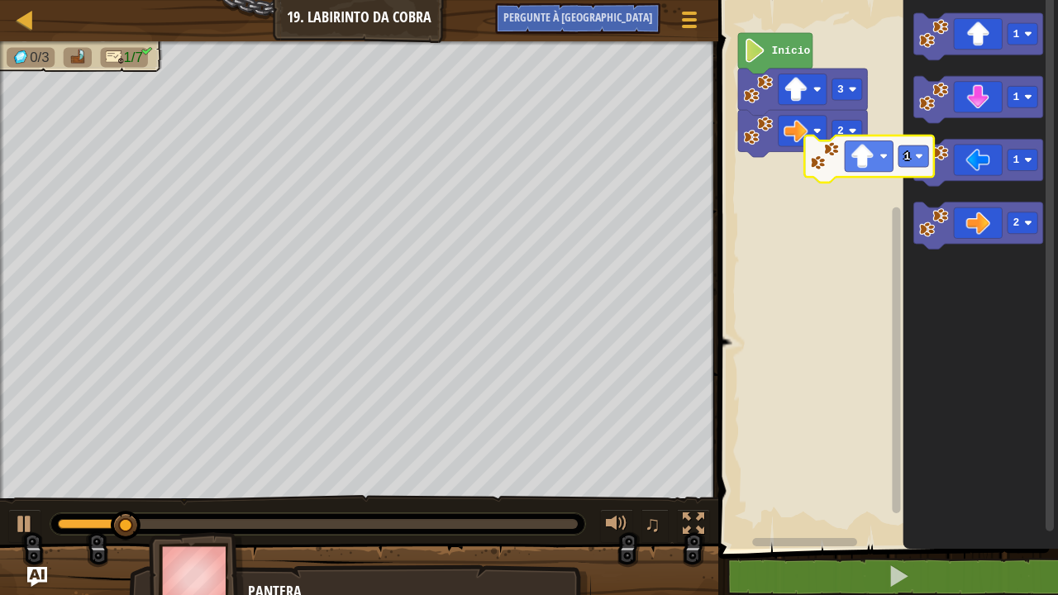
click at [800, 200] on div "2 3 Início 1 1 1 2 1" at bounding box center [885, 270] width 345 height 557
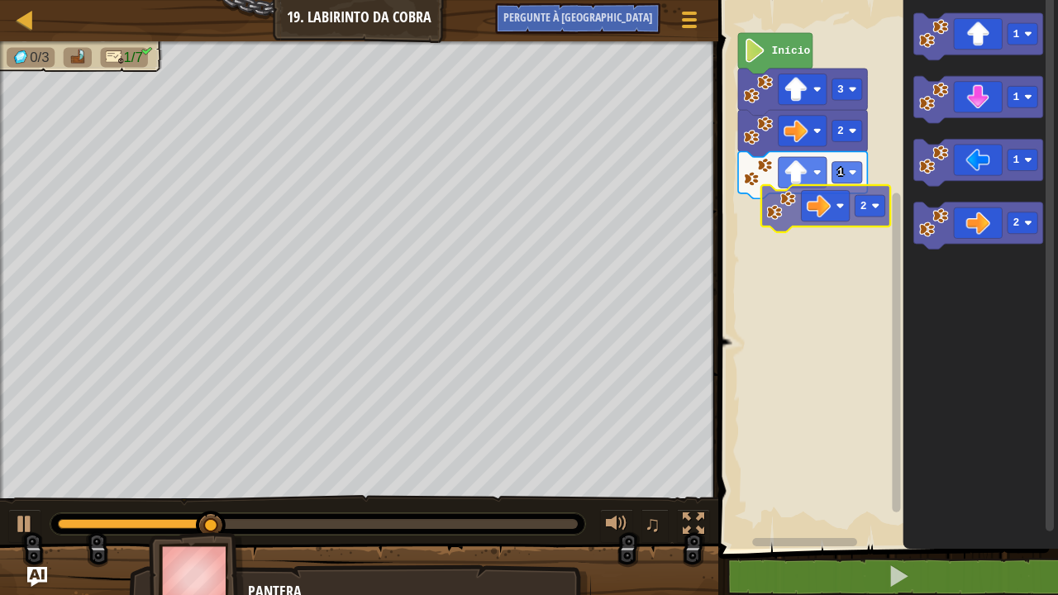
click at [778, 212] on div "2 1 3 Início 1 1 1 2 2" at bounding box center [885, 270] width 345 height 557
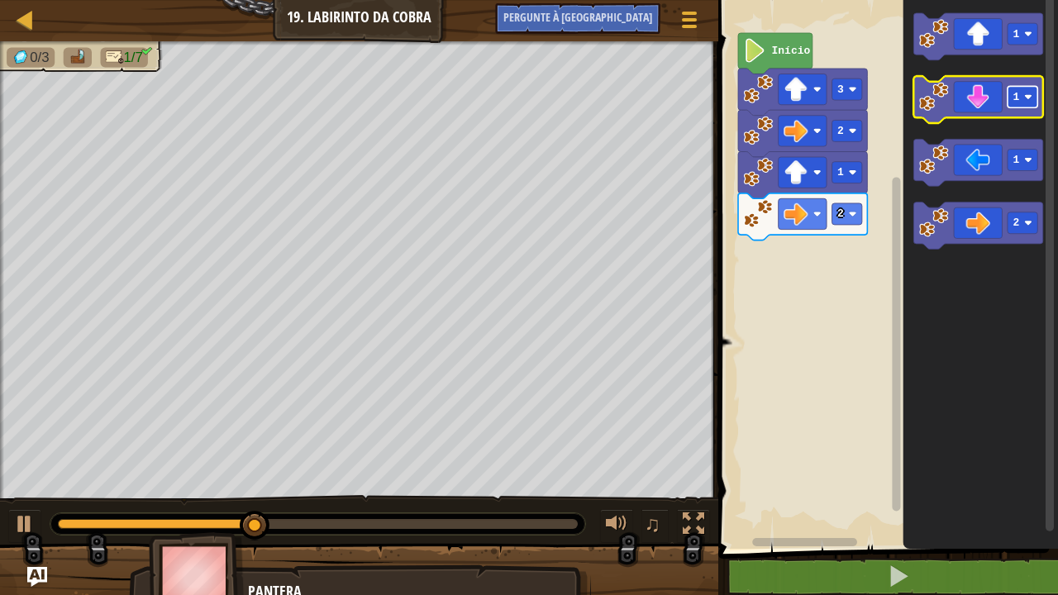
click at [1028, 96] on image "Espaço de trabalho do Blockly" at bounding box center [1028, 97] width 8 height 8
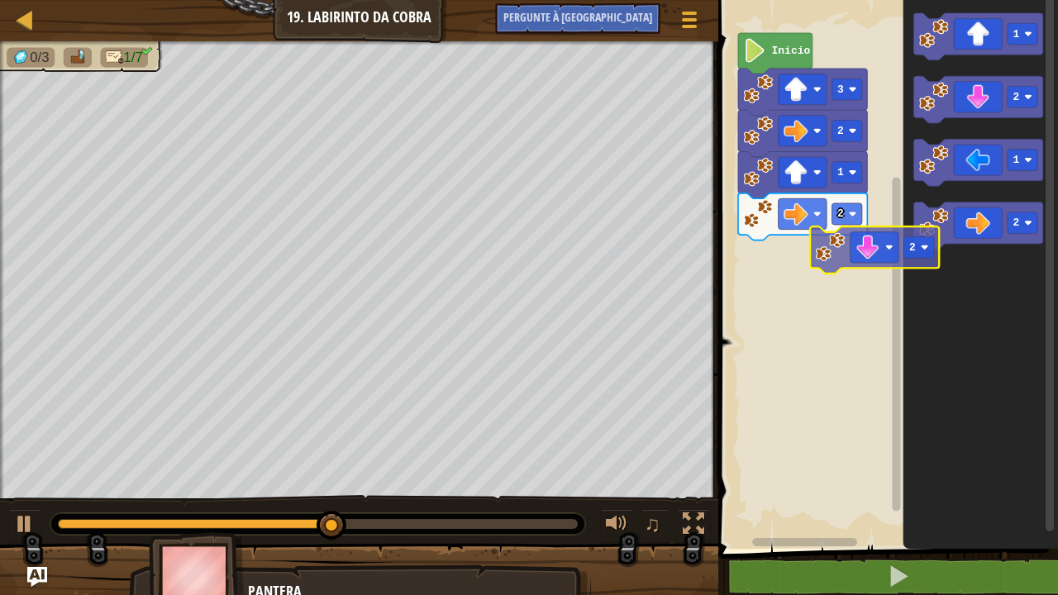
click at [792, 294] on div "2 1 2 3 Início 1 2 1 2 2" at bounding box center [885, 270] width 345 height 557
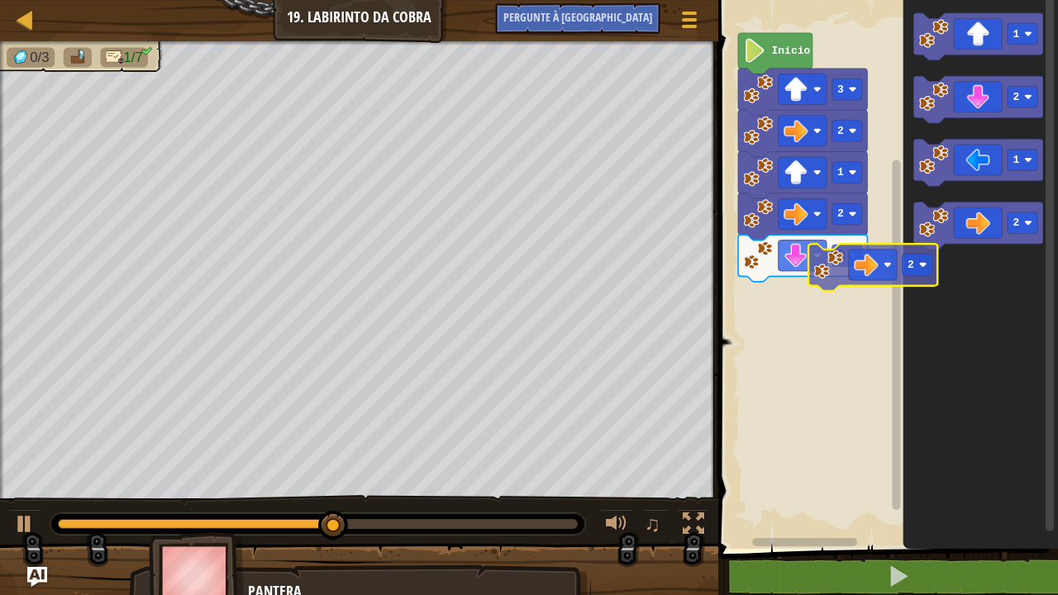
click at [791, 261] on div "2 2 1 2 3 Início 1 2 1 2 2" at bounding box center [885, 270] width 345 height 557
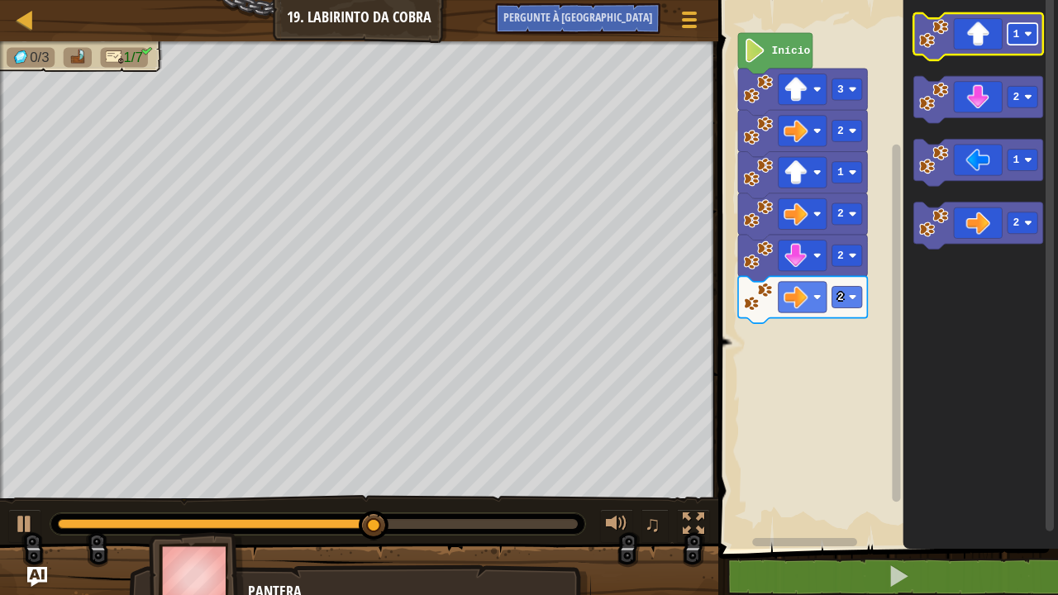
click at [1030, 32] on image "Espaço de trabalho do Blockly" at bounding box center [1028, 34] width 8 height 8
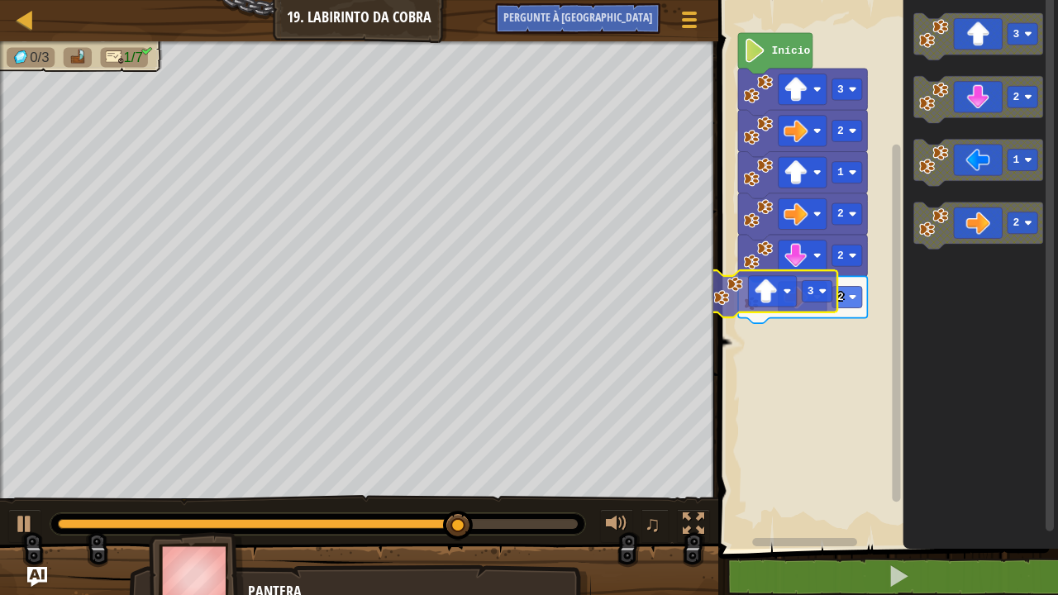
click at [763, 365] on div "2 2 2 1 2 3 Início 3 3 2 1 2 3" at bounding box center [885, 270] width 345 height 557
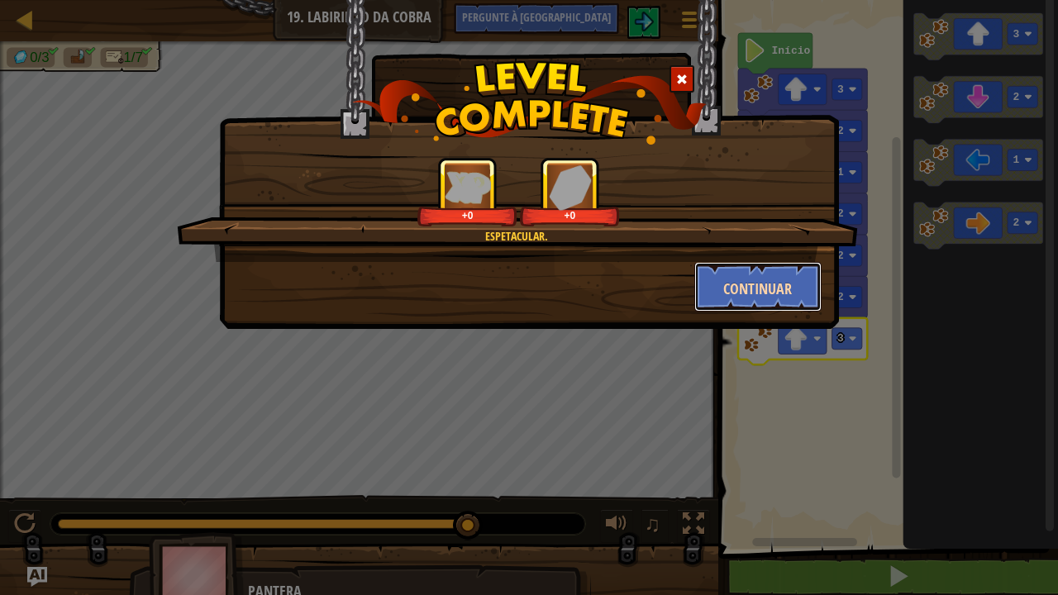
click at [771, 279] on font "Continuar" at bounding box center [757, 289] width 69 height 21
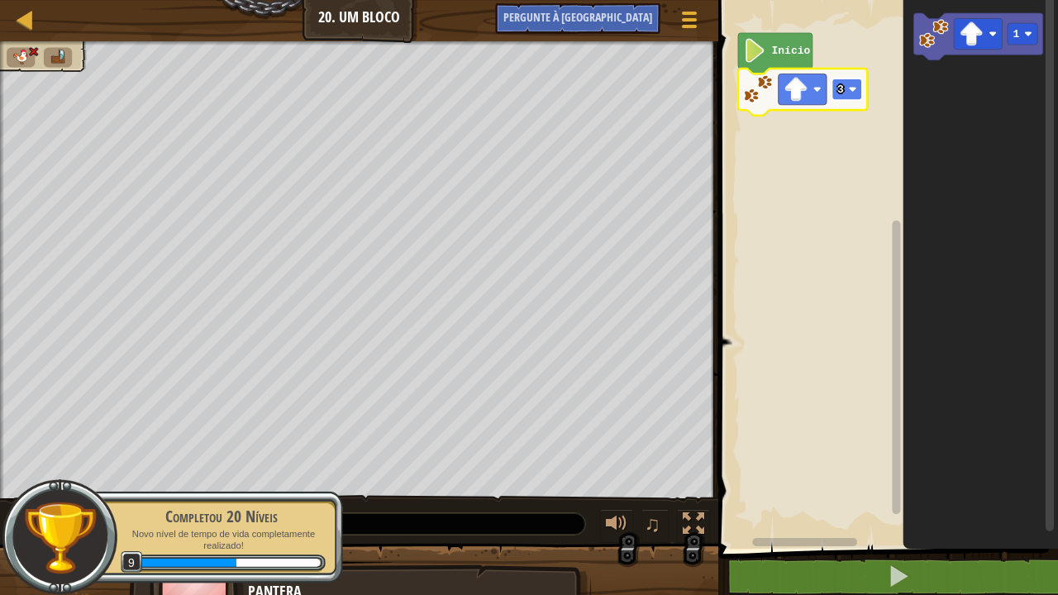
click at [857, 93] on rect "Espaço de trabalho do Blockly" at bounding box center [847, 89] width 30 height 21
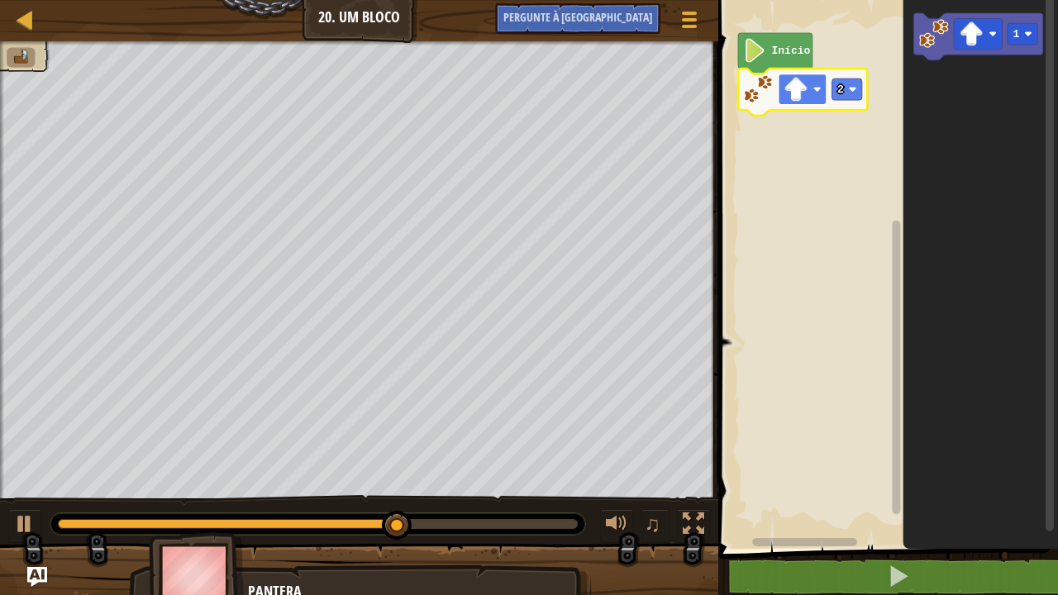
click at [821, 89] on image "Espaço de trabalho do Blockly" at bounding box center [817, 89] width 8 height 8
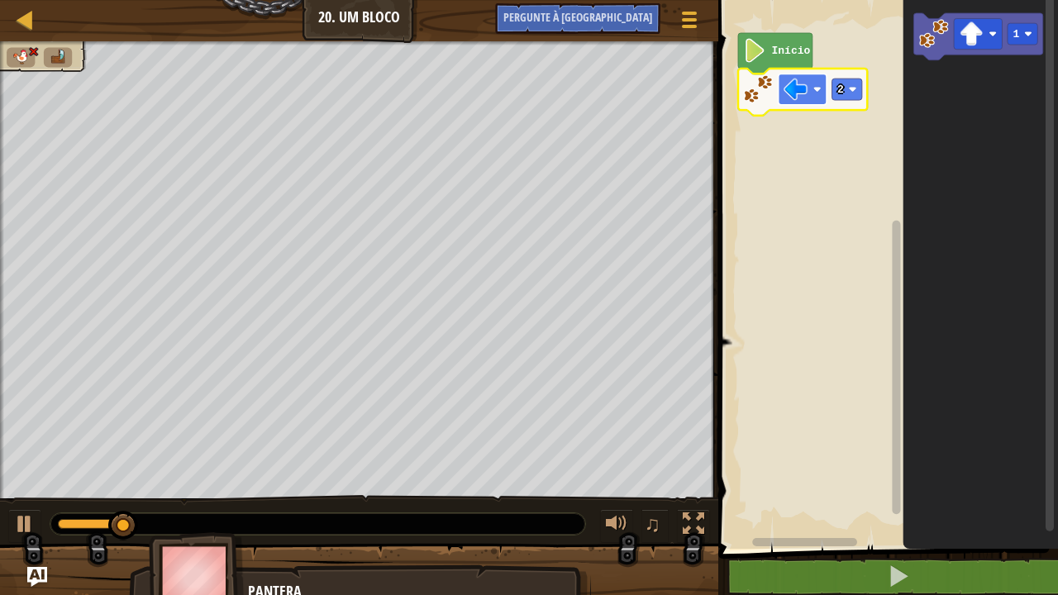
click at [817, 89] on image "Espaço de trabalho do Blockly" at bounding box center [817, 89] width 8 height 8
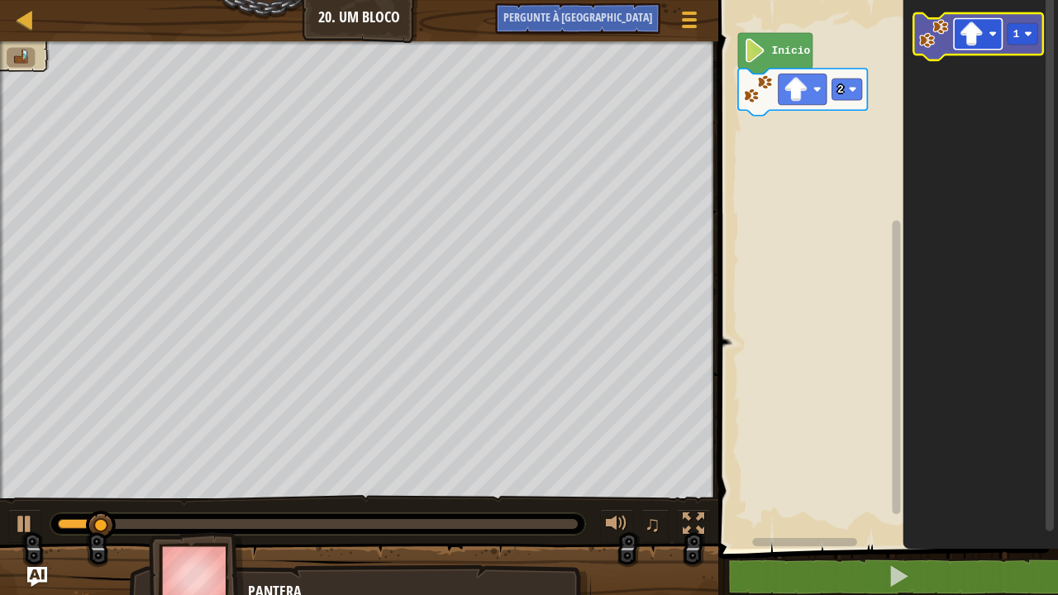
click at [988, 40] on rect "Espaço de trabalho do Blockly" at bounding box center [978, 33] width 48 height 31
click at [1027, 36] on image "Espaço de trabalho do Blockly" at bounding box center [1028, 34] width 8 height 8
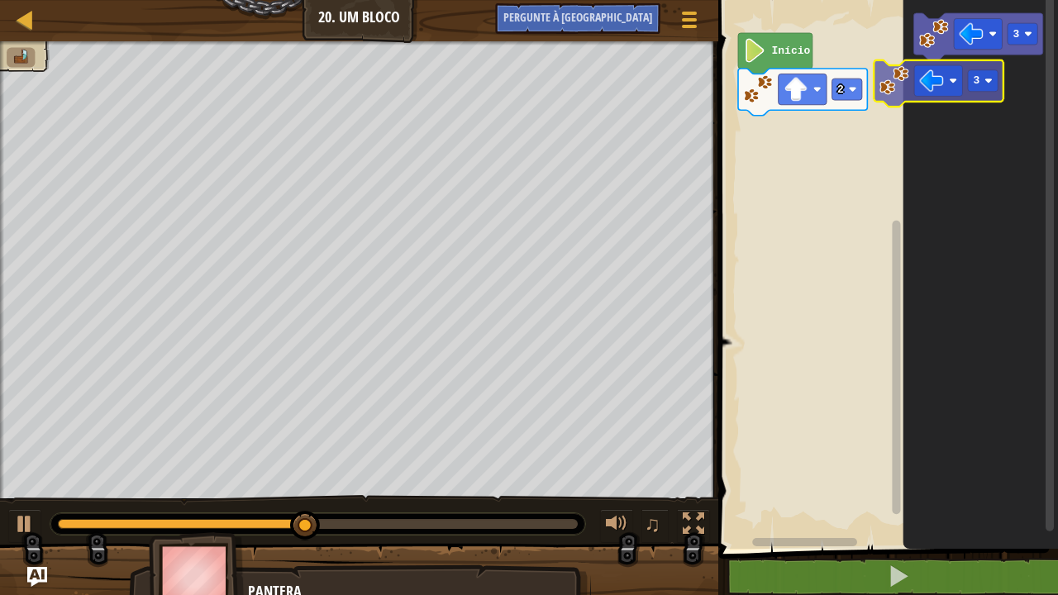
click at [799, 140] on div "Início 2 3 3" at bounding box center [885, 270] width 345 height 557
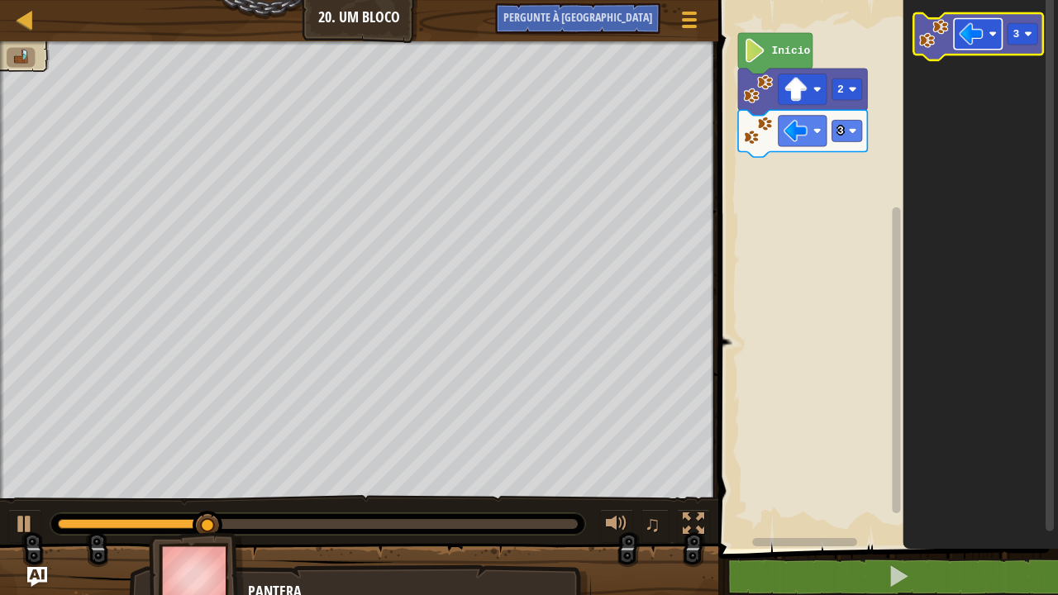
click at [969, 33] on image "Espaço de trabalho do Blockly" at bounding box center [971, 33] width 24 height 24
click at [1037, 37] on rect "Espaço de trabalho do Blockly" at bounding box center [1022, 33] width 30 height 21
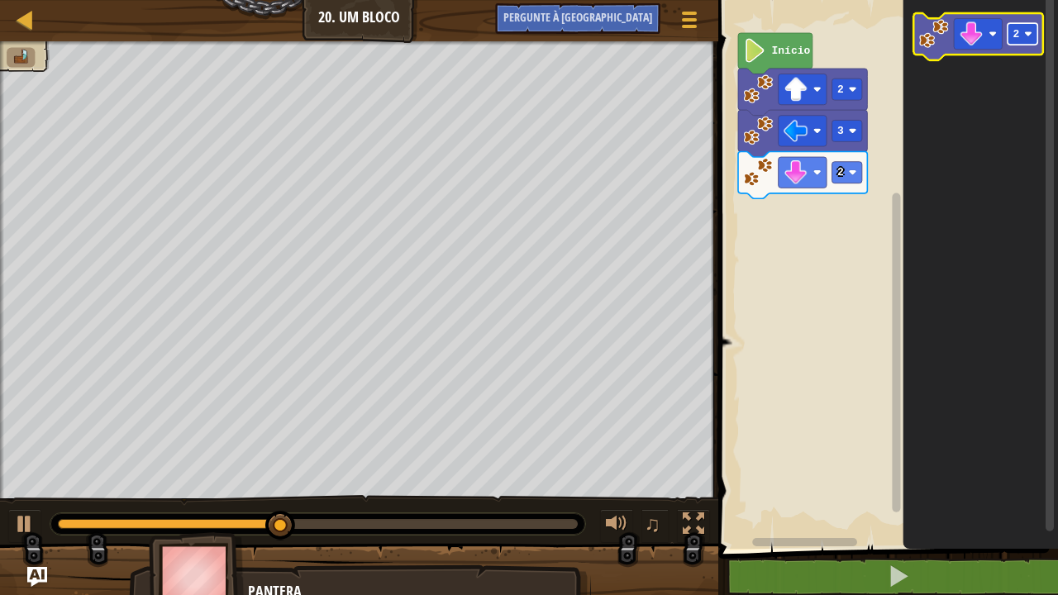
click at [1022, 33] on rect "Espaço de trabalho do Blockly" at bounding box center [1022, 33] width 30 height 21
click at [975, 31] on image "Espaço de trabalho do Blockly" at bounding box center [971, 33] width 24 height 24
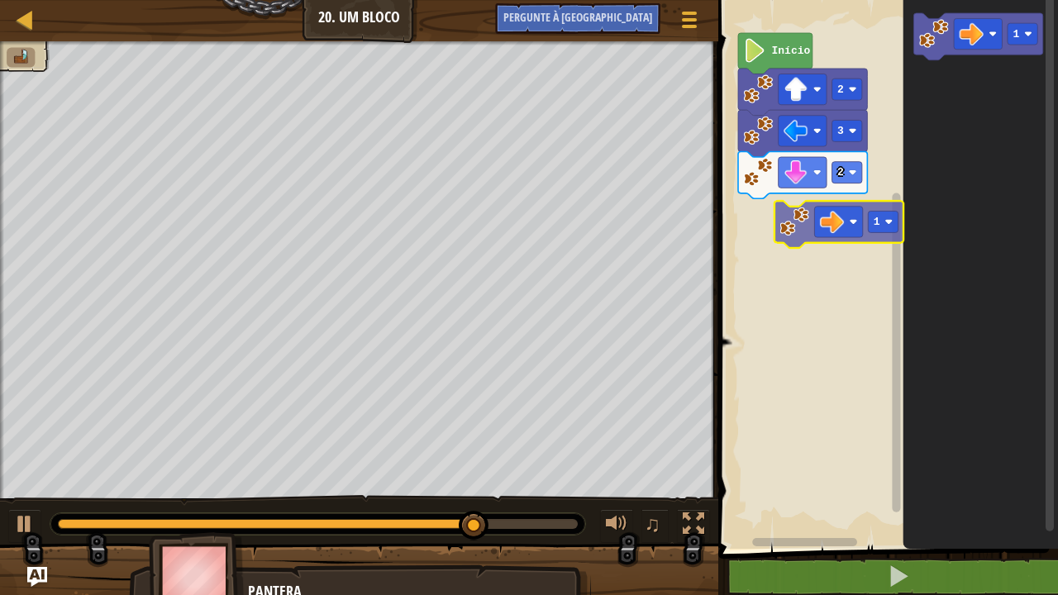
click at [774, 240] on div "2 3 2 Início 1 1" at bounding box center [885, 270] width 345 height 557
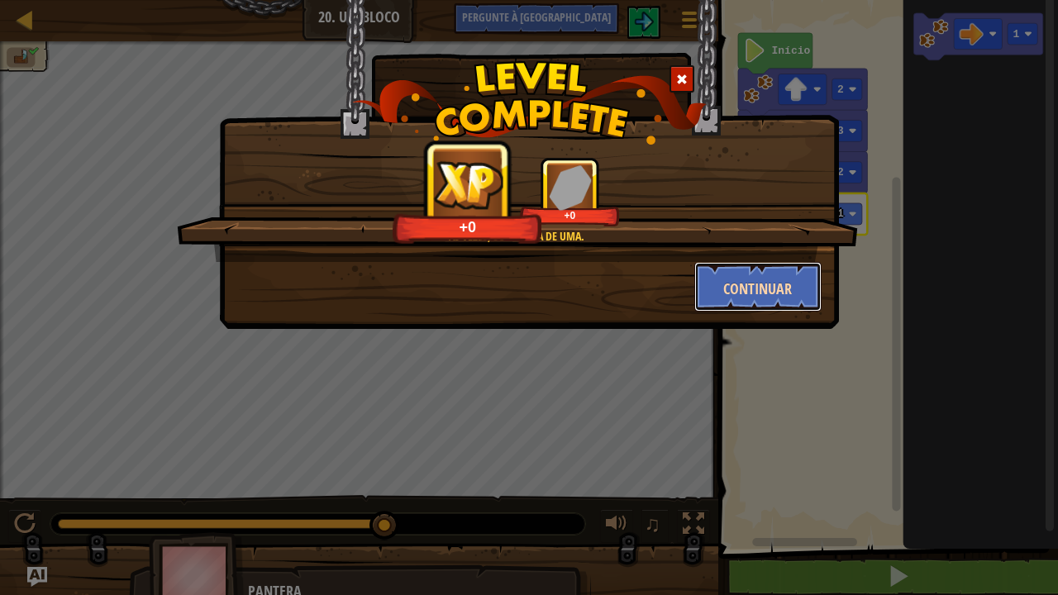
click at [726, 299] on font "Continuar" at bounding box center [757, 289] width 69 height 21
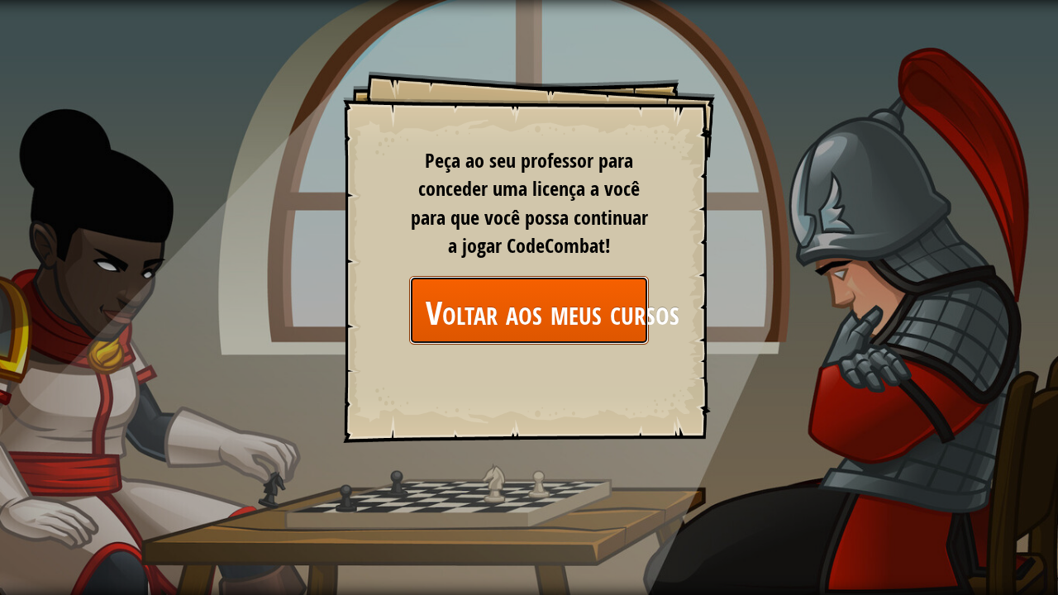
click at [534, 306] on font "Voltar aos meus cursos" at bounding box center [553, 312] width 254 height 45
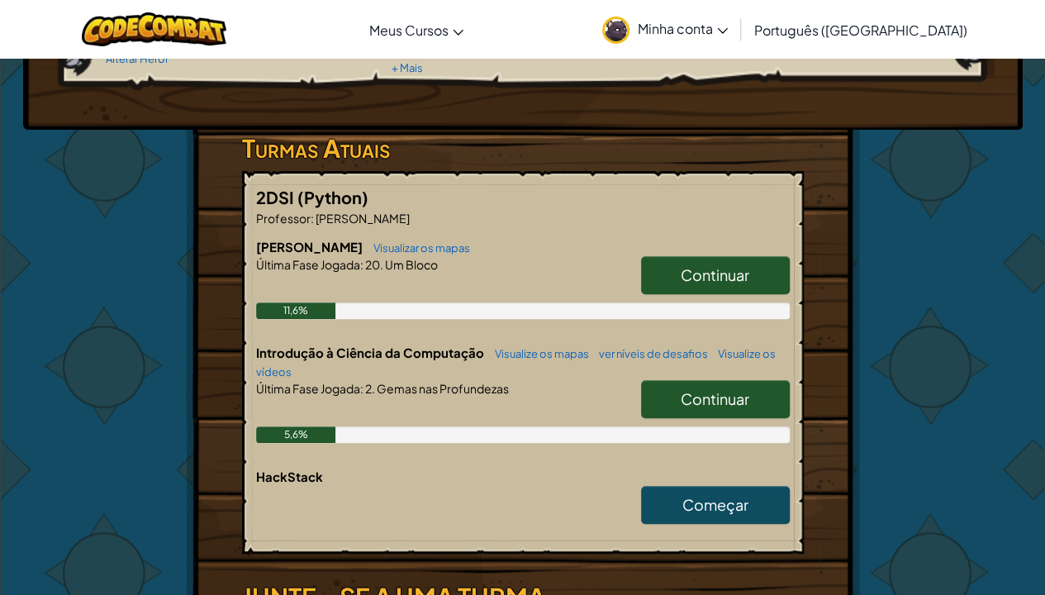
scroll to position [215, 0]
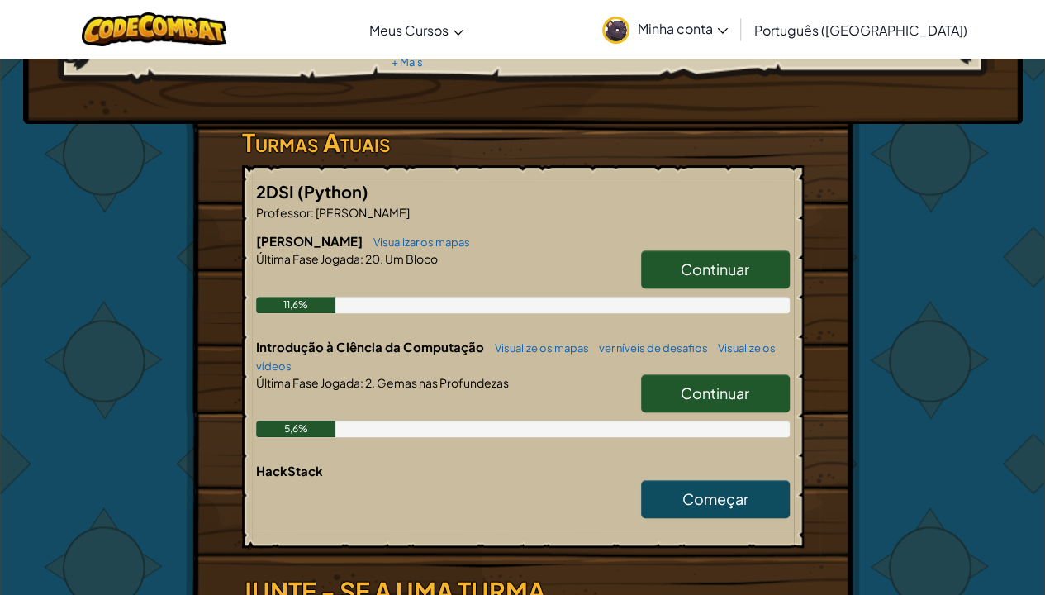
click at [700, 265] on font "Continuar" at bounding box center [715, 269] width 69 height 19
select select "pt-BR"
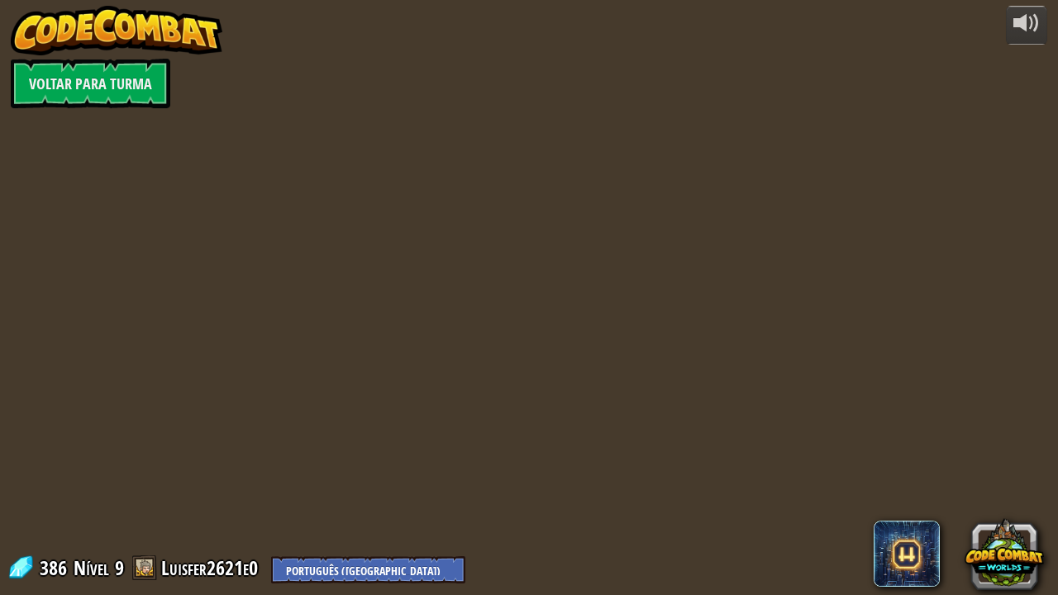
select select "pt-BR"
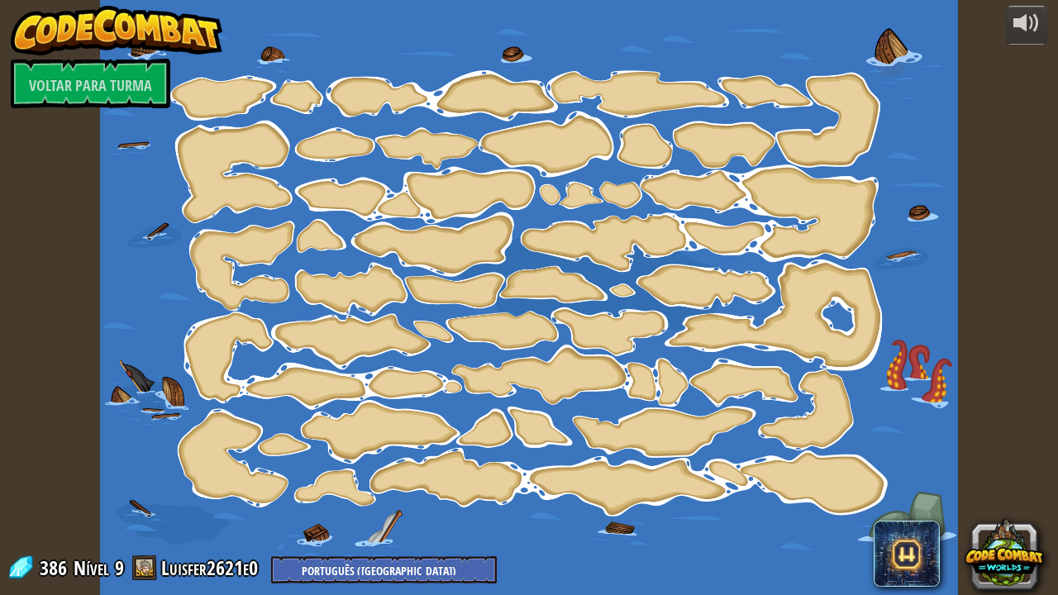
select select "pt-BR"
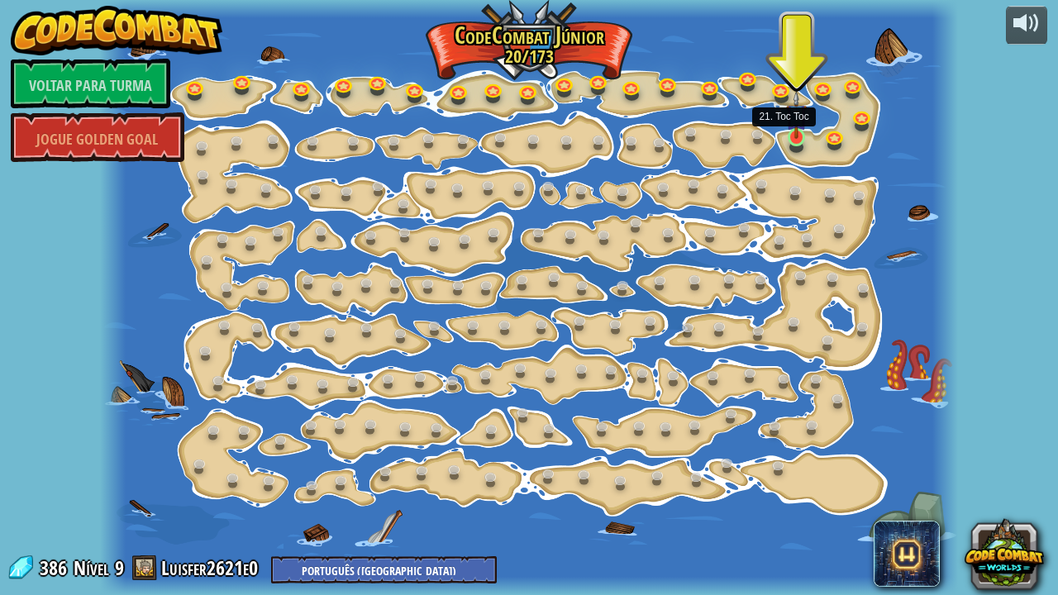
click at [795, 132] on img at bounding box center [796, 115] width 21 height 48
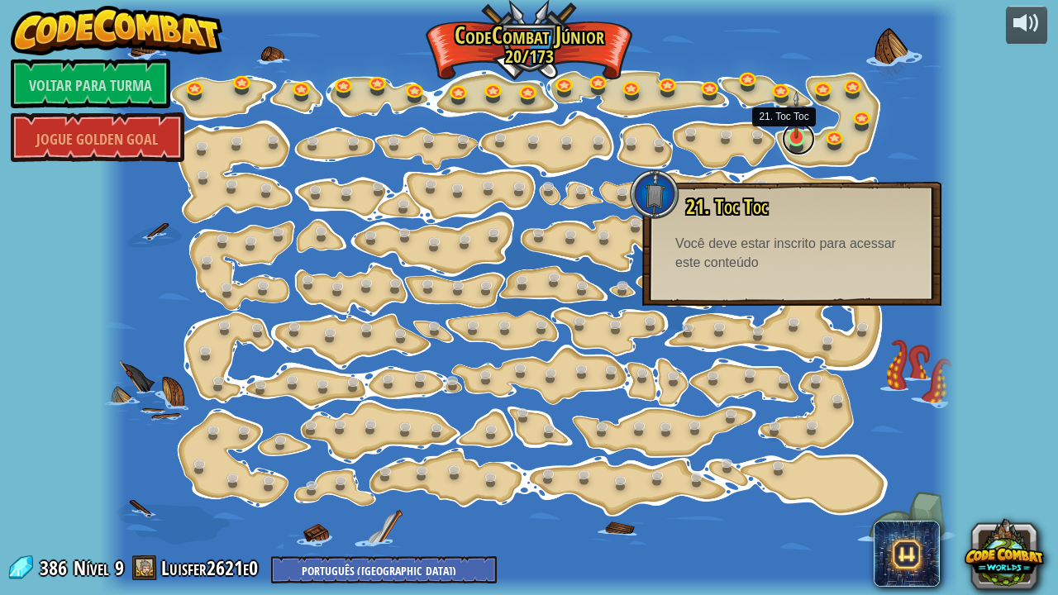
click at [793, 144] on link at bounding box center [798, 138] width 33 height 33
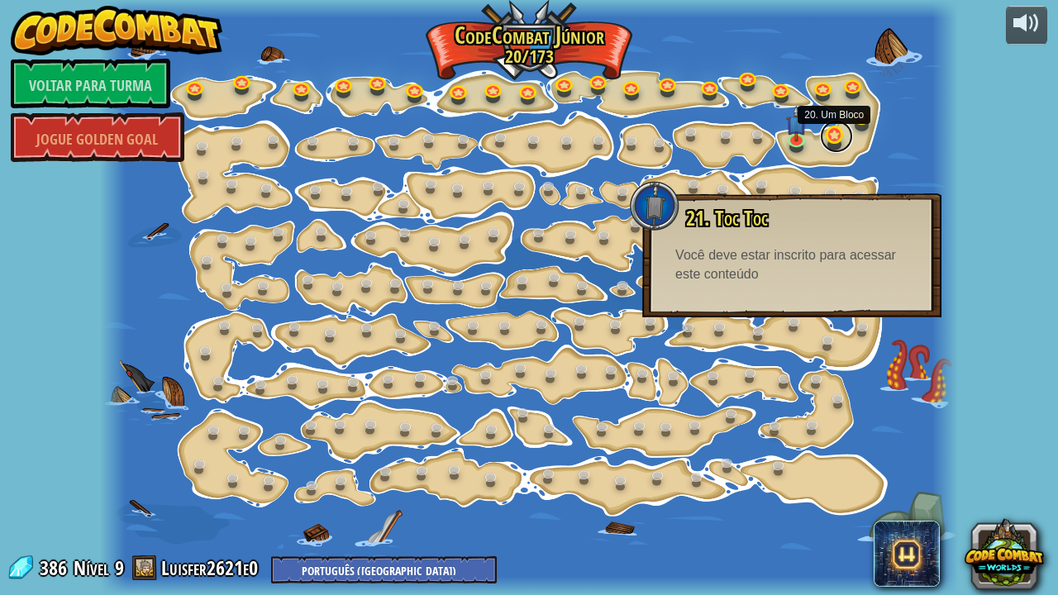
click at [824, 144] on link at bounding box center [836, 136] width 33 height 33
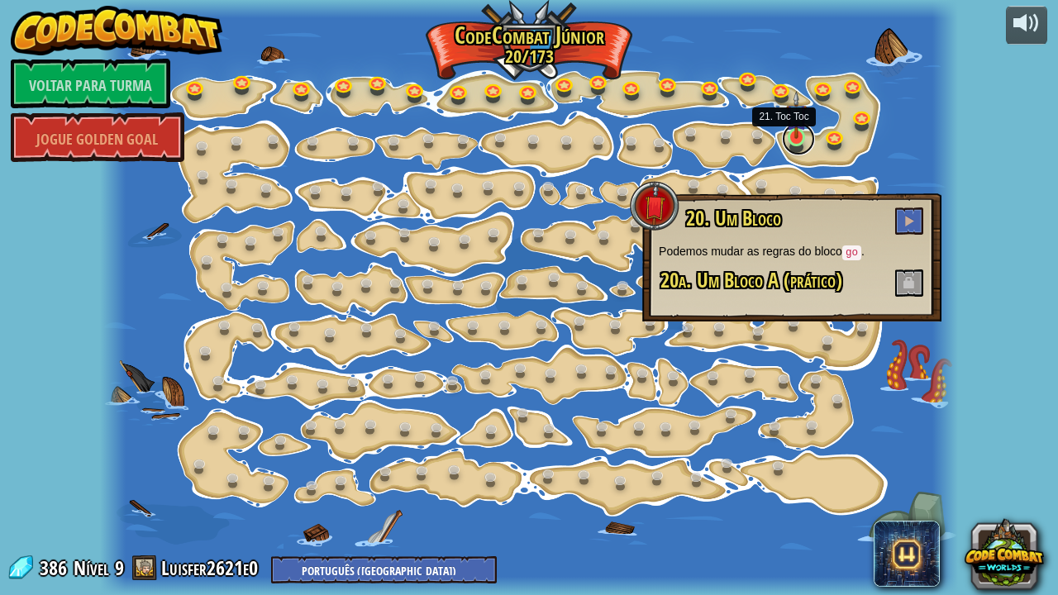
click at [807, 145] on link at bounding box center [798, 138] width 33 height 33
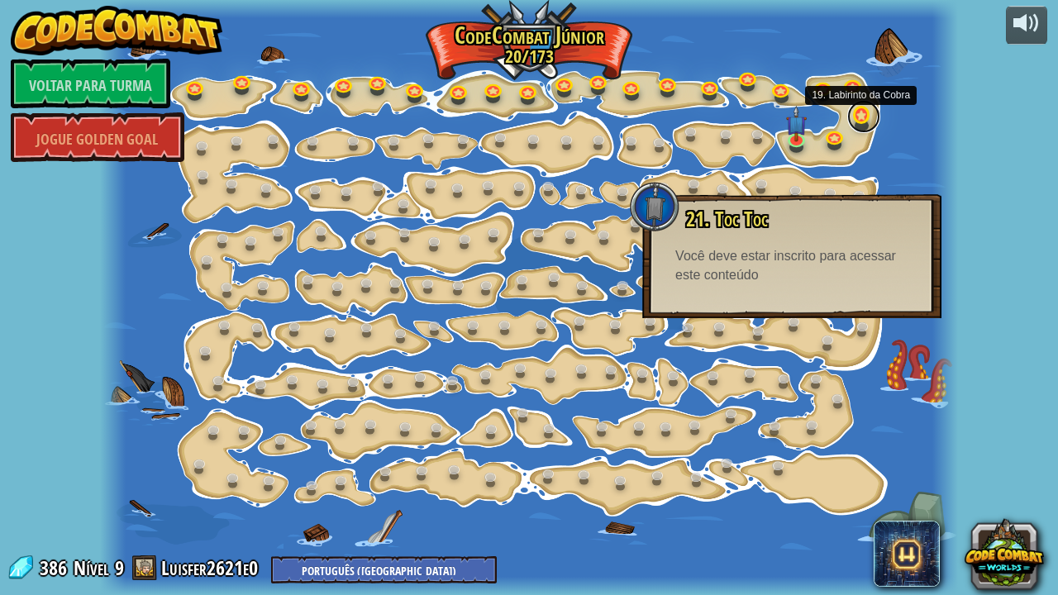
click at [866, 114] on link at bounding box center [863, 116] width 33 height 33
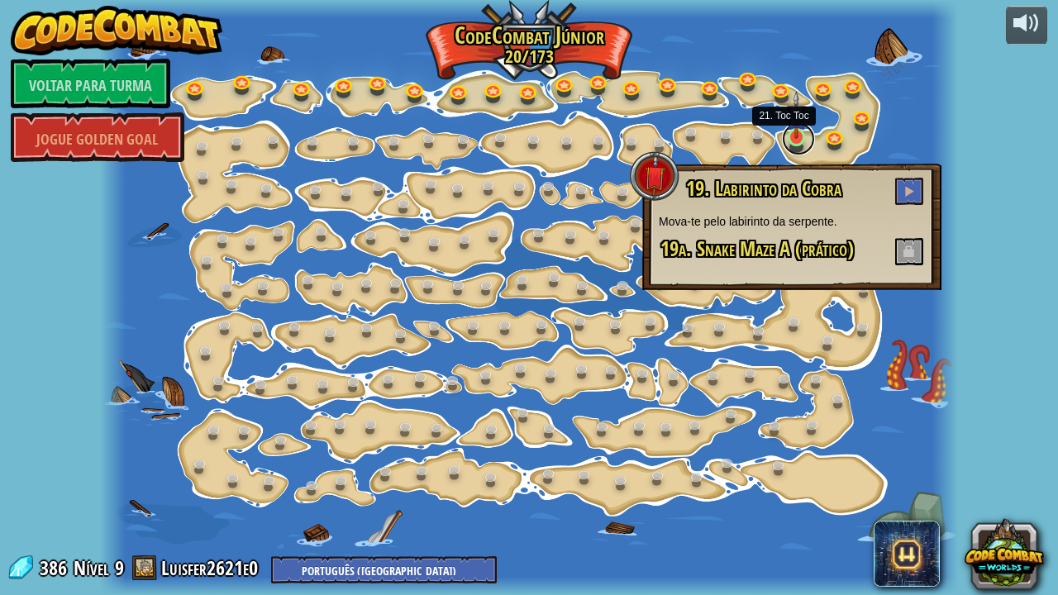
click at [789, 144] on link at bounding box center [798, 138] width 33 height 33
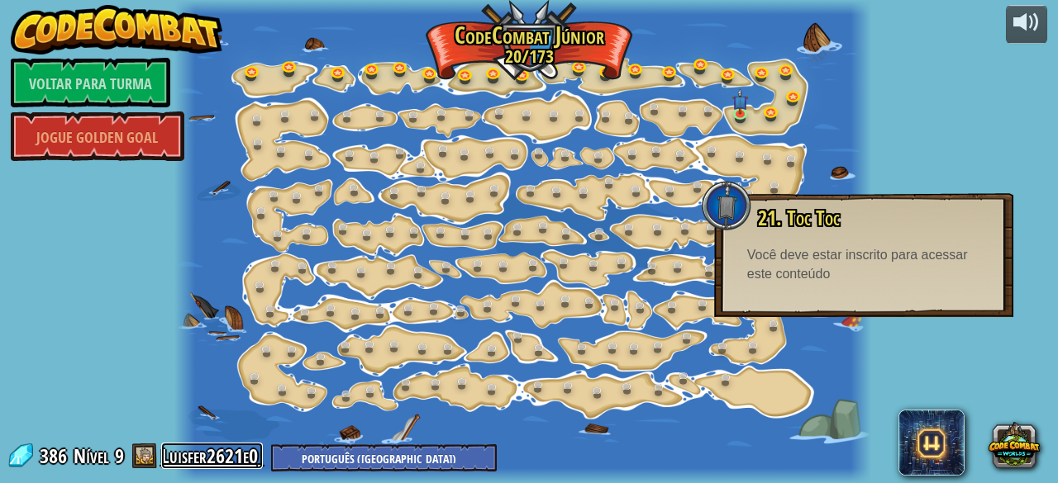
click at [199, 454] on font "Luisfer2621e0" at bounding box center [209, 456] width 97 height 26
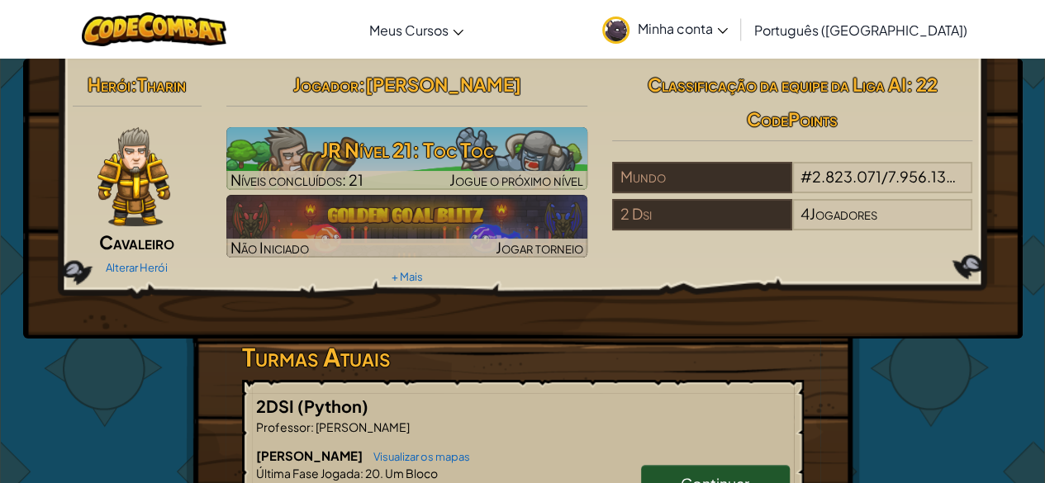
click at [736, 40] on link "Minha conta" at bounding box center [665, 29] width 142 height 52
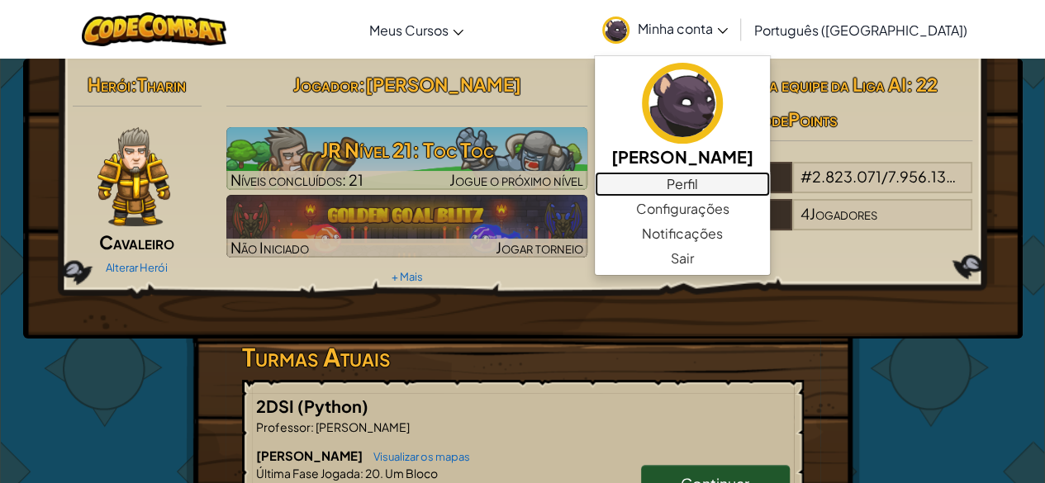
click at [769, 179] on link "Perfil" at bounding box center [682, 184] width 175 height 25
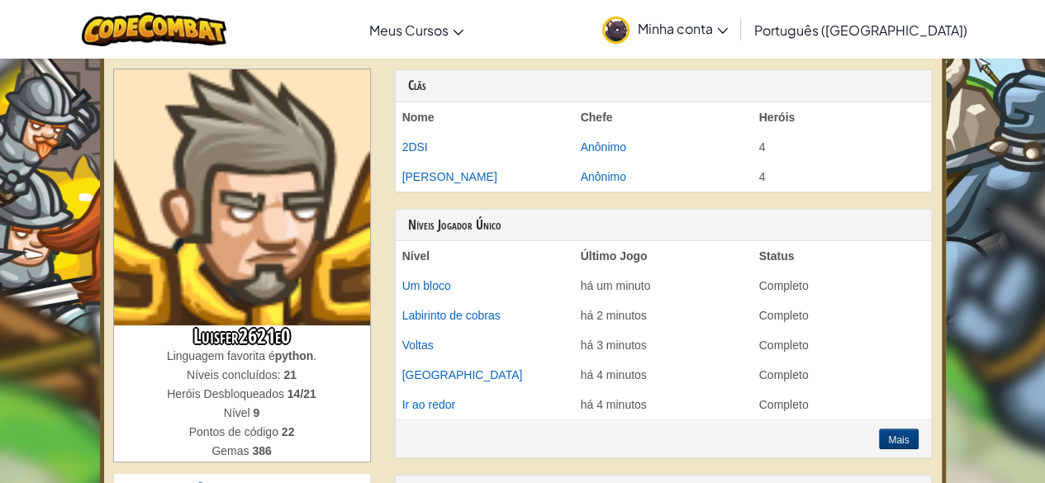
scroll to position [66, 0]
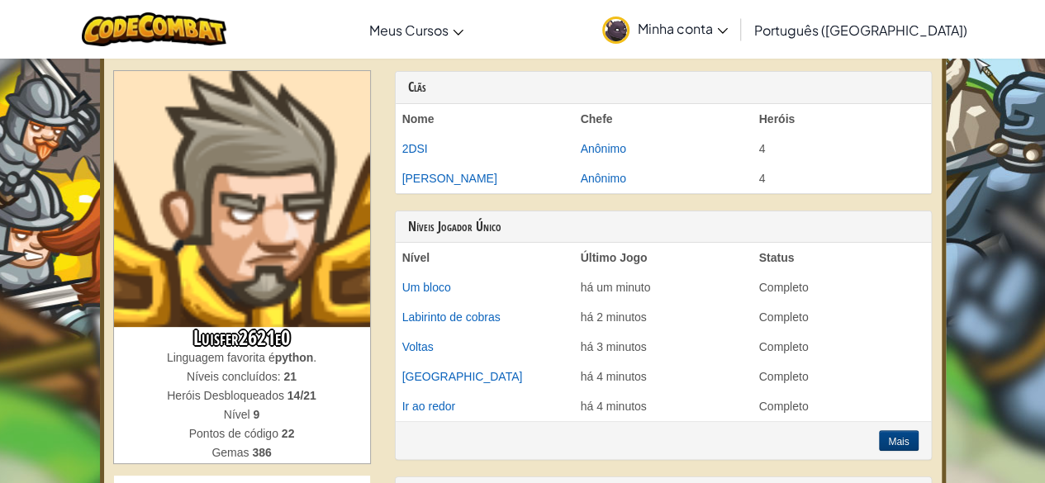
click at [736, 37] on link "Minha conta" at bounding box center [665, 29] width 142 height 52
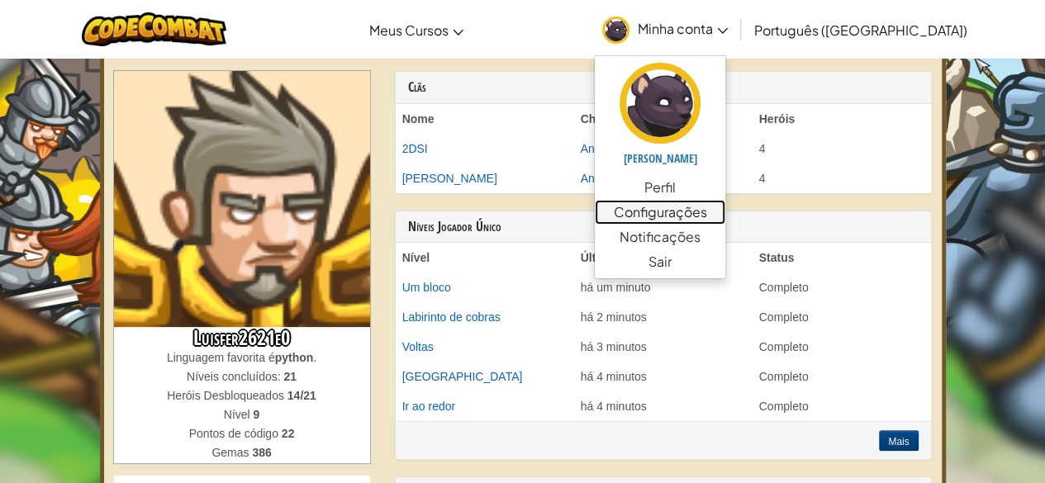
click at [707, 211] on font "Configurações" at bounding box center [659, 211] width 93 height 17
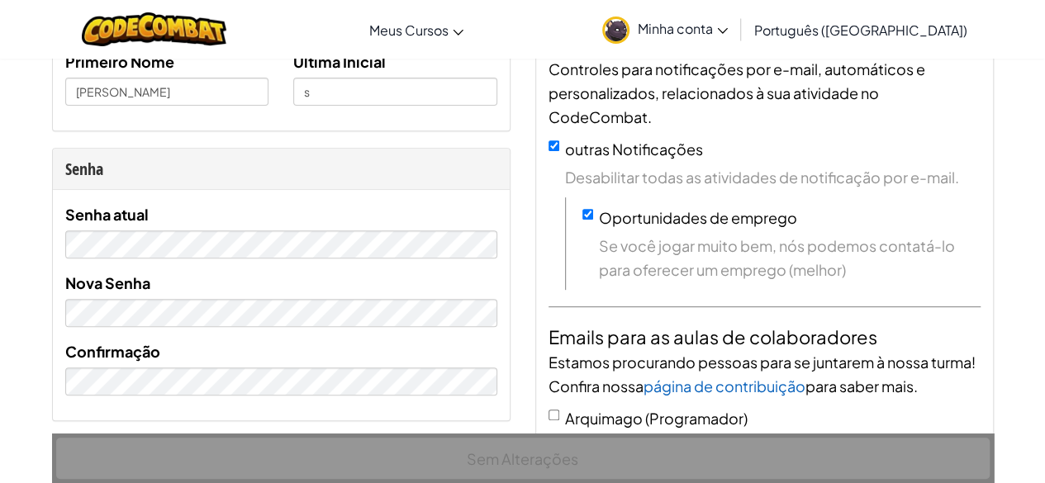
scroll to position [283, 0]
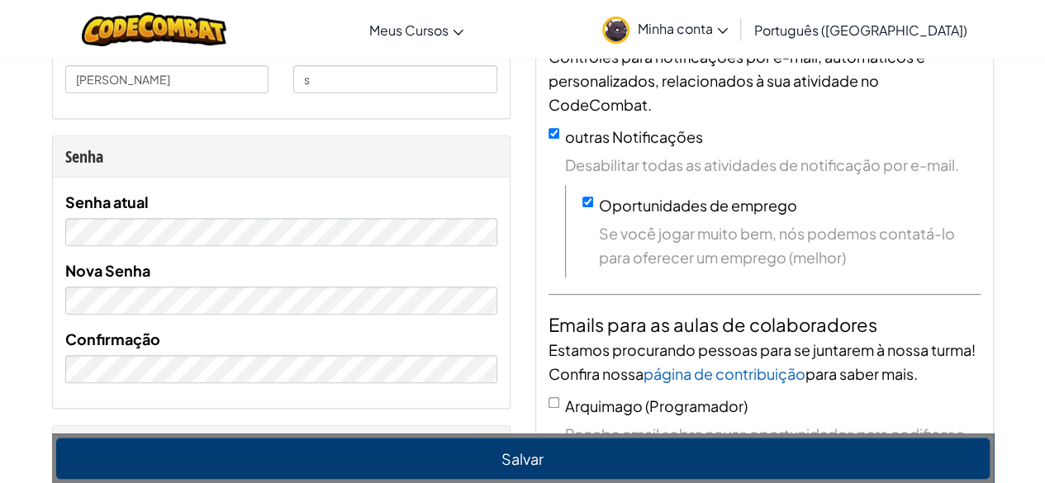
click at [352, 245] on div "Senha atual Nova Senha Confirmação" at bounding box center [281, 286] width 432 height 193
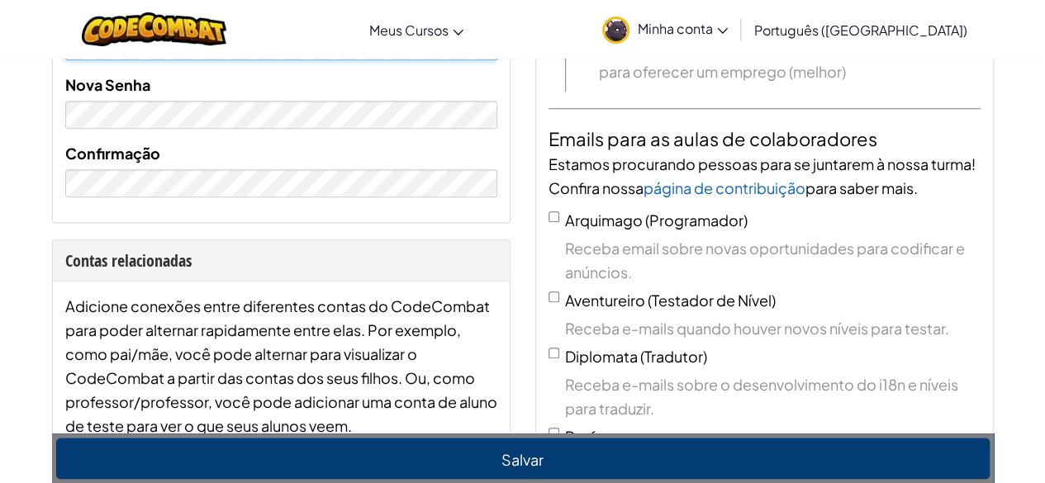
scroll to position [450, 0]
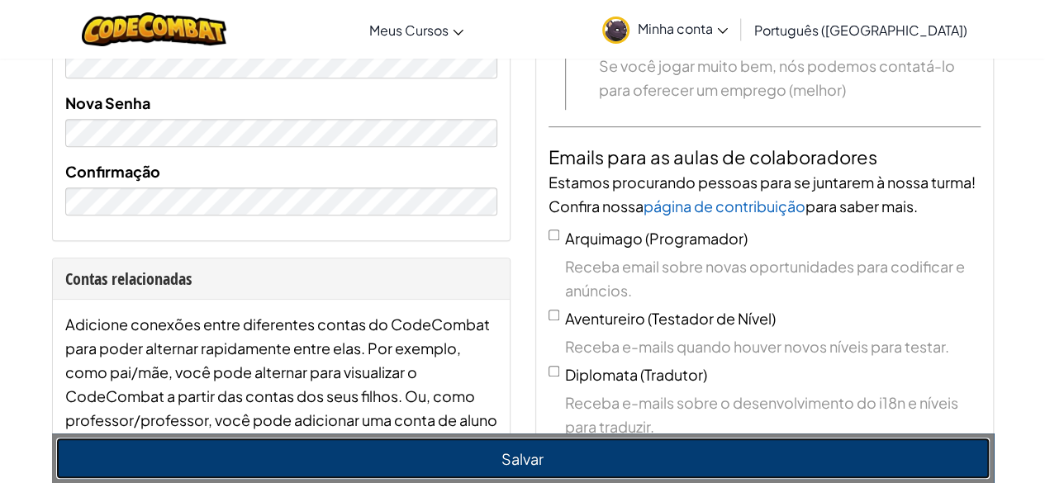
click at [640, 464] on button "Salvar" at bounding box center [523, 459] width 934 height 40
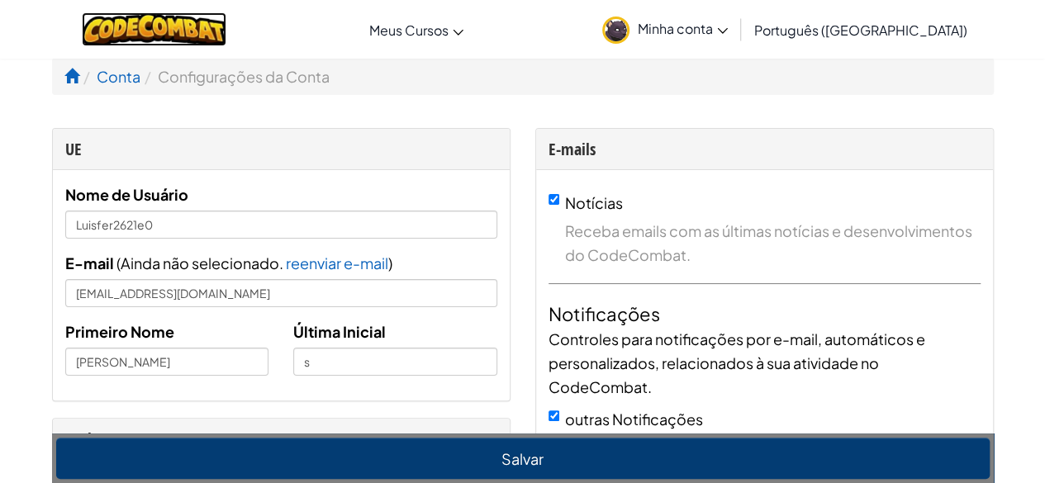
click at [173, 38] on img at bounding box center [154, 29] width 145 height 34
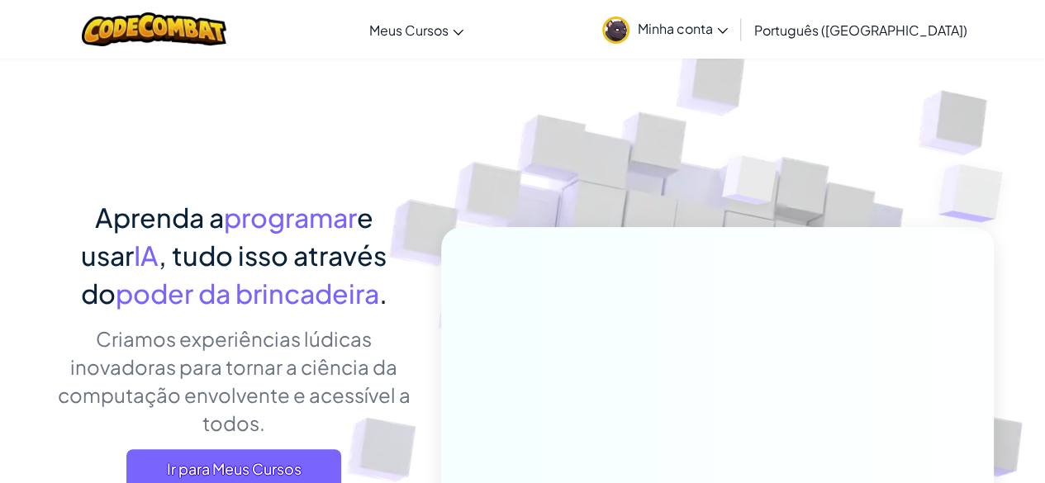
click at [713, 27] on font "Minha conta" at bounding box center [675, 28] width 75 height 17
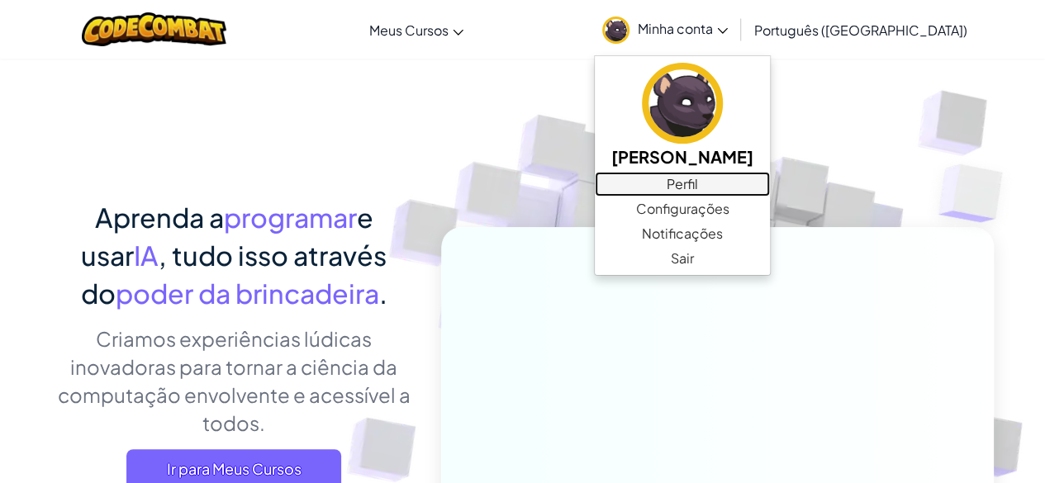
click at [698, 191] on font "Perfil" at bounding box center [682, 183] width 31 height 17
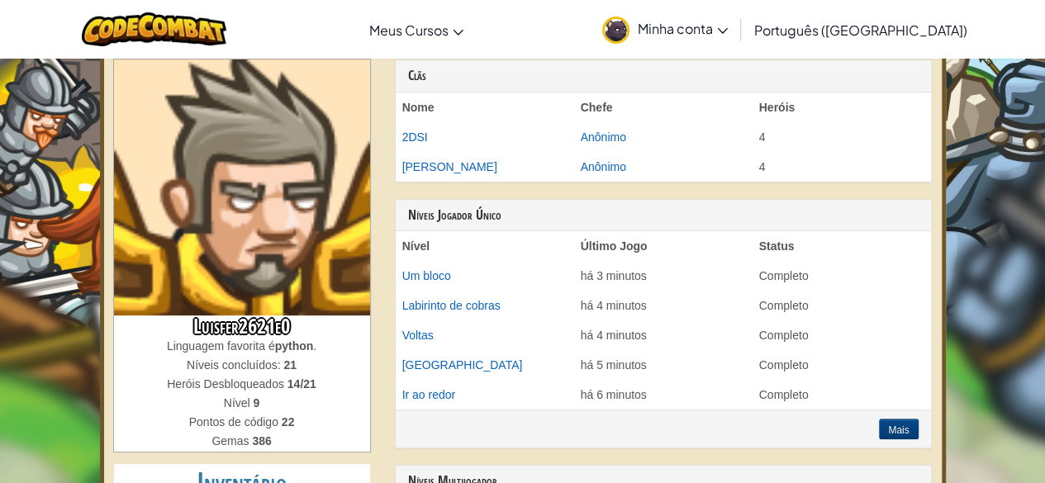
scroll to position [85, 0]
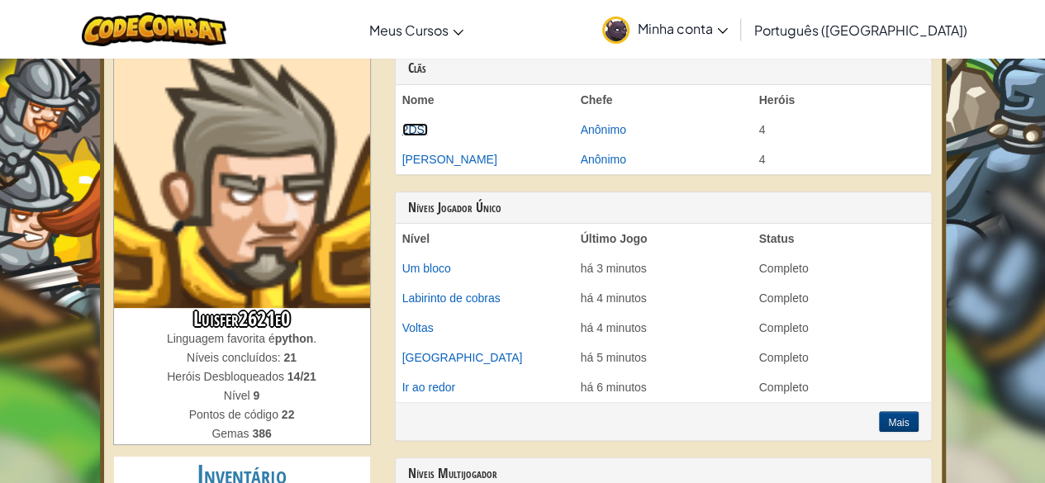
click at [420, 131] on font "2DSI" at bounding box center [415, 129] width 26 height 13
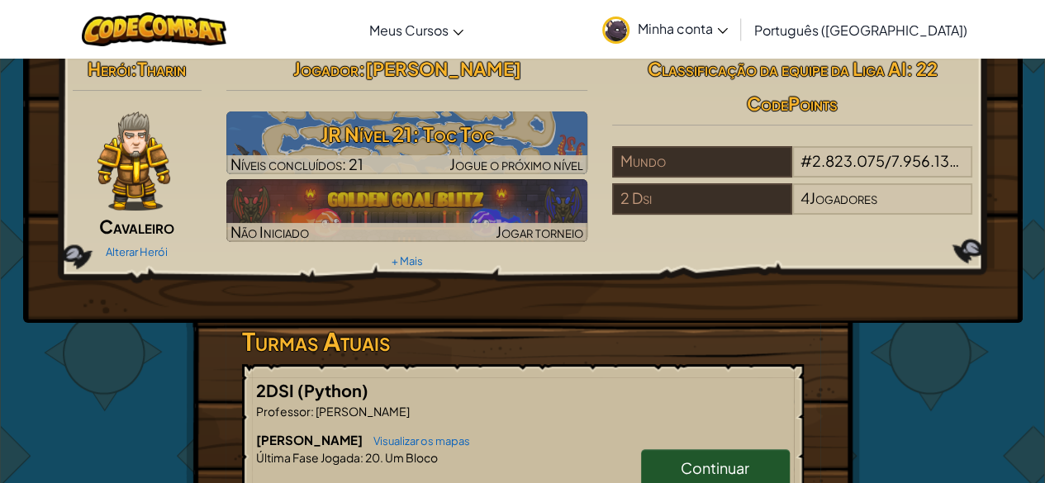
scroll to position [7, 0]
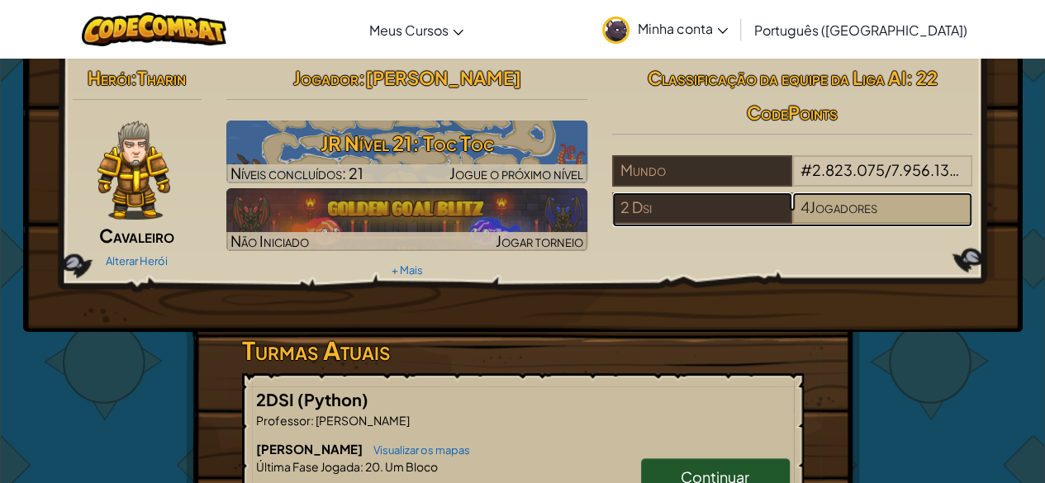
click at [830, 207] on font "Jogadores" at bounding box center [844, 207] width 68 height 19
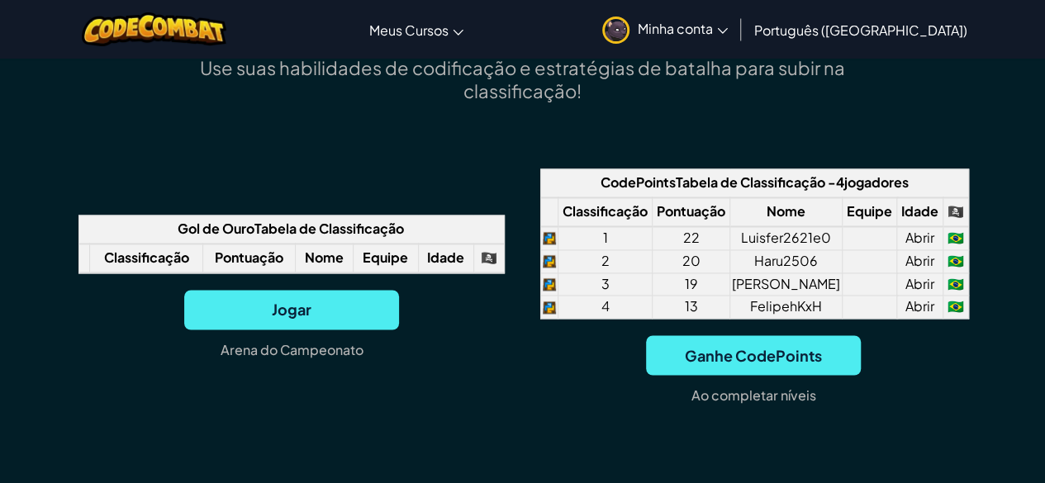
scroll to position [1241, 0]
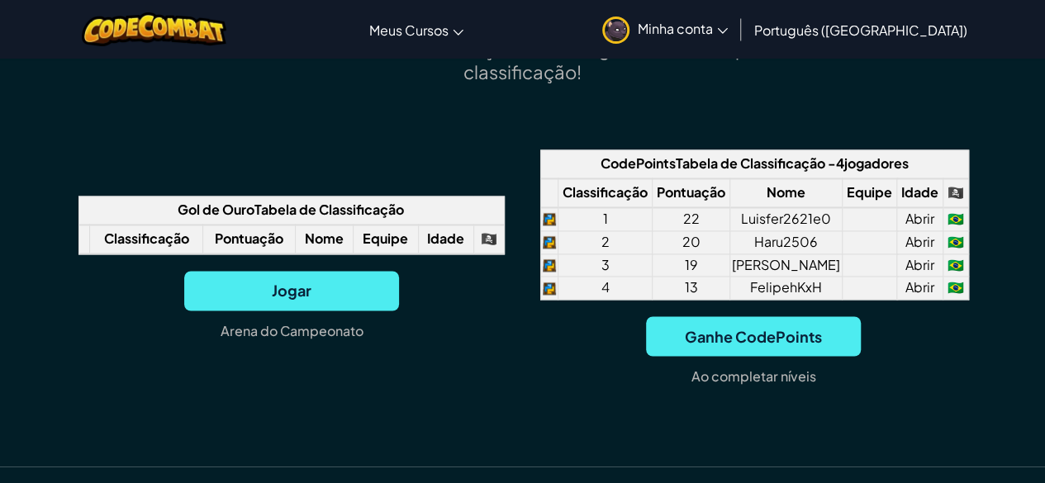
click at [736, 39] on link "Minha conta" at bounding box center [665, 29] width 142 height 52
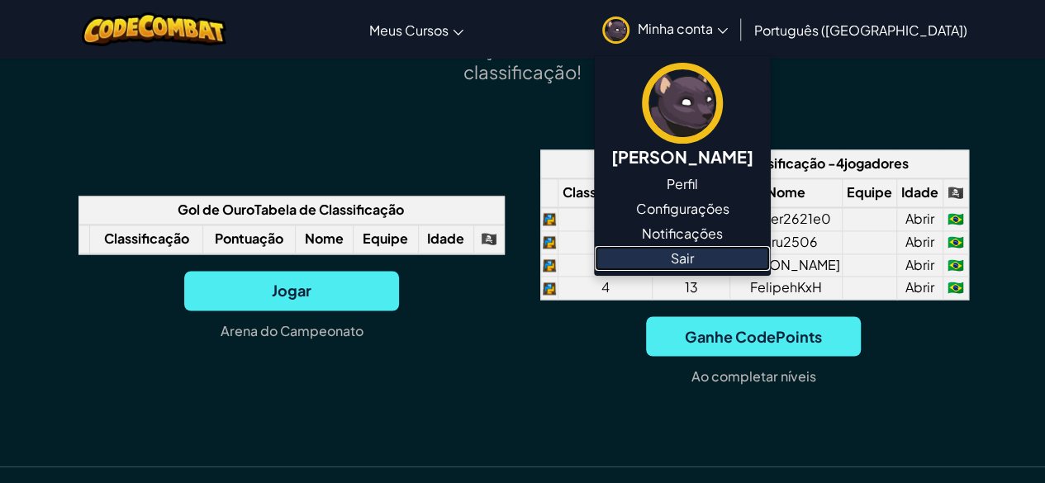
click at [731, 251] on link "Sair" at bounding box center [682, 258] width 175 height 25
